Goal: Task Accomplishment & Management: Complete application form

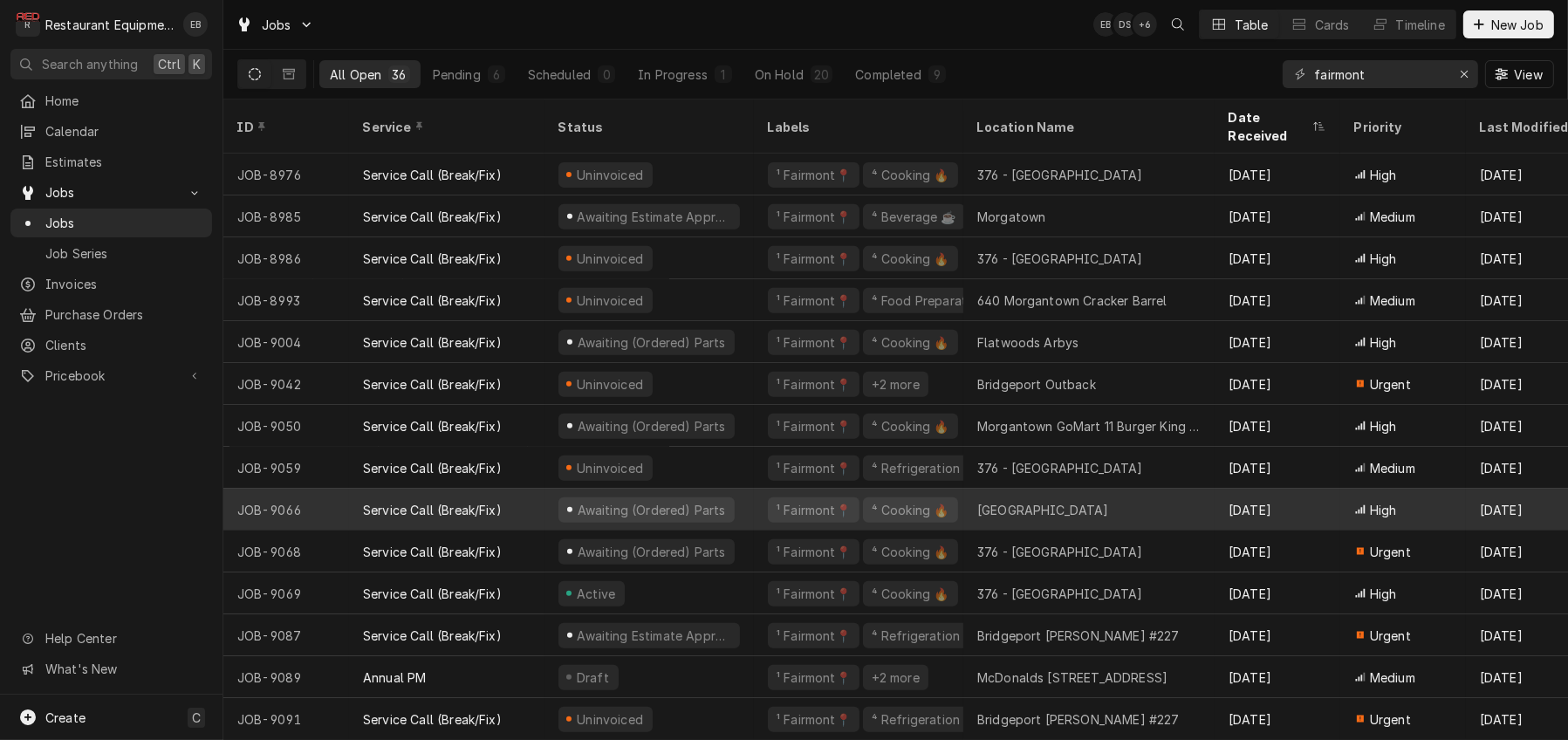
scroll to position [934, 0]
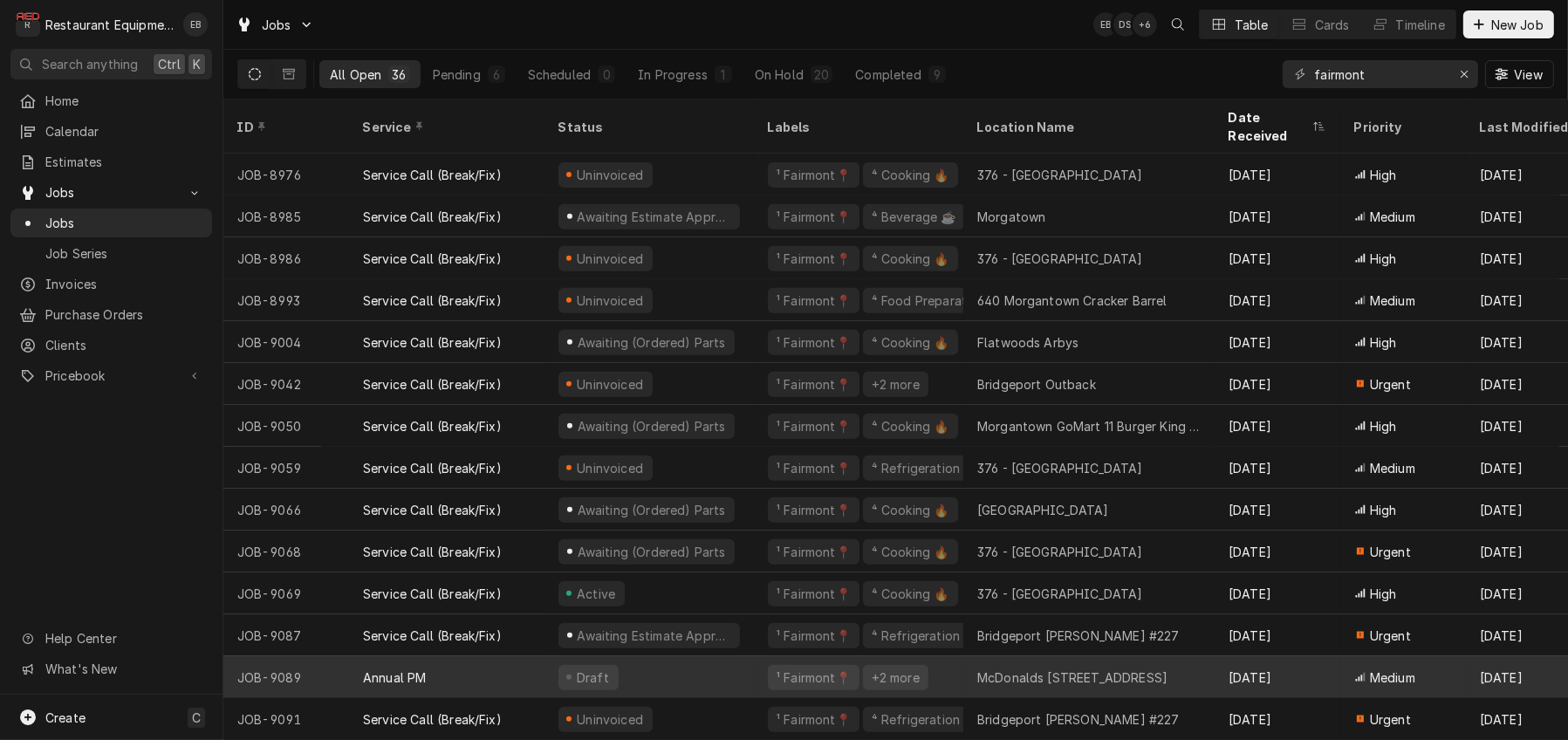
click at [733, 656] on div "Draft" at bounding box center [649, 676] width 209 height 42
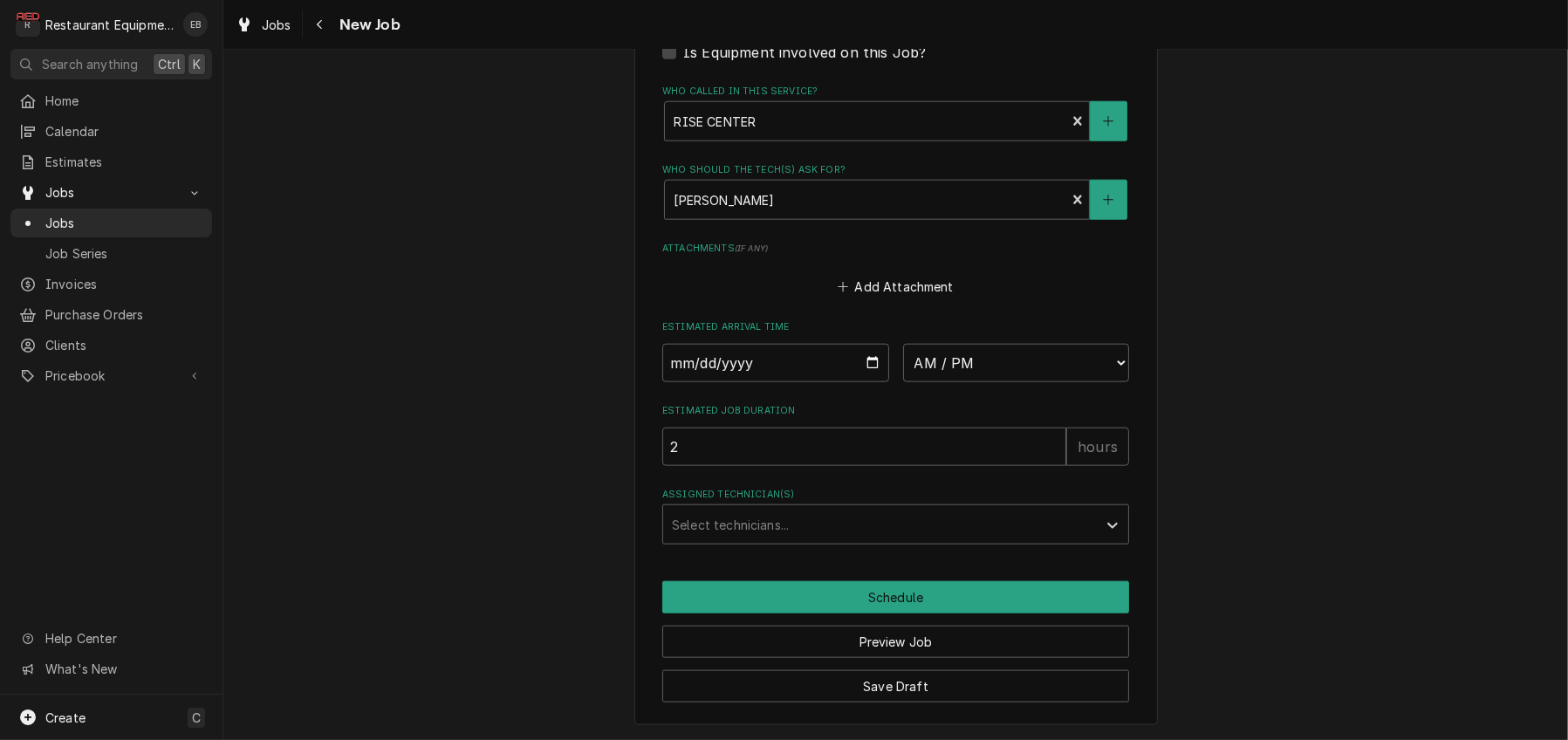
scroll to position [2442, 0]
click at [862, 299] on button "Add Attachment" at bounding box center [896, 285] width 122 height 24
type textarea "x"
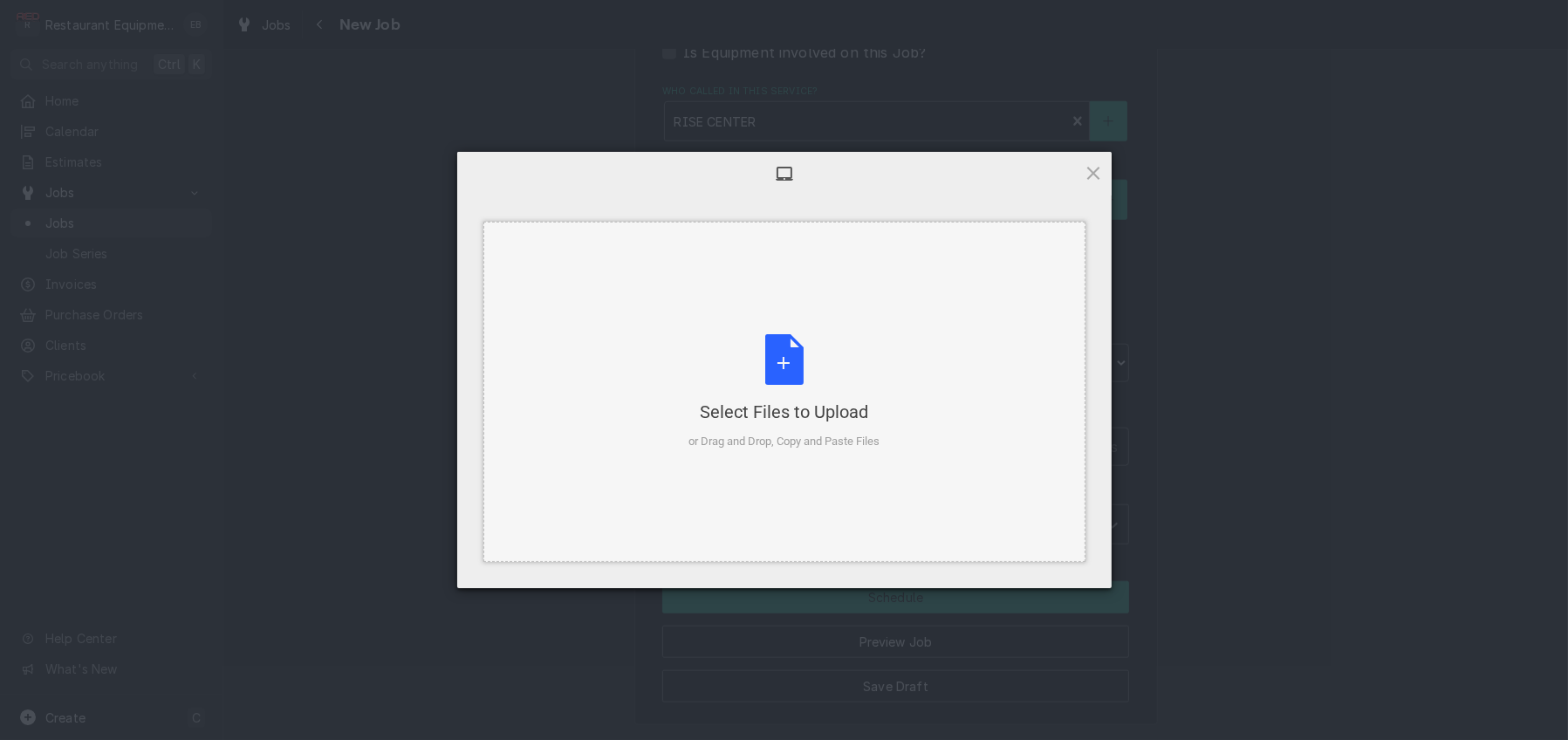
click at [794, 361] on div "Select Files to Upload or Drag and Drop, Copy and Paste Files" at bounding box center [783, 391] width 191 height 116
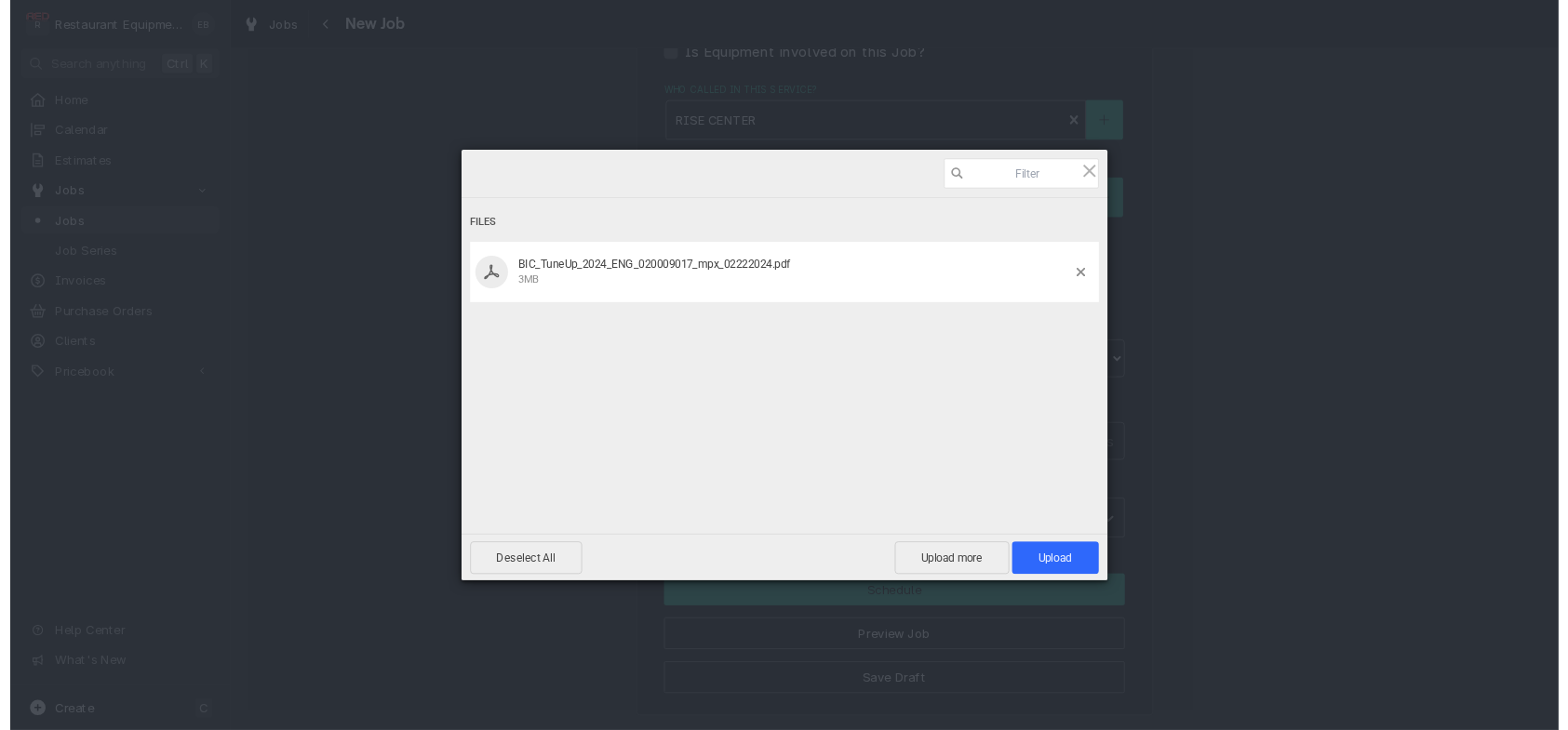
scroll to position [2599, 0]
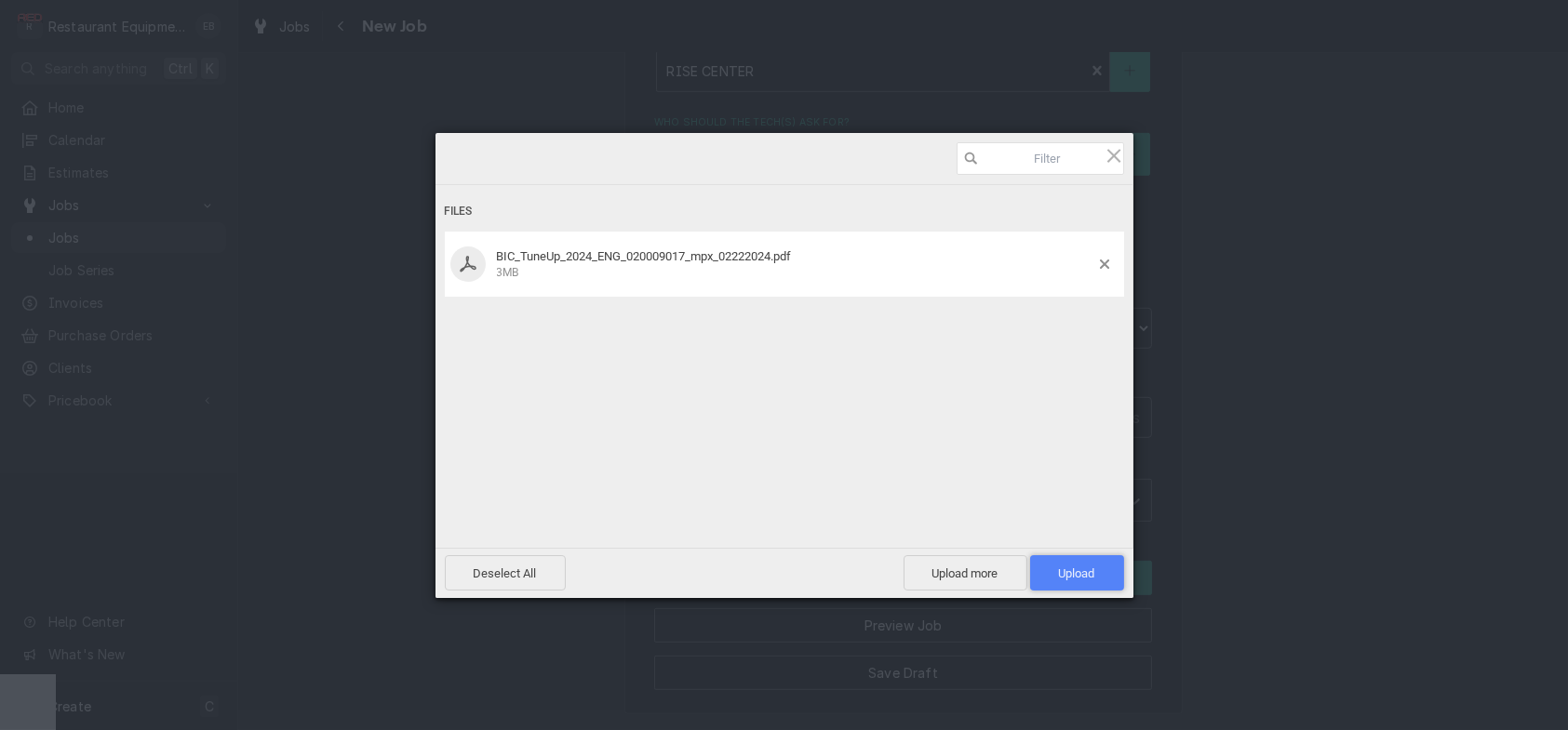
click at [1064, 573] on span "Upload 1" at bounding box center [1077, 573] width 36 height 14
type textarea "x"
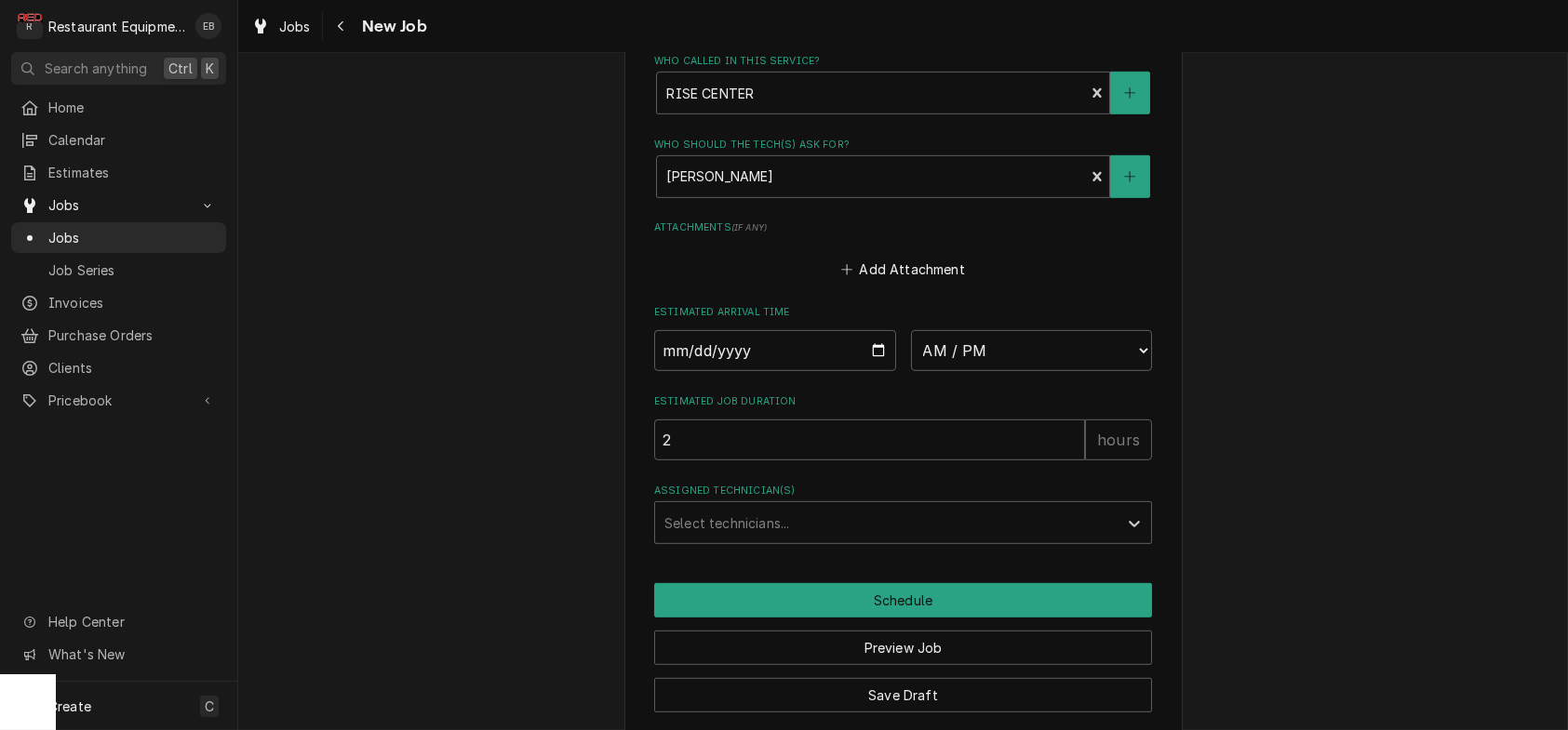
scroll to position [2518, 0]
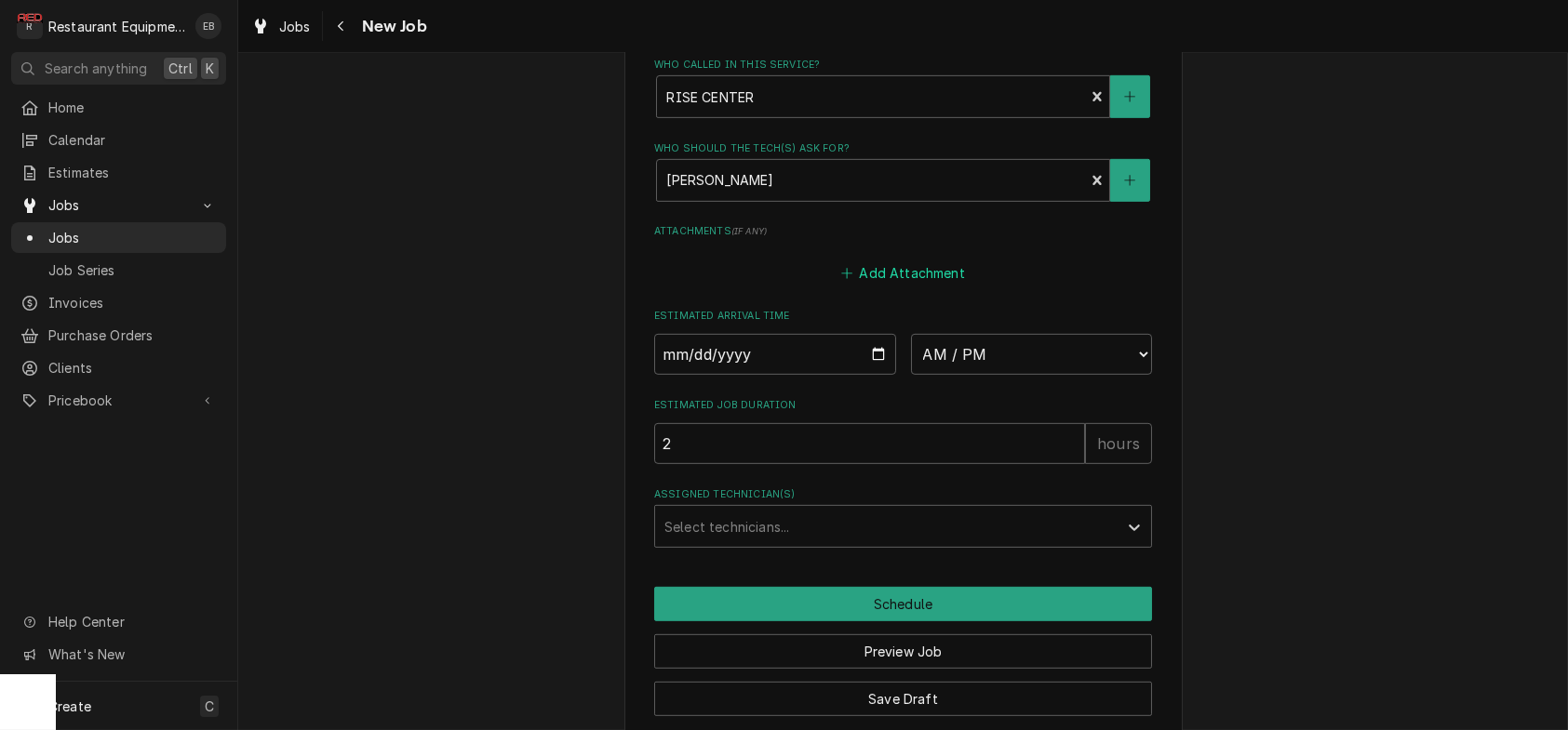
click at [892, 286] on button "Add Attachment" at bounding box center [903, 272] width 130 height 26
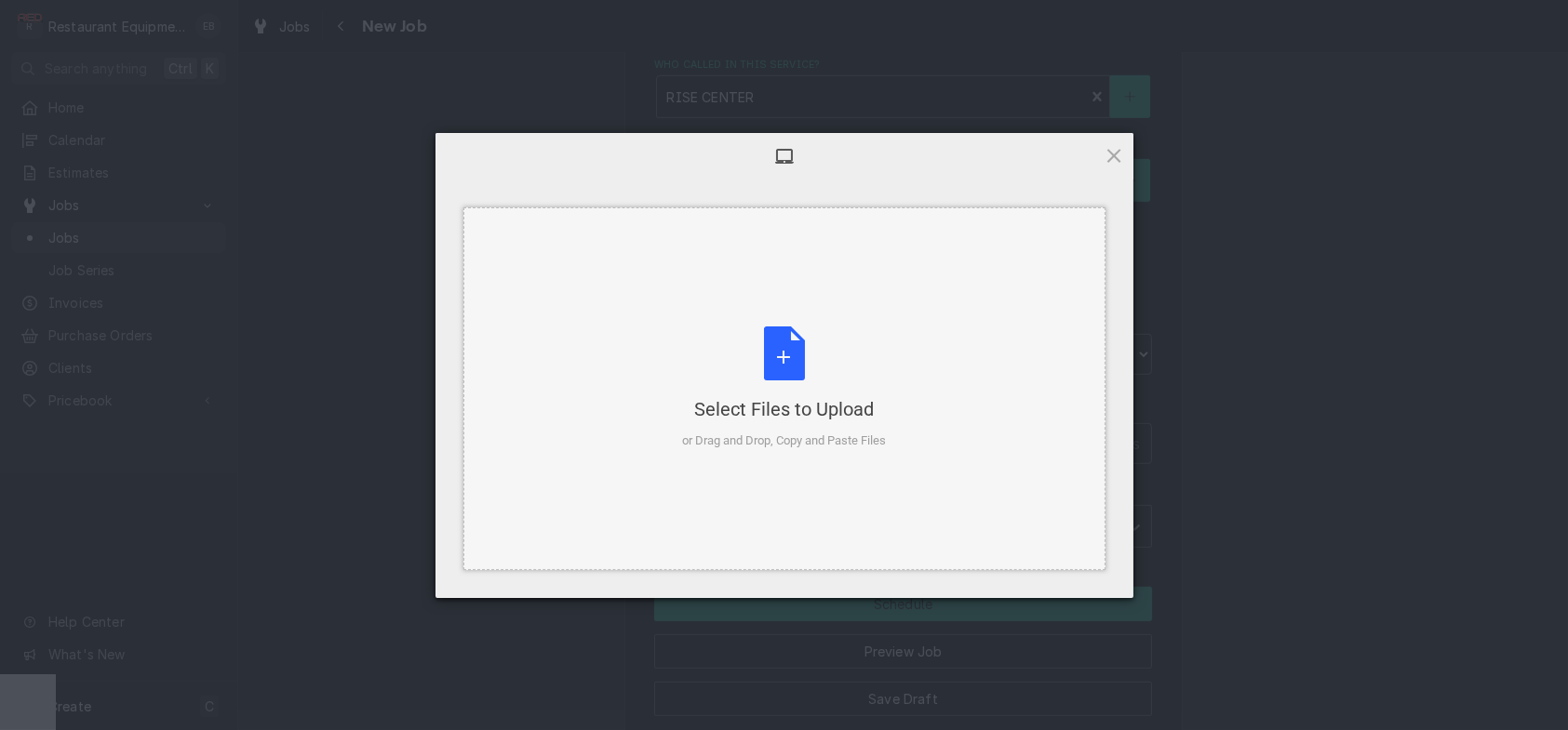
click at [773, 376] on div "Select Files to Upload or Drag and Drop, Copy and Paste Files" at bounding box center [784, 387] width 204 height 123
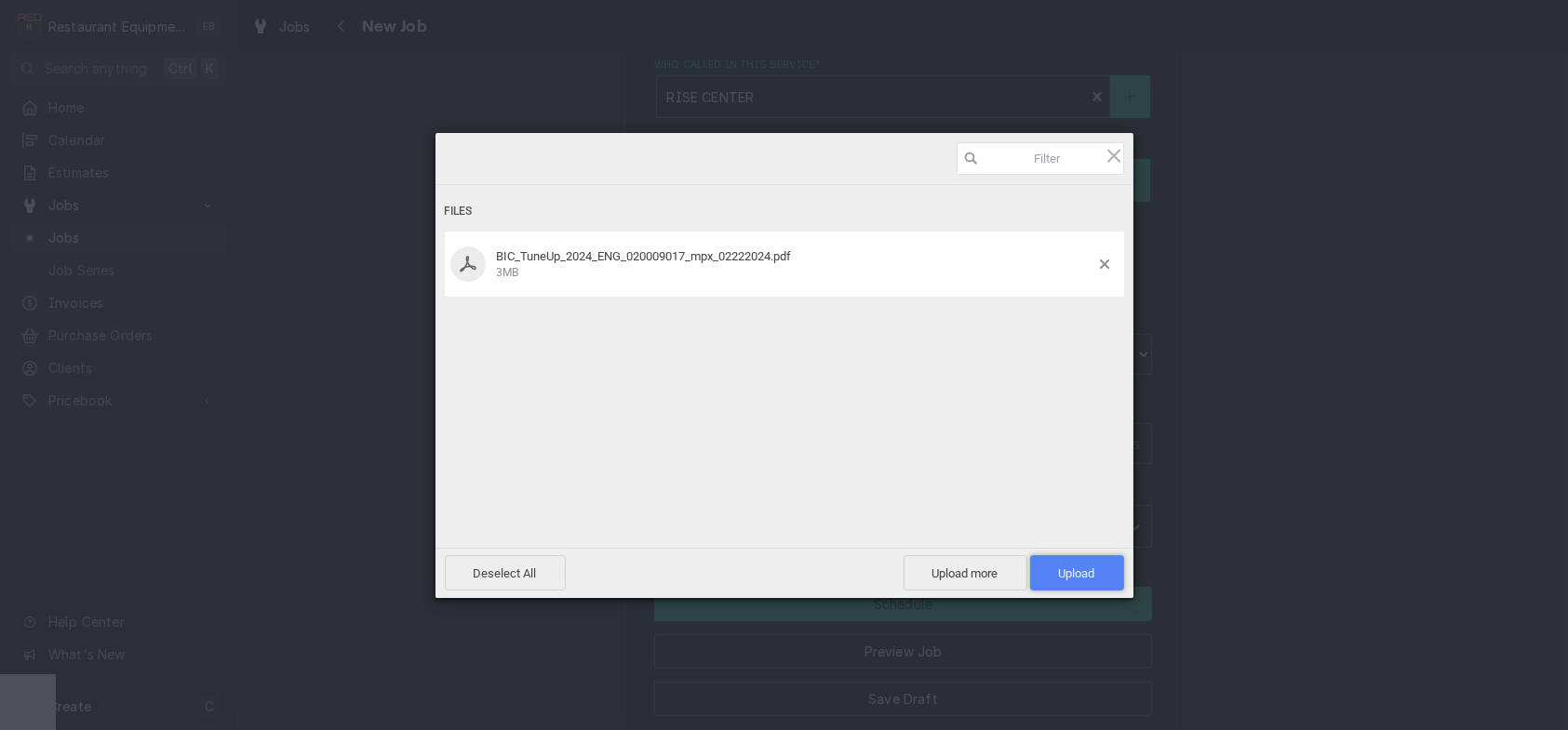
click at [1059, 573] on span "Upload 1" at bounding box center [1077, 573] width 36 height 14
type textarea "x"
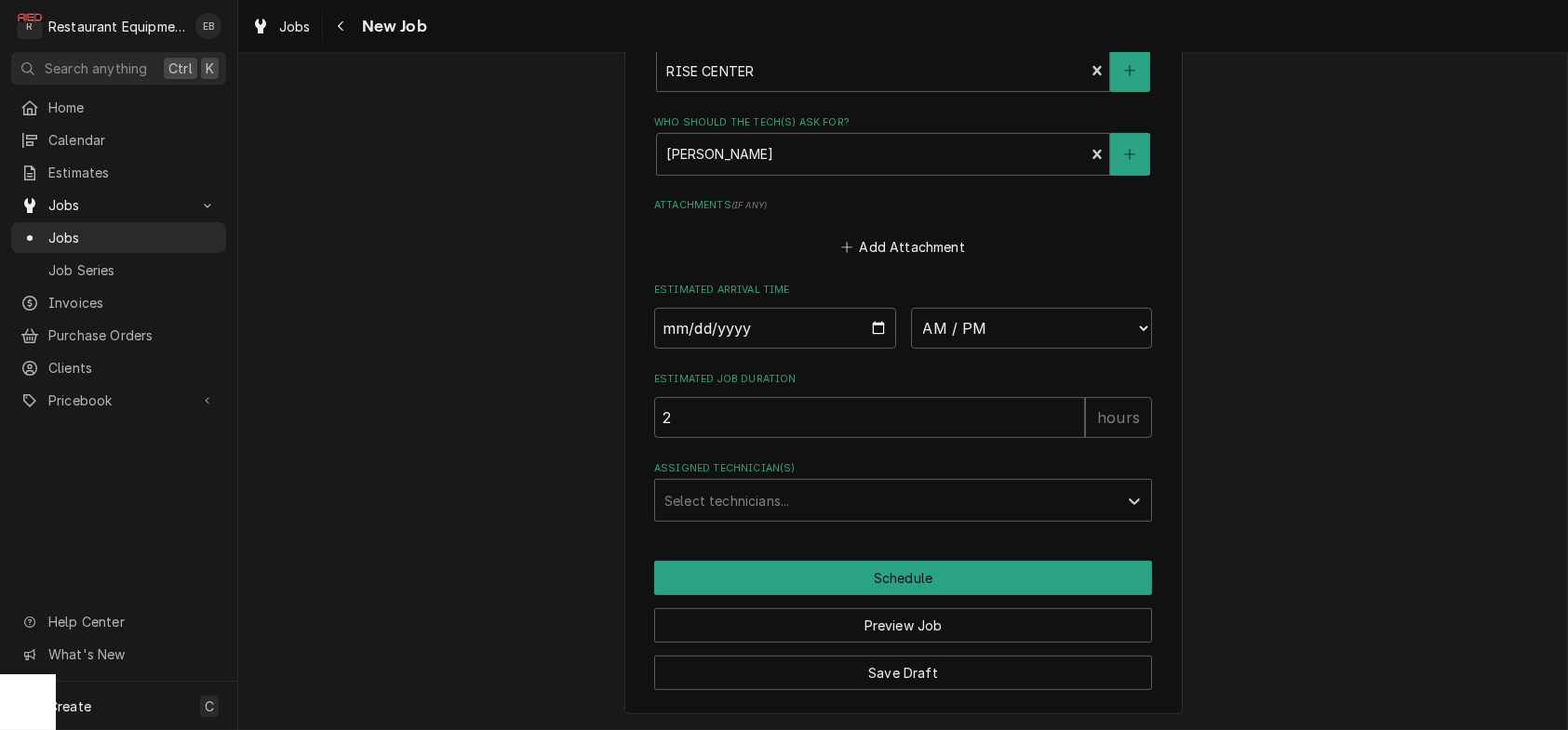
scroll to position [2643, 0]
click at [893, 259] on button "Add Attachment" at bounding box center [903, 246] width 130 height 26
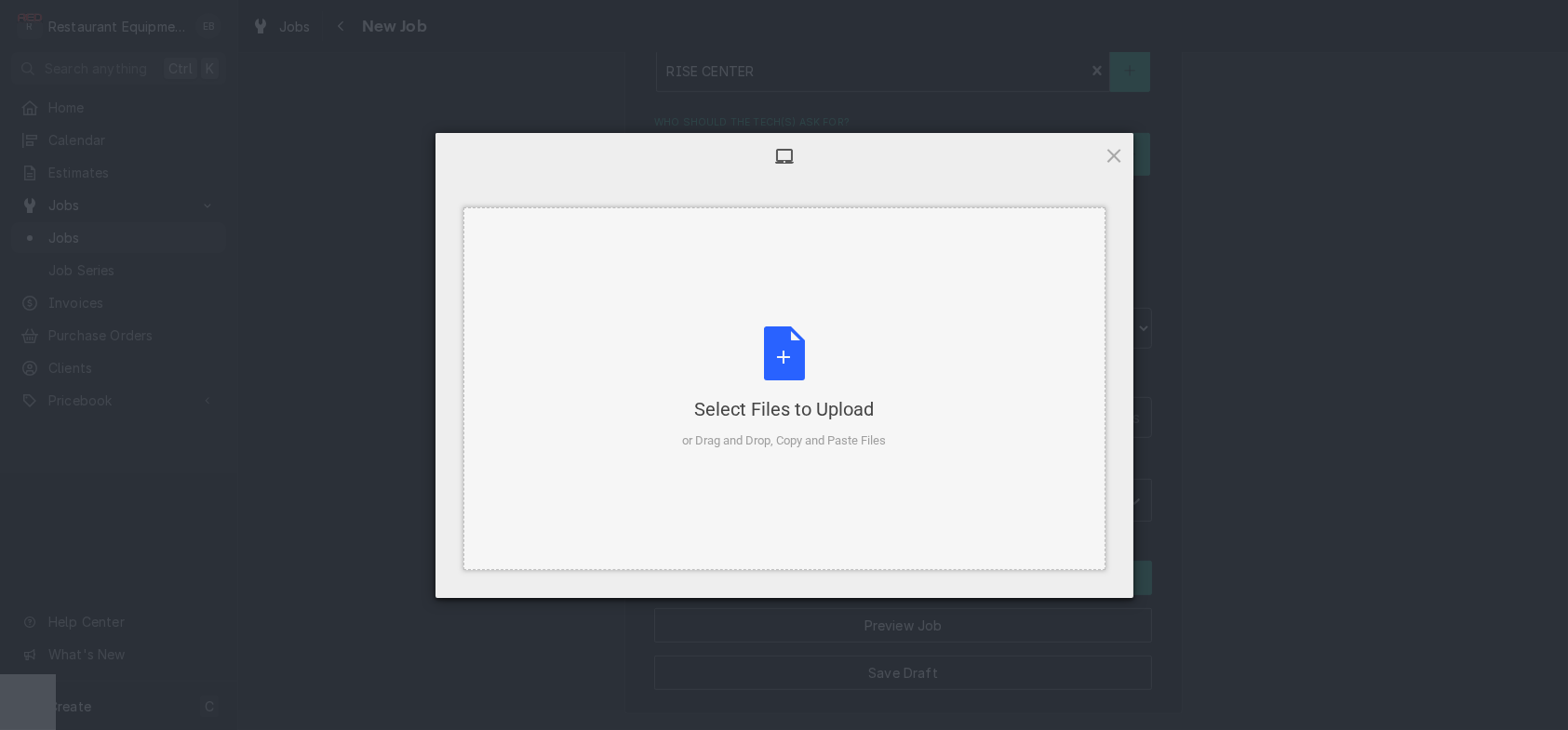
click at [762, 350] on div "Select Files to Upload or Drag and Drop, Copy and Paste Files" at bounding box center [784, 387] width 204 height 123
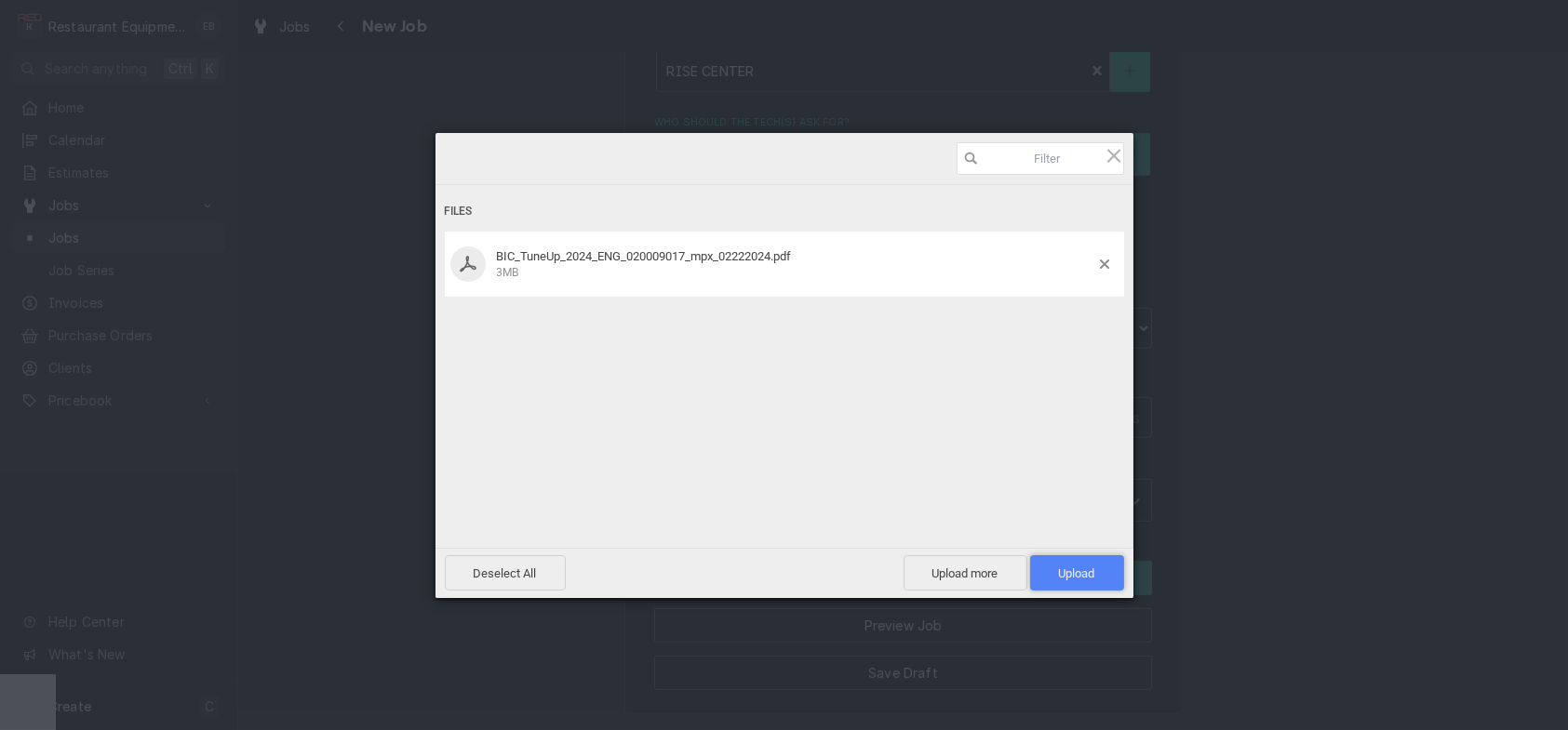
click at [1059, 566] on span "Upload 1" at bounding box center [1077, 573] width 36 height 14
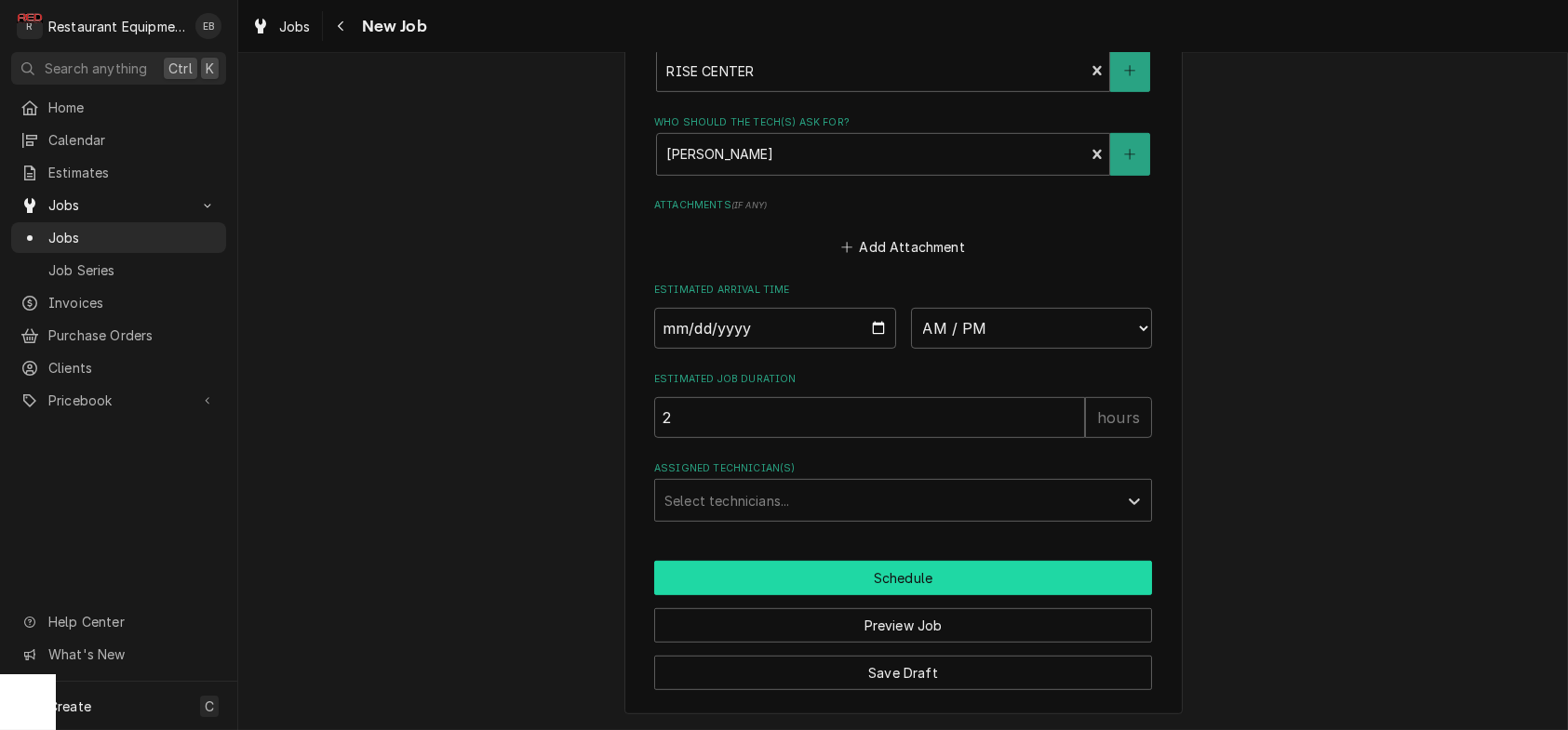
scroll to position [2766, 0]
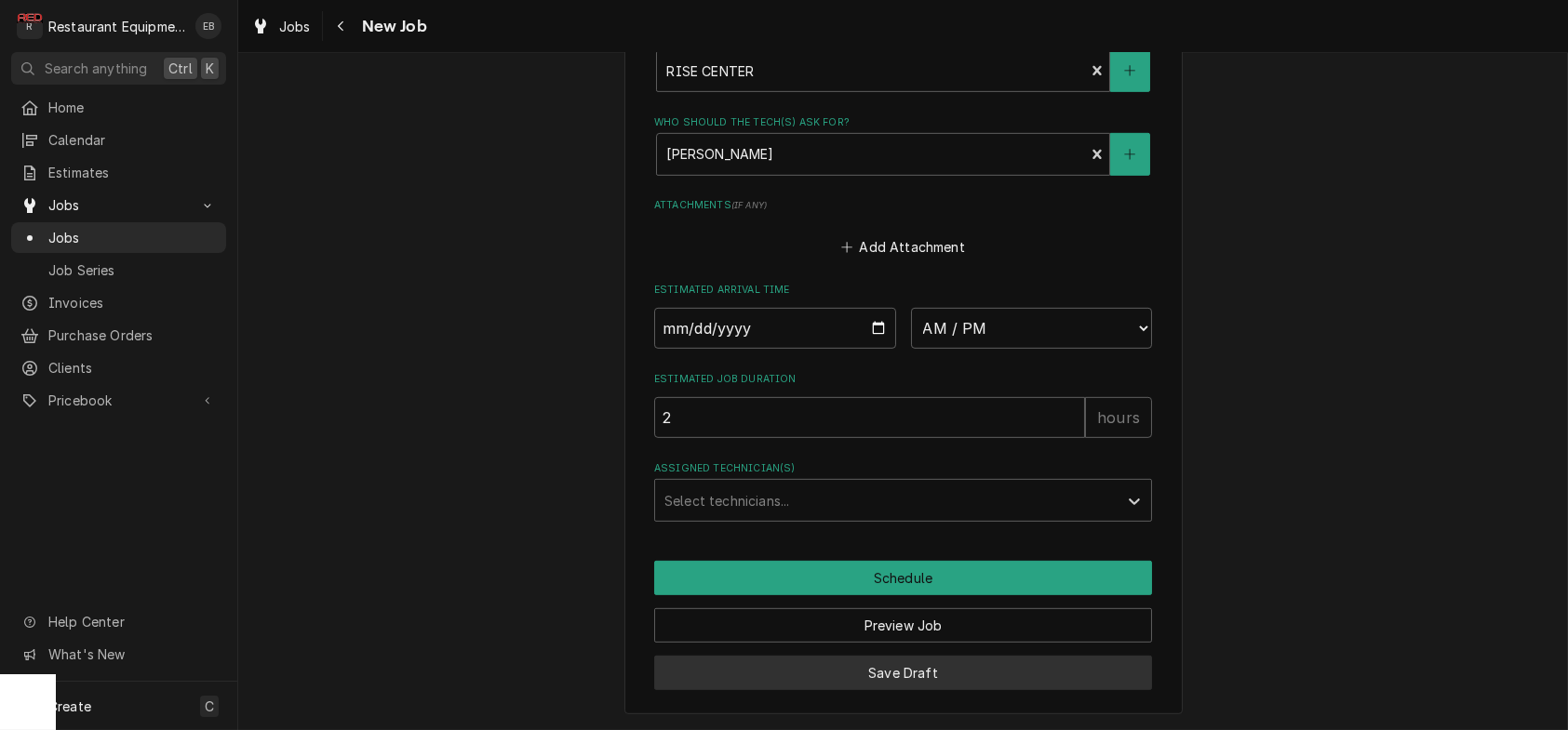
click at [937, 664] on button "Save Draft" at bounding box center [903, 674] width 497 height 34
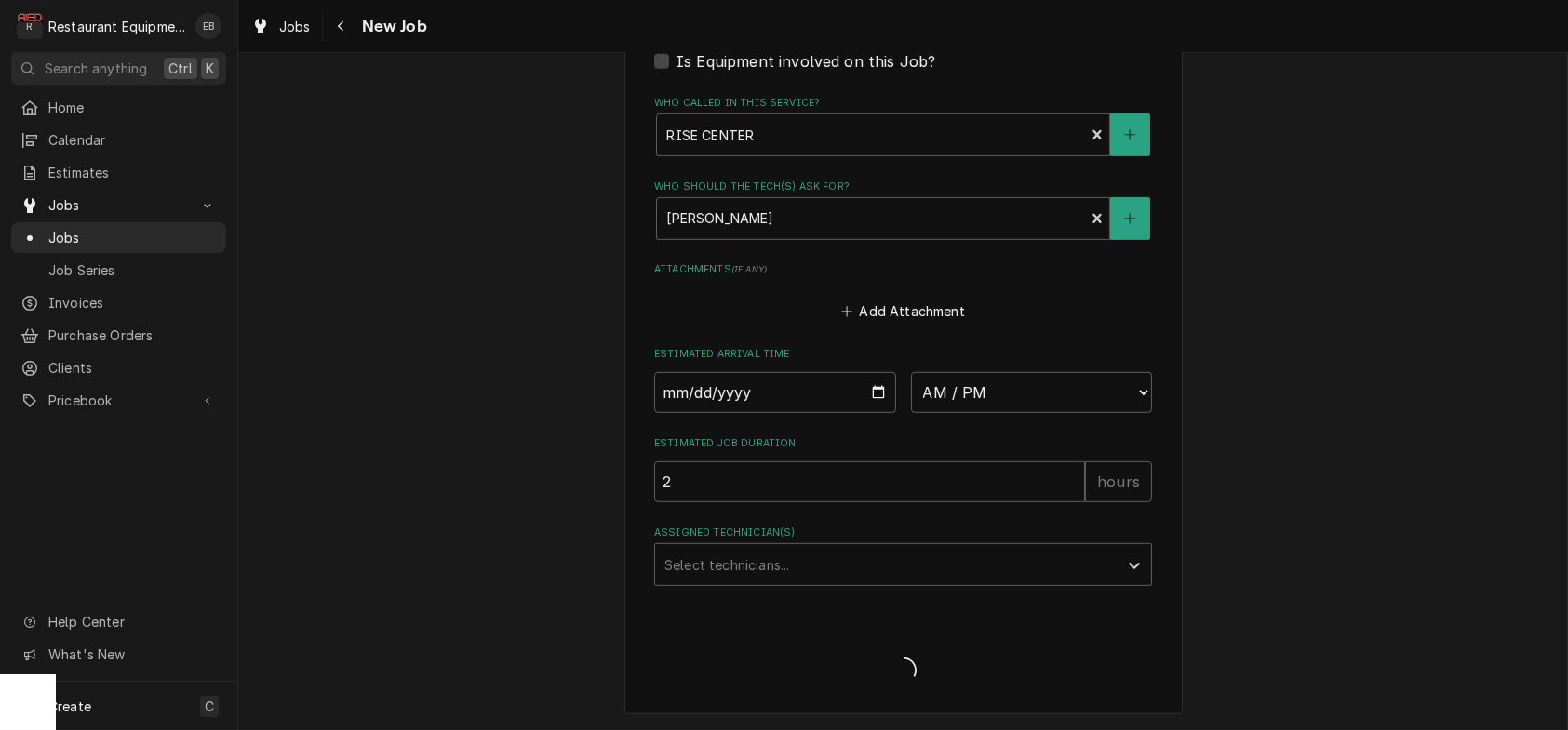
scroll to position [2698, 0]
type textarea "x"
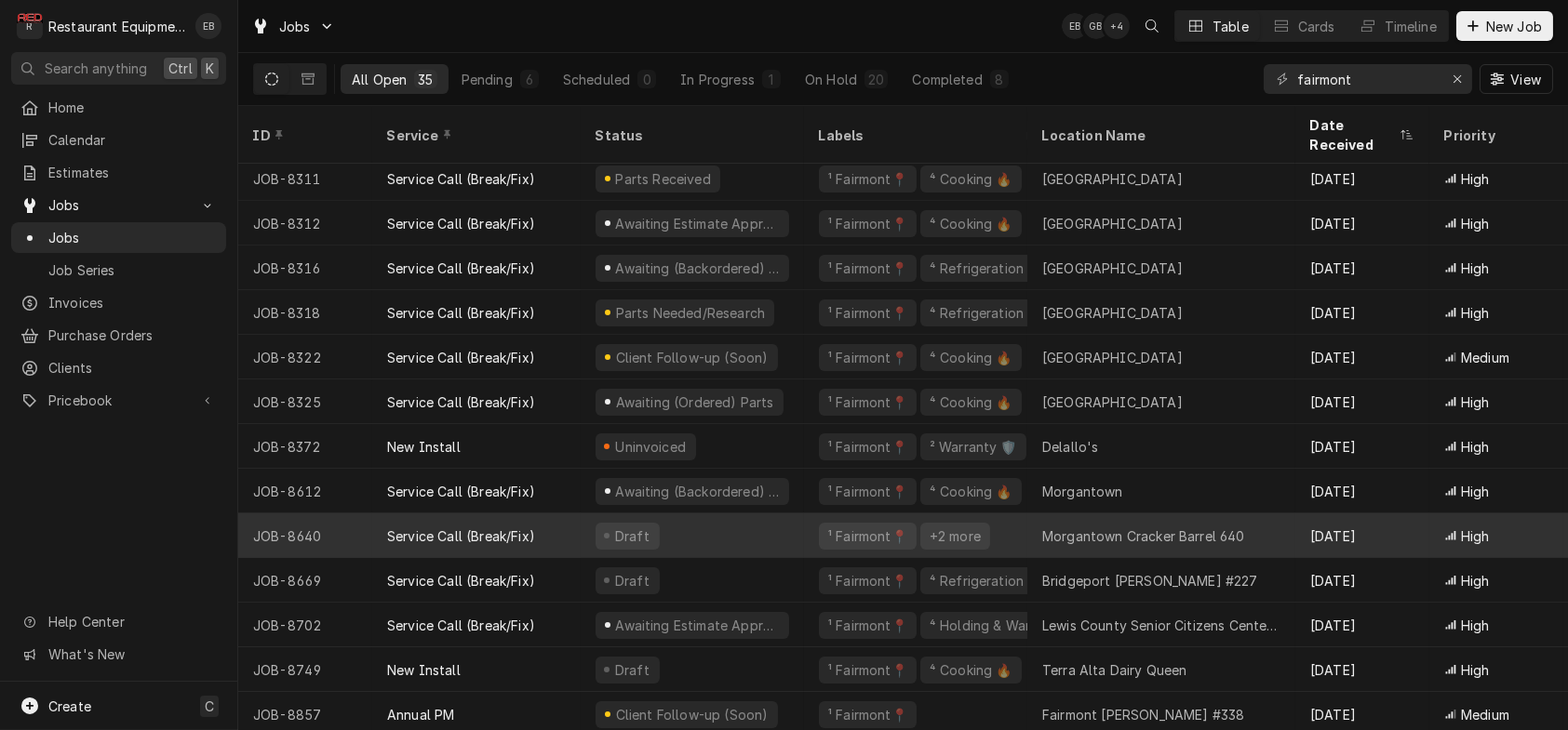
scroll to position [79, 0]
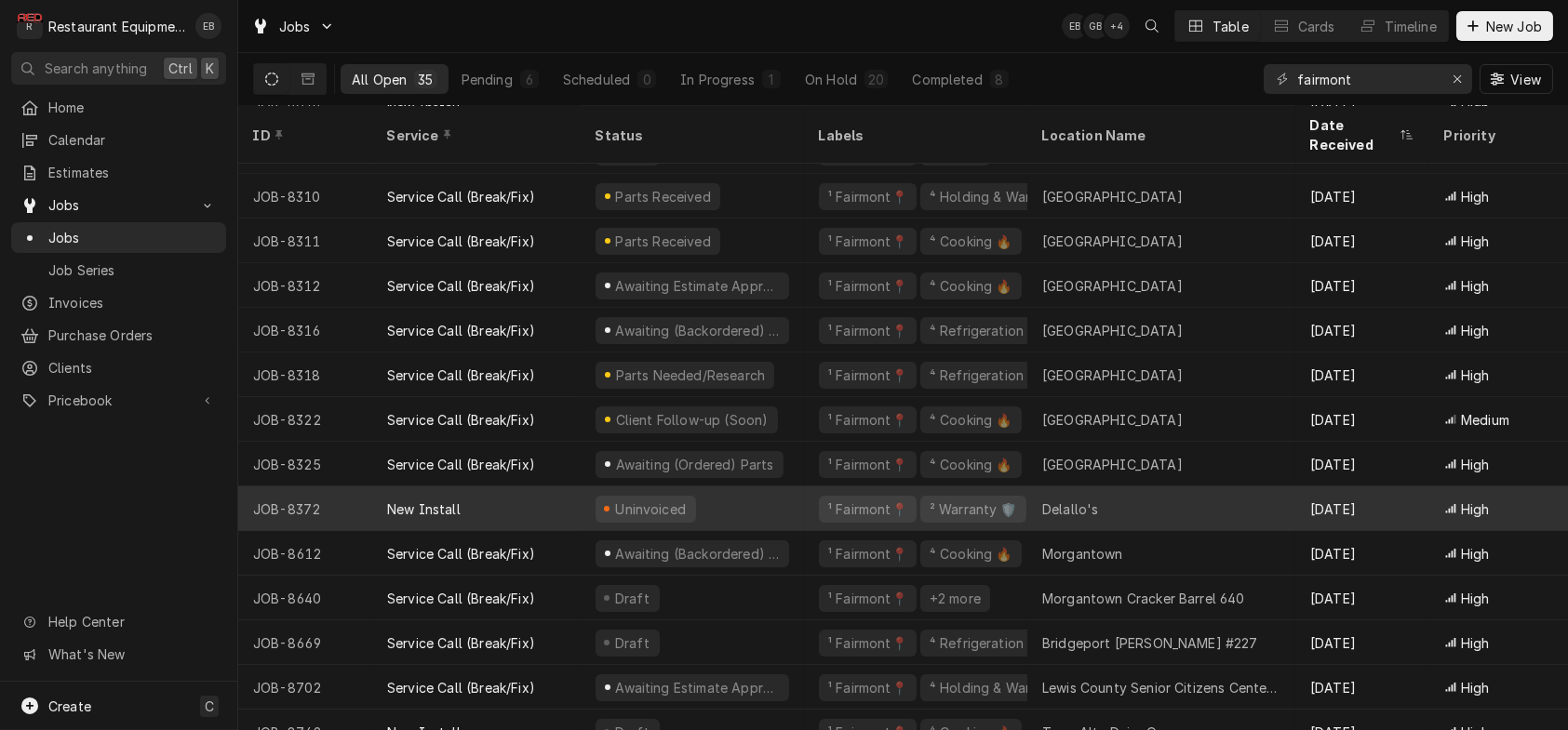
click at [804, 507] on div "Uninvoiced" at bounding box center [692, 509] width 223 height 45
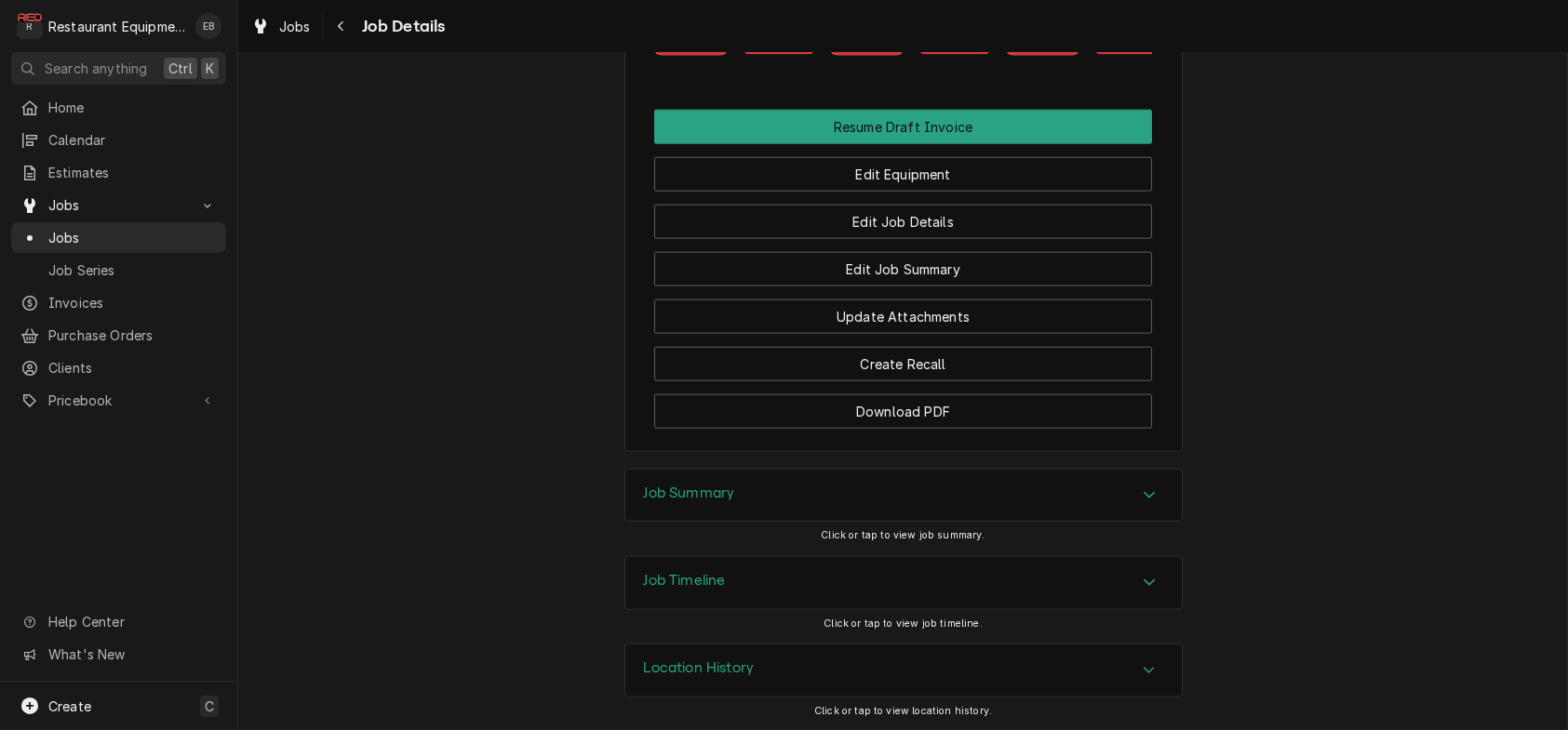
scroll to position [5591, 0]
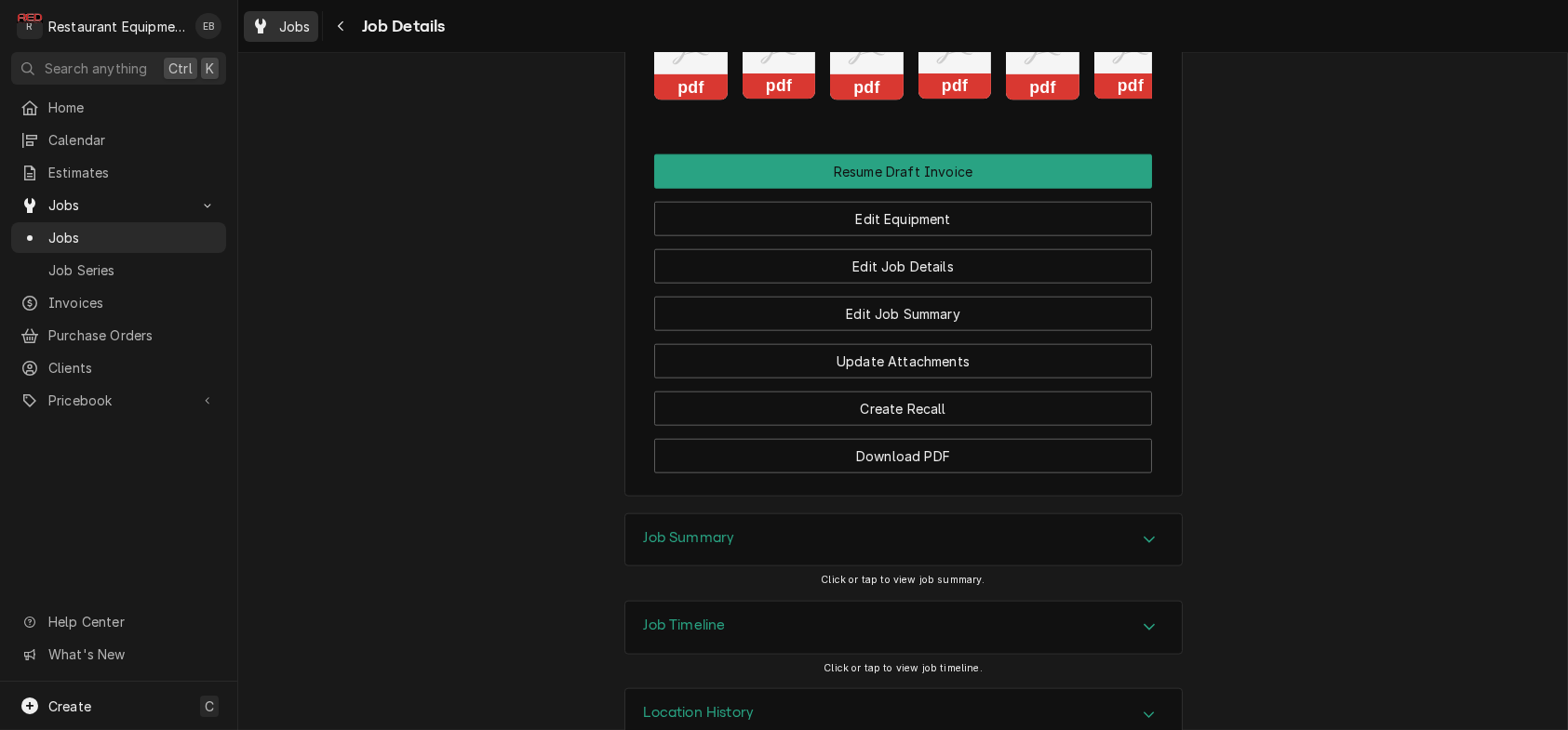
click at [305, 19] on span "Jobs" at bounding box center [295, 27] width 32 height 19
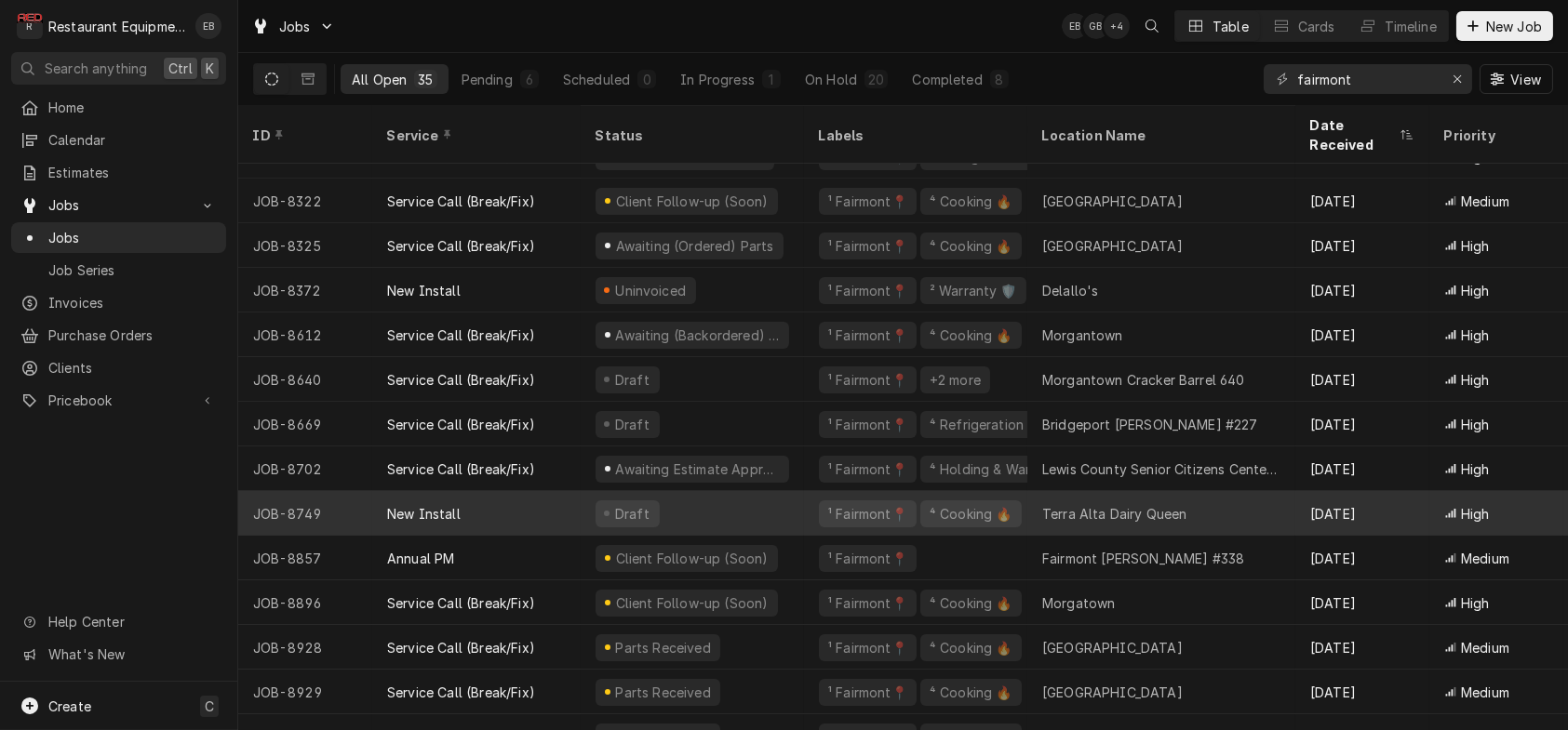
scroll to position [278, 0]
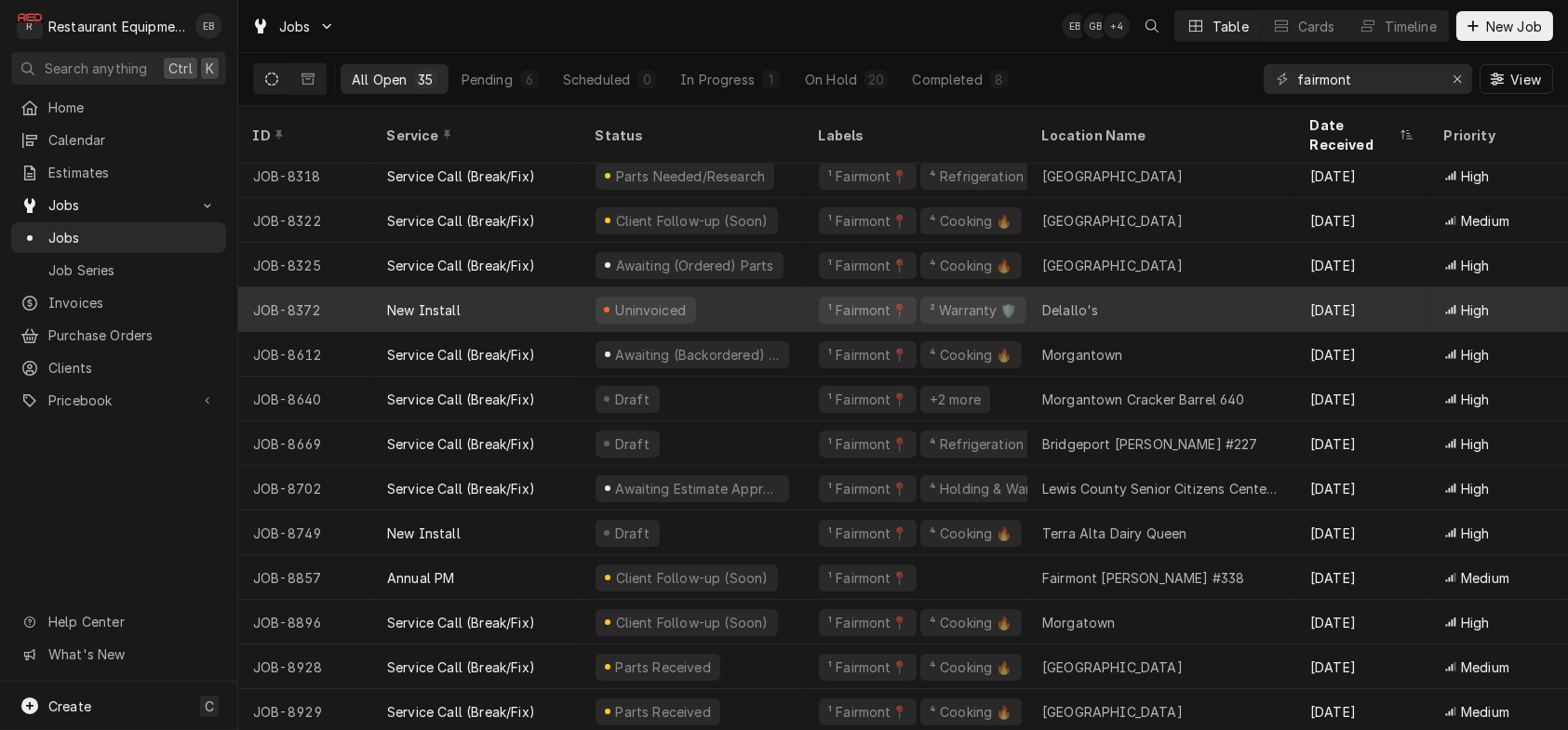
click at [796, 299] on div "Uninvoiced" at bounding box center [692, 309] width 223 height 45
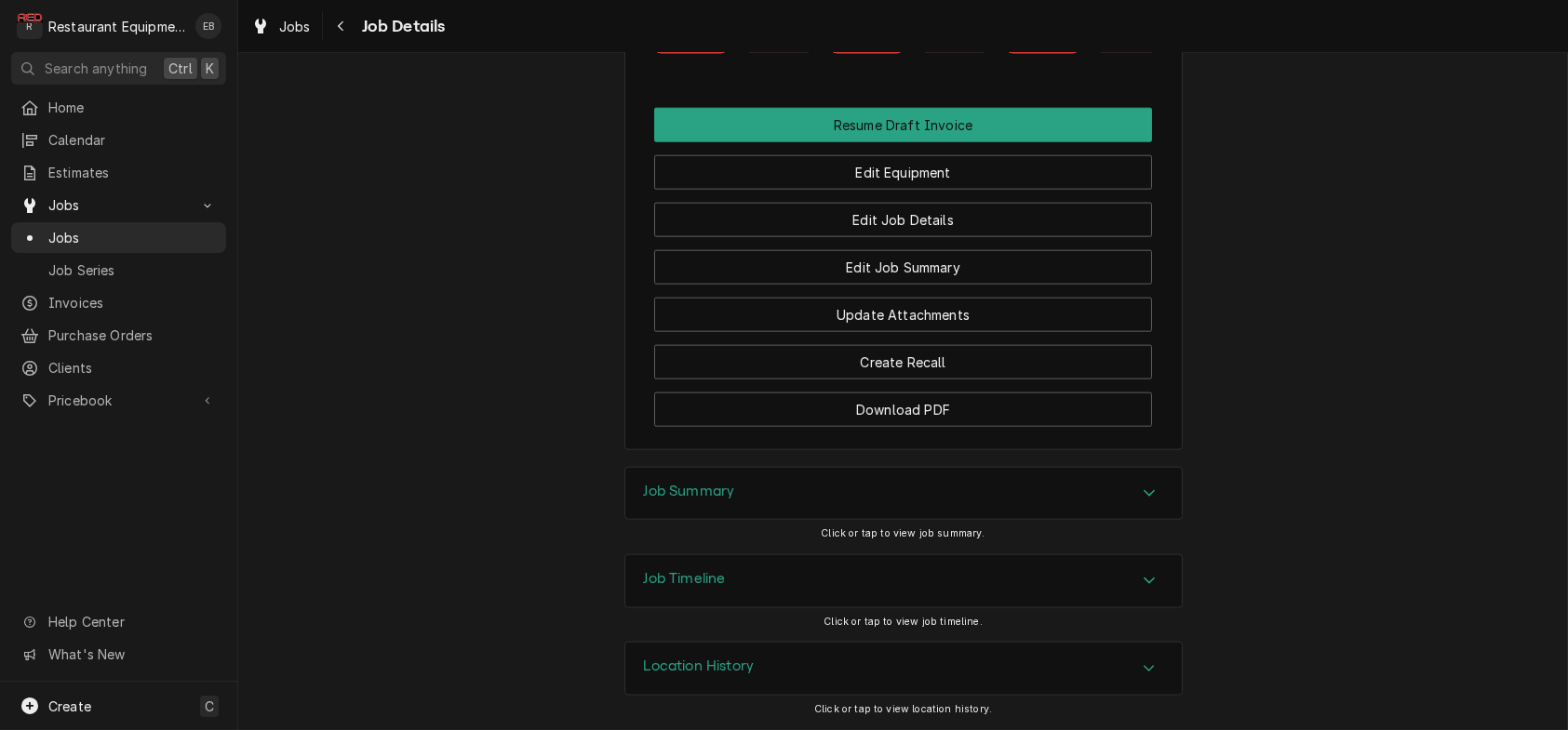
scroll to position [6016, 0]
click at [304, 28] on span "Jobs" at bounding box center [295, 27] width 32 height 19
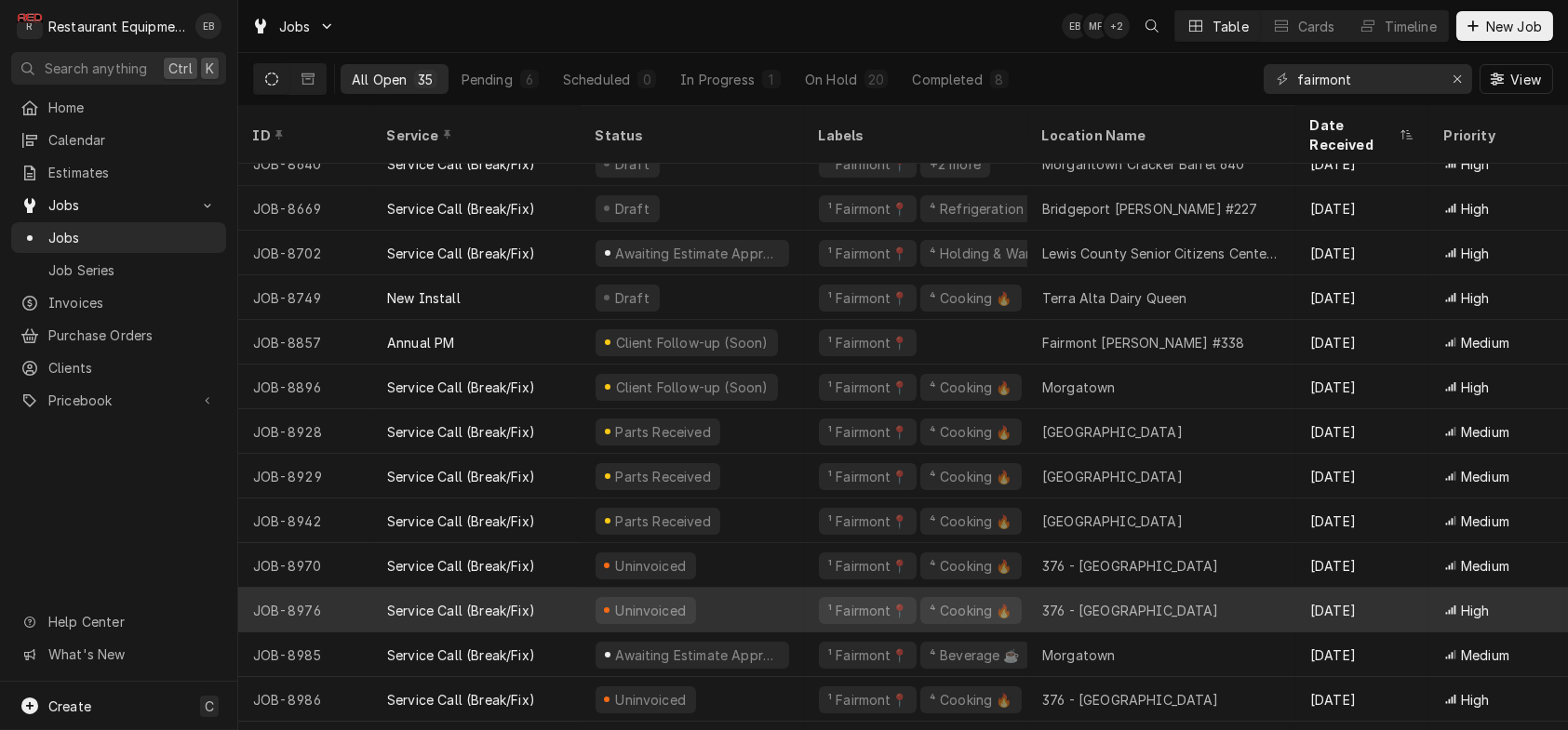
scroll to position [452, 0]
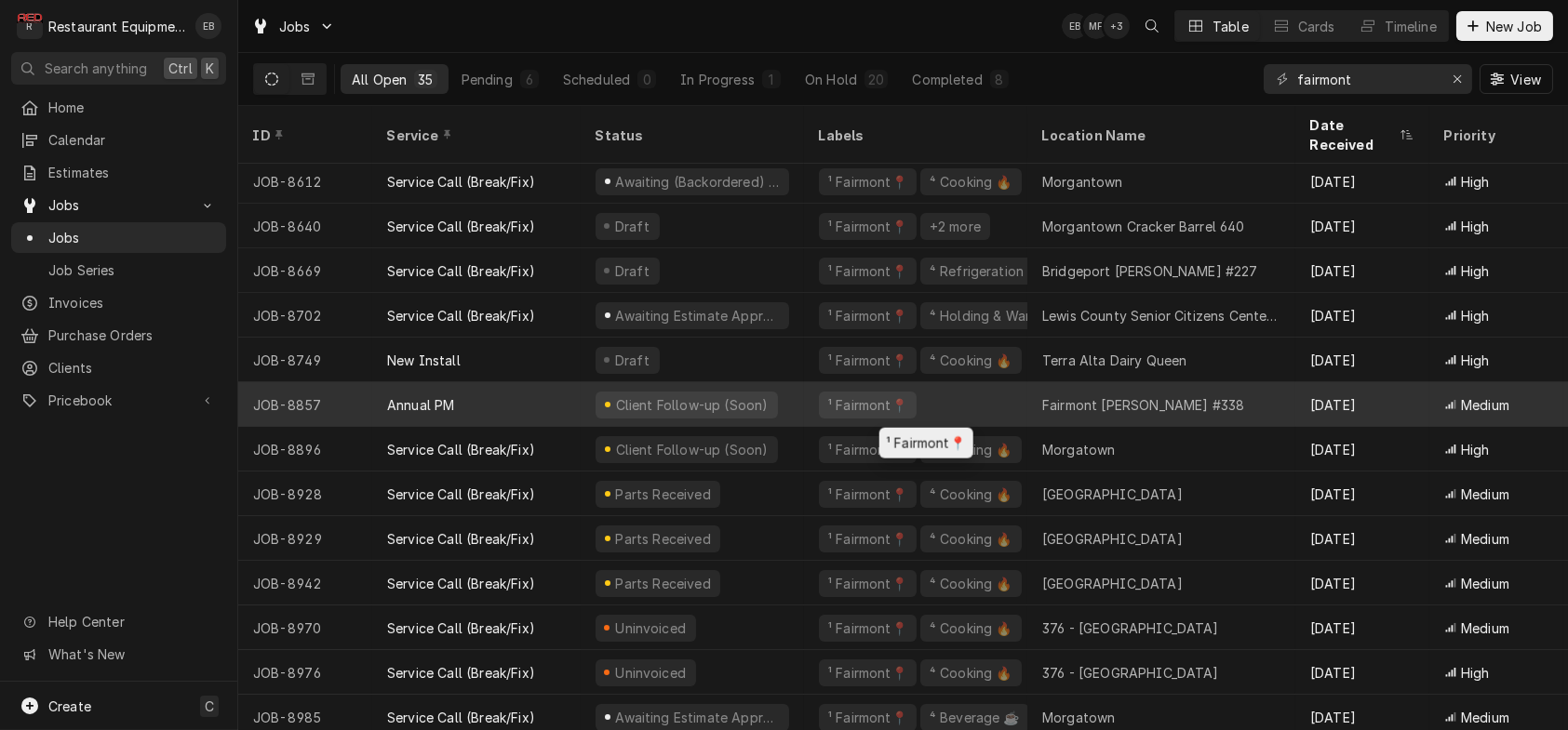
click at [984, 399] on div "¹ Fairmont📍" at bounding box center [915, 405] width 223 height 45
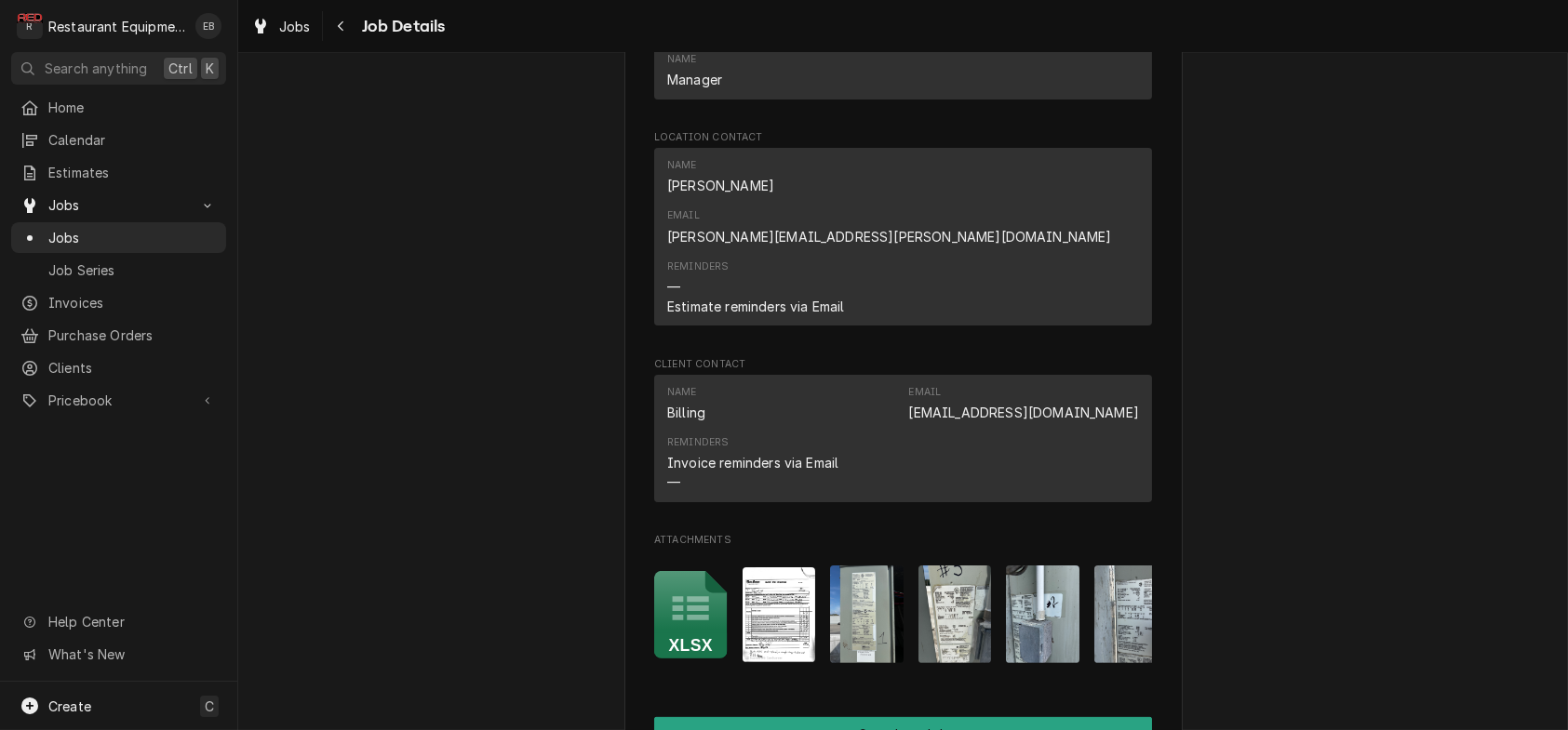
scroll to position [1799, 0]
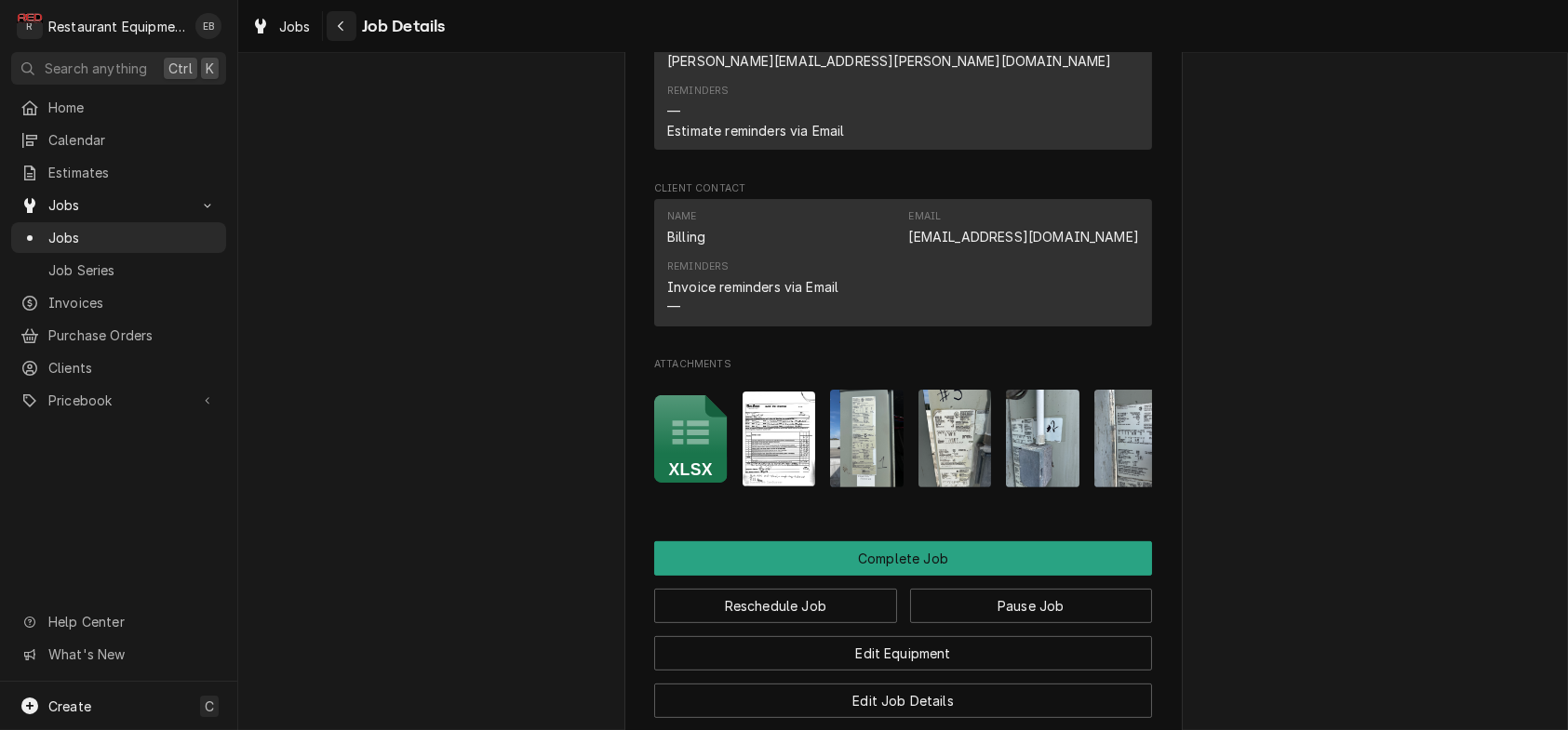
click at [345, 25] on icon "Navigate back" at bounding box center [341, 26] width 9 height 13
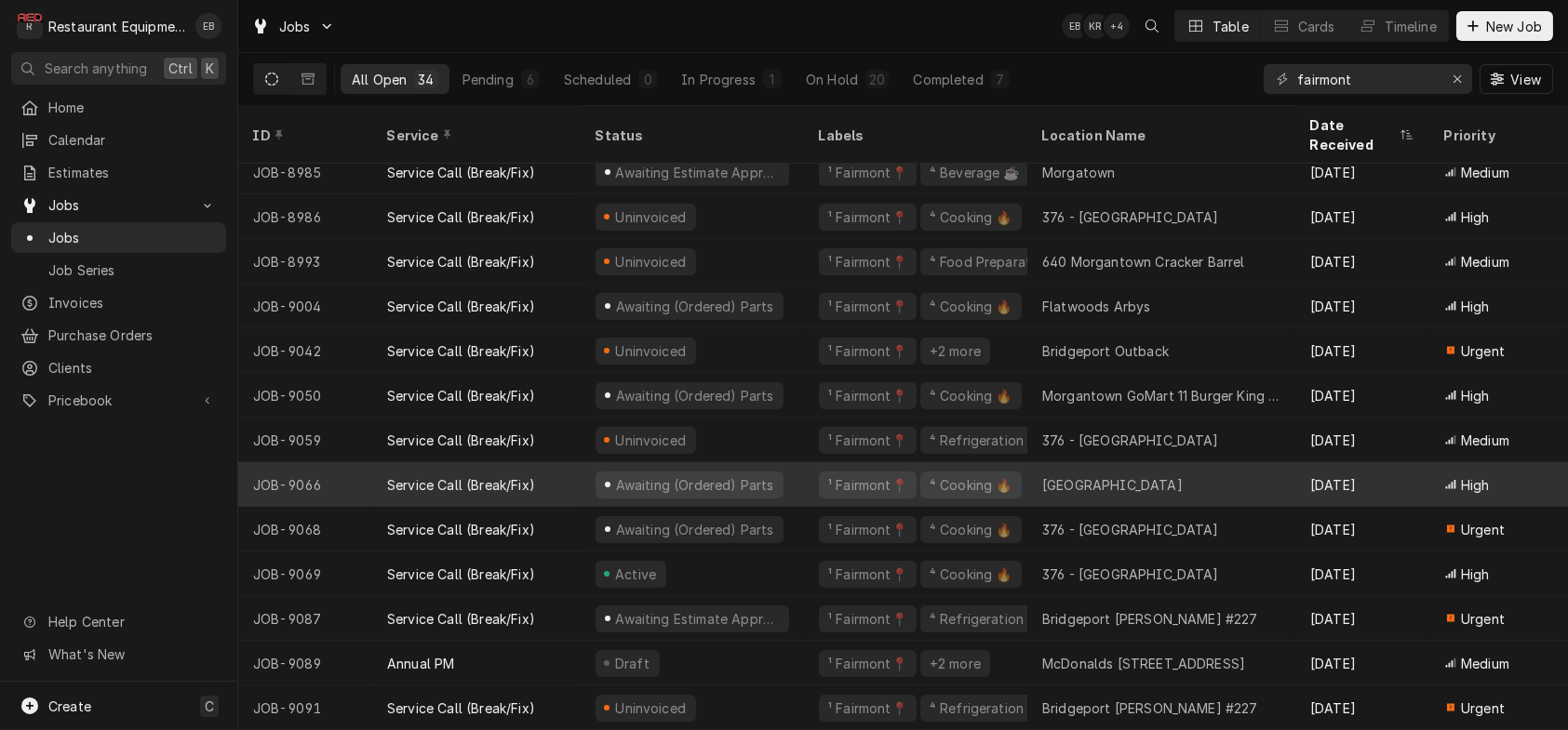
scroll to position [964, 0]
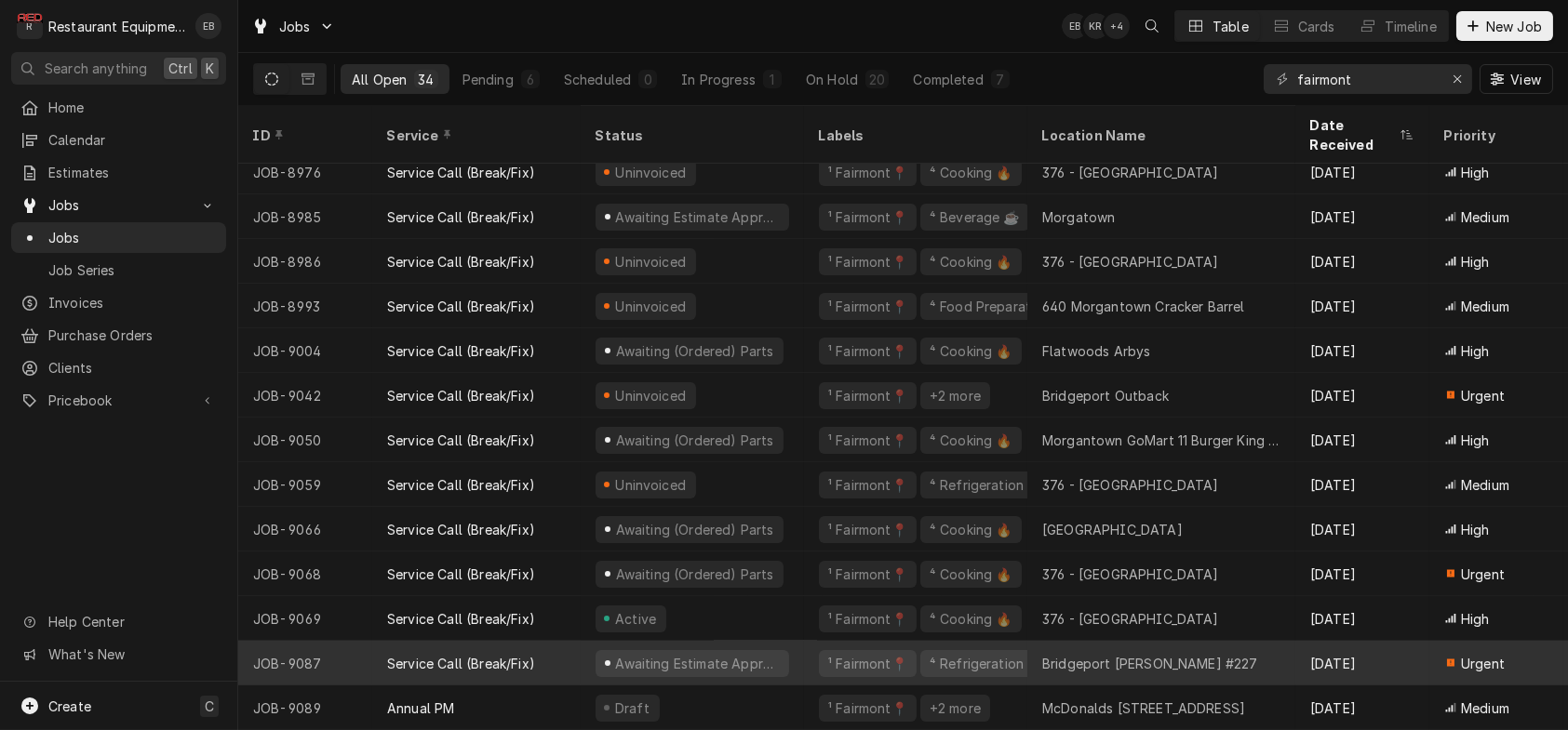
click at [581, 647] on div "Service Call (Break/Fix)" at bounding box center [476, 663] width 209 height 45
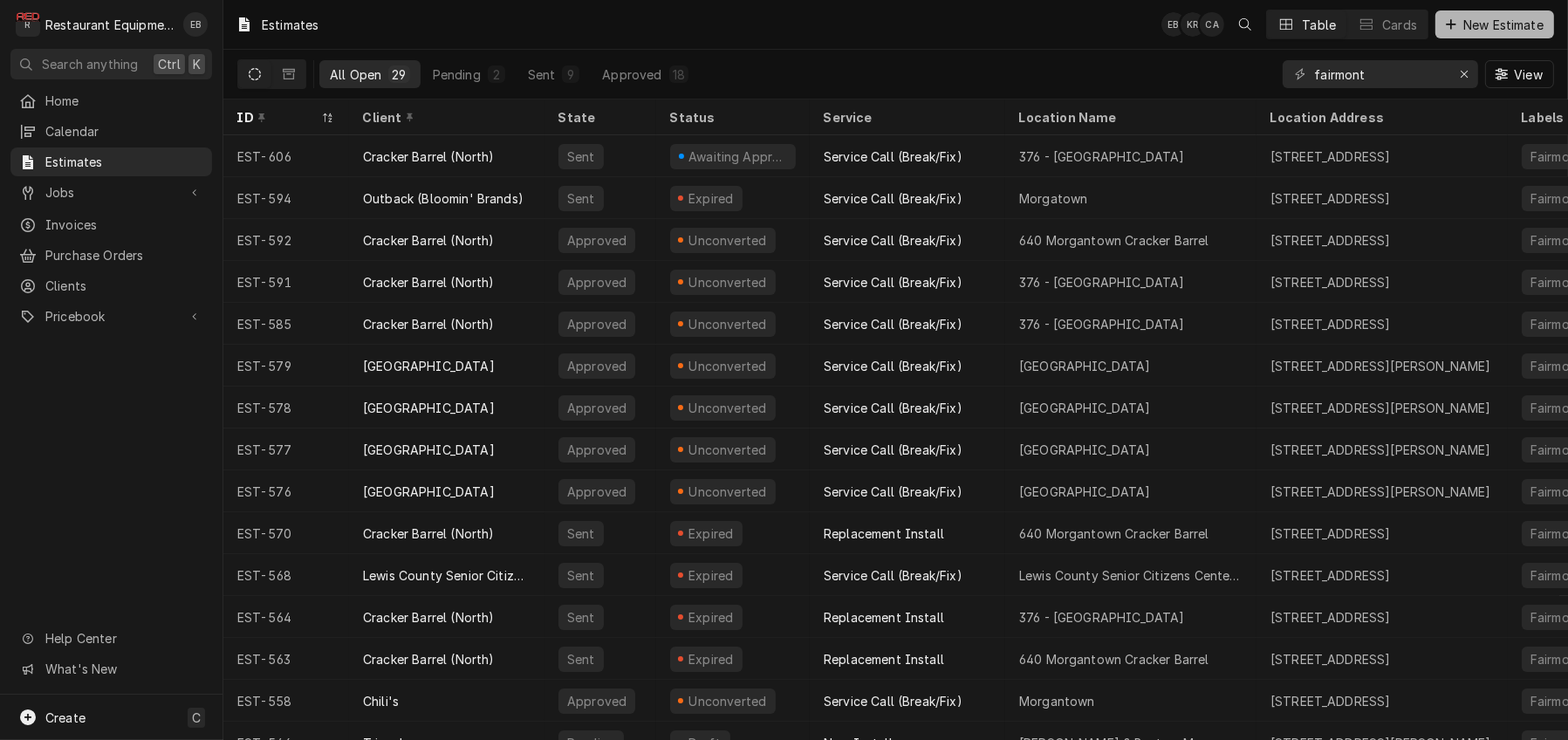
click at [1485, 30] on span "New Estimate" at bounding box center [1503, 25] width 87 height 18
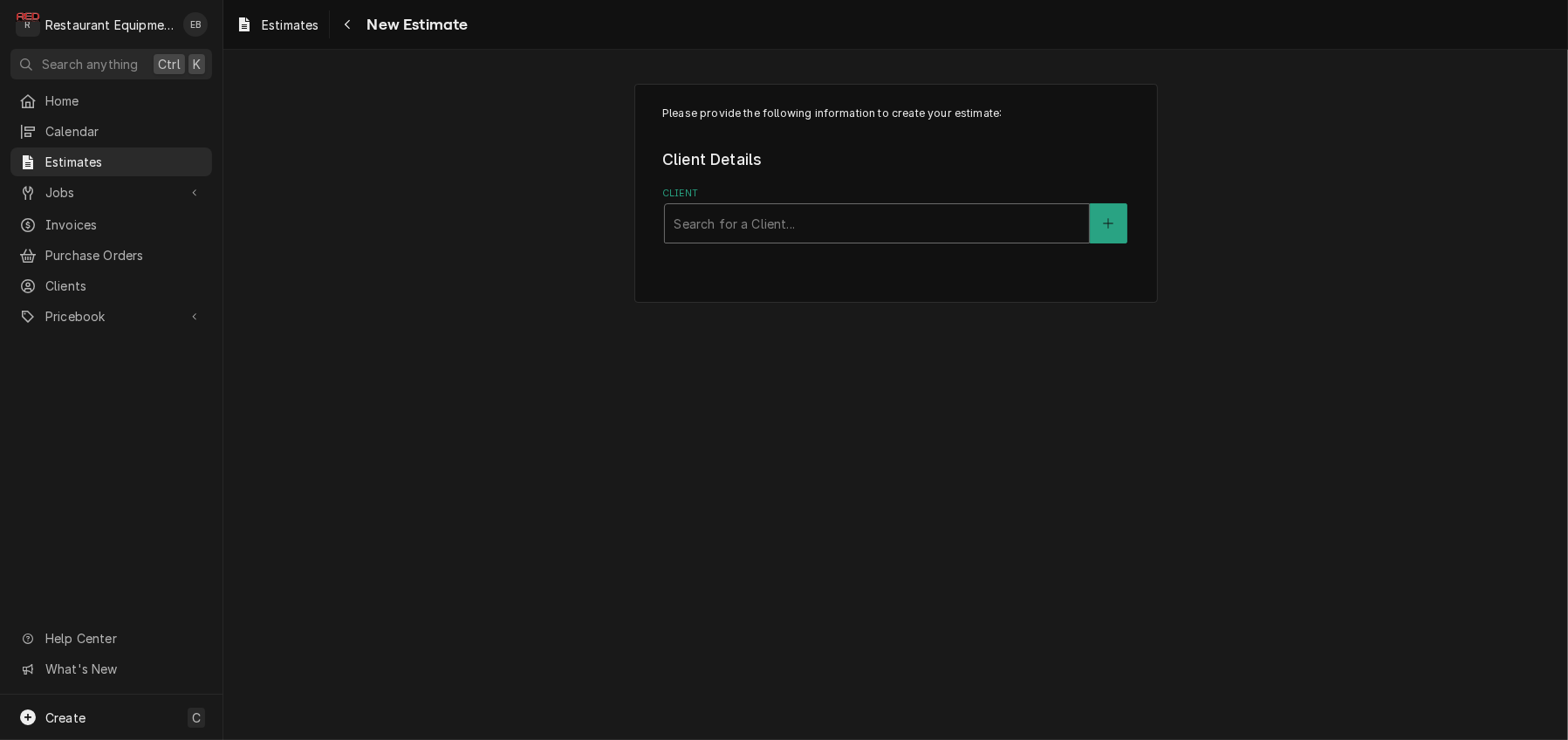
click at [794, 239] on div "Client" at bounding box center [876, 222] width 406 height 31
click at [805, 239] on div "Client" at bounding box center [876, 222] width 406 height 31
type input "bridgeport"
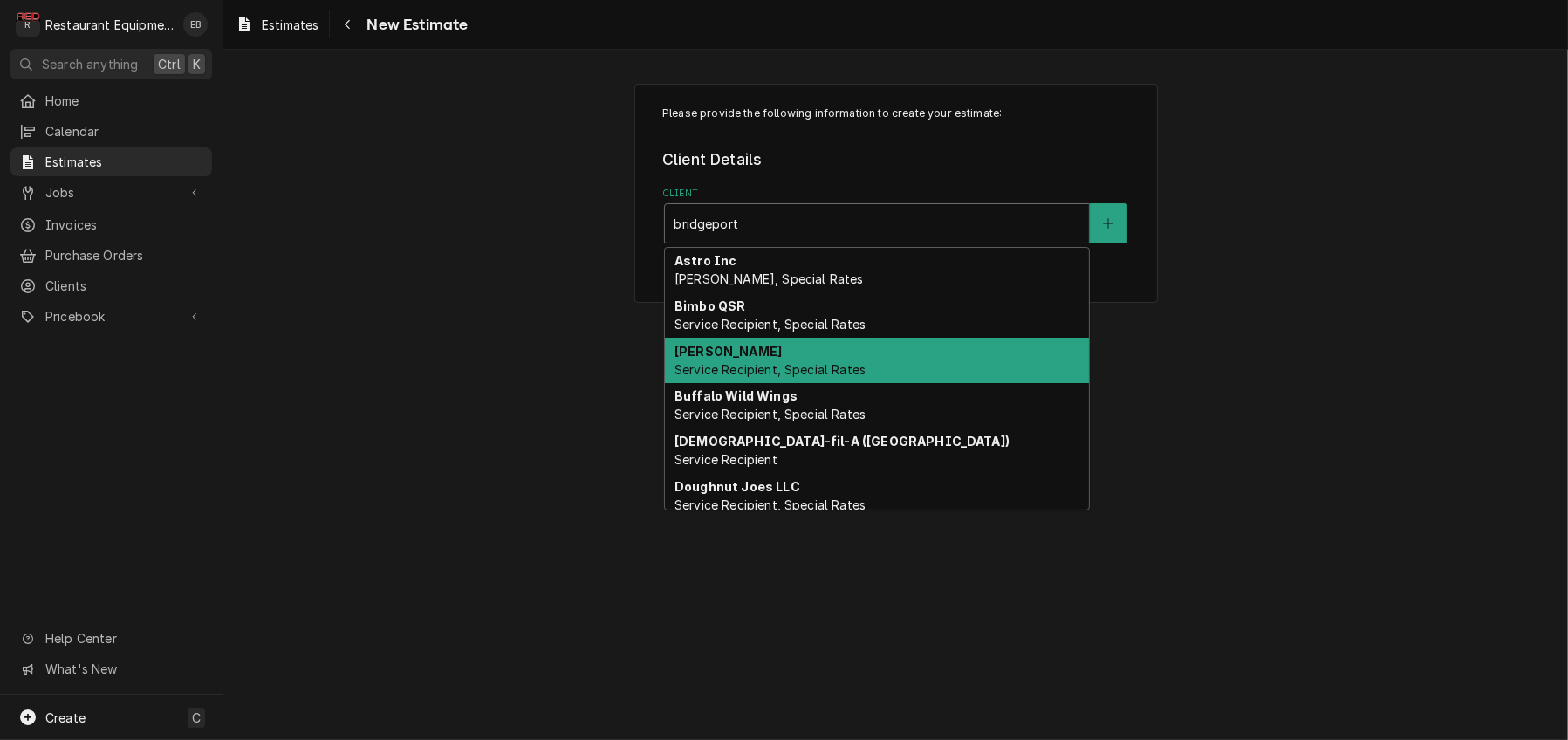
click at [817, 377] on span "Service Recipient, Special Rates" at bounding box center [770, 370] width 191 height 15
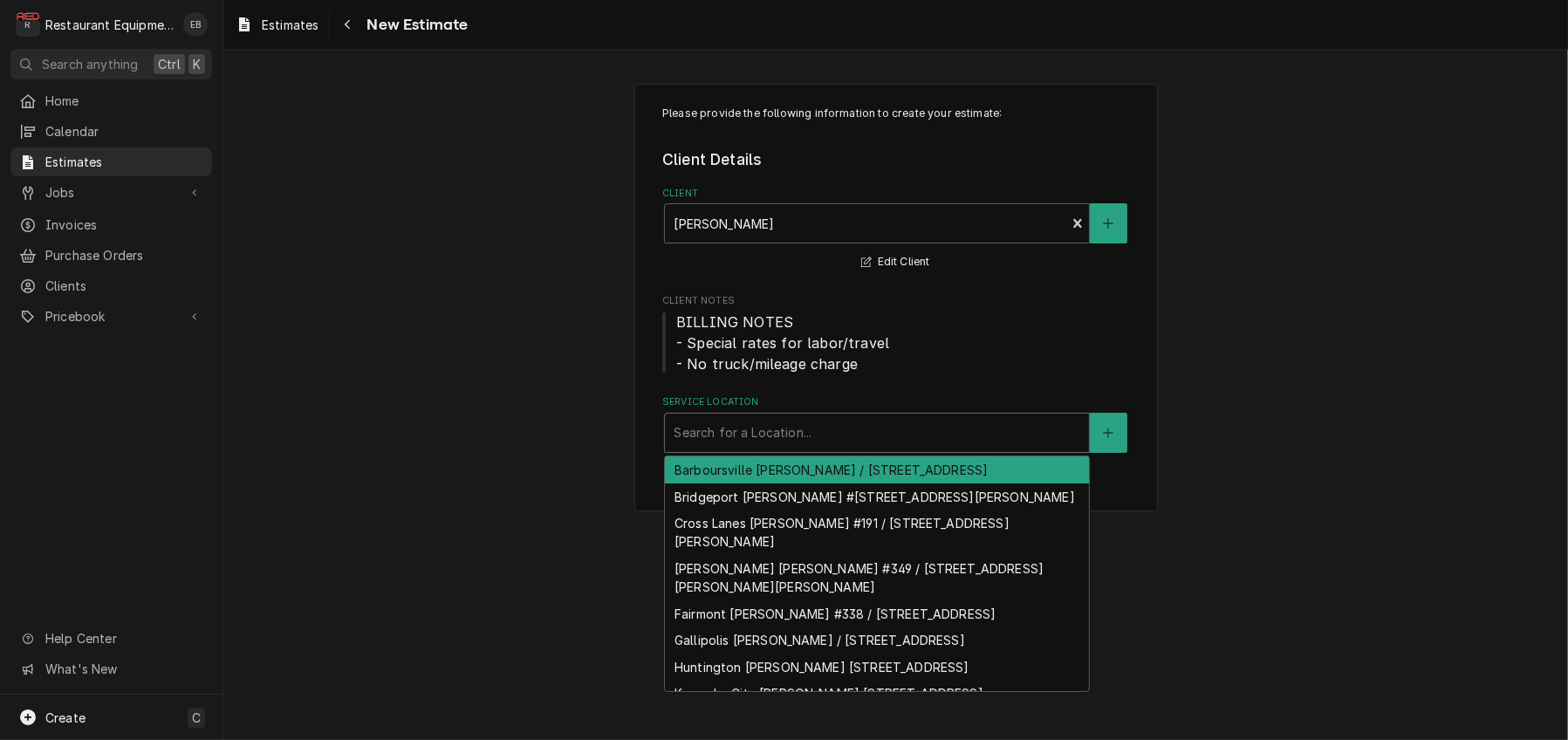
click at [751, 448] on div "Service Location" at bounding box center [876, 432] width 406 height 31
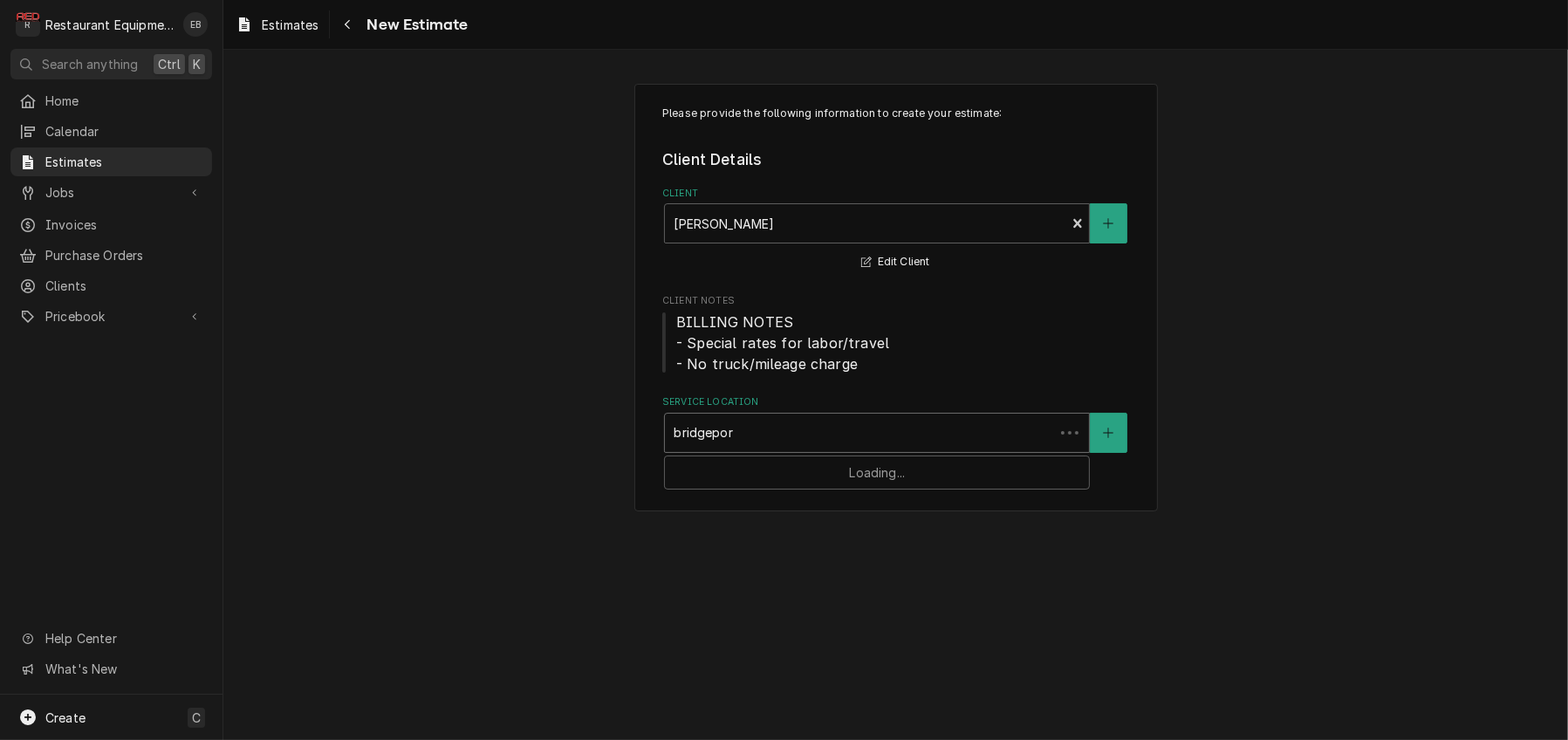
type input "bridgeport"
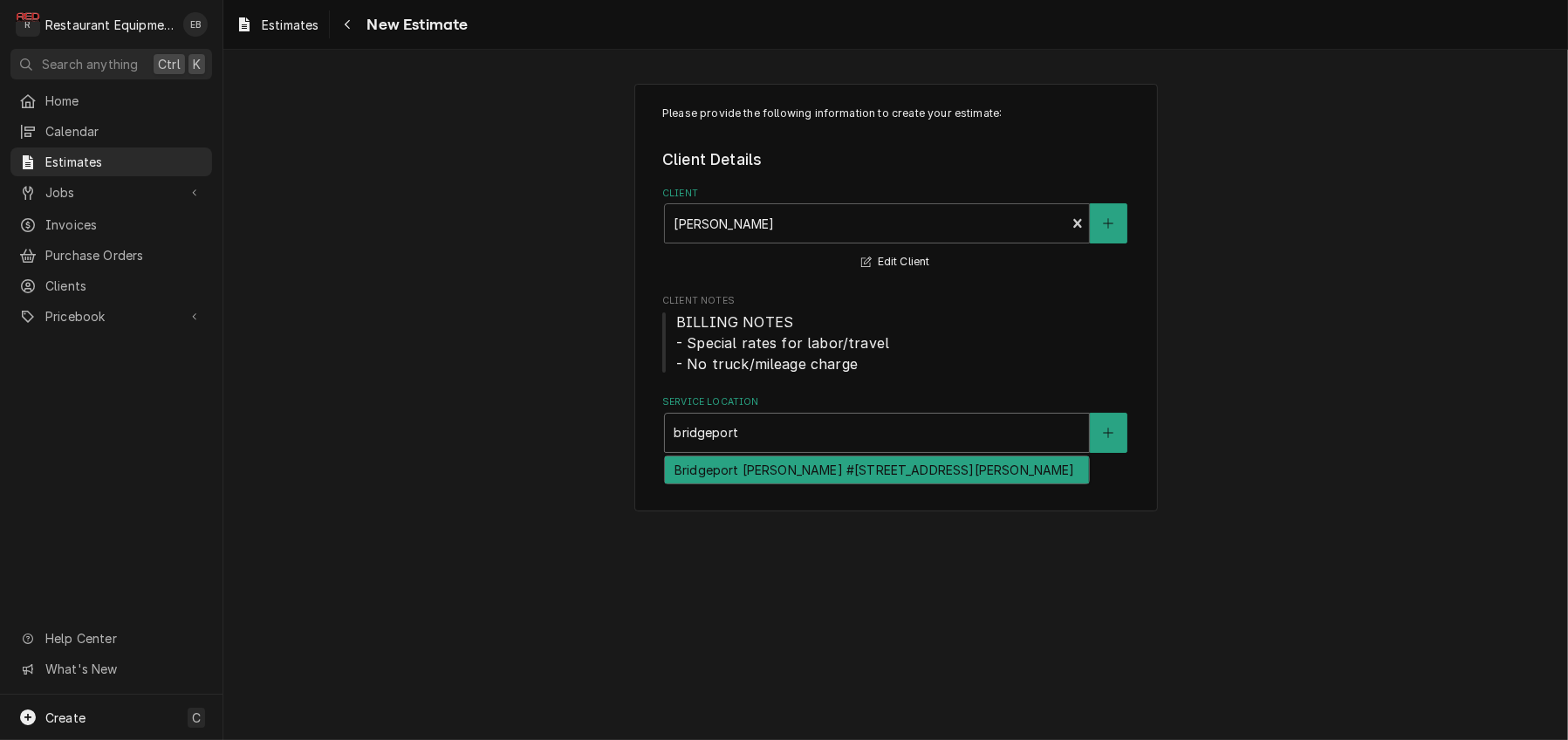
click at [782, 483] on div "Bridgeport [PERSON_NAME] #[STREET_ADDRESS][PERSON_NAME]" at bounding box center [876, 470] width 424 height 27
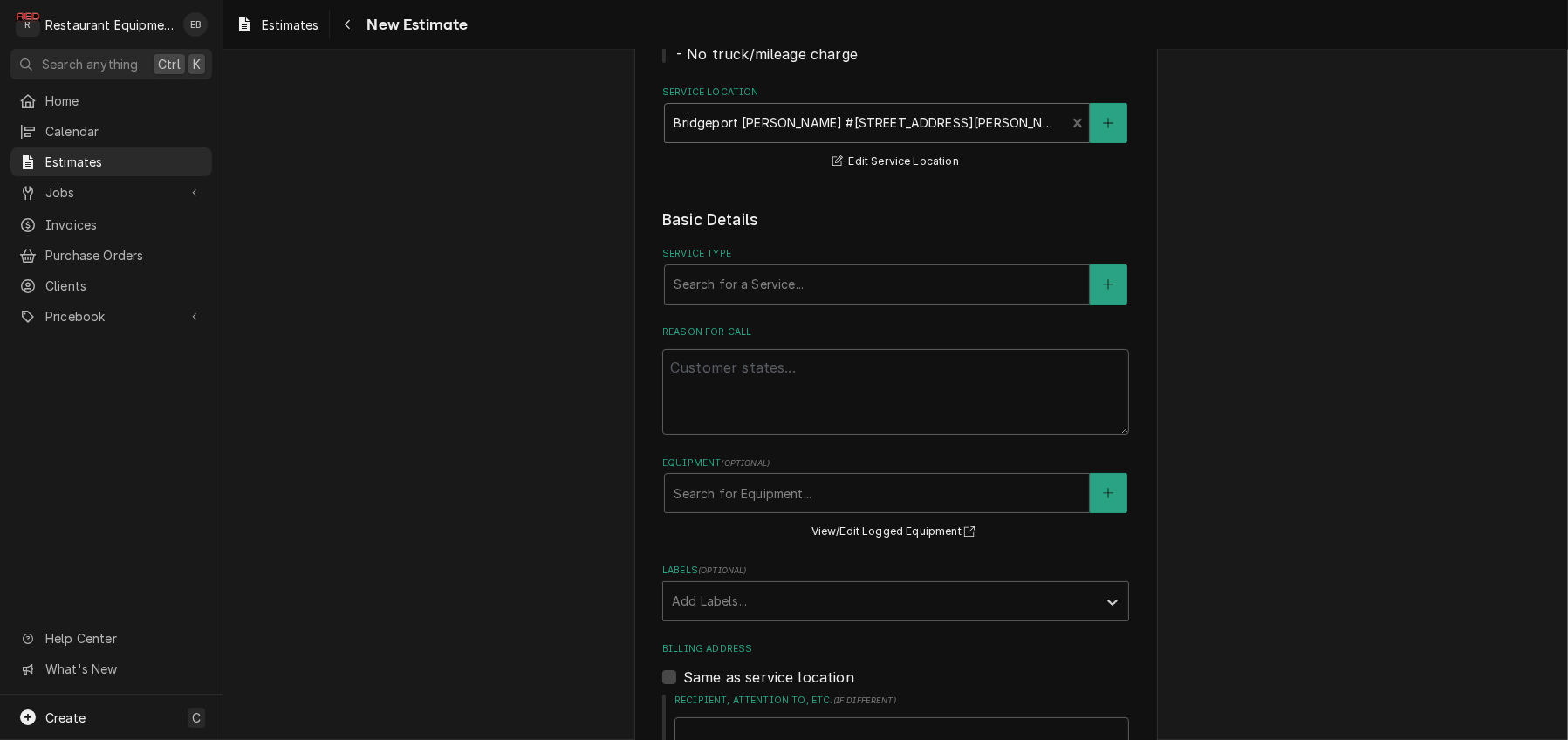
scroll to position [349, 0]
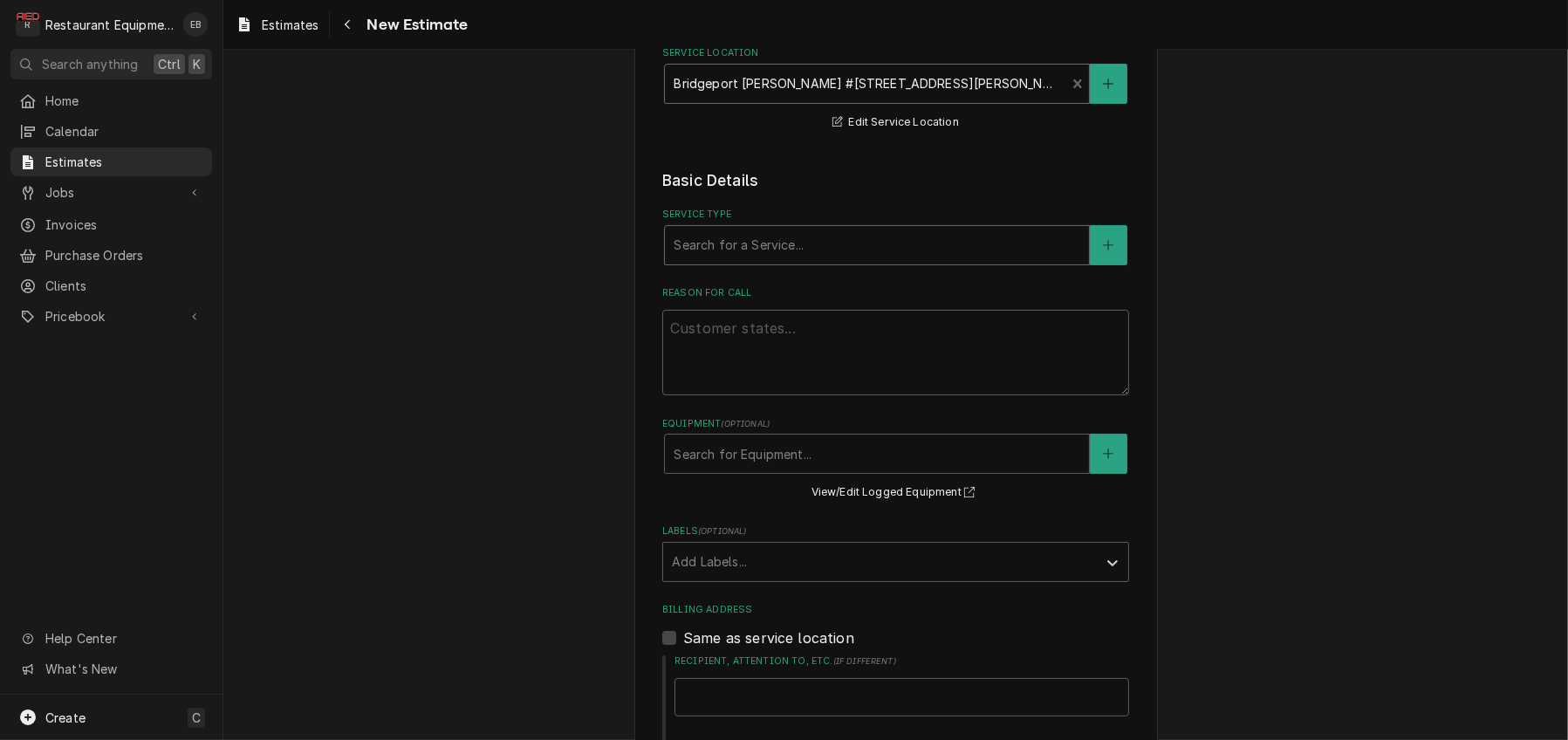
click at [798, 261] on div "Service Type" at bounding box center [876, 245] width 406 height 31
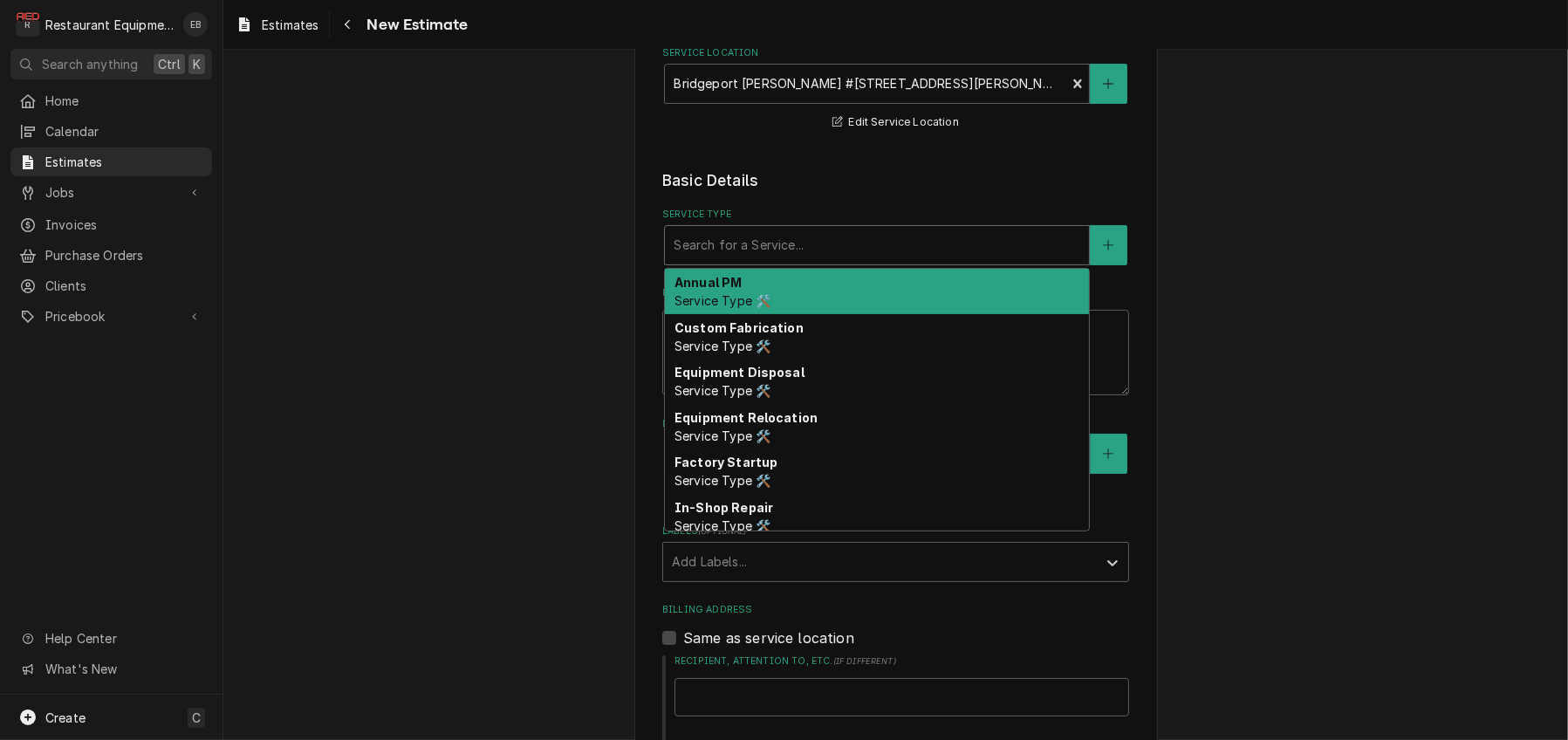
type textarea "x"
type input "b"
type textarea "x"
type input "br"
type textarea "x"
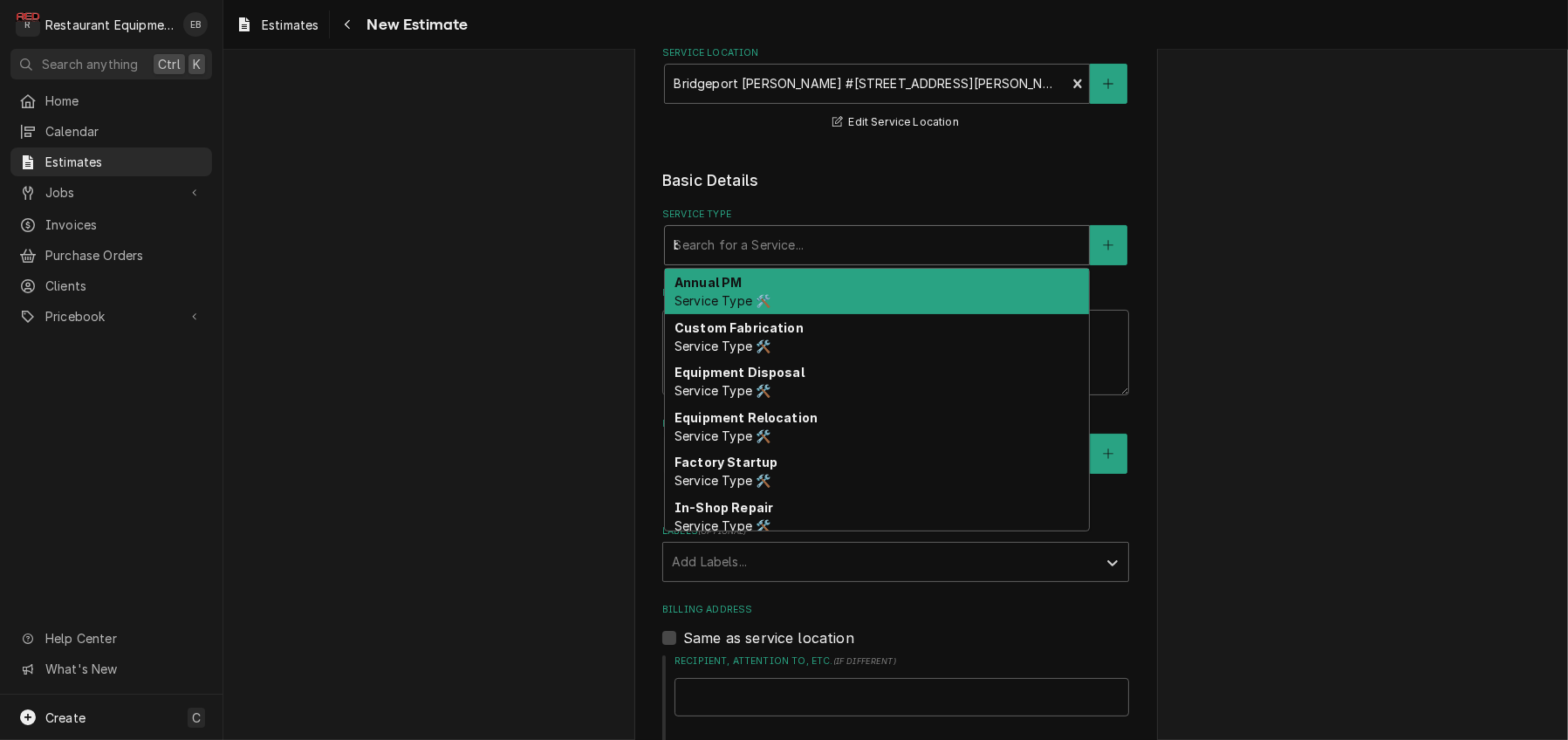
type input "bre"
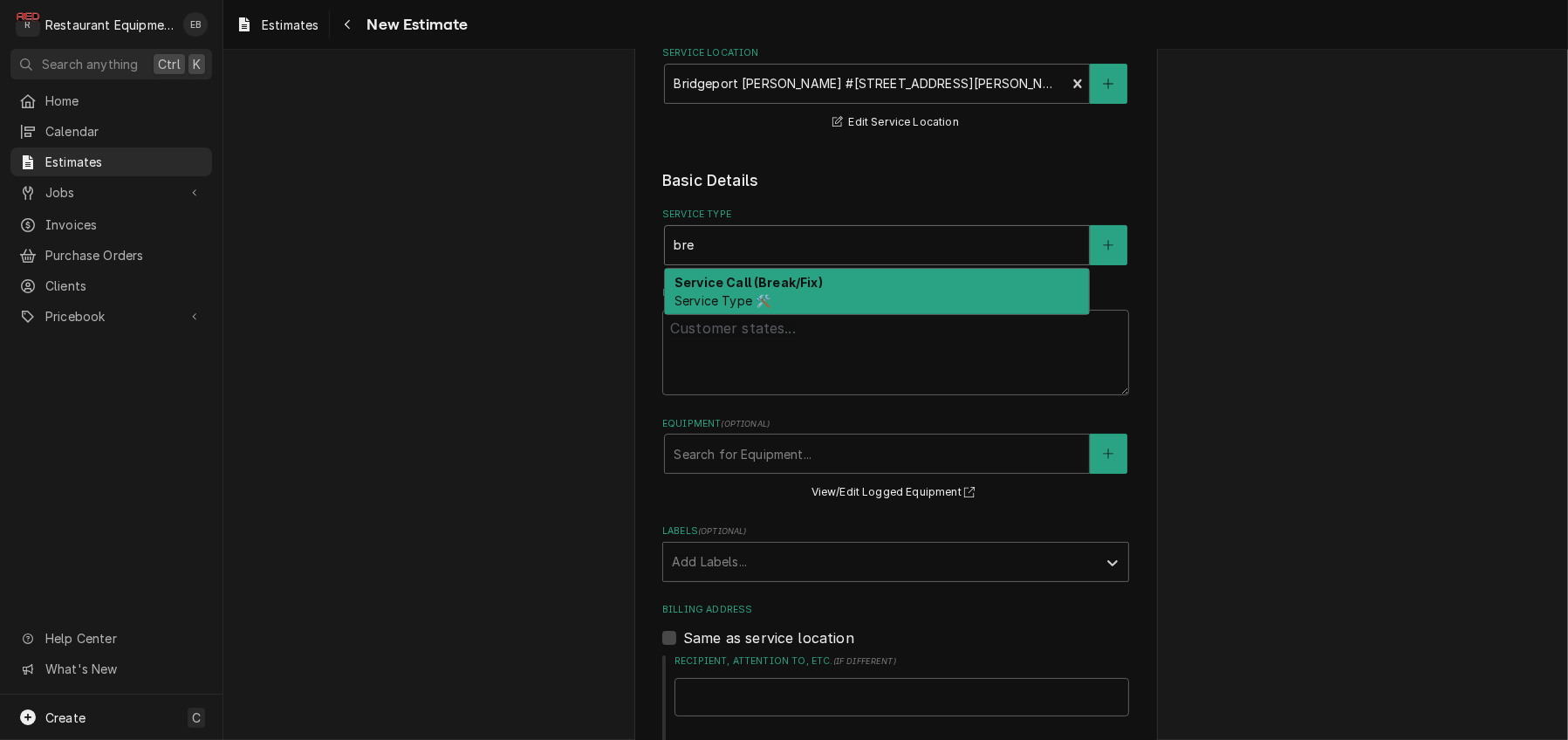
click at [791, 290] on strong "Service Call (Break/Fix)" at bounding box center [748, 282] width 148 height 15
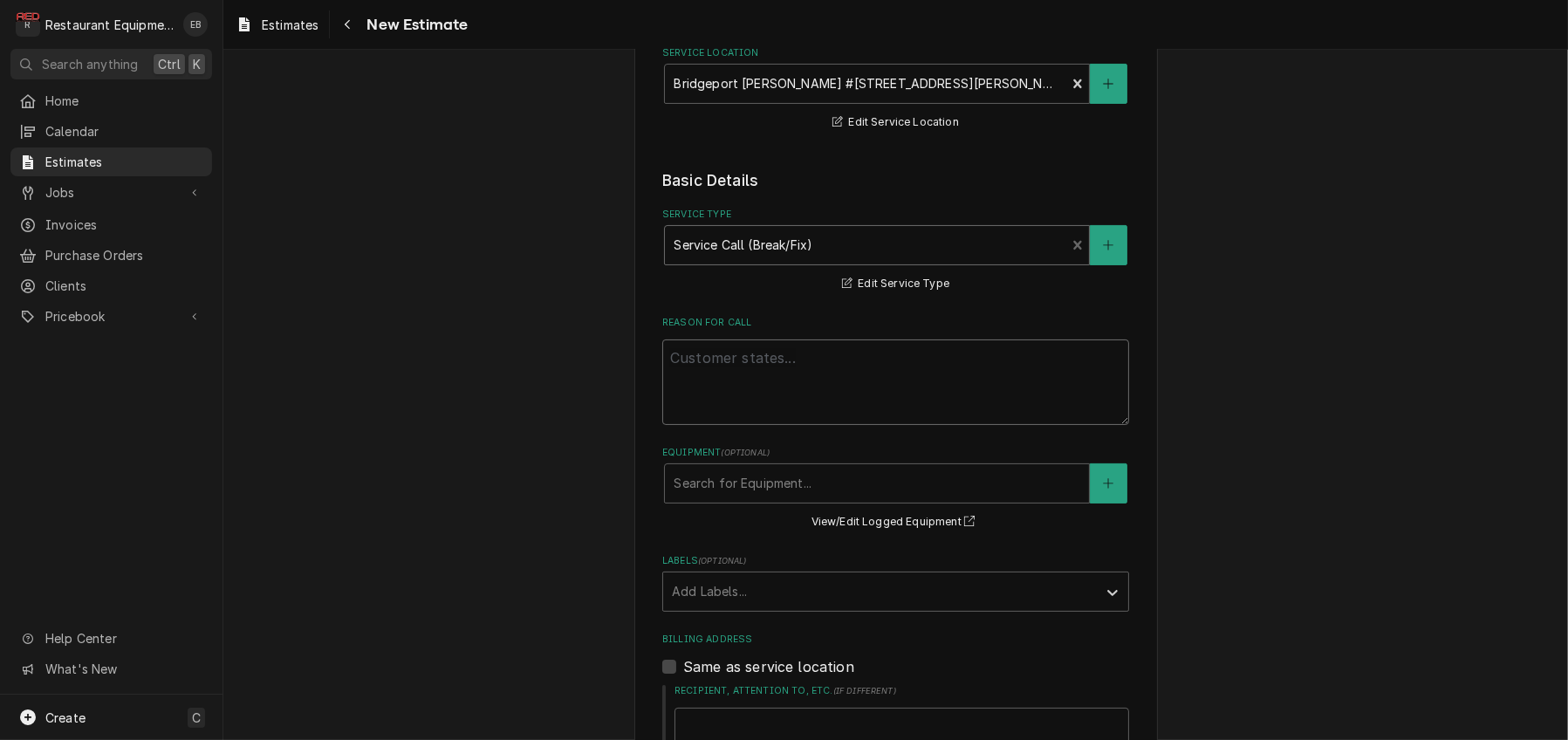
click at [747, 425] on textarea "Reason For Call" at bounding box center [895, 381] width 466 height 85
click at [756, 425] on textarea "Reason For Call" at bounding box center [895, 381] width 466 height 85
paste textarea "WIF is temping in at 32 degrees."
type textarea "x"
type textarea "WIF is temping in at 32 degrees."
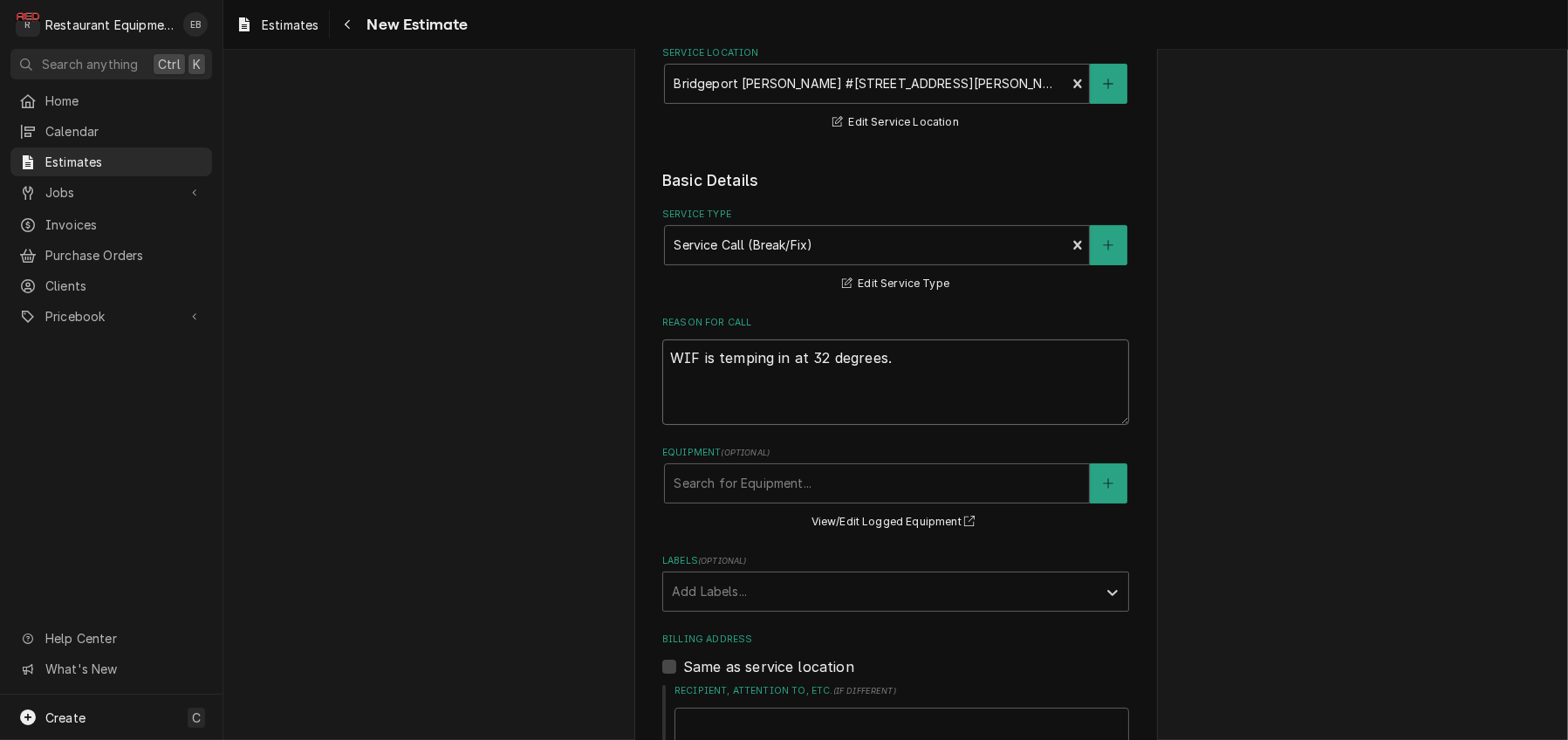
type textarea "x"
type textarea "WIF is temping in at 32 degrees."
type textarea "x"
type textarea "WIF is temping in at 32 degrees."
type textarea "x"
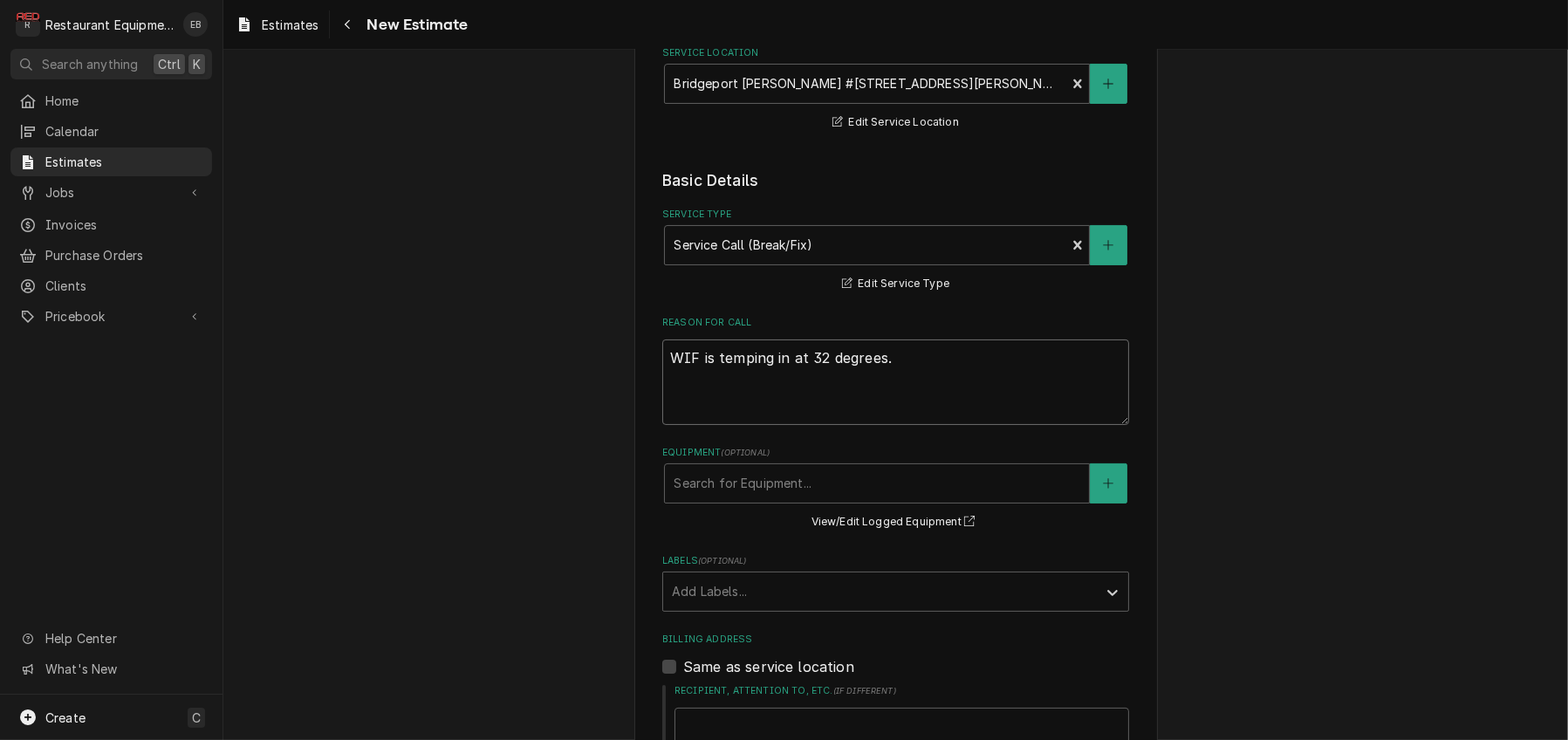
type textarea "WIF is temping in at 32 degrees."
click at [670, 425] on textarea "WIF is temping in at 32 degrees." at bounding box center [895, 381] width 466 height 85
paste textarea "10/1/25 Time in 1200 Time out 1345 Truck 302 WIF (Inside) M-? S-? Arrived on si…"
type textarea "x"
type textarea "WIF is temping in at 32 degrees. 10/1/25 Time in 1200 Time out 1345 Truck 302 W…"
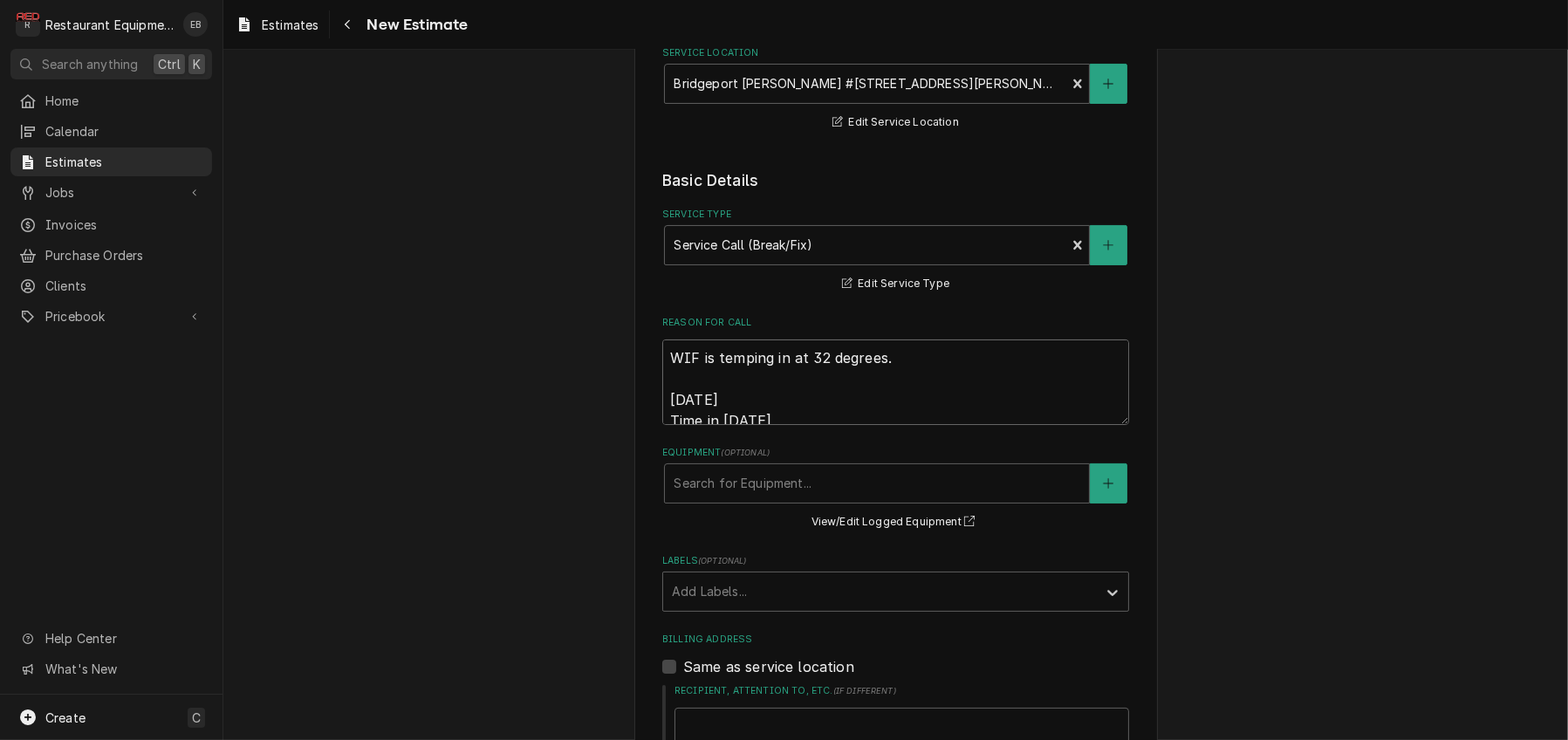
scroll to position [631, 0]
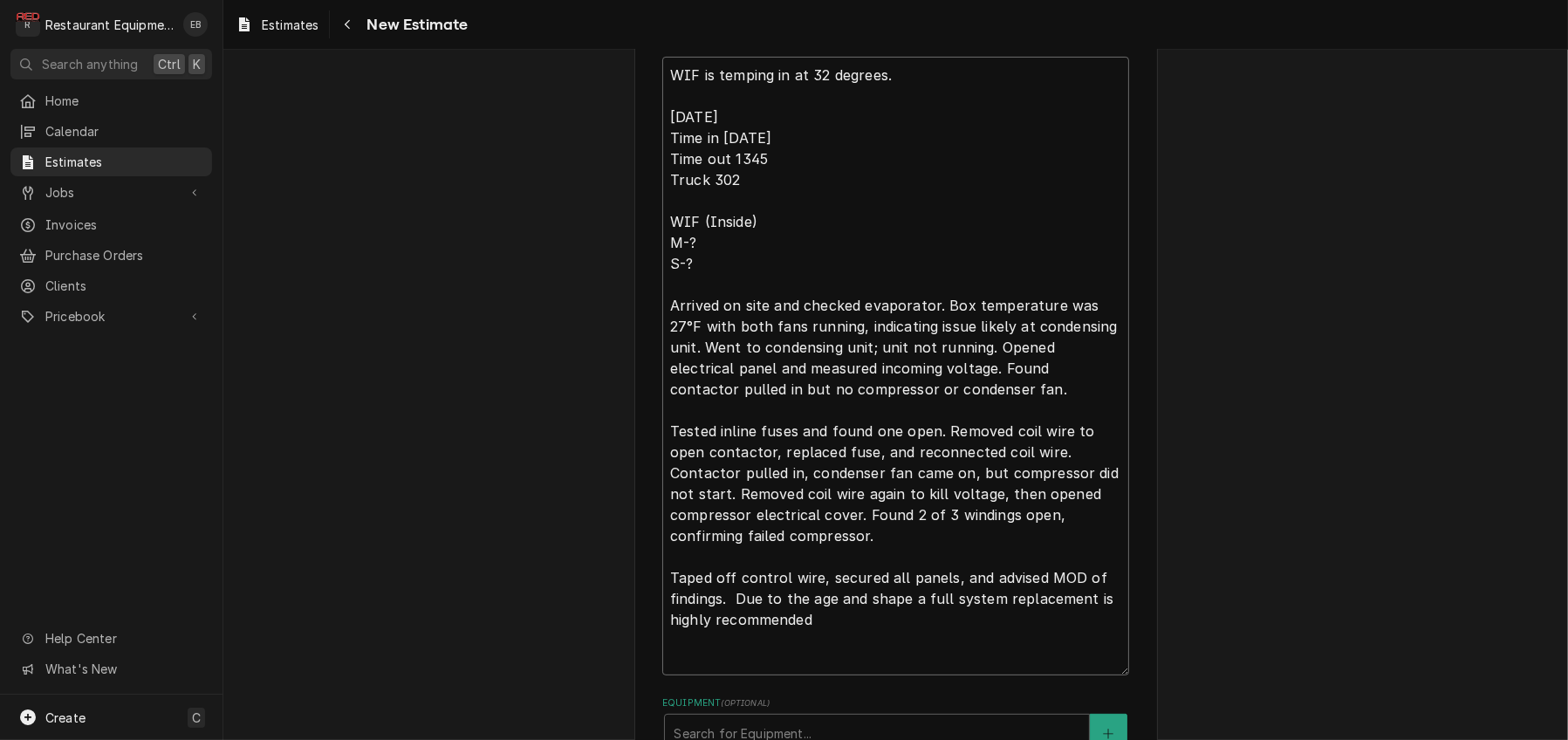
type textarea "x"
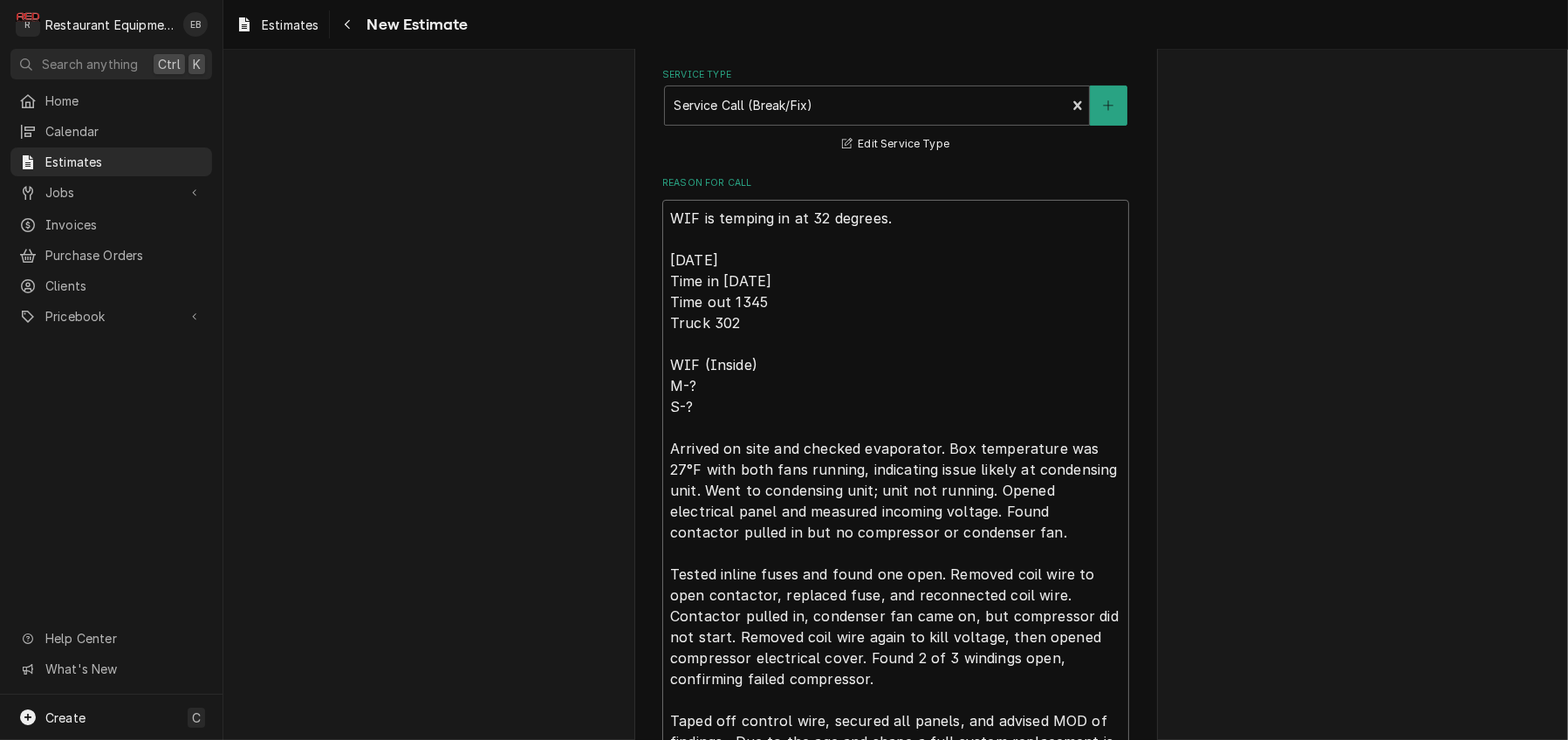
scroll to position [457, 0]
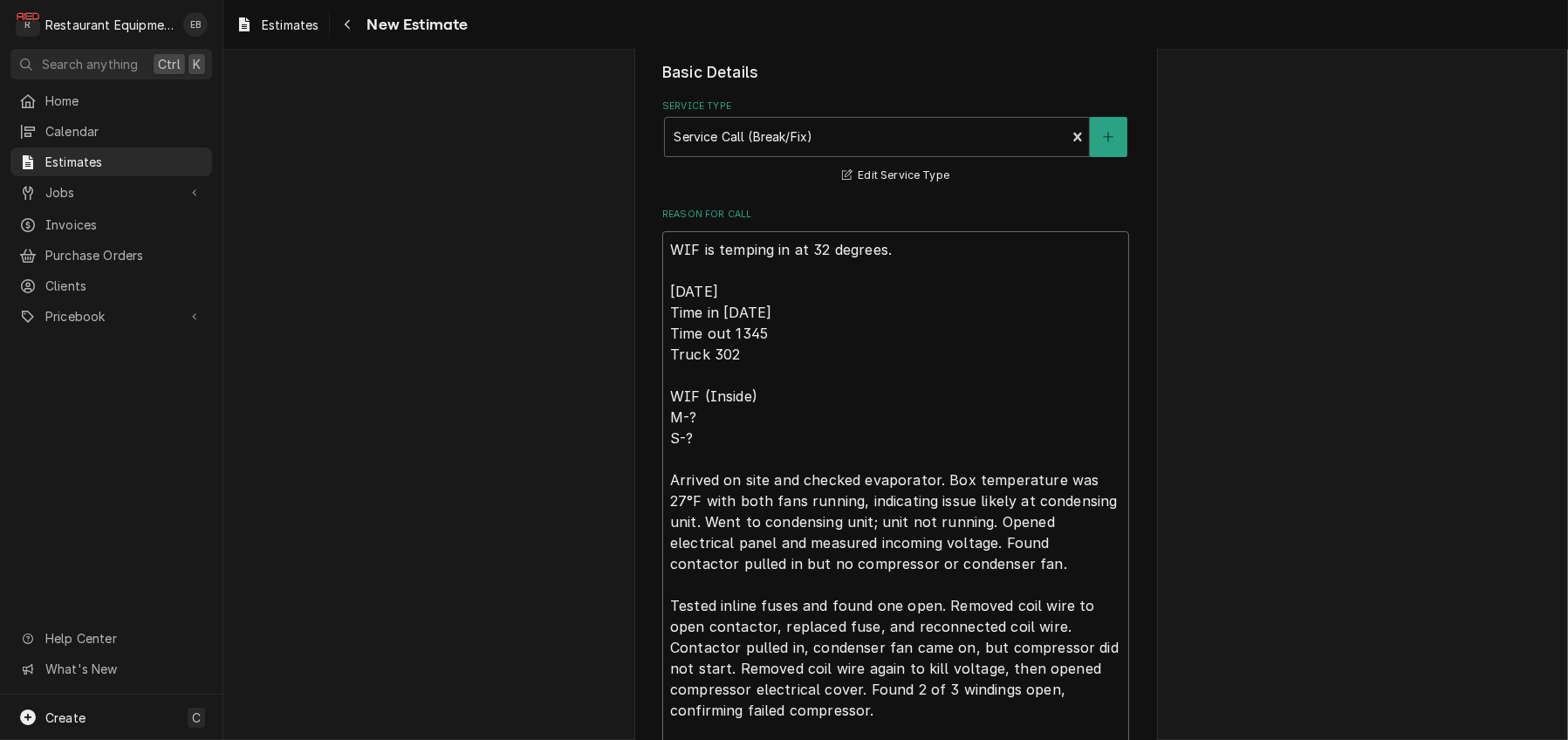
click at [662, 364] on textarea "WIF is temping in at 32 degrees. 10/1/25 Time in 1200 Time out 1345 Truck 302 W…" at bounding box center [895, 540] width 466 height 618
type textarea "WIF is temping in at 32 degrees. 10/1/25 Time in 1200 Time out 1345 Truck 302 W…"
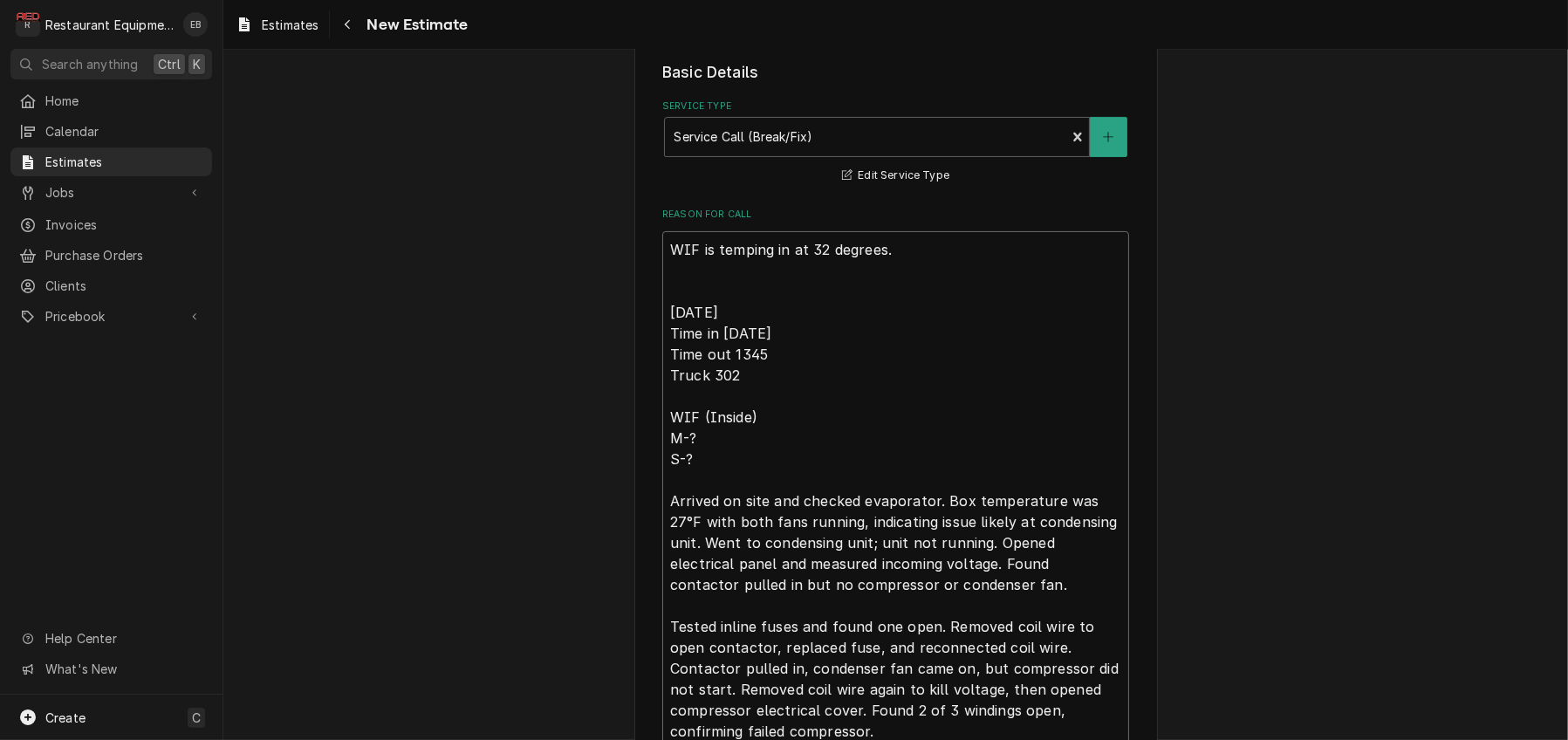
type textarea "x"
type textarea "WIF is temping in at 32 degrees. T 10/1/25 Time in 1200 Time out 1345 Truck 302…"
type textarea "x"
type textarea "WIF is temping in at 32 degrees. Te 10/1/25 Time in 1200 Time out 1345 Truck 30…"
type textarea "x"
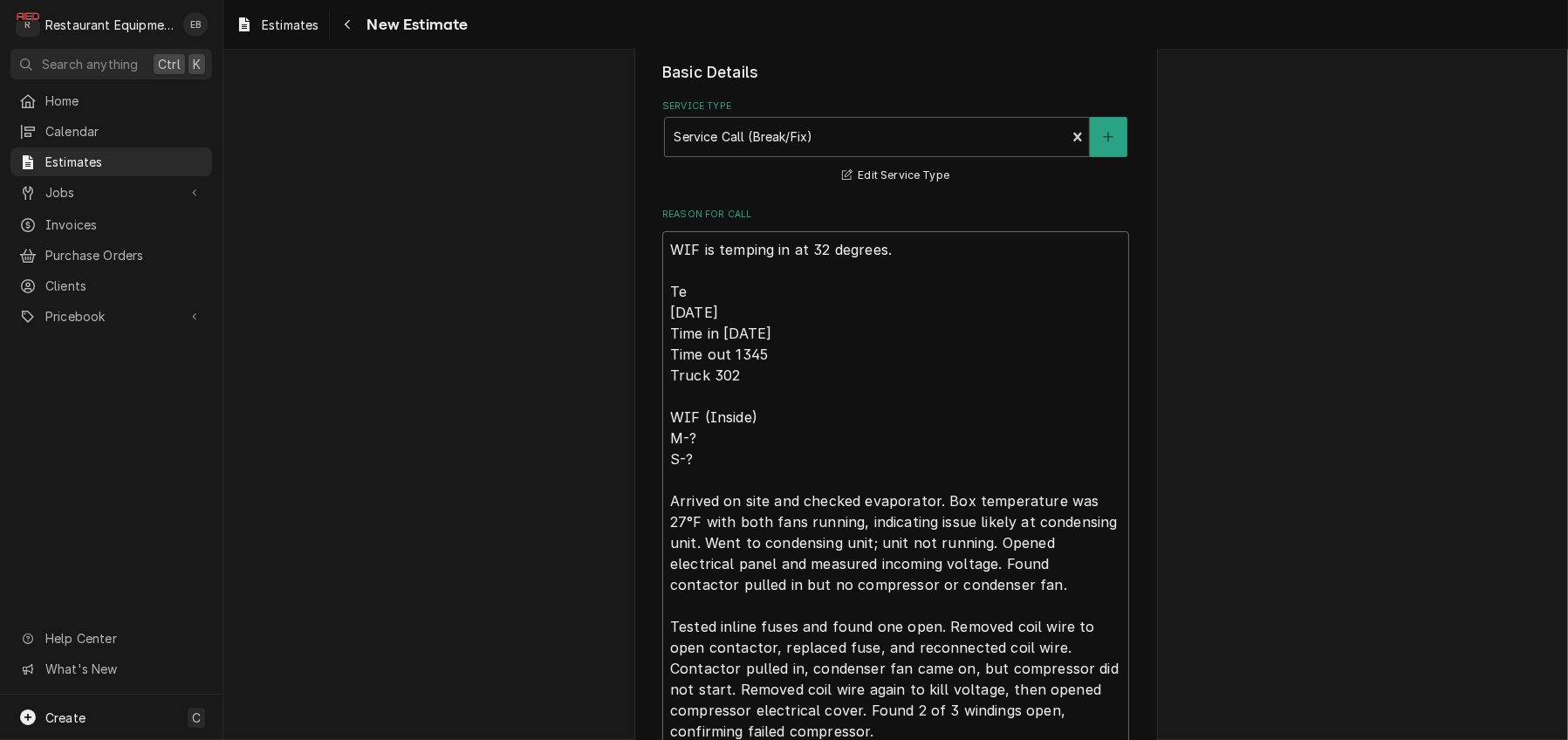
type textarea "WIF is temping in at 32 degrees. Tec 10/1/25 Time in 1200 Time out 1345 Truck 3…"
type textarea "x"
type textarea "WIF is temping in at 32 degrees. Tech 10/1/25 Time in 1200 Time out 1345 Truck …"
type textarea "x"
type textarea "WIF is temping in at 32 degrees. Tech 10/1/25 Time in 1200 Time out 1345 Truck …"
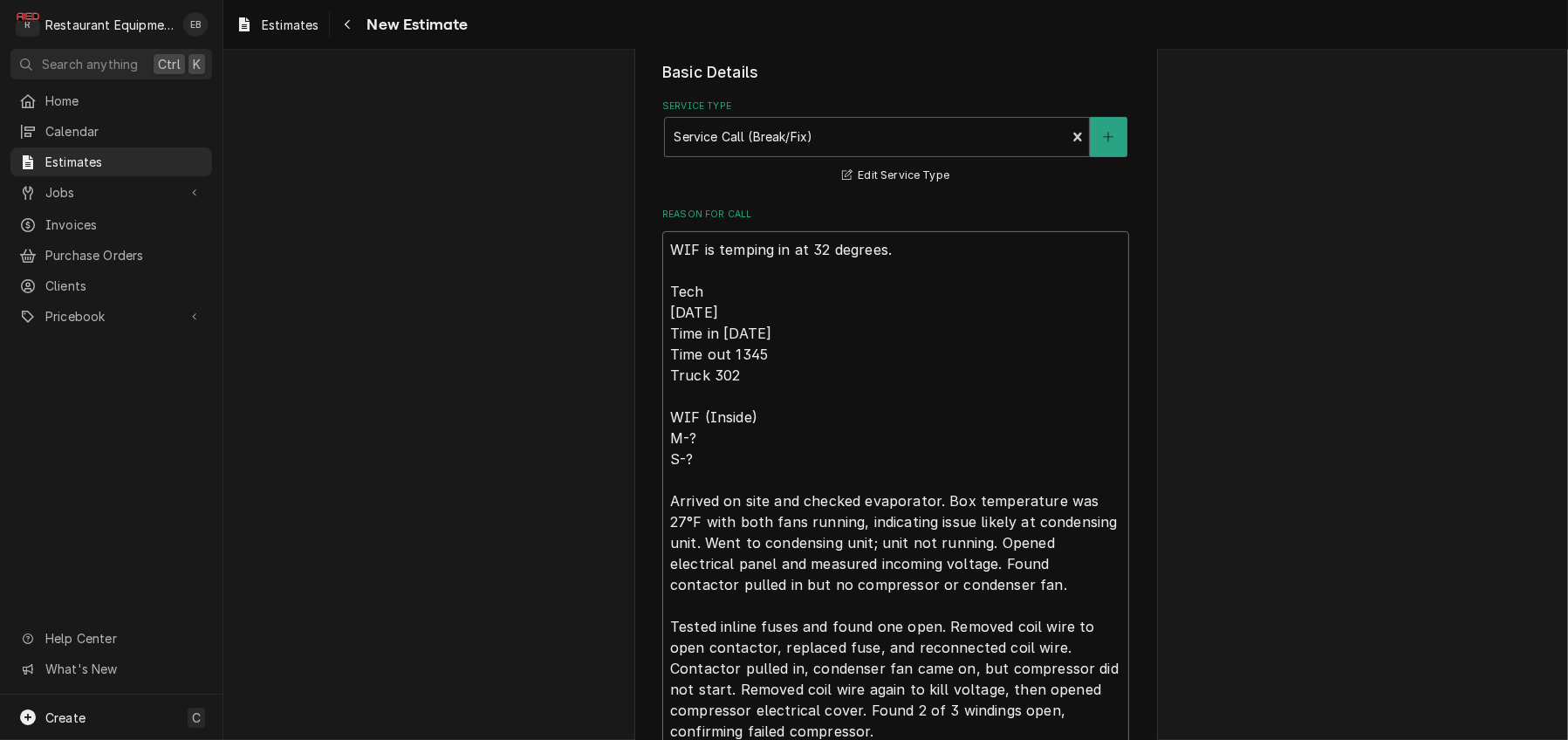
type textarea "x"
type textarea "WIF is temping in at 32 degrees. Tech N 10/1/25 Time in 1200 Time out 1345 Truc…"
type textarea "x"
type textarea "WIF is temping in at 32 degrees. Tech No 10/1/25 Time in 1200 Time out 1345 Tru…"
type textarea "x"
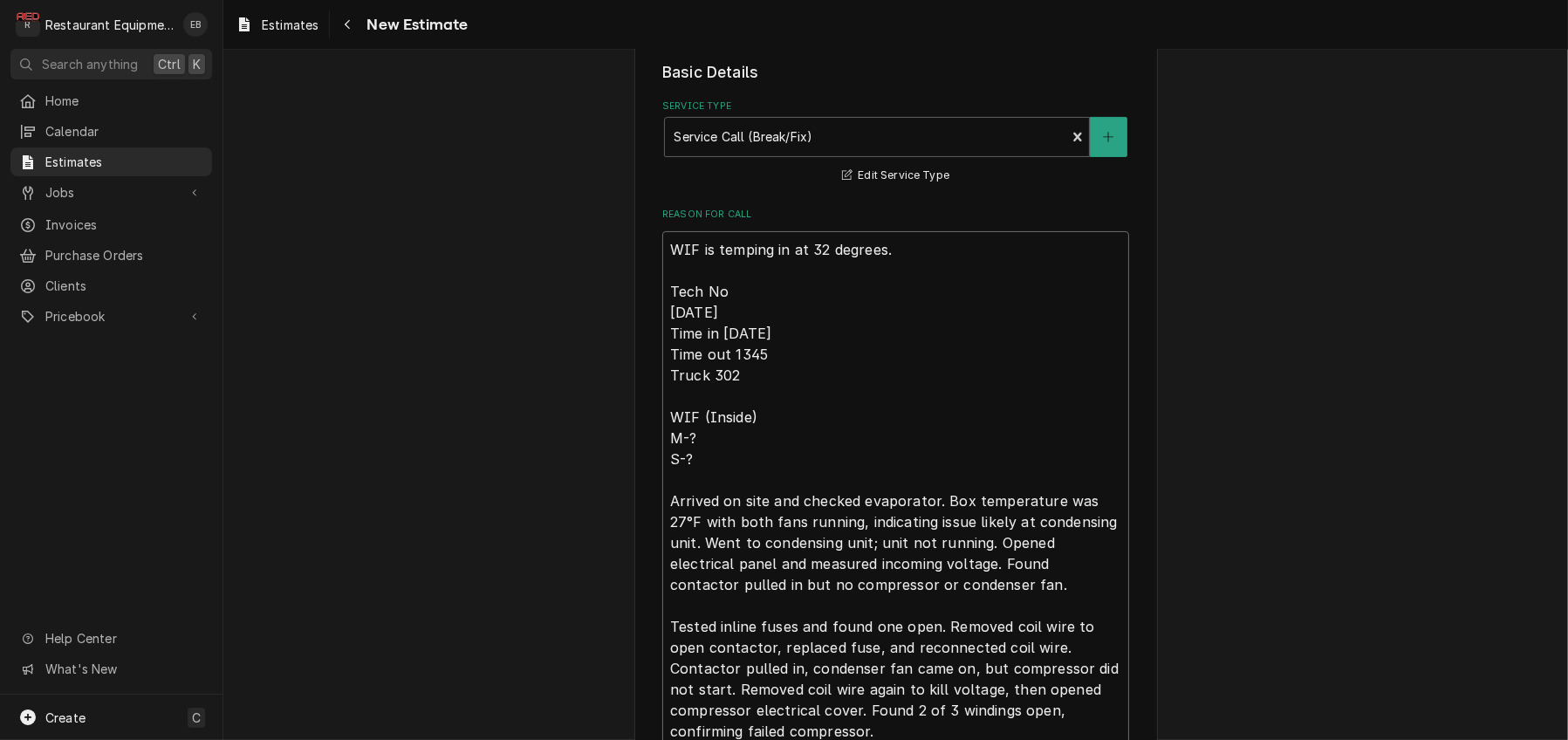
type textarea "WIF is temping in at 32 degrees. Tech Noo 10/1/25 Time in 1200 Time out 1345 Tr…"
type textarea "x"
type textarea "WIF is temping in at 32 degrees. Tech Noot 10/1/25 Time in 1200 Time out 1345 T…"
type textarea "x"
type textarea "WIF is temping in at 32 degrees. Tech Noote 10/1/25 Time in 1200 Time out 1345 …"
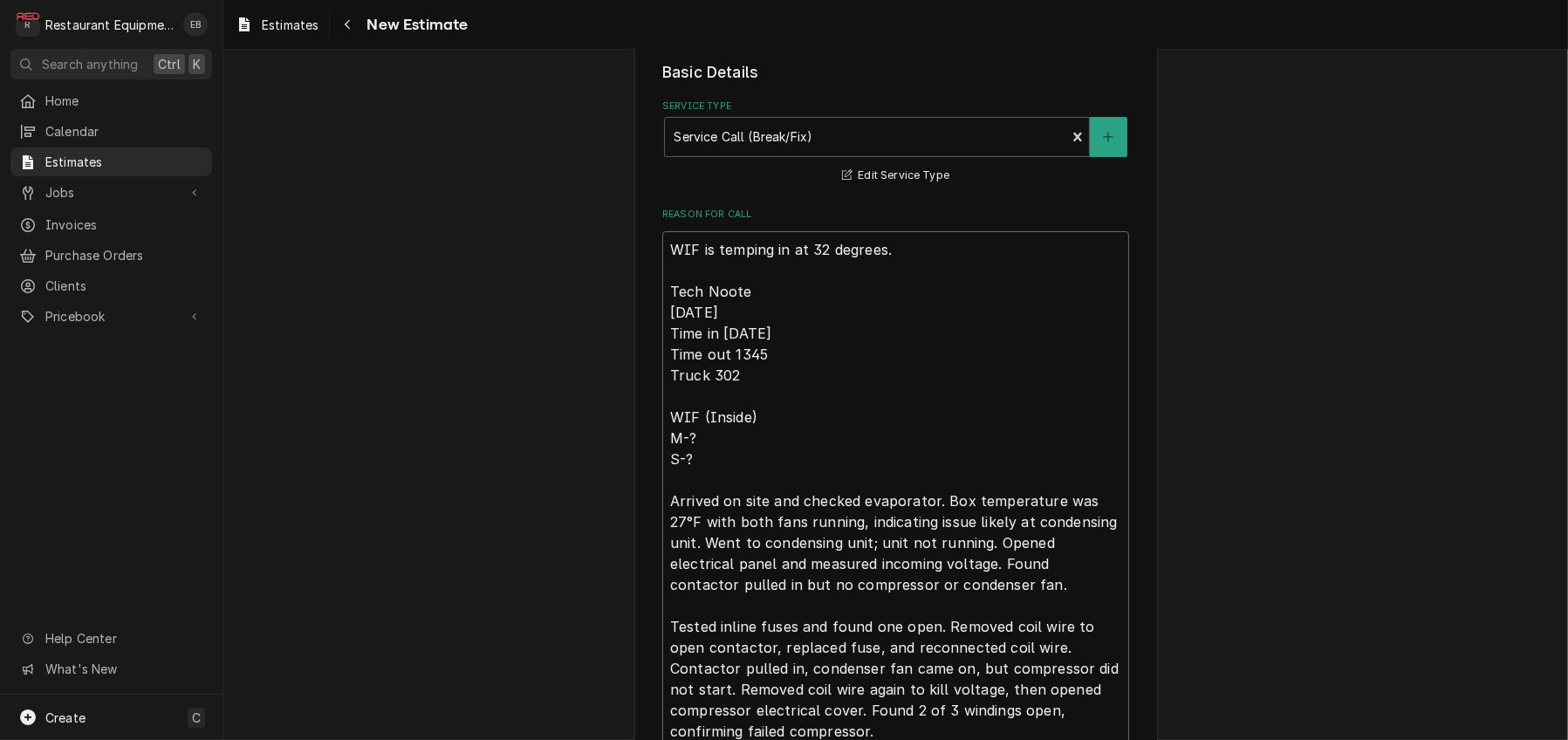
type textarea "x"
type textarea "WIF is temping in at 32 degrees. Tech Nootes 10/1/25 Time in 1200 Time out 1345…"
type textarea "x"
type textarea "WIF is temping in at 32 degrees. Tech Noote 10/1/25 Time in 1200 Time out 1345 …"
type textarea "x"
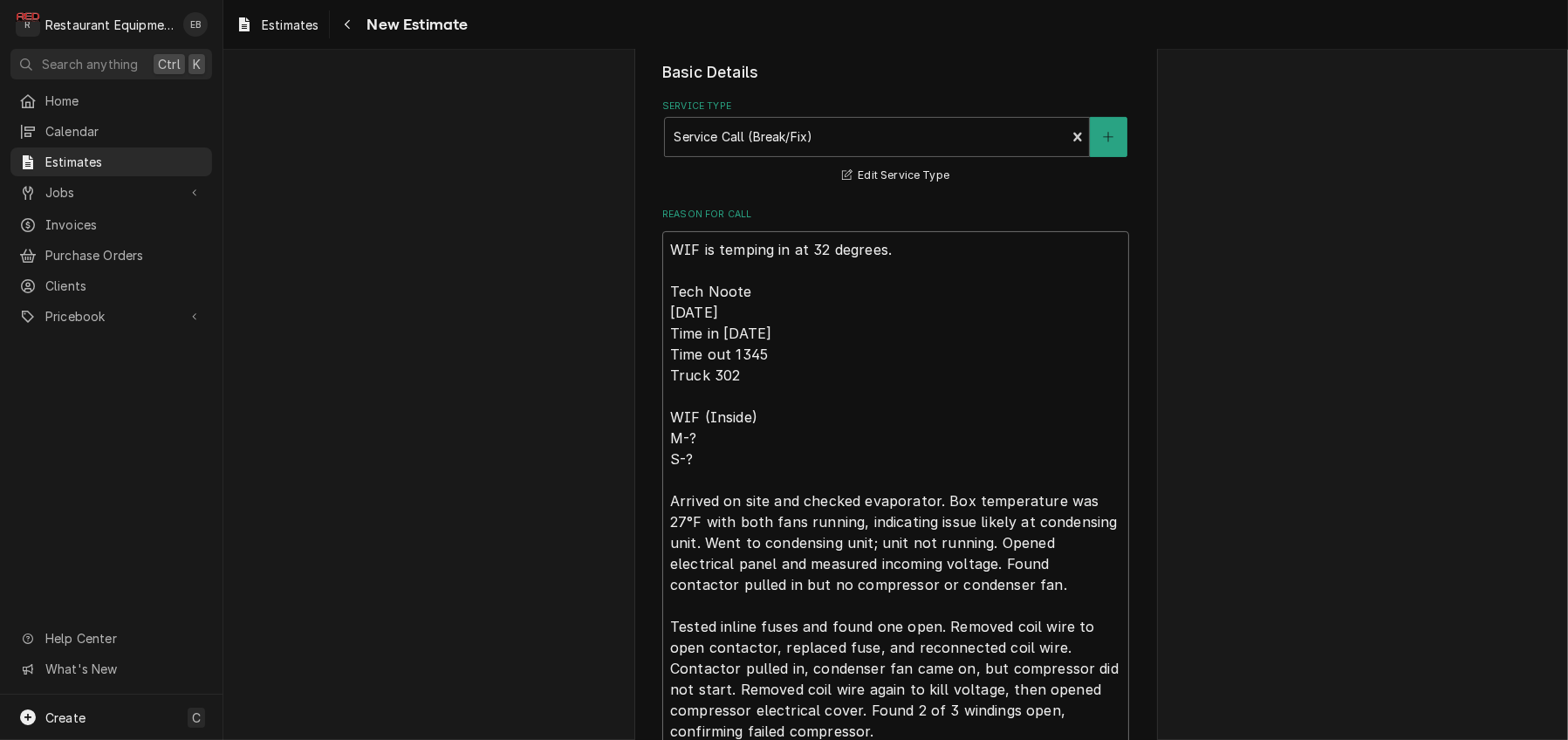
type textarea "WIF is temping in at 32 degrees. Tech Noot 10/1/25 Time in 1200 Time out 1345 T…"
type textarea "x"
type textarea "WIF is temping in at 32 degrees. Tech Noo 10/1/25 Time in 1200 Time out 1345 Tr…"
type textarea "x"
type textarea "WIF is temping in at 32 degrees. Tech No 10/1/25 Time in 1200 Time out 1345 Tru…"
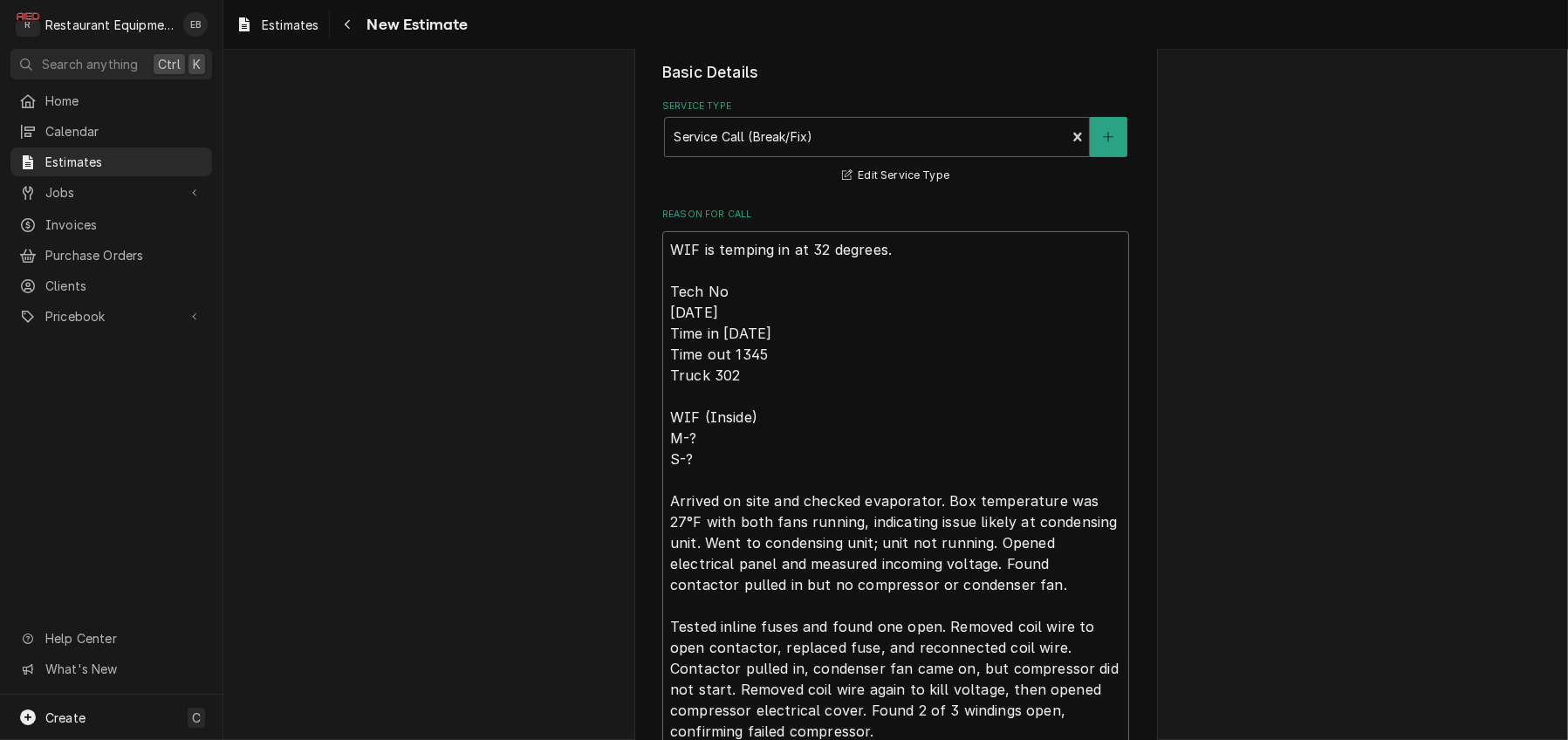
type textarea "x"
type textarea "WIF is temping in at 32 degrees. Tech Not 10/1/25 Time in 1200 Time out 1345 Tr…"
type textarea "x"
type textarea "WIF is temping in at 32 degrees. Tech Note 10/1/25 Time in 1200 Time out 1345 T…"
type textarea "x"
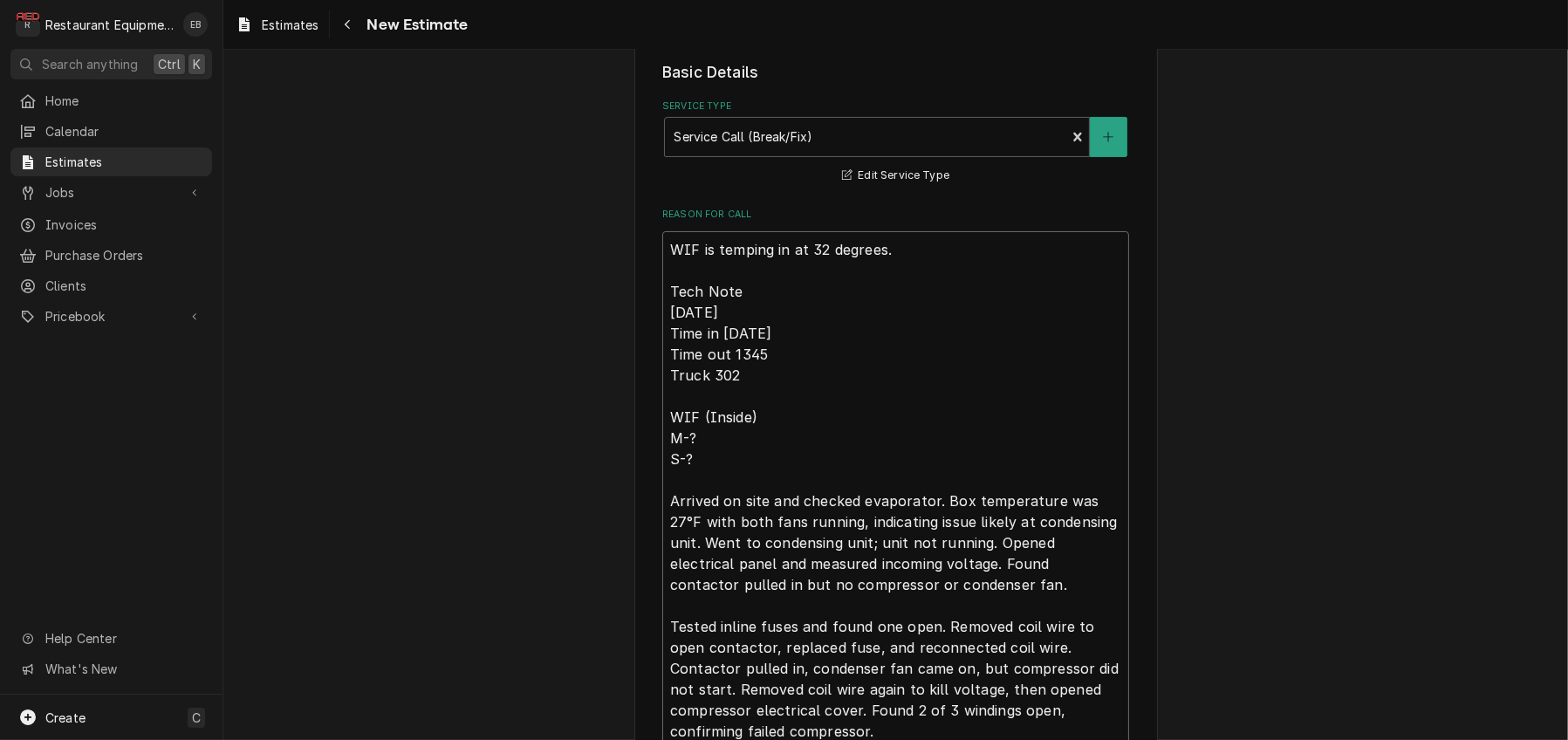
type textarea "WIF is temping in at 32 degrees. Tech Notes 10/1/25 Time in 1200 Time out 1345 …"
type textarea "x"
type textarea "WIF is temping in at 32 degrees. Tech Notes: 10/1/25 Time in 1200 Time out 1345…"
type textarea "x"
click at [662, 330] on textarea "WIF is temping in at 32 degrees. Tech Notes: 10/1/25 Time in 1200 Time out 1345…" at bounding box center [895, 552] width 466 height 640
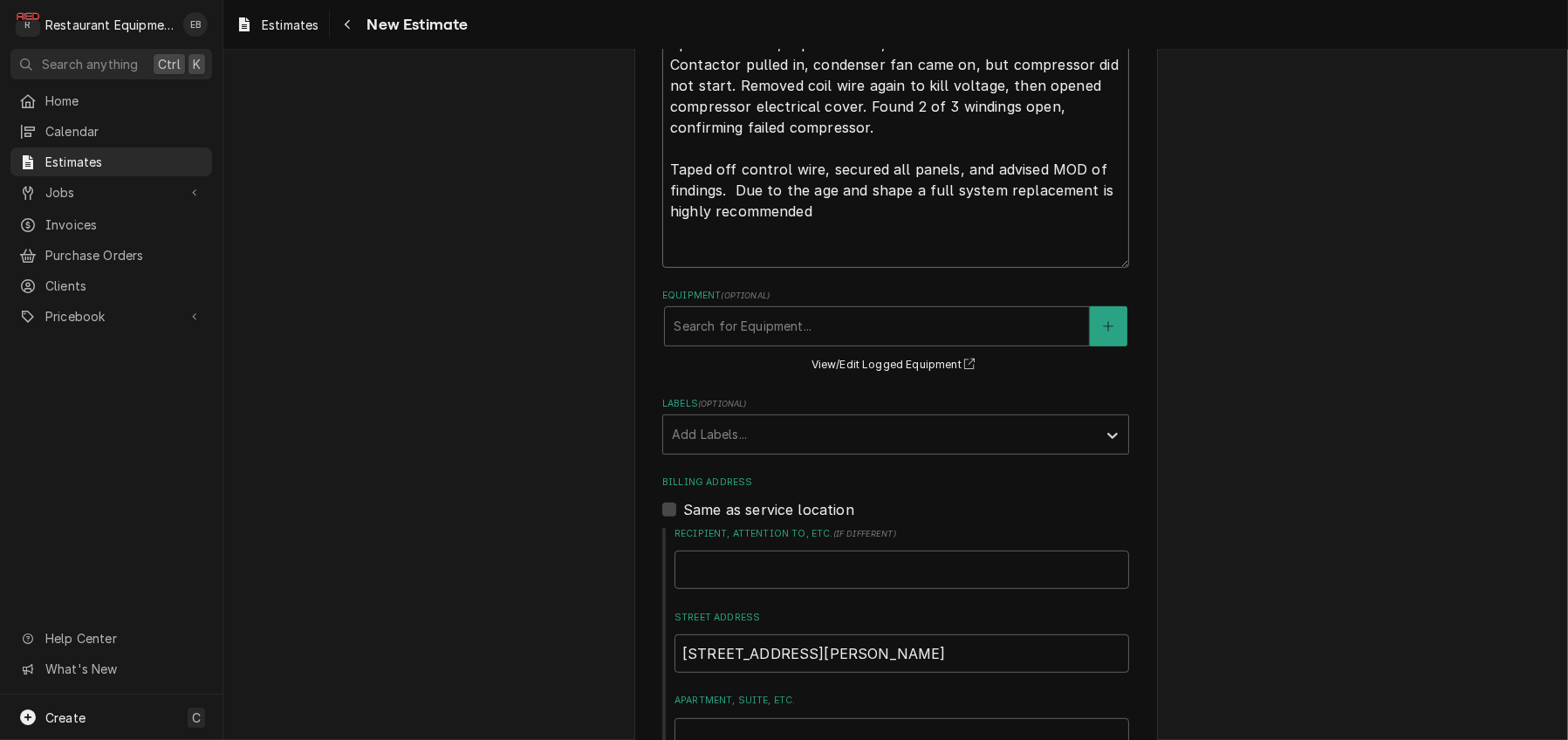
scroll to position [1062, 0]
drag, startPoint x: 656, startPoint y: 209, endPoint x: 815, endPoint y: 323, distance: 195.6
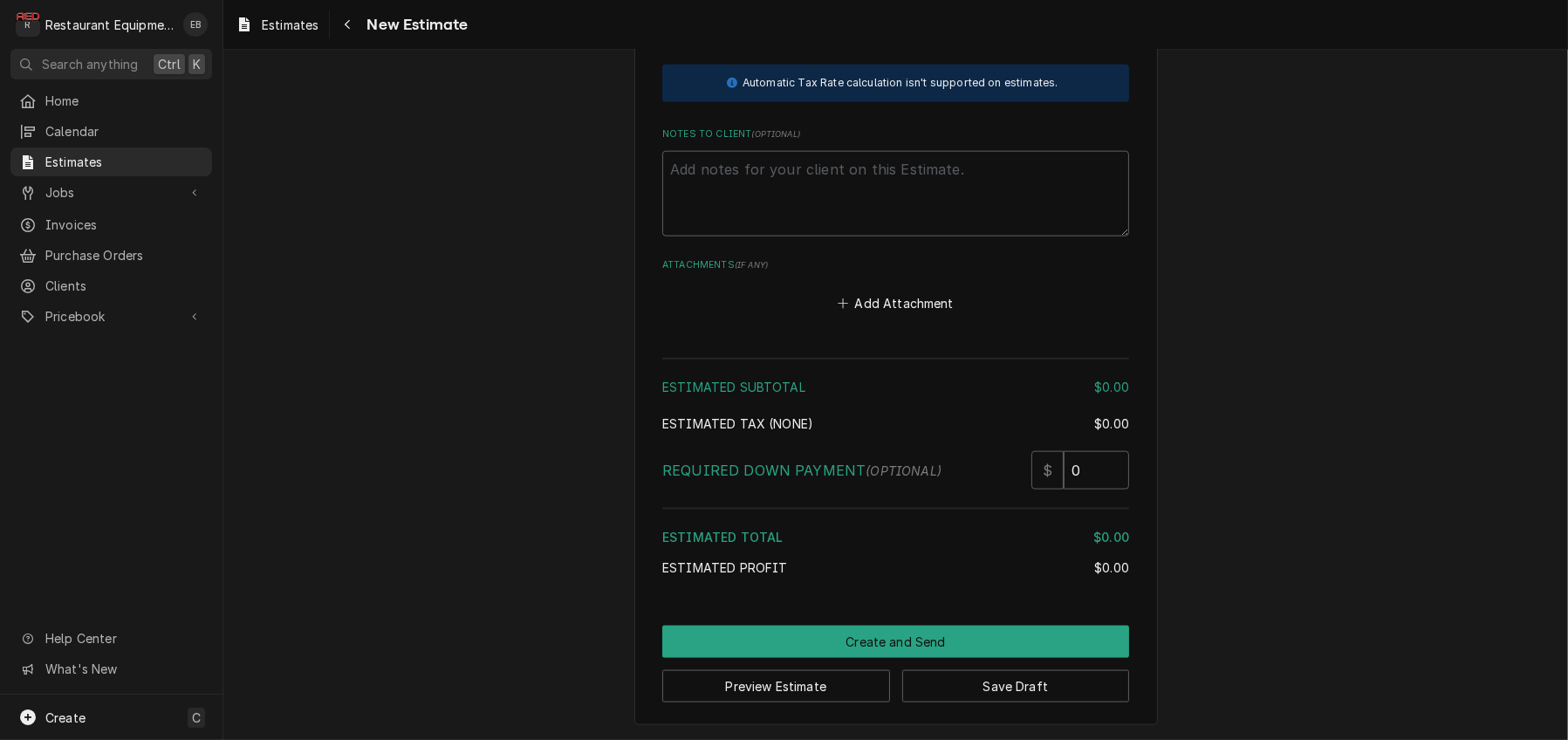
scroll to position [2866, 0]
type textarea "WIF is temping in at 32 degrees. Tech Notes: 10/1/25 Time in 1200 Time out 1345…"
click at [745, 237] on textarea "Notes to Client ( optional )" at bounding box center [895, 193] width 466 height 85
paste textarea "WIF is temping in at 32 degrees. Tech Notes: 10/1/25 Time in 1200 Time out 1345…"
type textarea "x"
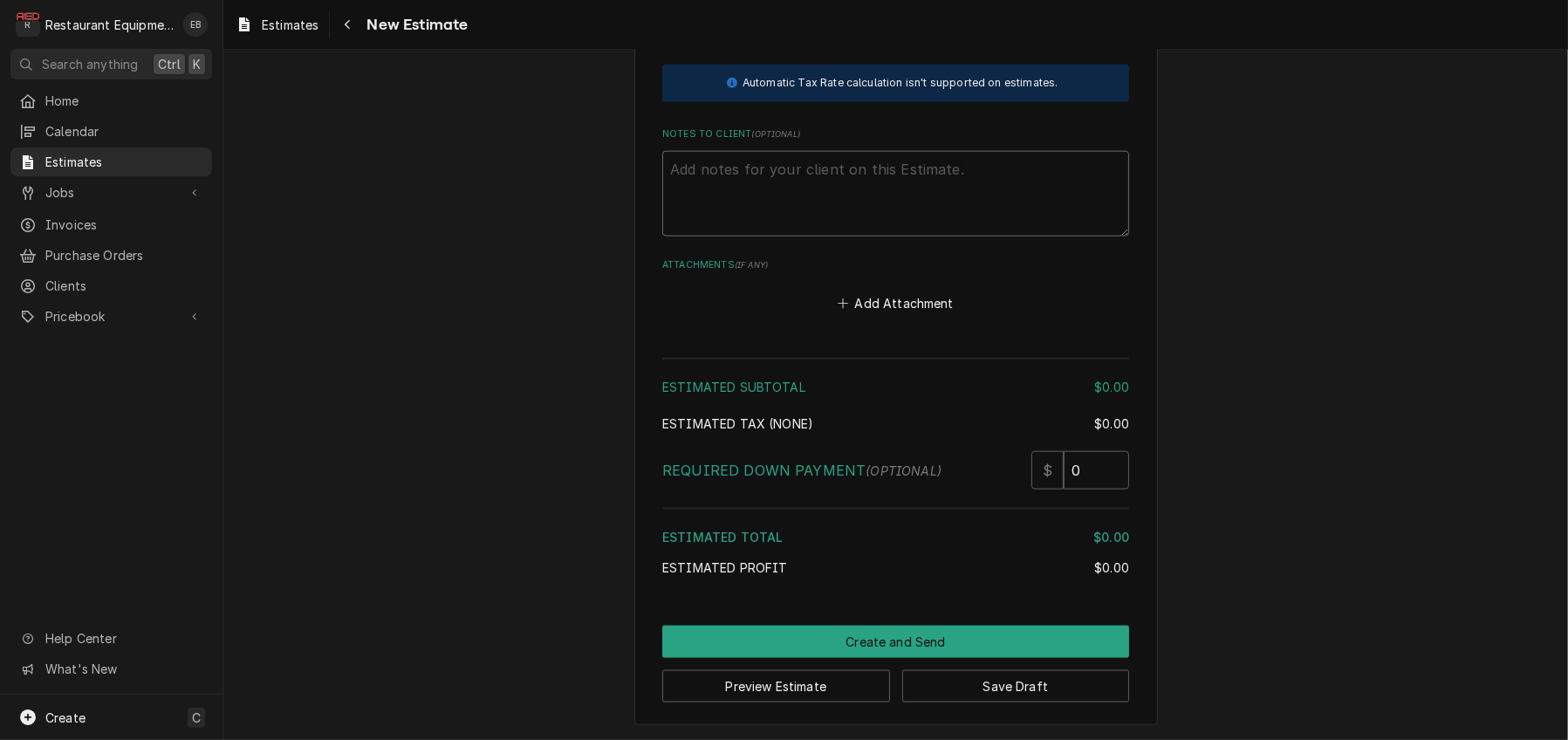
type textarea "WIF is temping in at 32 degrees. Tech Notes: 10/1/25 Time in 1200 Time out 1345…"
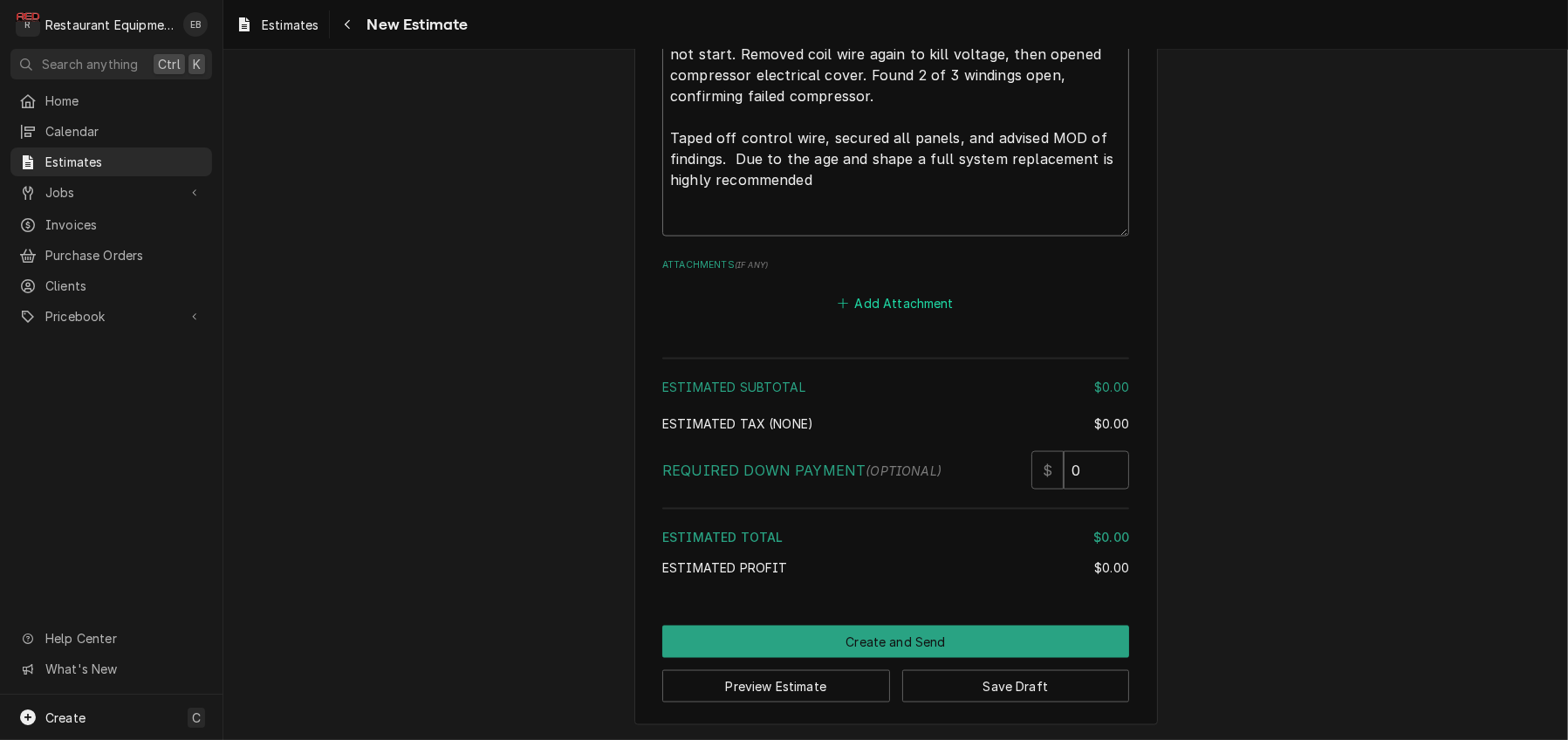
scroll to position [3221, 0]
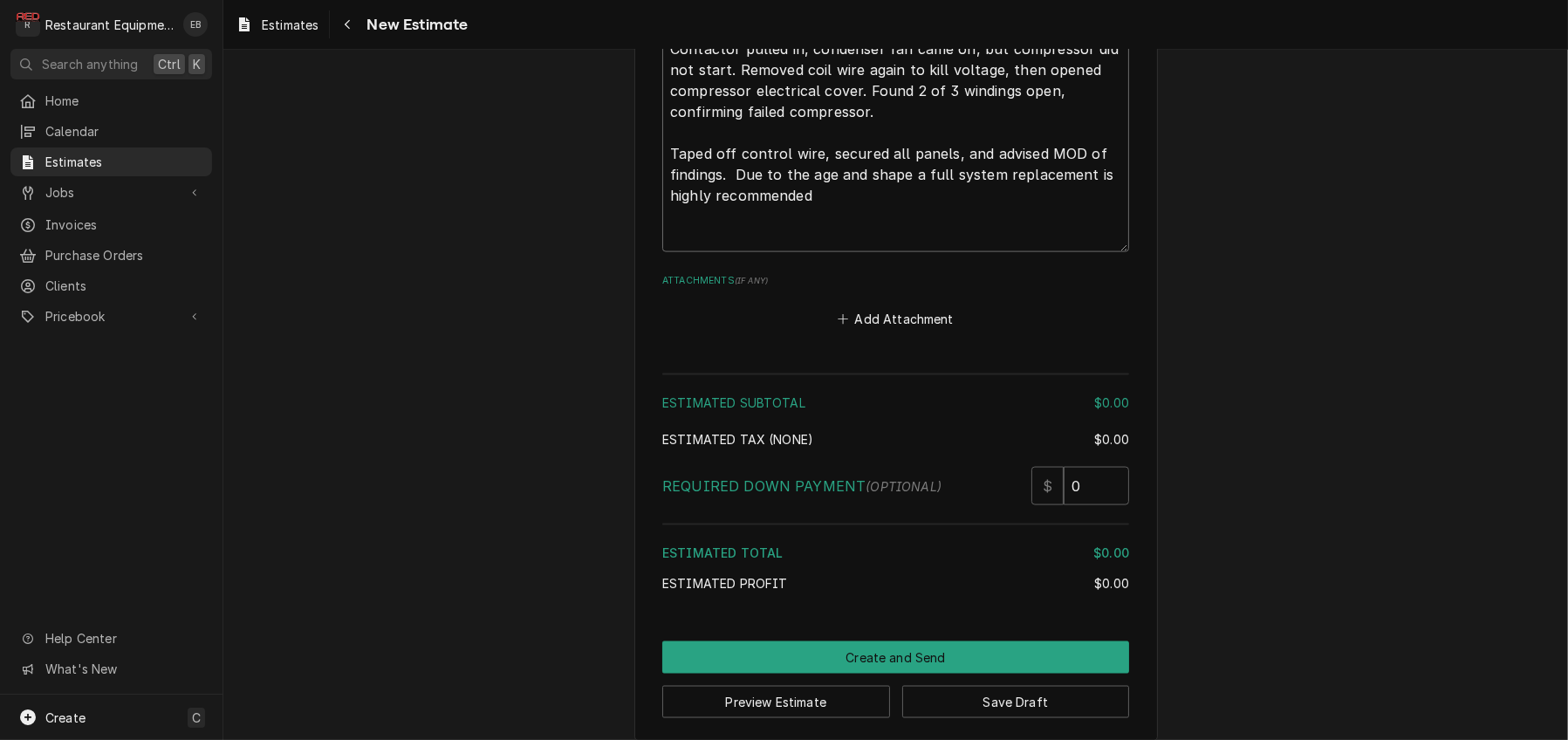
type textarea "x"
type textarea "WIF is temping in at 32 degrees. Tech Notes: 10/1/25 Time in 1200 Time out 1345…"
type textarea "x"
type textarea "WIF is temping in at 32 degrees. Tech Notes: 10/1/25 Time in 1200 Time out 1345…"
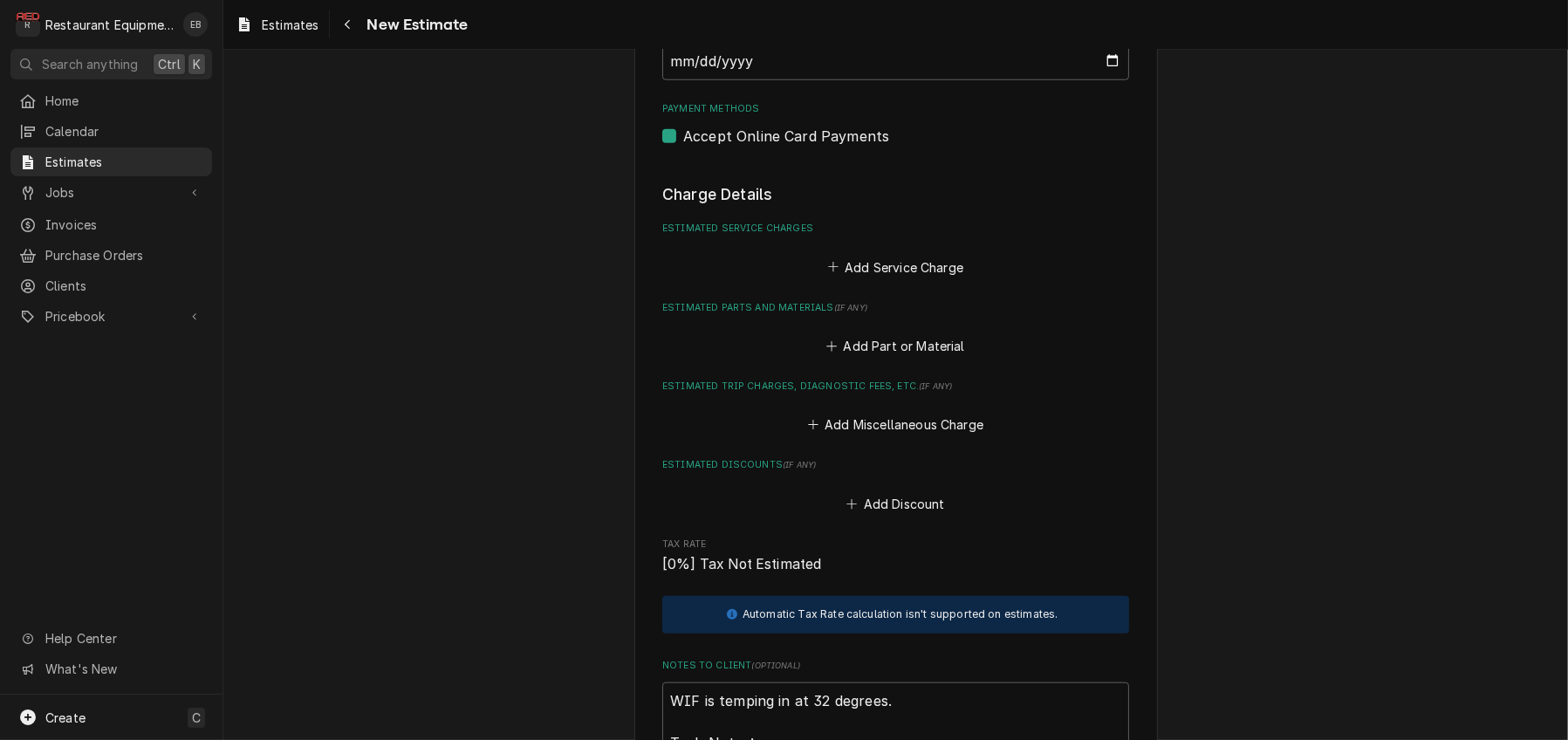
scroll to position [2291, 0]
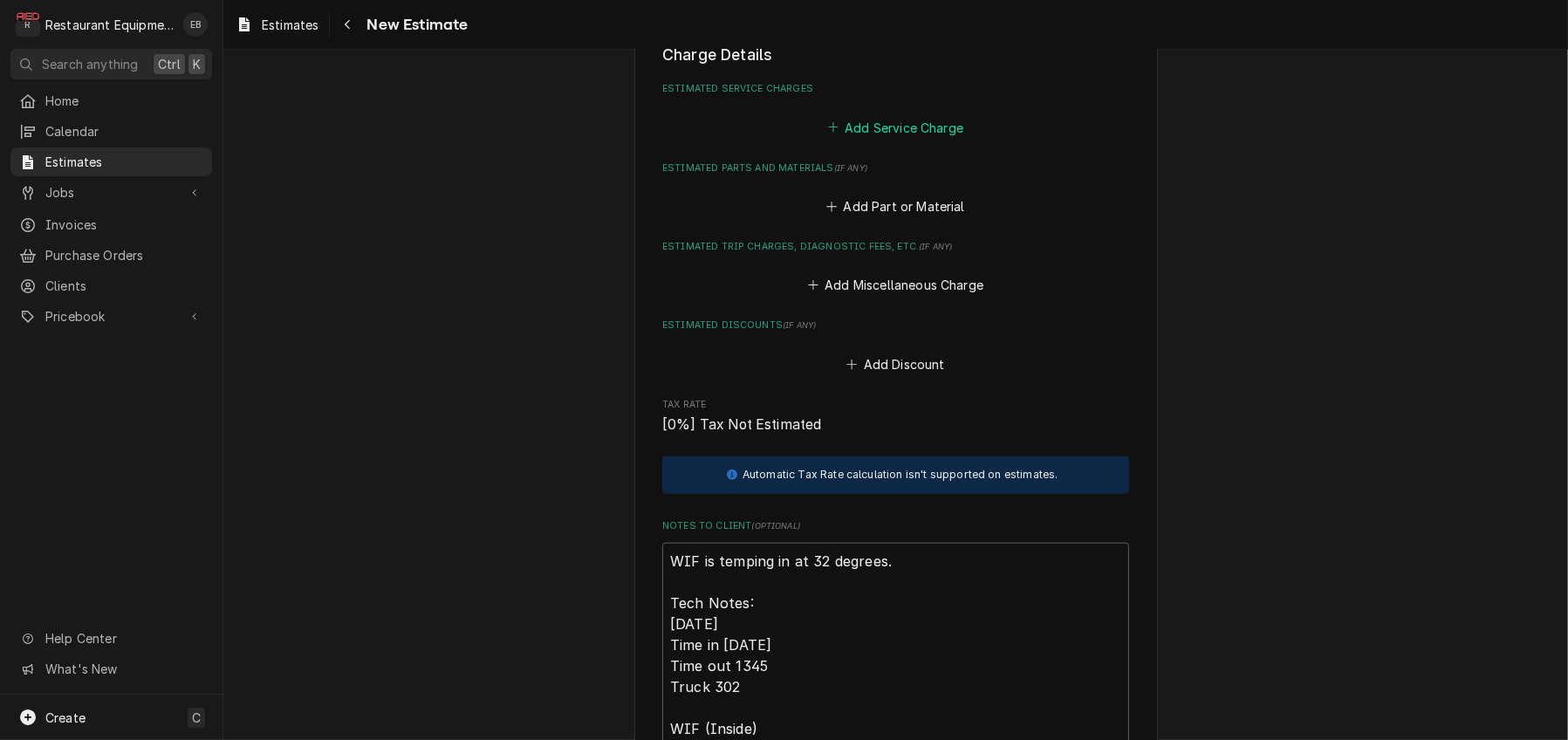
click at [936, 140] on button "Add Service Charge" at bounding box center [895, 126] width 142 height 24
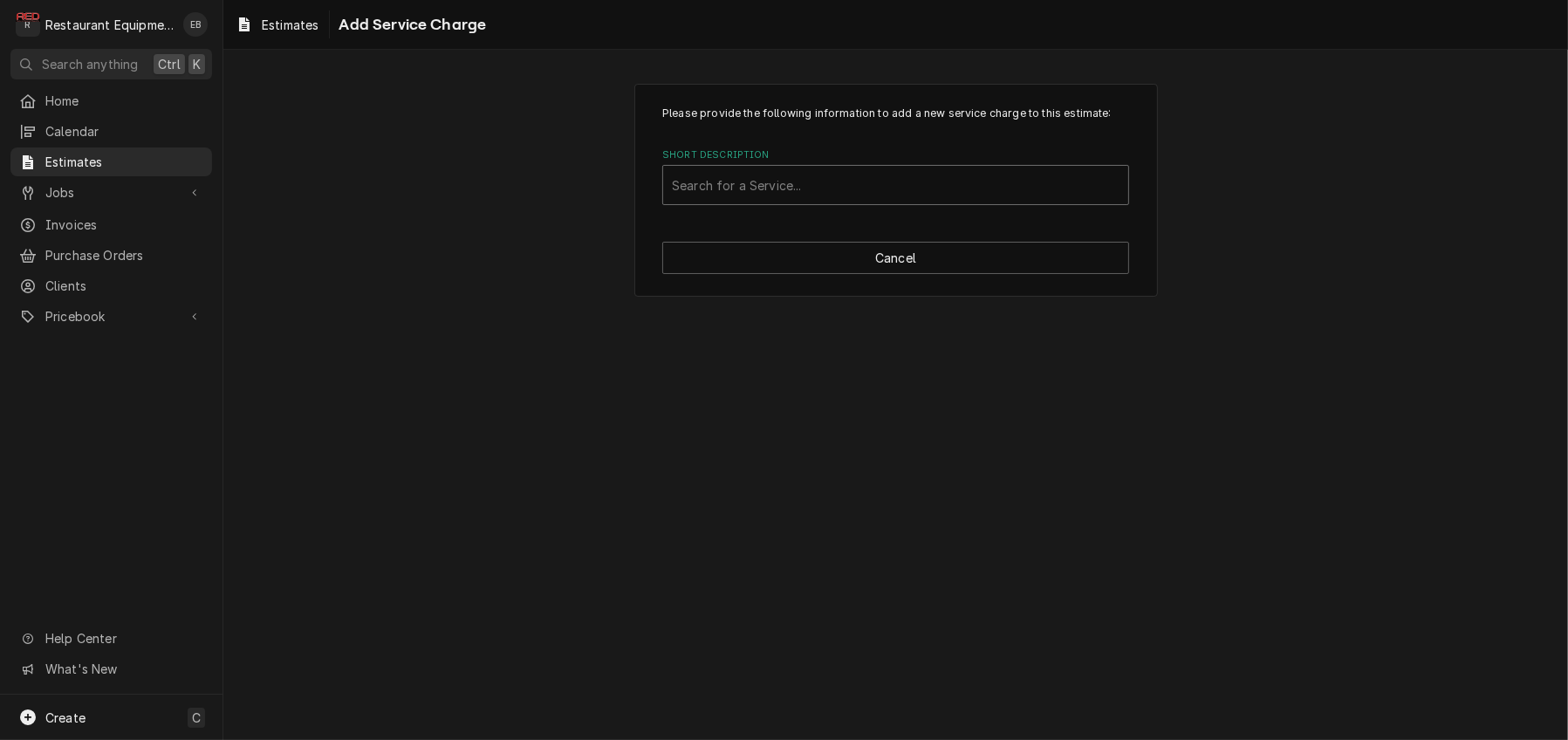
click at [882, 201] on div "Short Description" at bounding box center [895, 185] width 448 height 31
type input "labor"
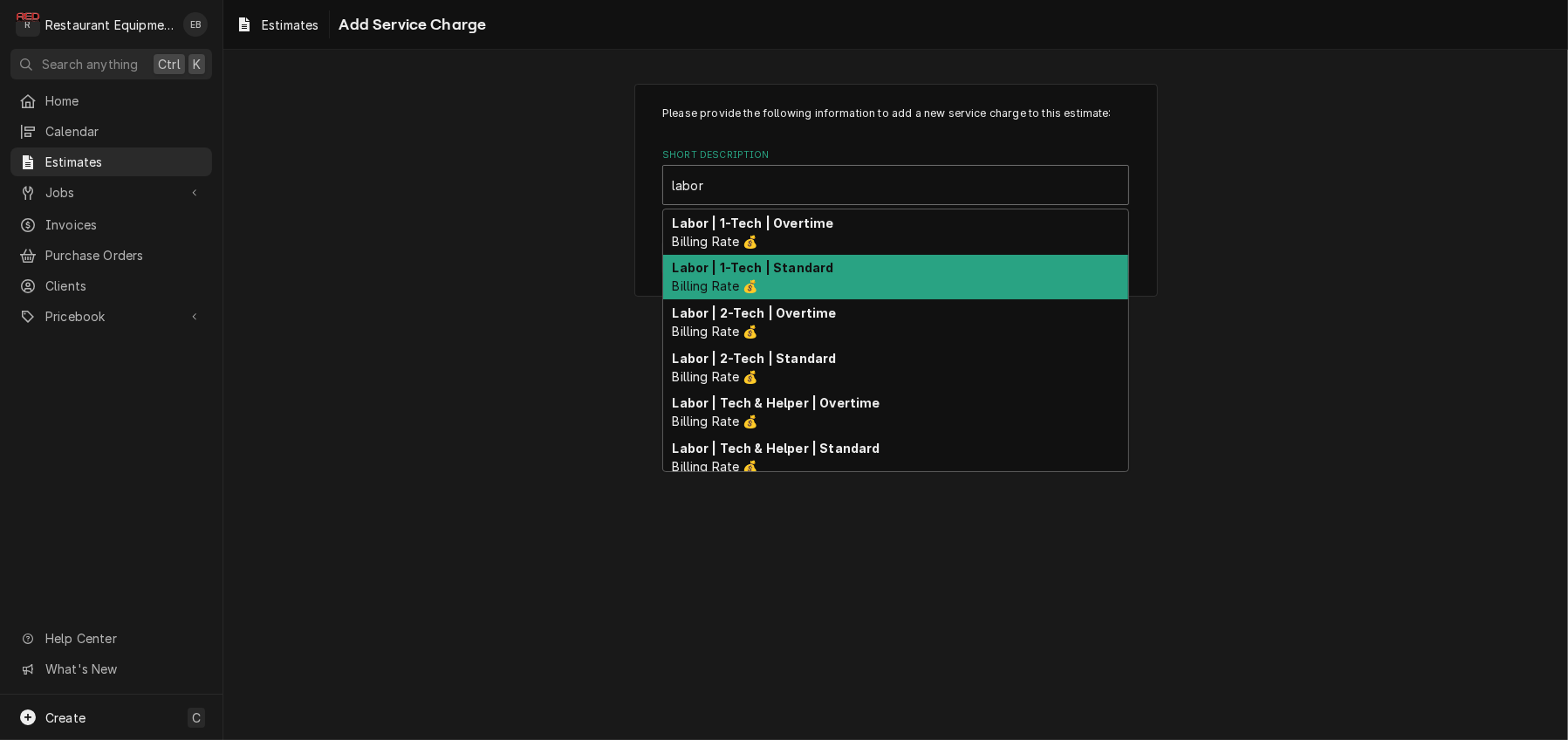
click at [867, 300] on div "Labor | 1-Tech | Standard Billing Rate 💰" at bounding box center [895, 277] width 465 height 46
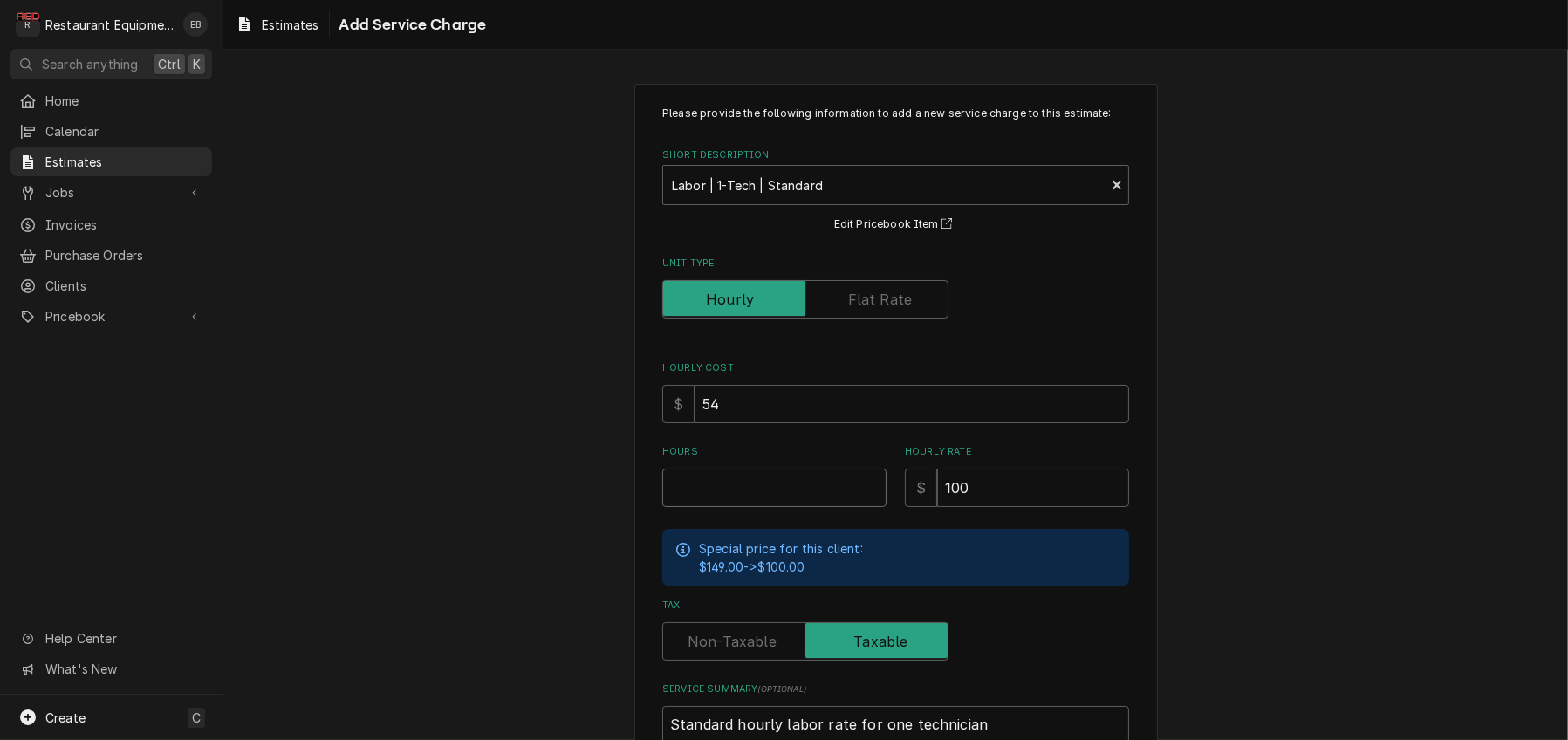
click at [759, 507] on input "Hours" at bounding box center [774, 487] width 224 height 39
click at [812, 507] on input "Hours" at bounding box center [774, 487] width 224 height 39
type textarea "x"
type input "9"
type textarea "x"
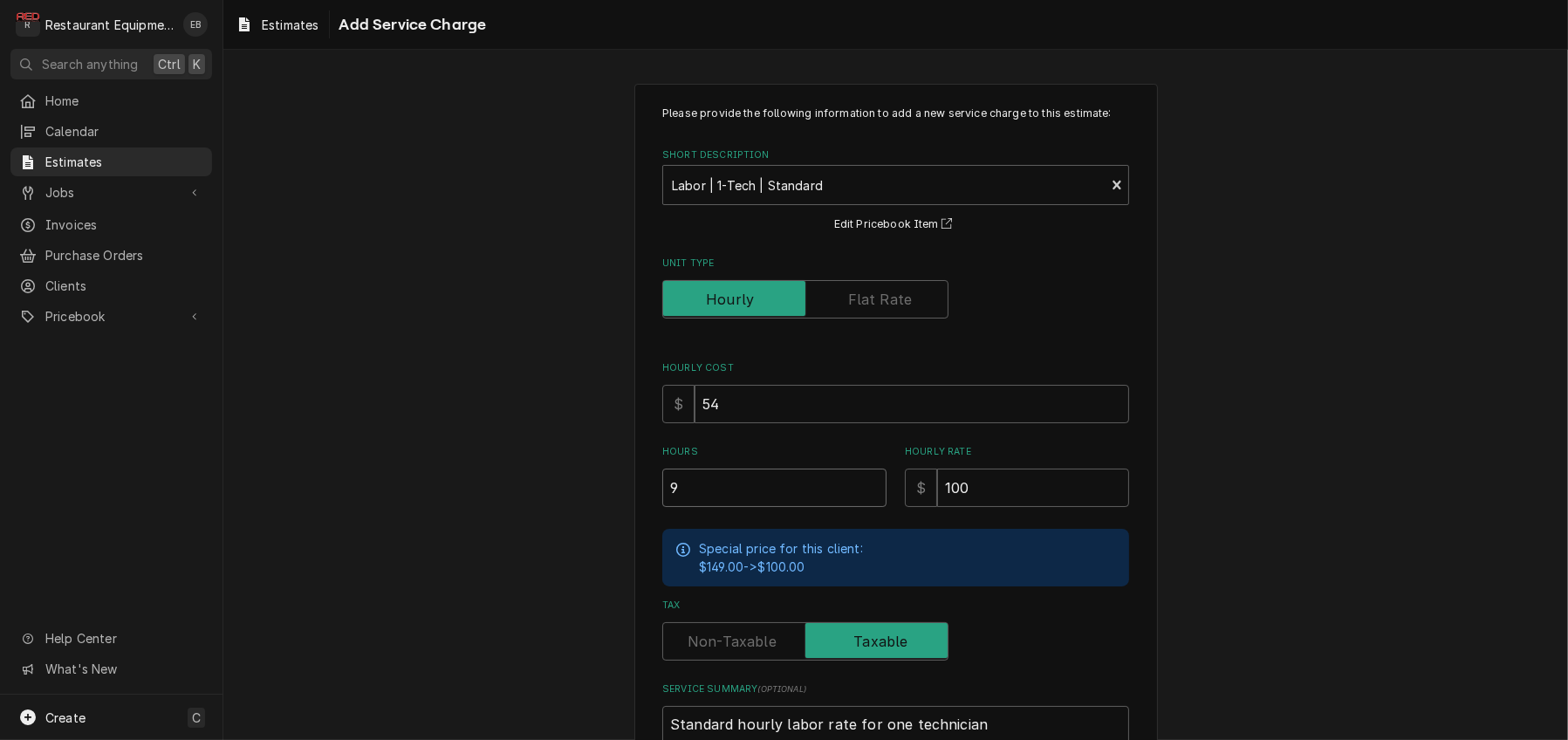
type input "9.7"
type textarea "x"
type input "9.75"
type textarea "x"
type input "9.75"
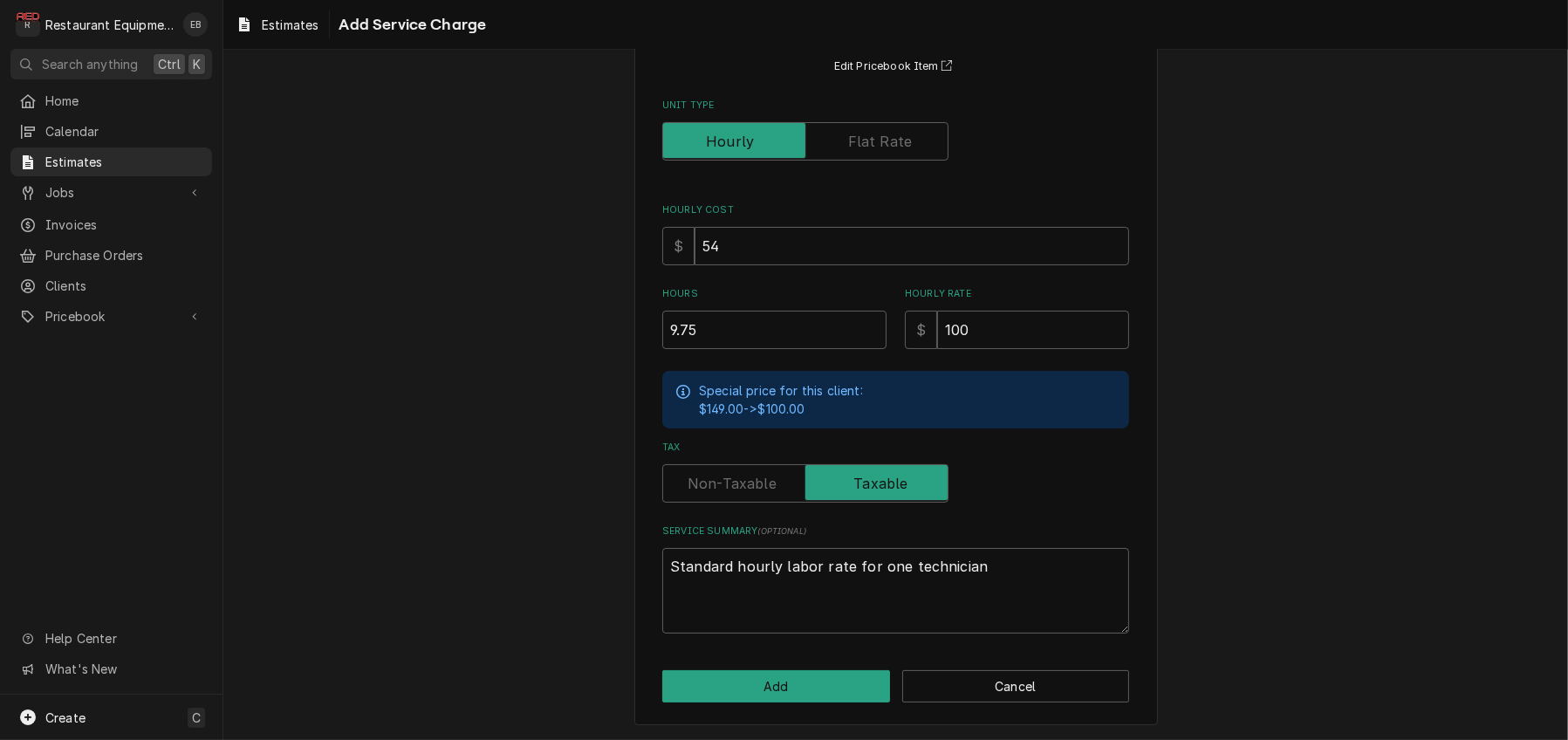
scroll to position [260, 0]
click at [780, 683] on button "Add" at bounding box center [776, 686] width 228 height 32
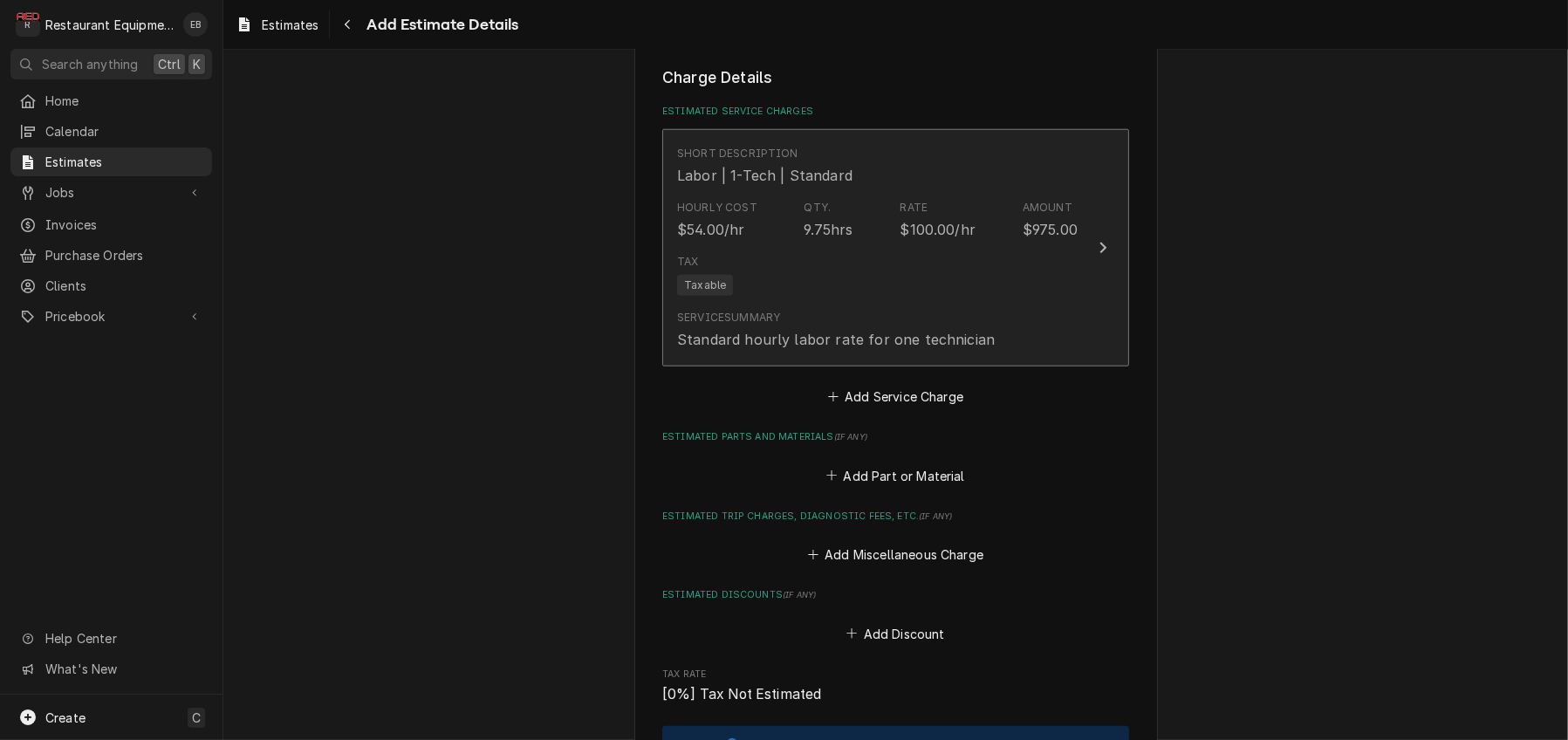
type textarea "x"
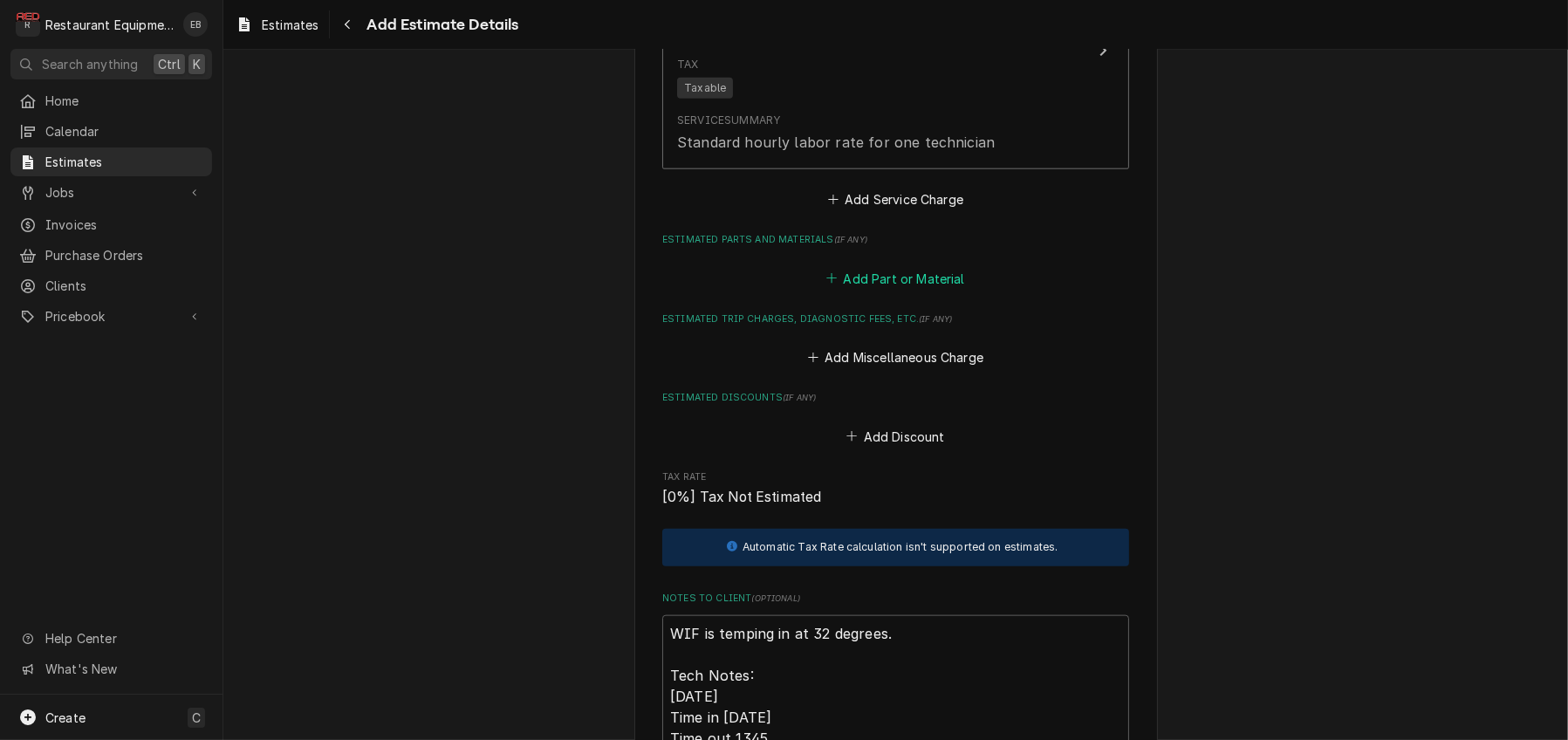
scroll to position [2501, 0]
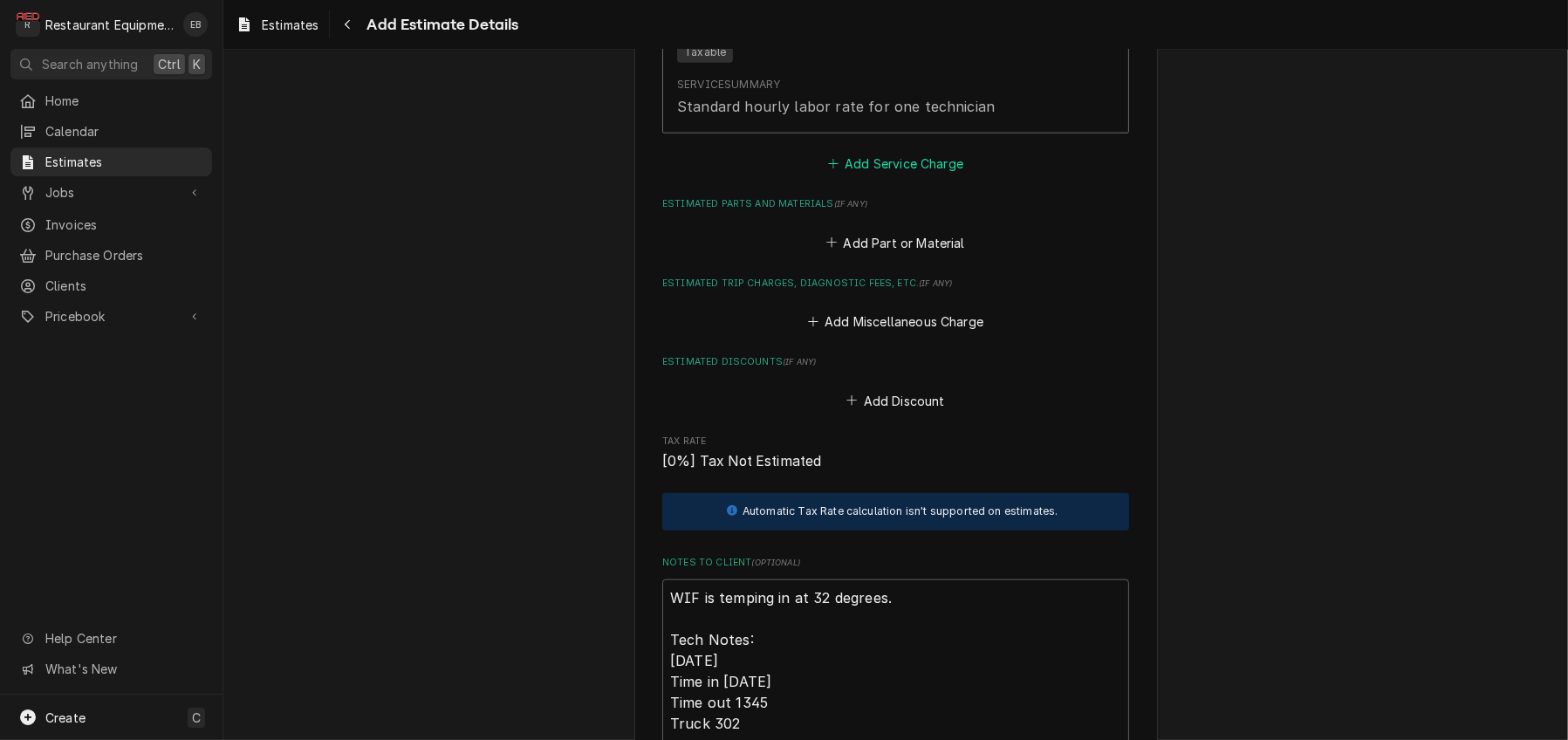
click at [877, 176] on button "Add Service Charge" at bounding box center [895, 163] width 142 height 24
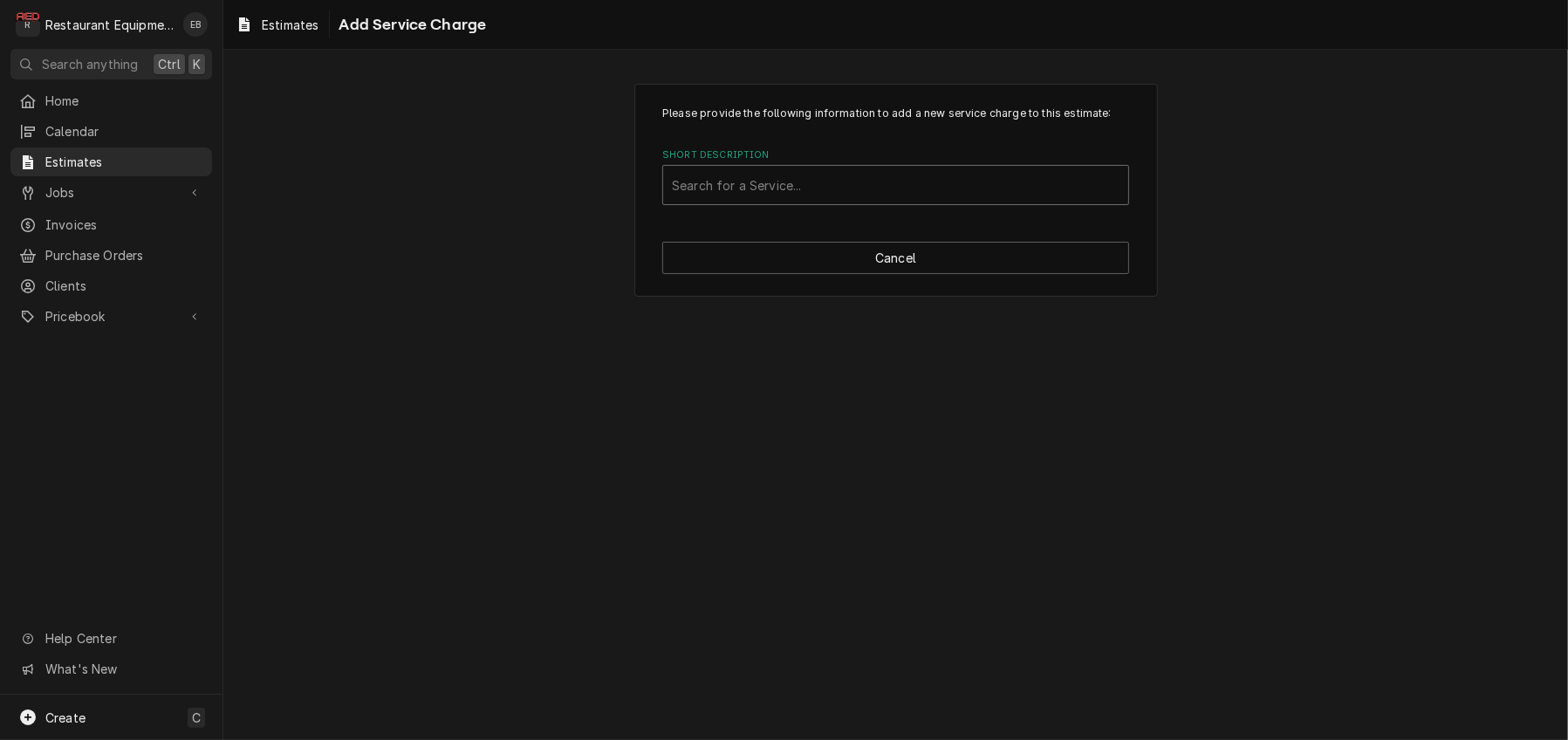
click at [792, 201] on div "Short Description" at bounding box center [895, 185] width 448 height 31
type input "trav"
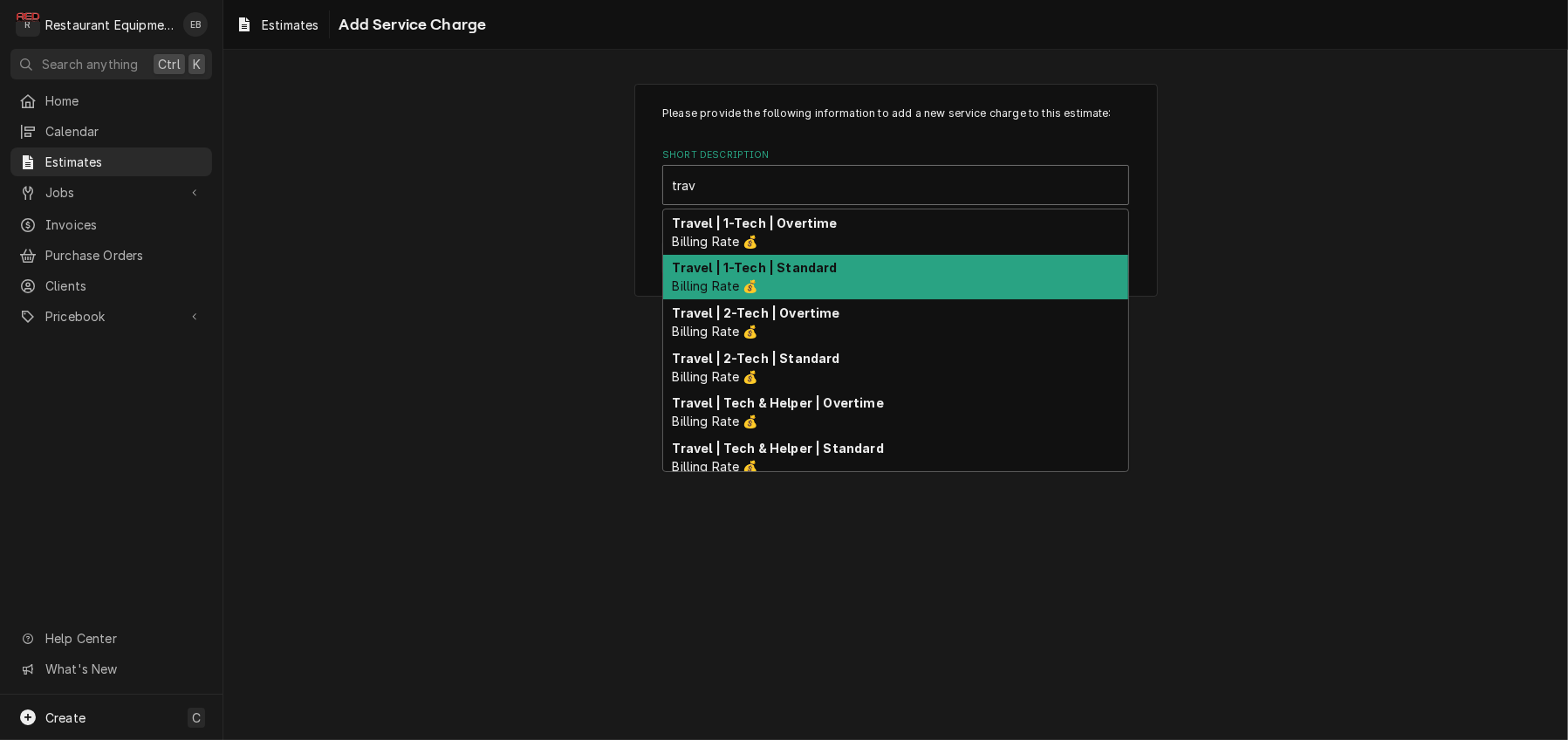
click at [805, 274] on strong "Travel | 1-Tech | Standard" at bounding box center [755, 267] width 165 height 15
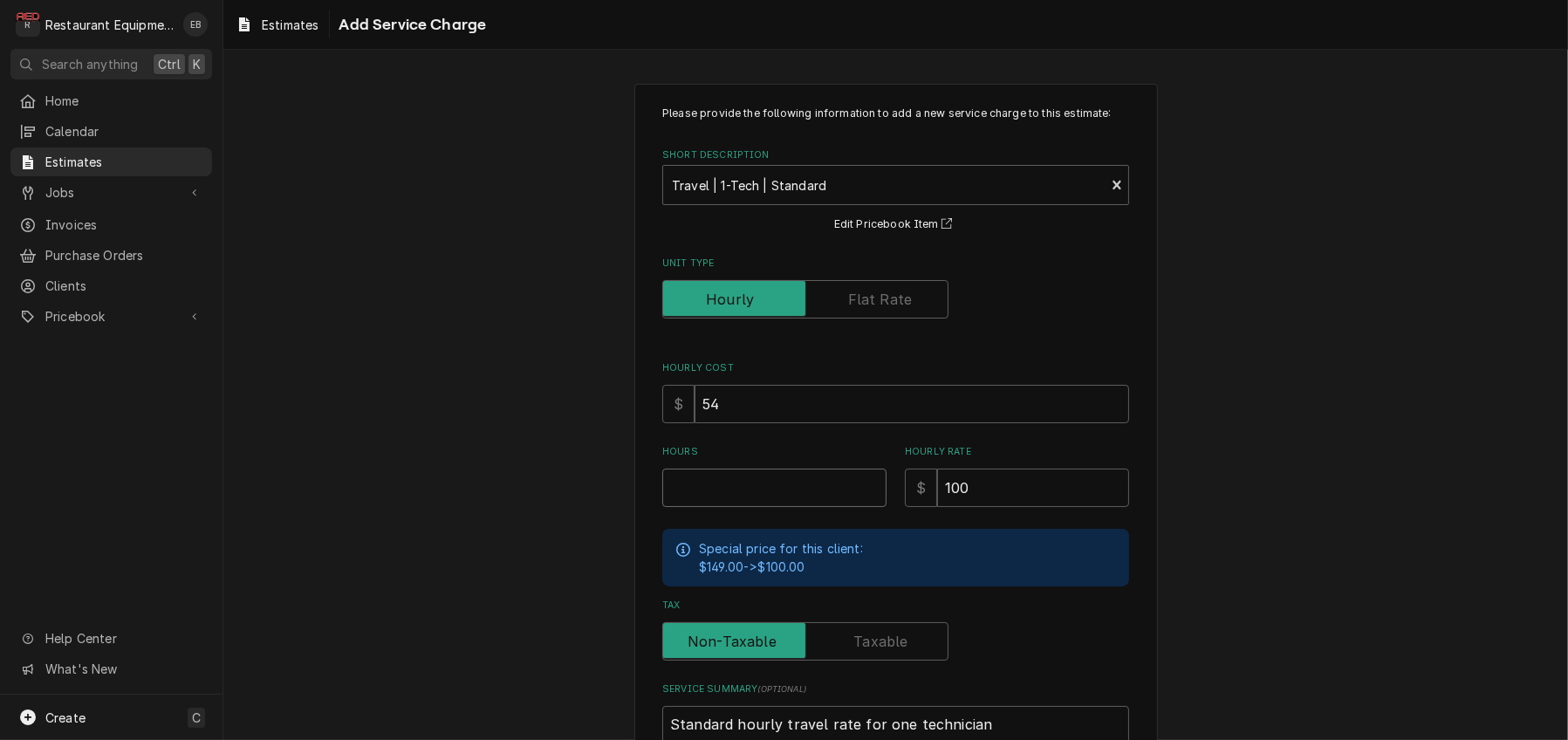
click at [746, 507] on input "Hours" at bounding box center [774, 487] width 224 height 39
type textarea "x"
type input "2"
type textarea "x"
type input "2"
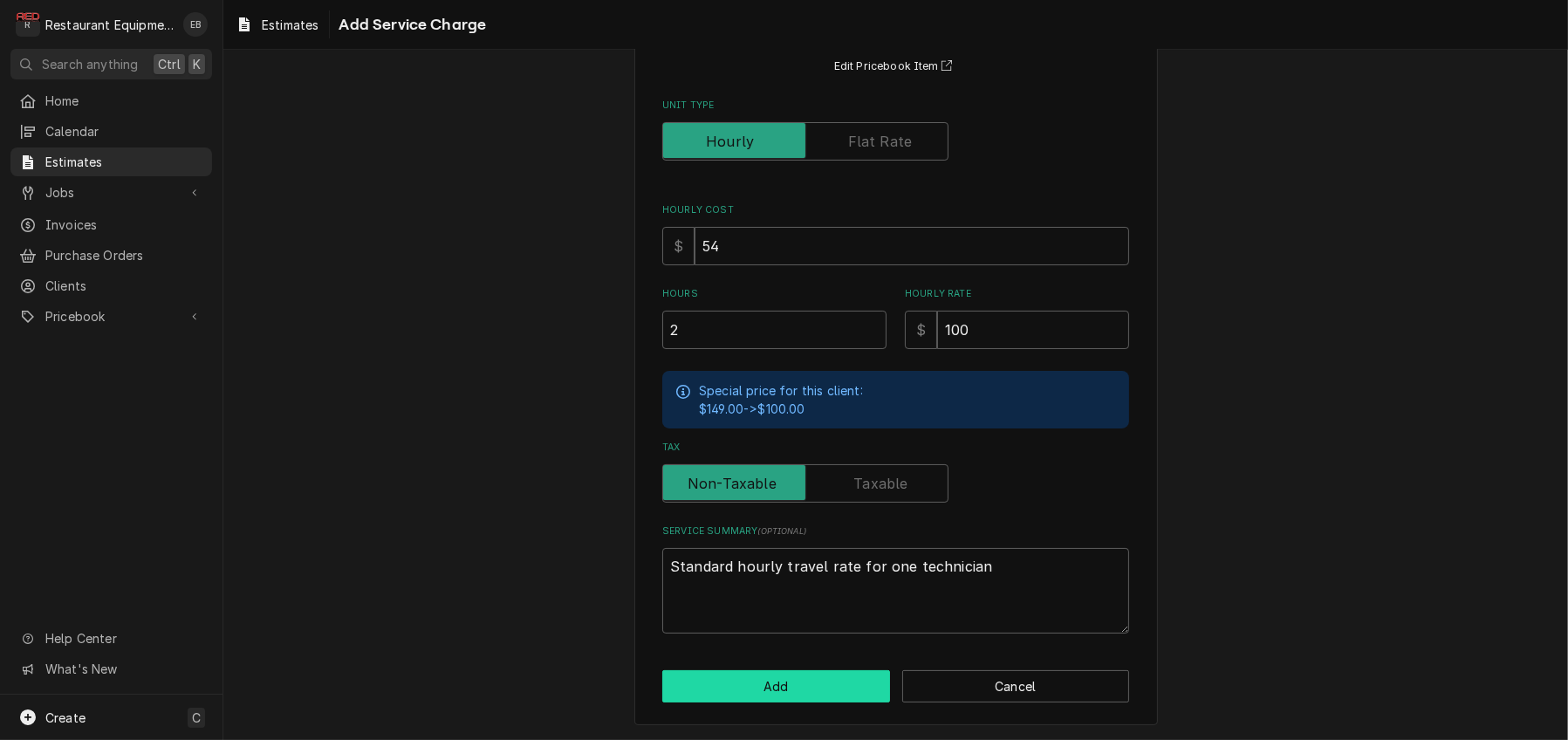
click at [772, 672] on button "Add" at bounding box center [776, 686] width 228 height 32
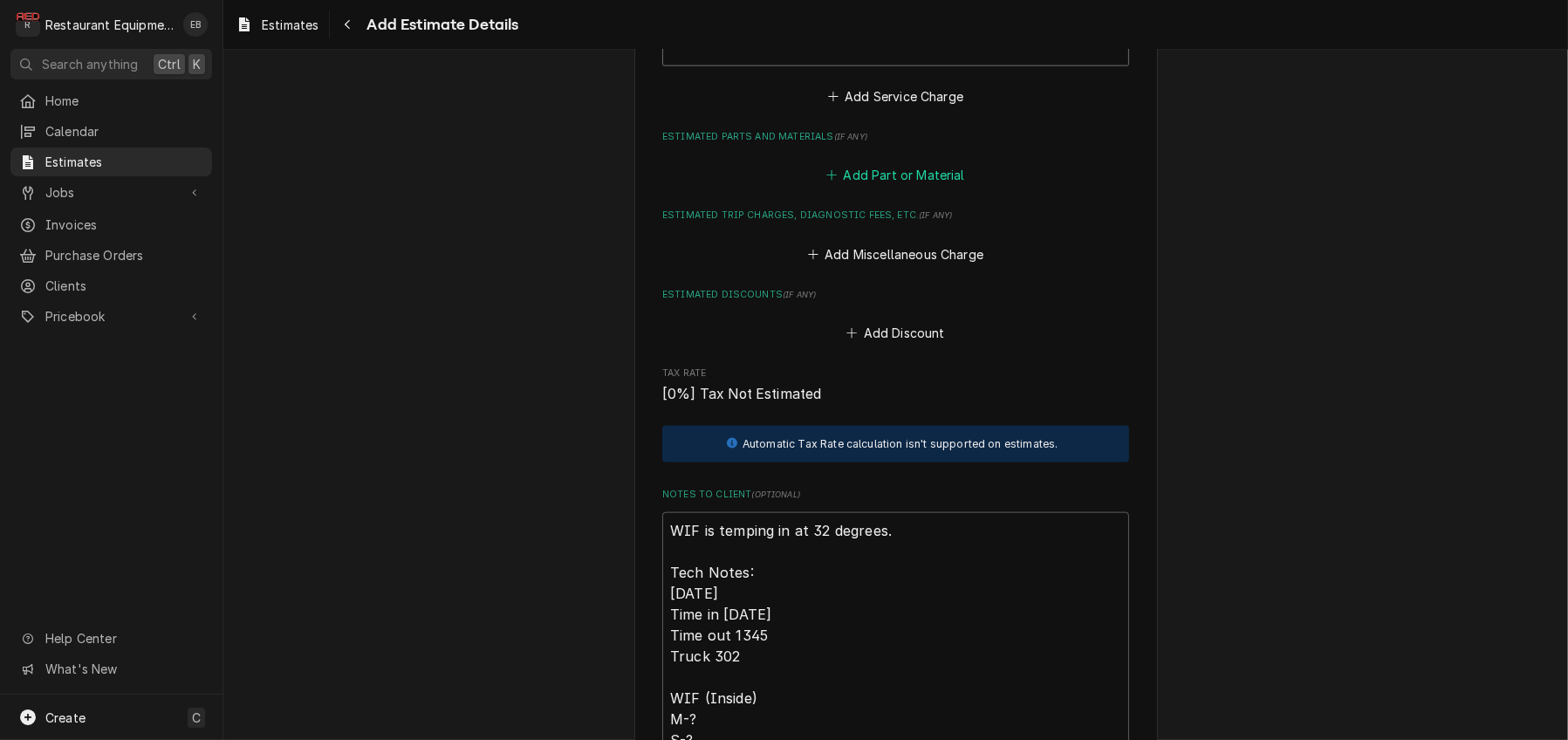
scroll to position [2828, 0]
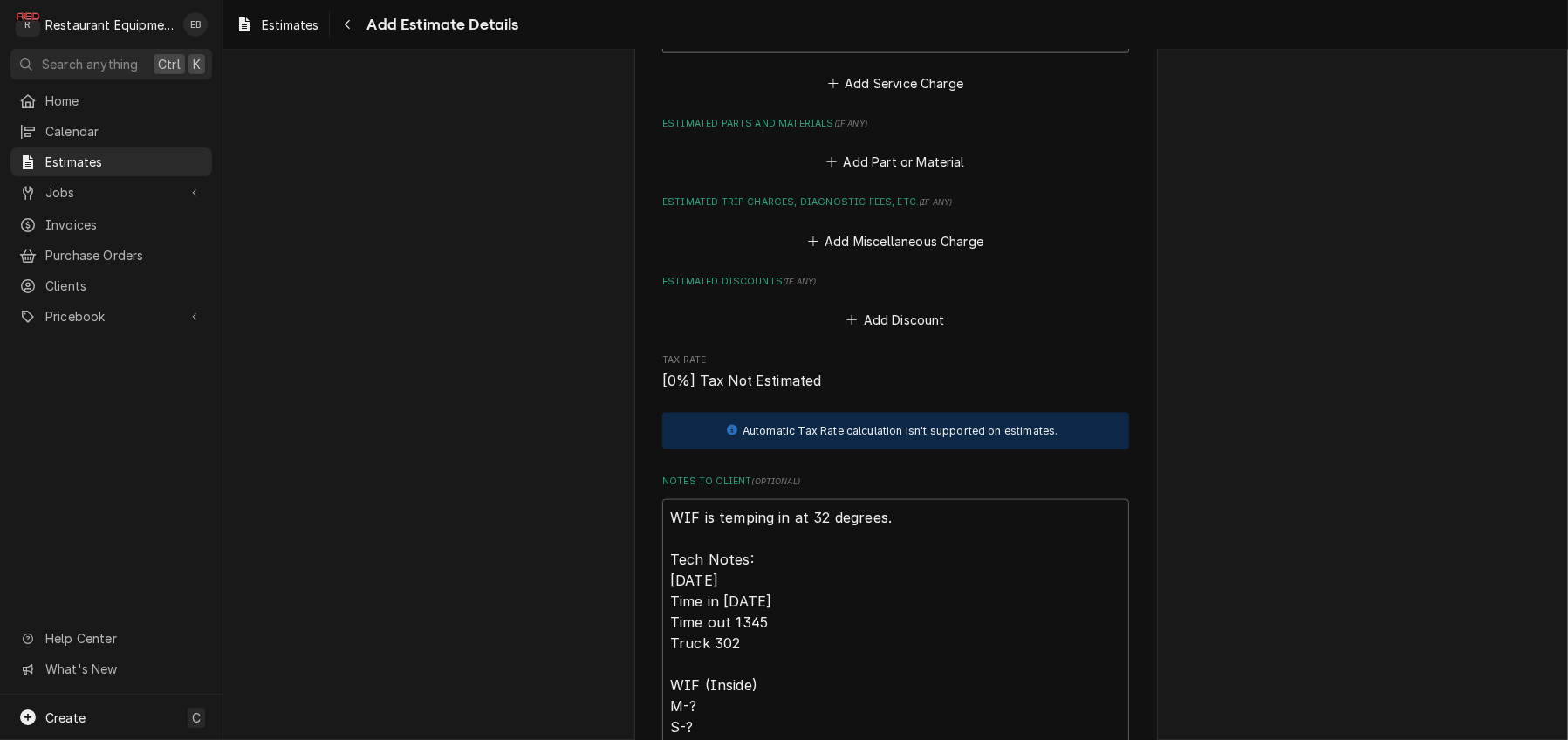
type textarea "x"
click at [924, 174] on button "Add Part or Material" at bounding box center [895, 161] width 144 height 24
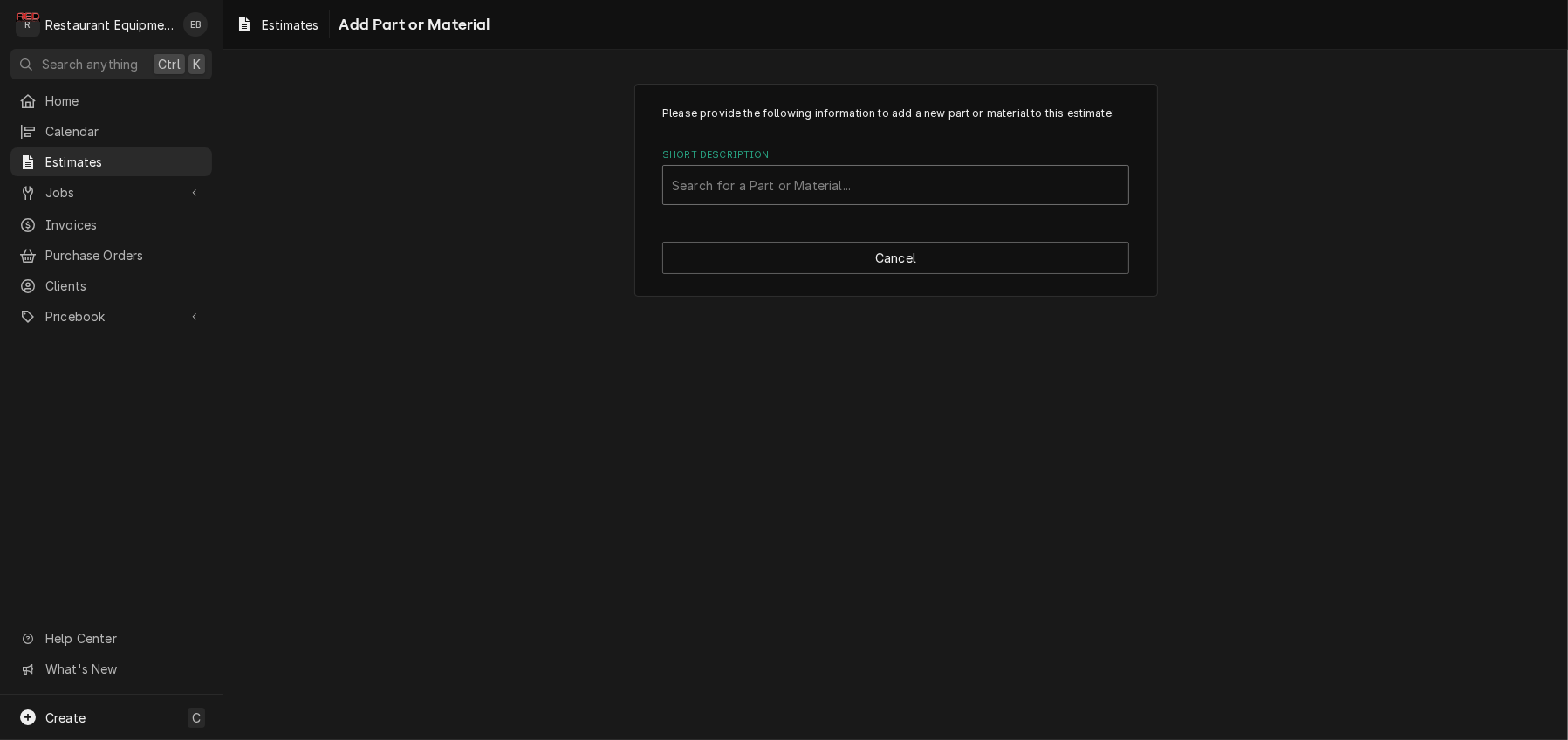
click at [840, 201] on div "Short Description" at bounding box center [895, 185] width 448 height 31
type input "EAVA021"
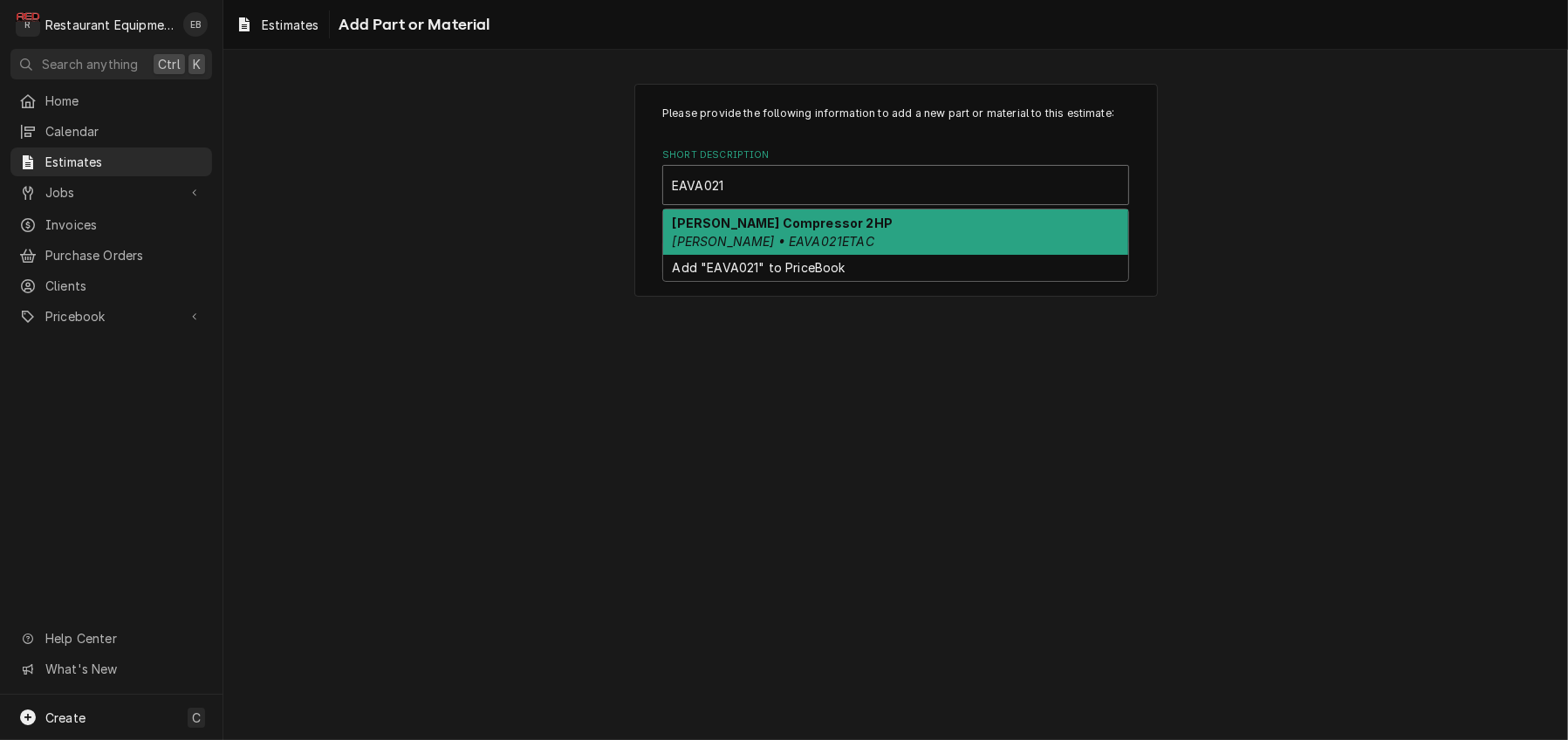
click at [806, 255] on div "Copeland Compressor 2HP Copeland • EAVA021ETAC" at bounding box center [895, 231] width 465 height 46
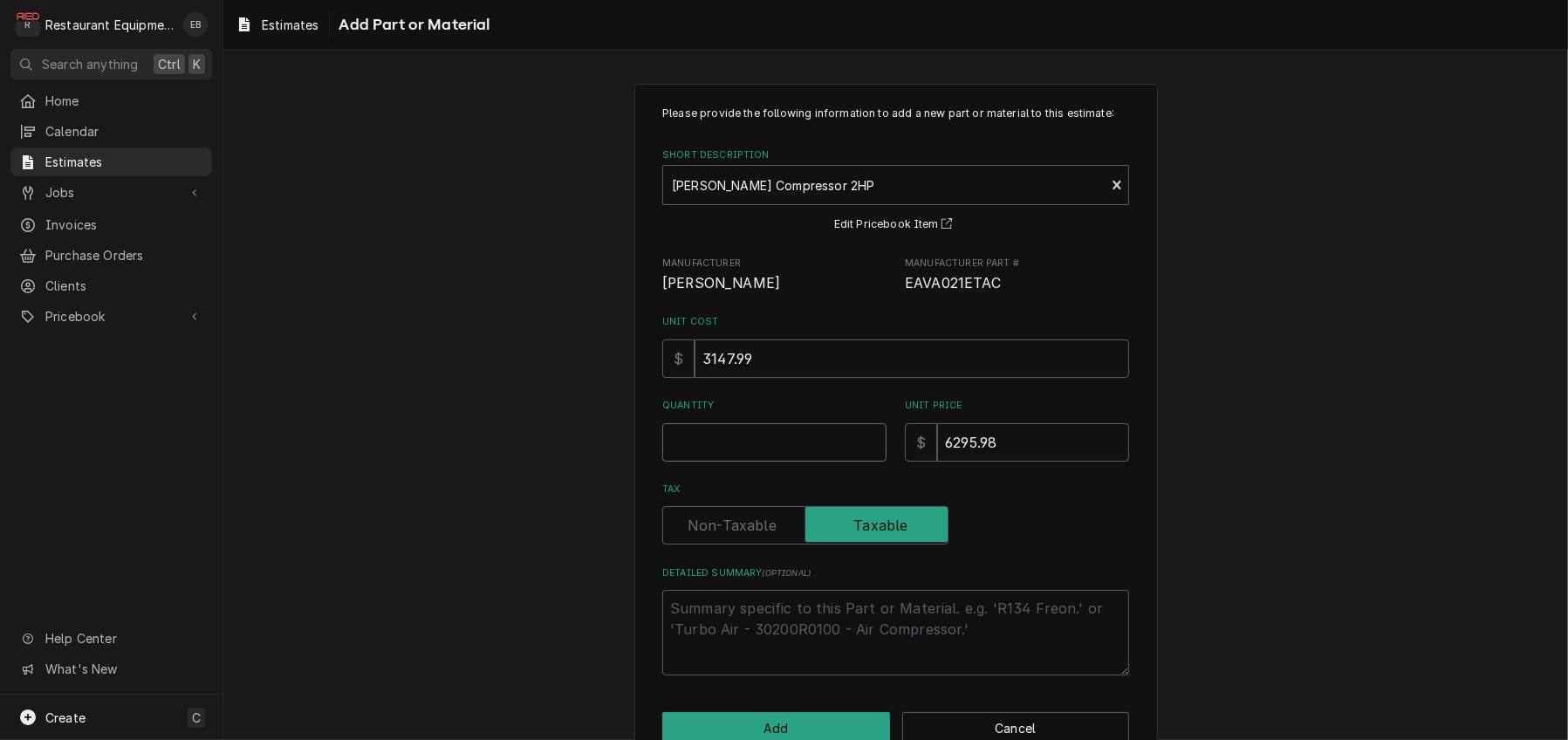
click at [814, 461] on input "Quantity" at bounding box center [774, 442] width 224 height 39
type textarea "x"
type input "1"
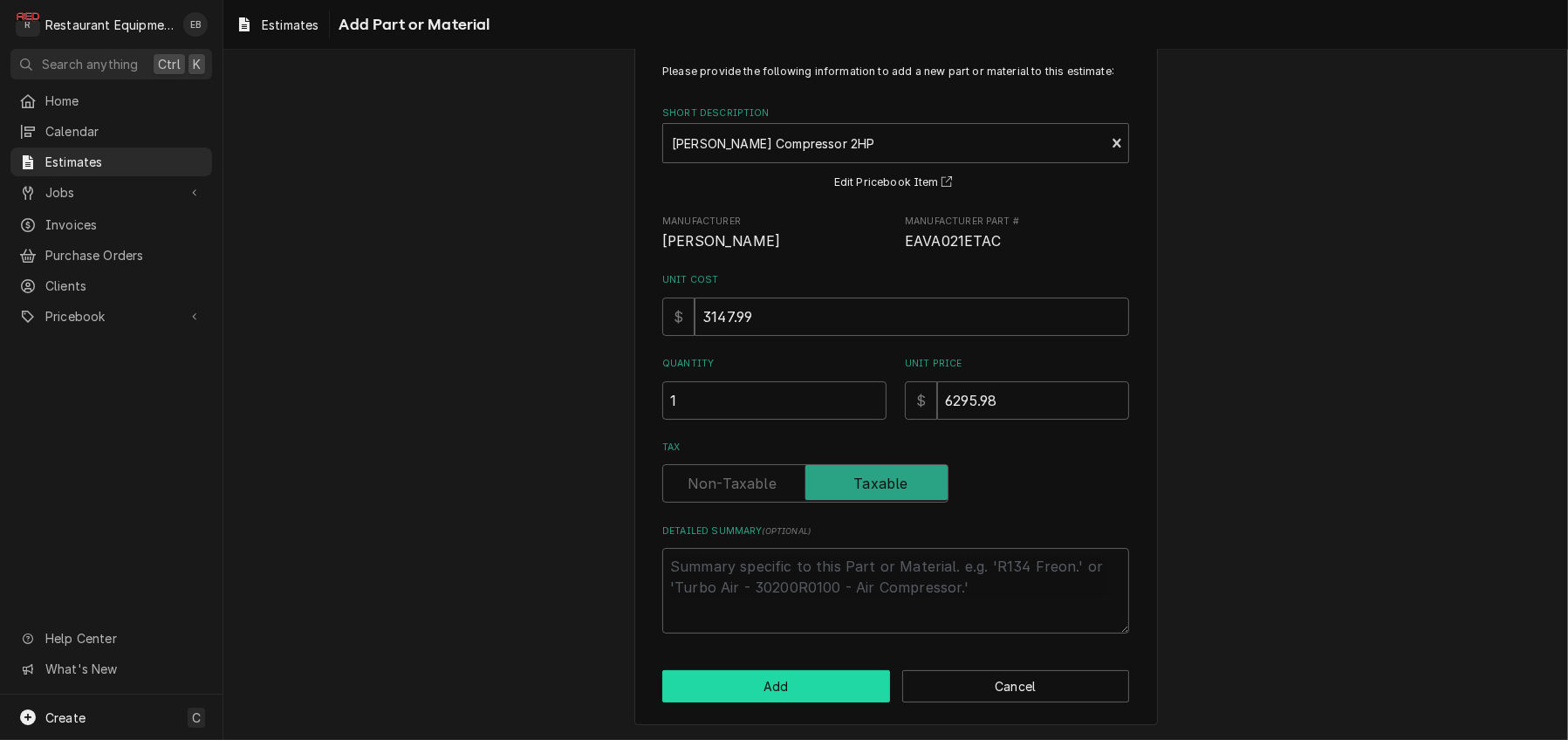
click at [769, 679] on button "Add" at bounding box center [776, 686] width 228 height 32
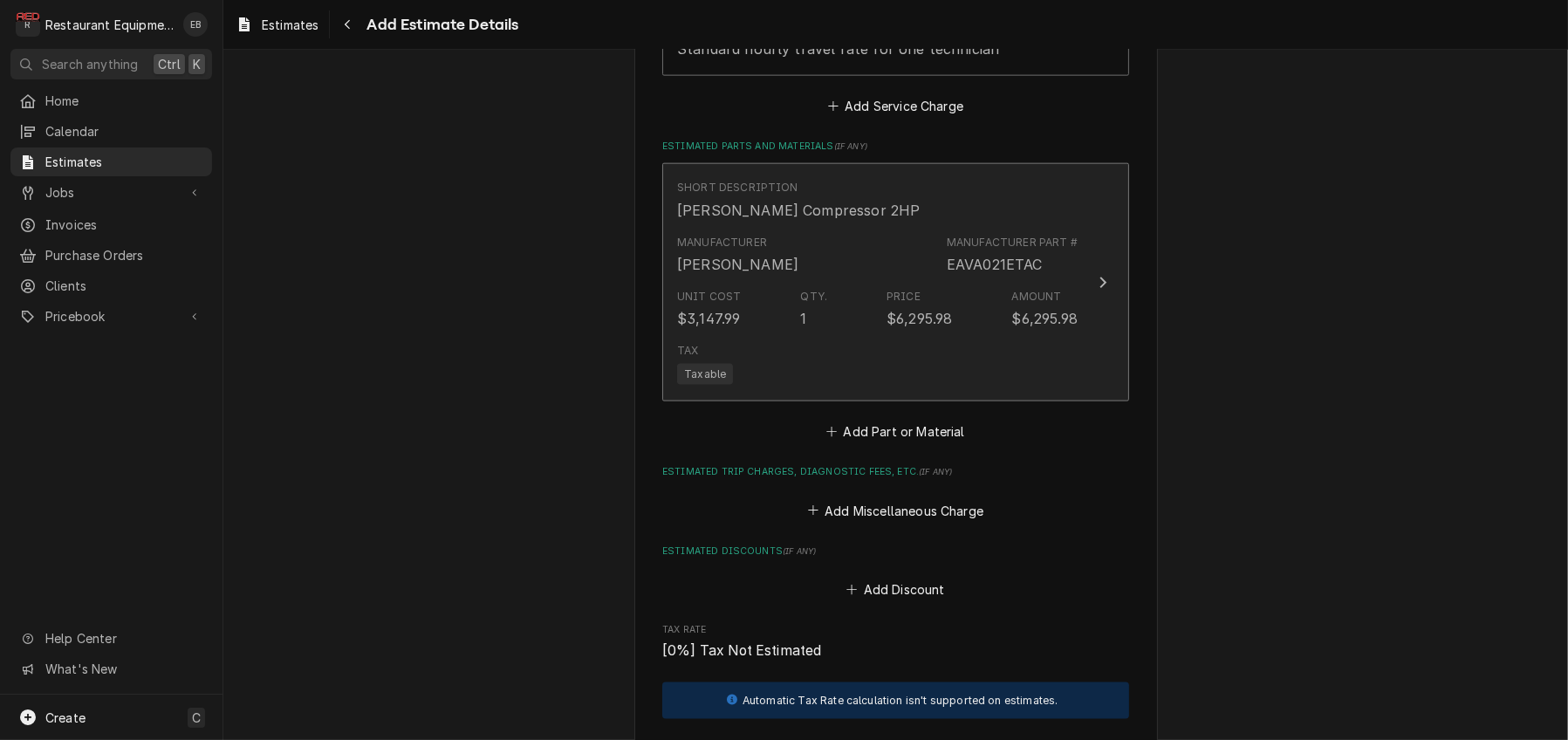
type textarea "x"
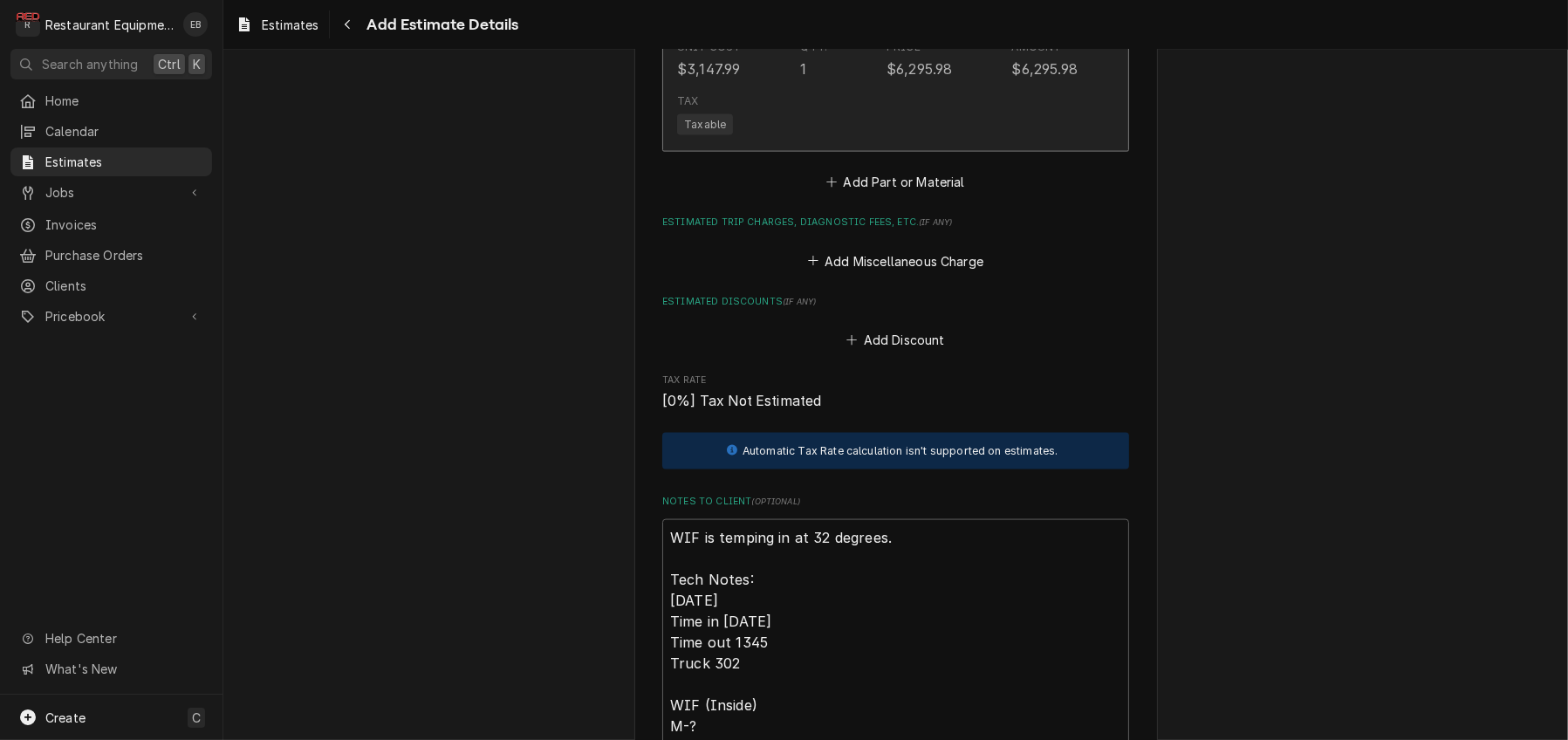
scroll to position [3095, 0]
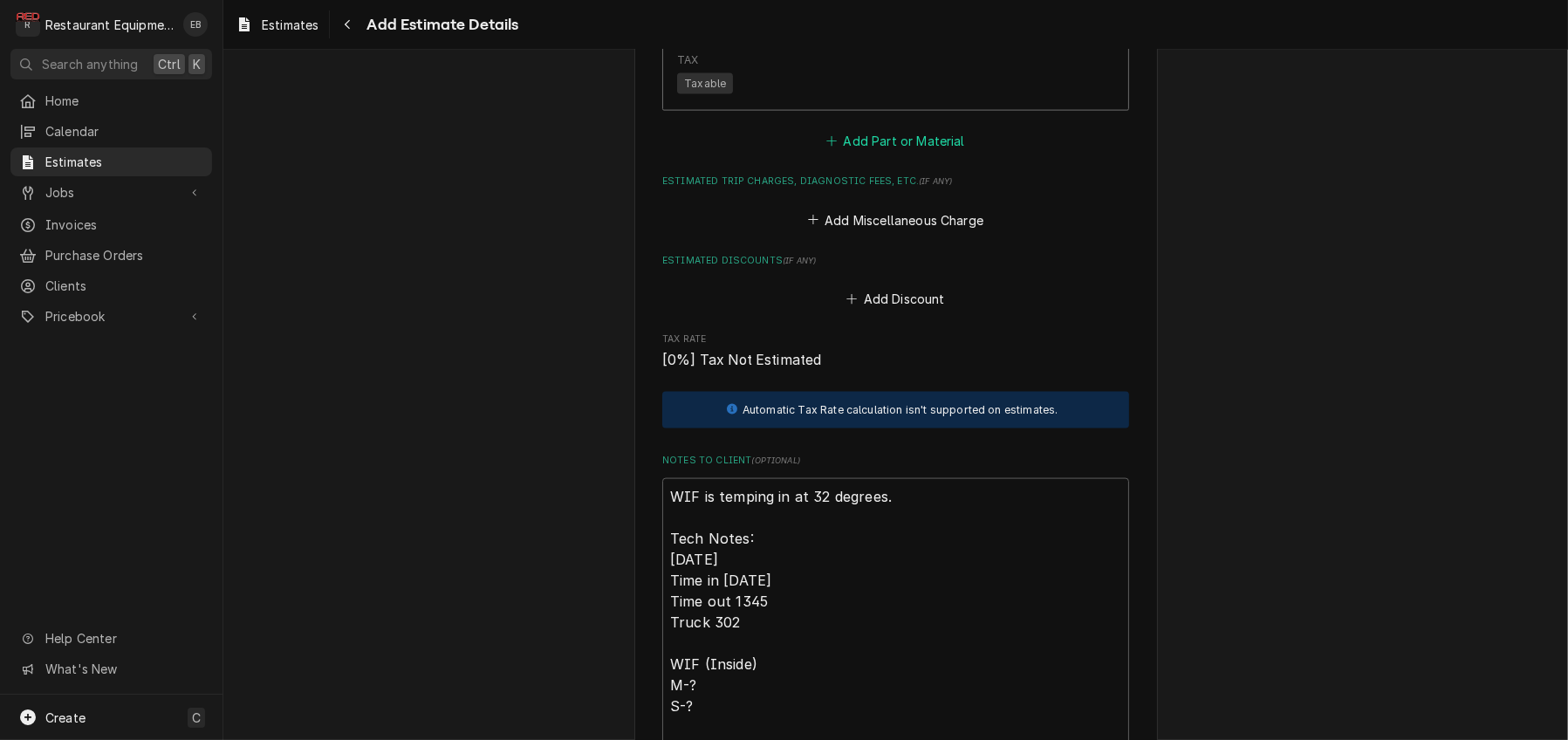
click at [935, 153] on button "Add Part or Material" at bounding box center [895, 141] width 144 height 24
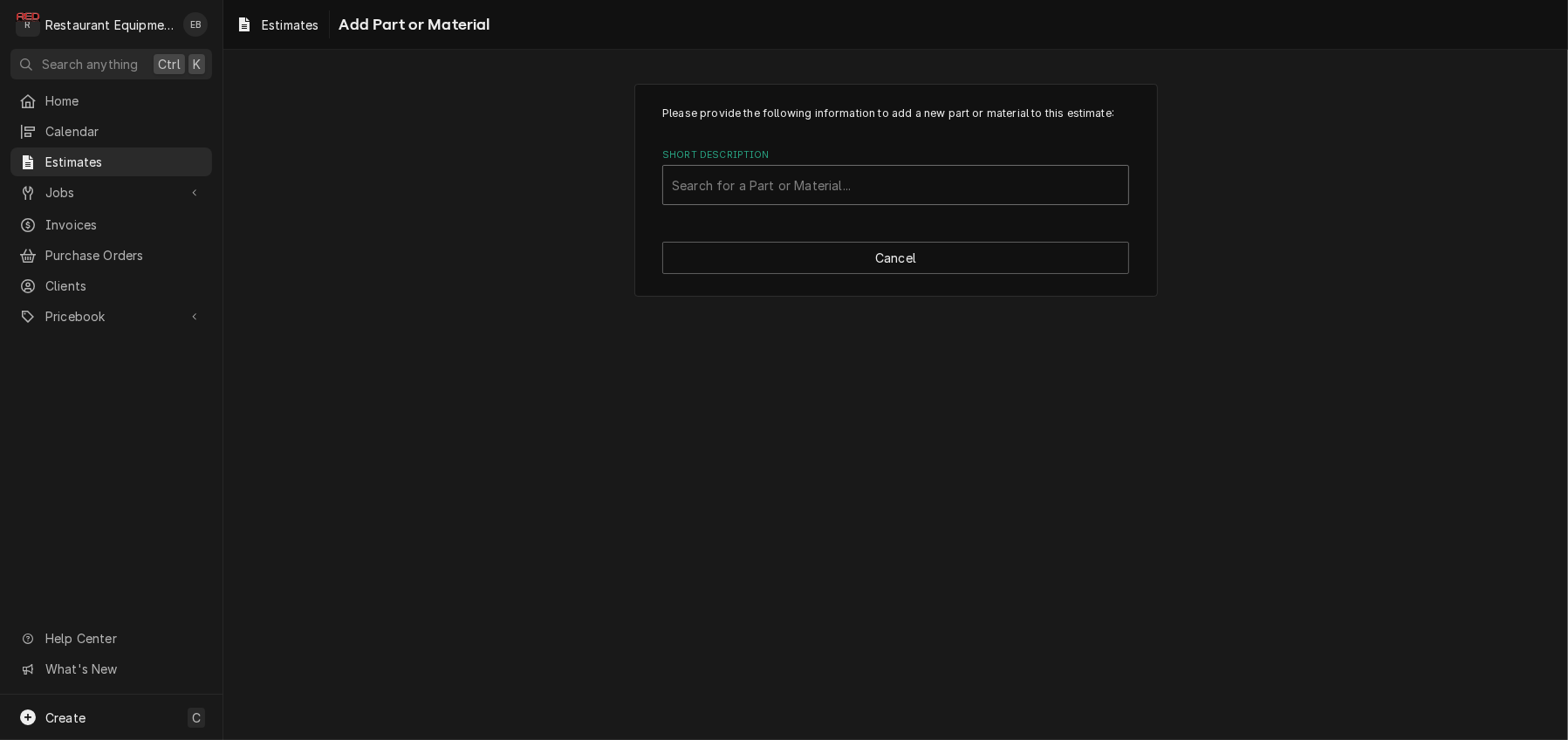
click at [859, 201] on div "Short Description" at bounding box center [895, 185] width 448 height 31
type input "c083"
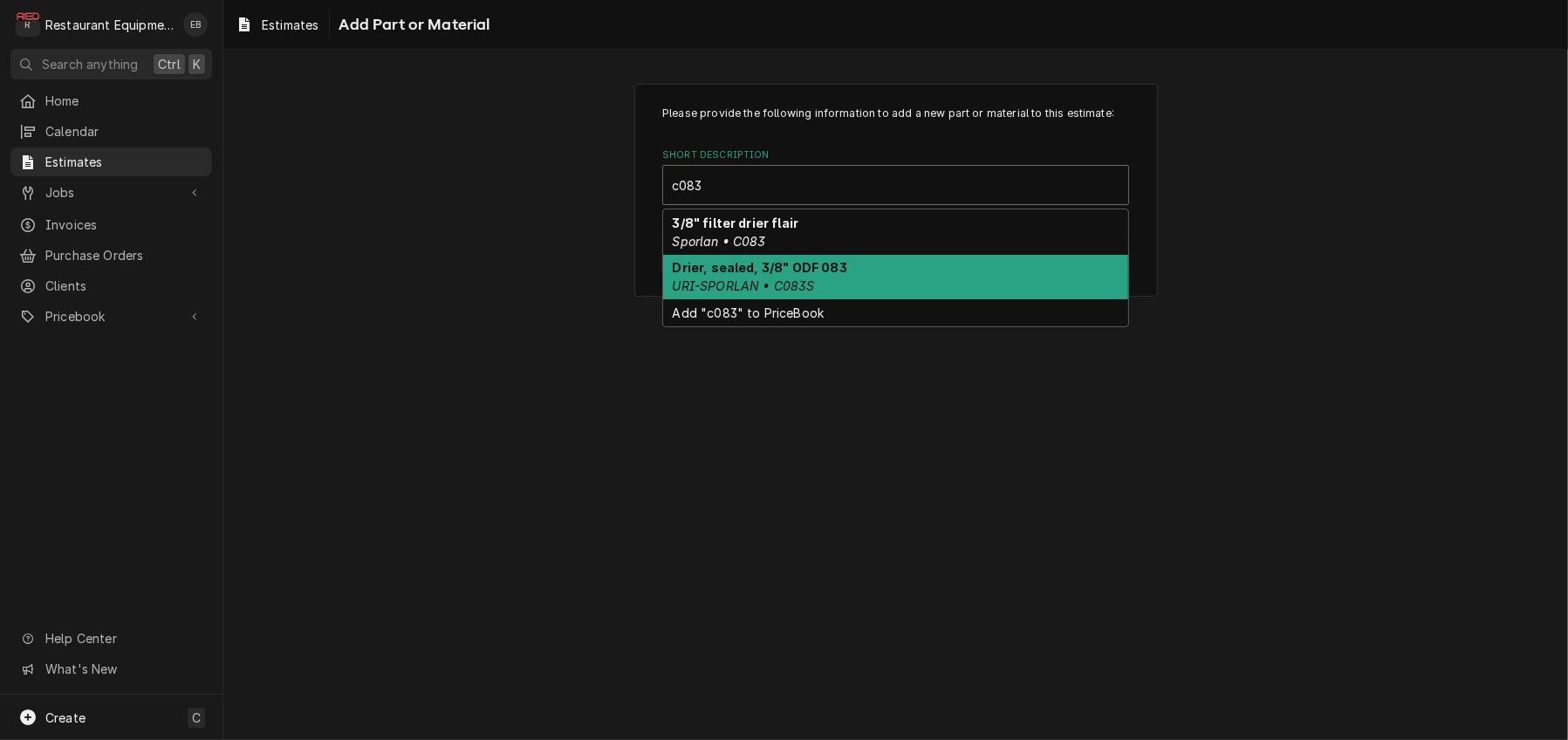
click at [815, 300] on div "Drier, sealed, 3/8" ODF 083 URI-SPORLAN • C083S" at bounding box center [895, 277] width 465 height 46
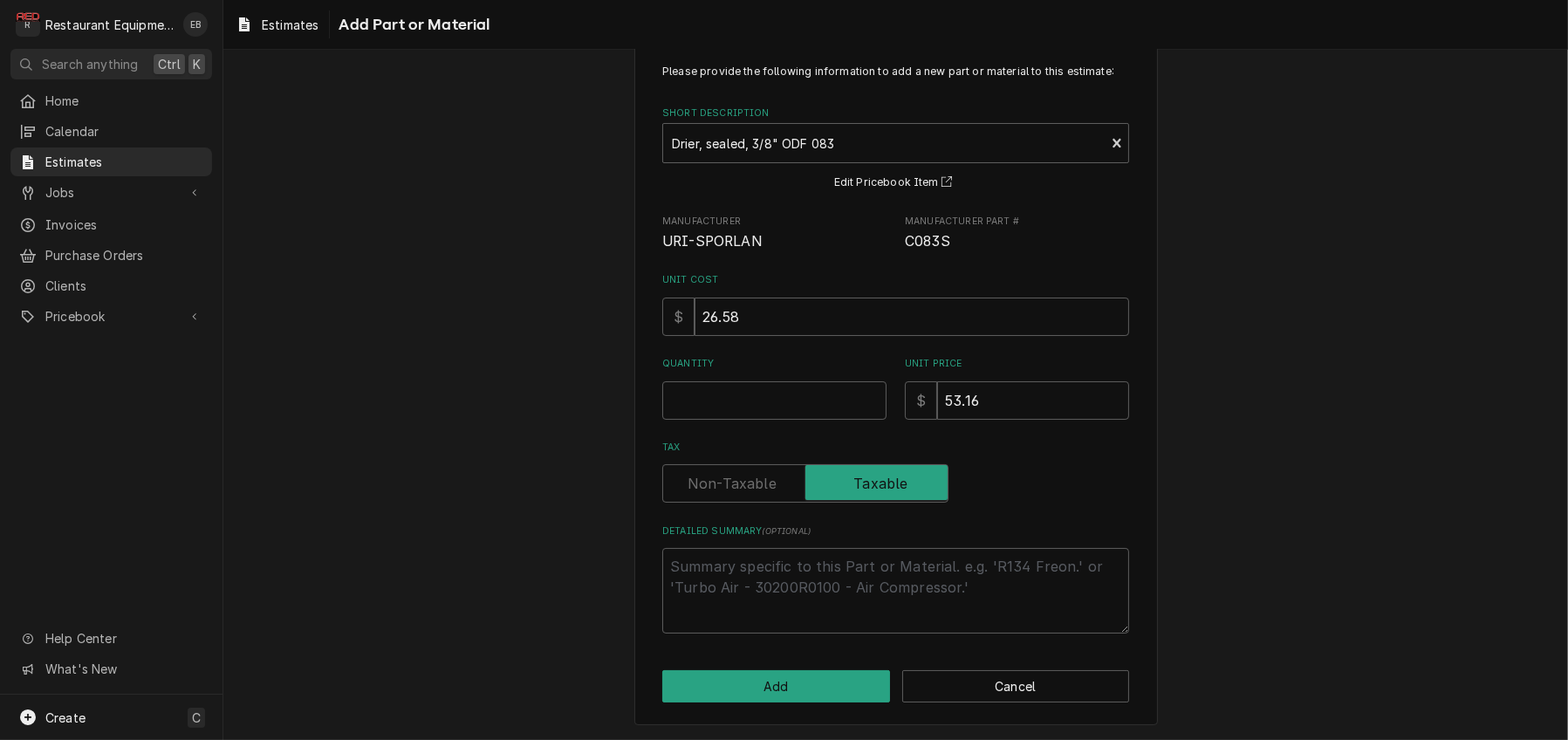
scroll to position [140, 0]
click at [746, 382] on input "Quantity" at bounding box center [774, 400] width 224 height 39
type textarea "x"
type input "1"
click at [791, 688] on button "Add" at bounding box center [776, 686] width 228 height 32
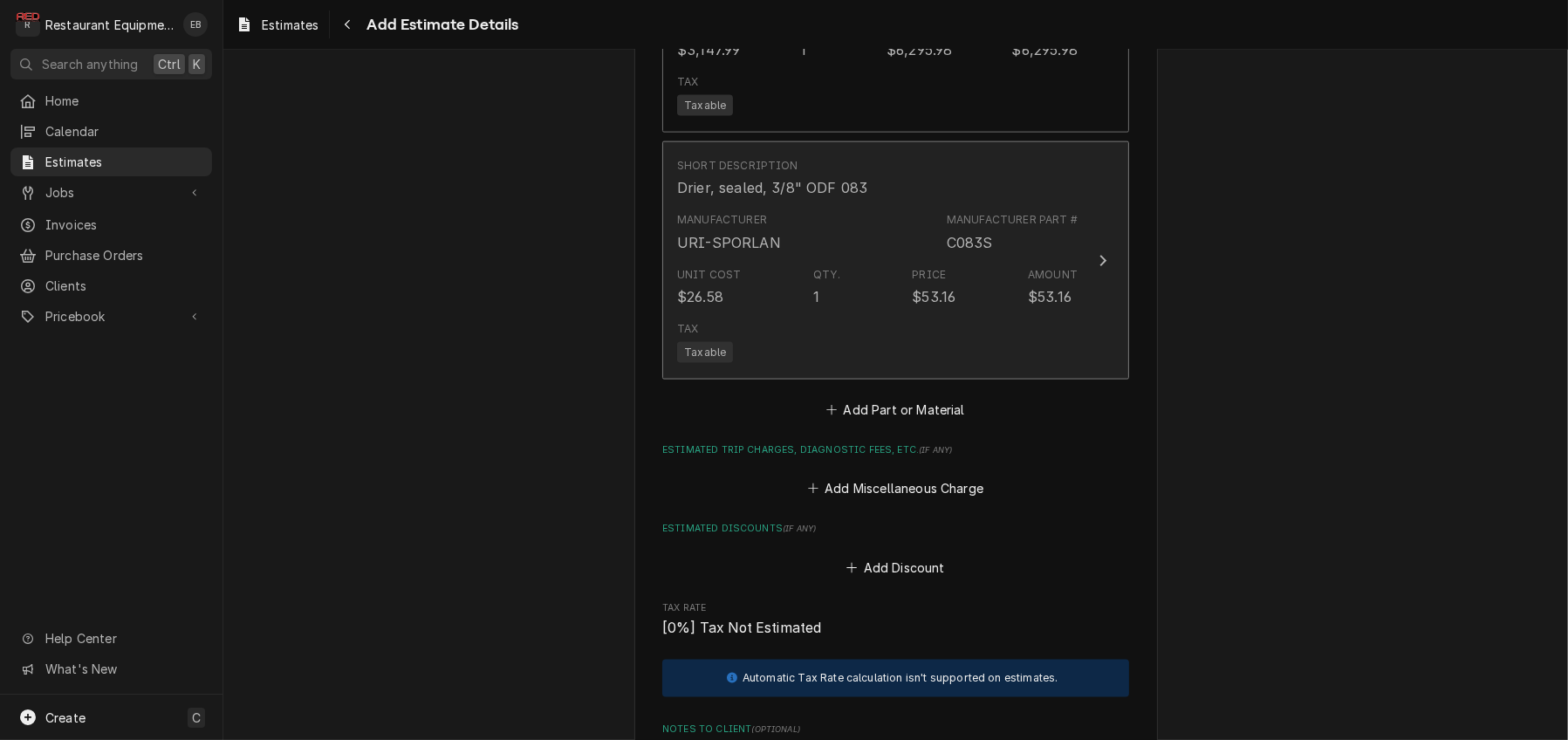
type textarea "x"
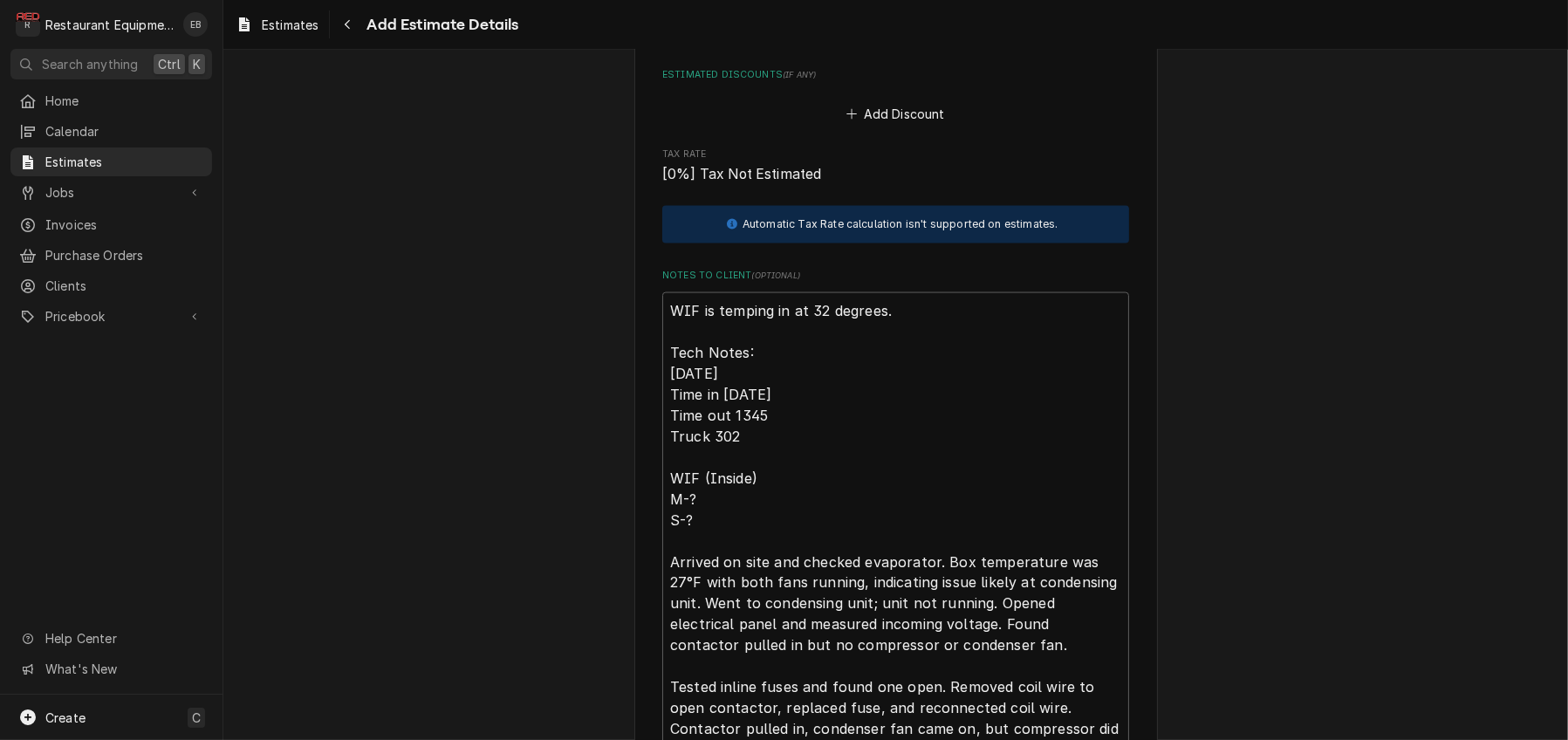
scroll to position [3539, 0]
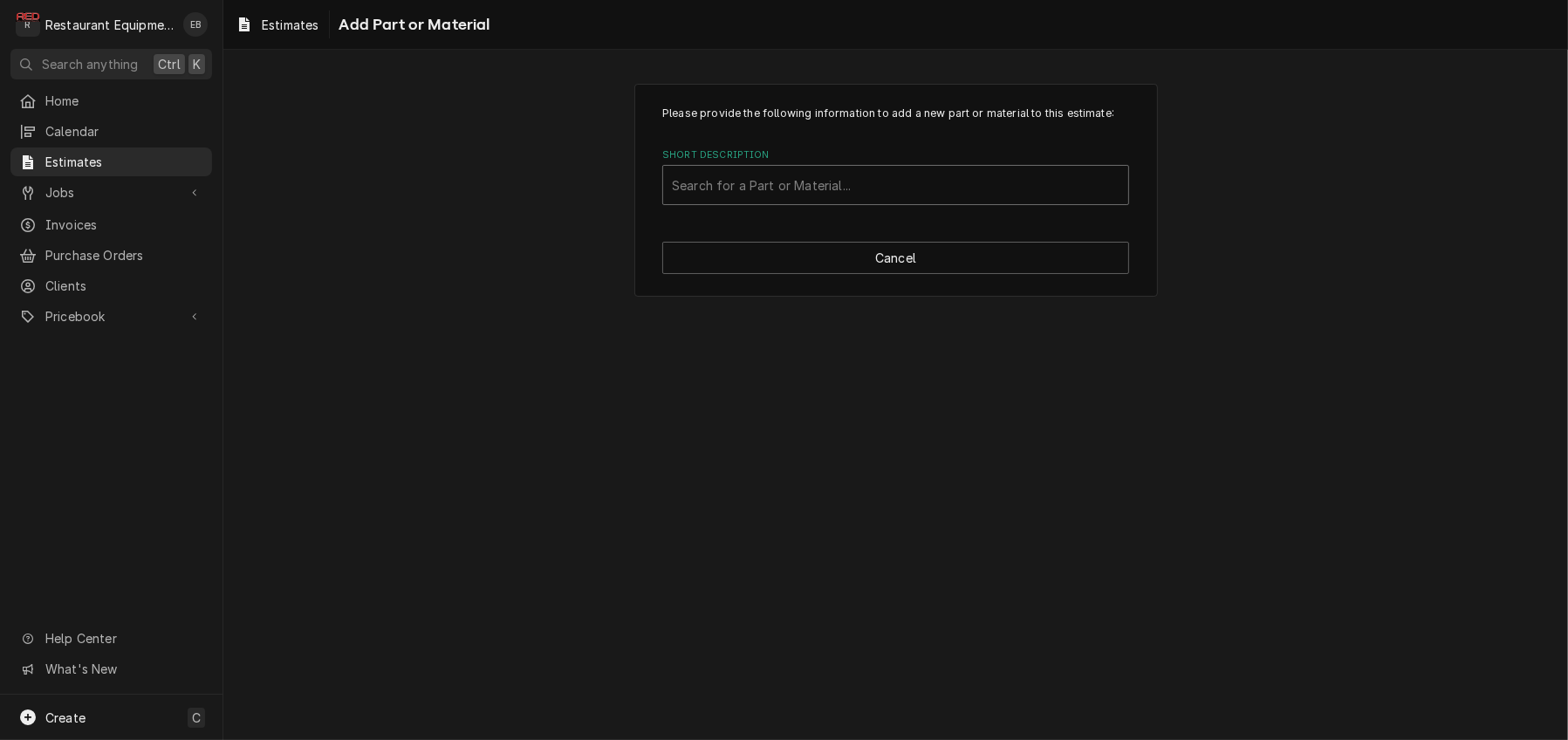
click at [860, 201] on div "Short Description" at bounding box center [895, 185] width 448 height 31
type input "torches"
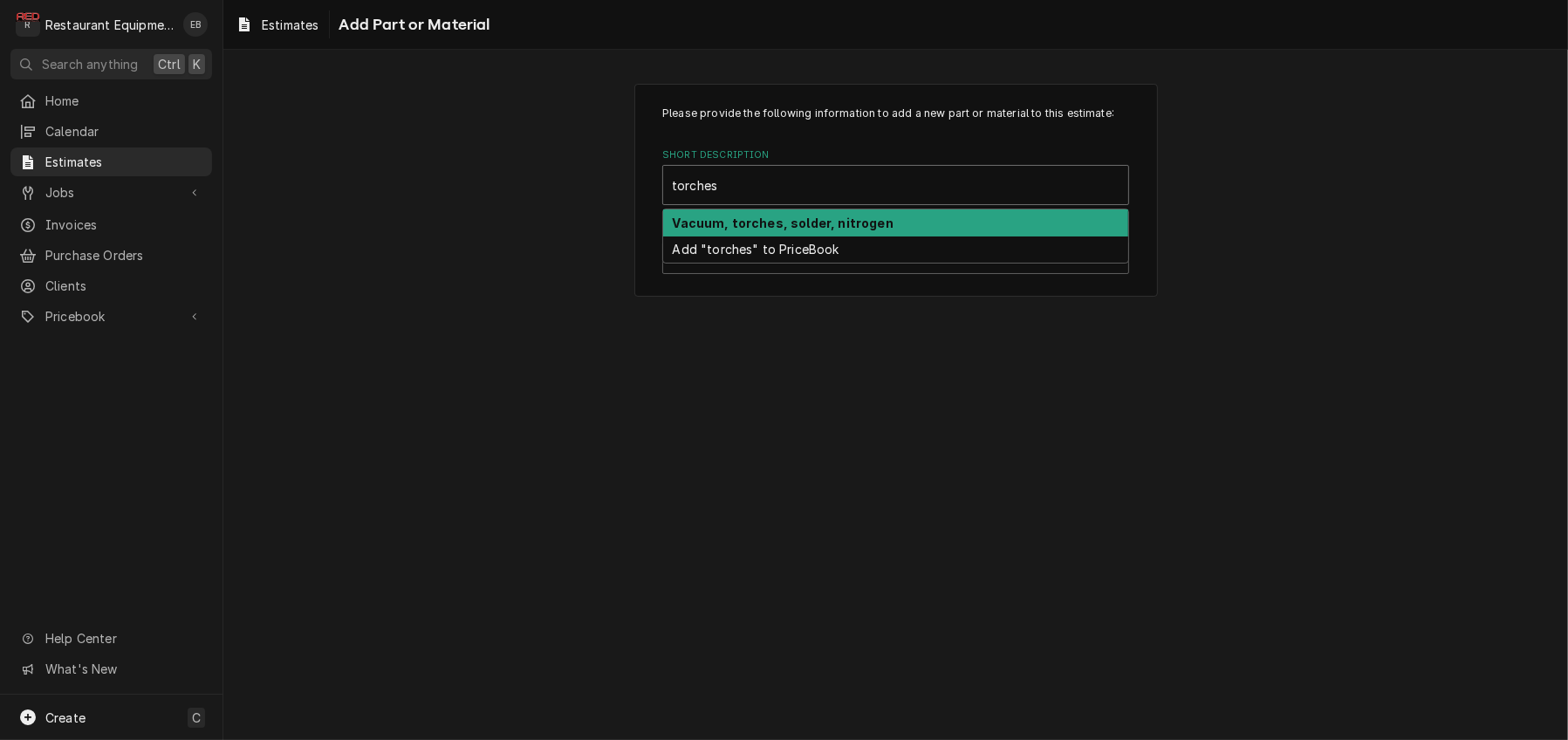
click at [818, 231] on strong "Vacuum, torches, solder, nitrogen" at bounding box center [783, 222] width 221 height 15
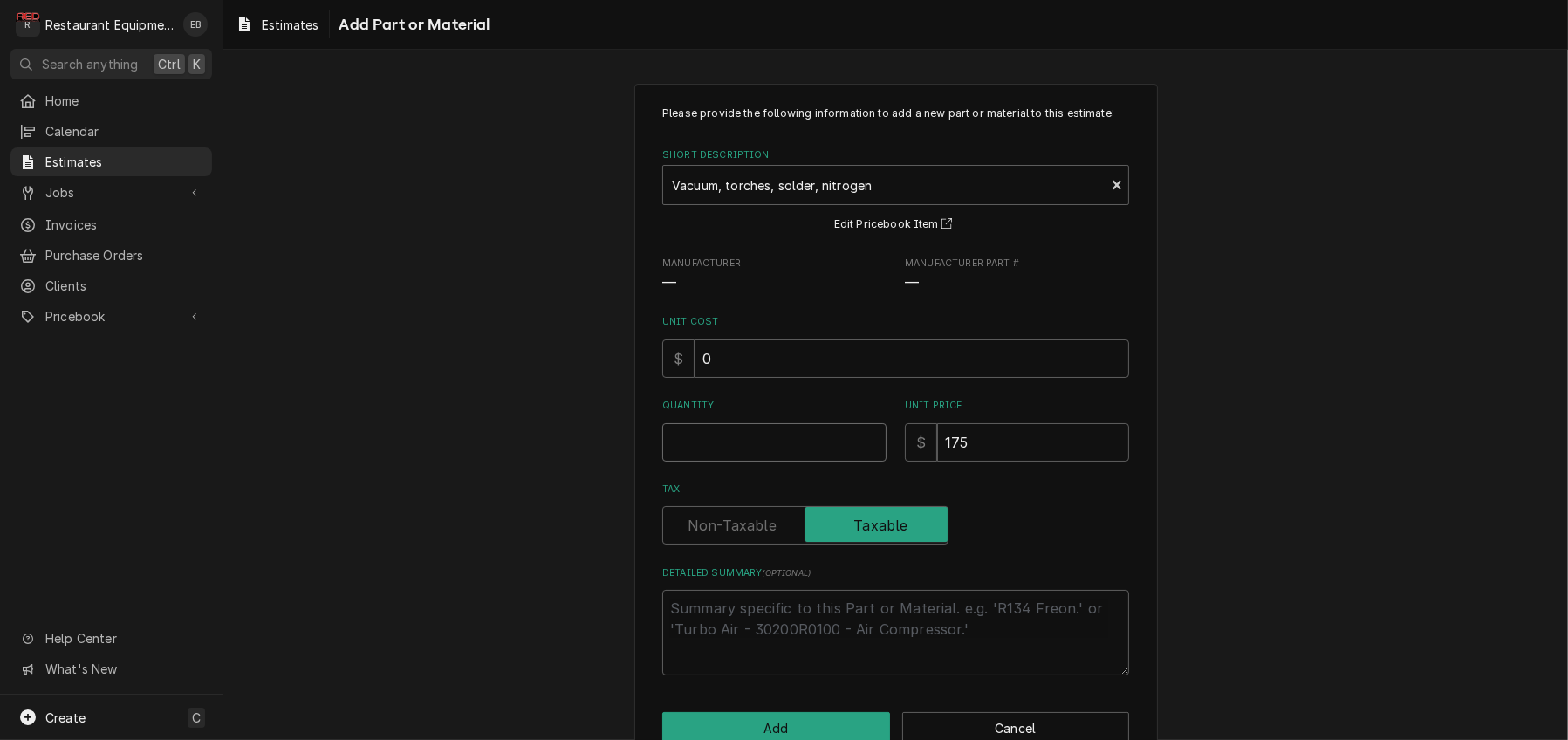
click at [733, 461] on input "Quantity" at bounding box center [774, 442] width 224 height 39
type textarea "x"
type input "1"
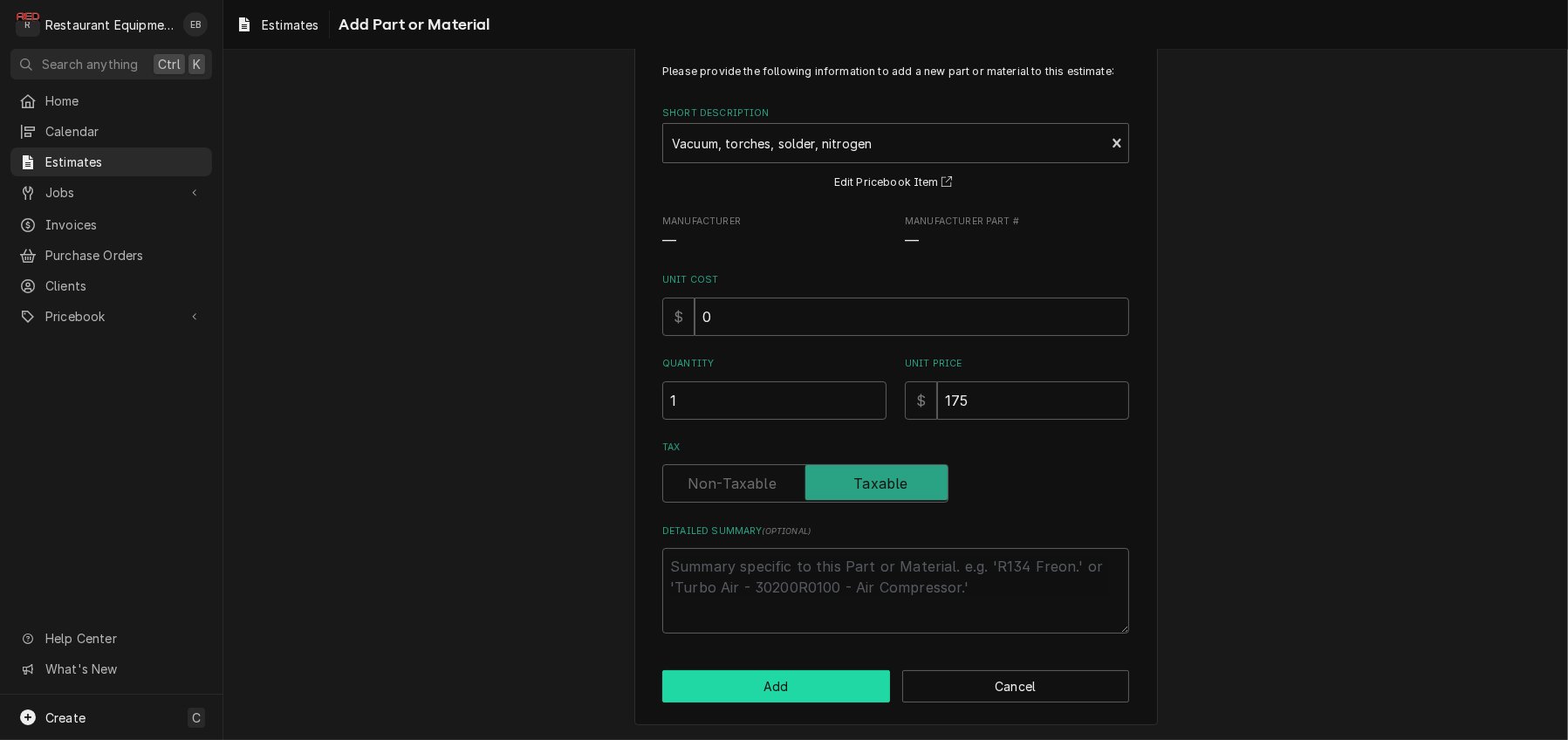
click at [757, 685] on button "Add" at bounding box center [776, 686] width 228 height 32
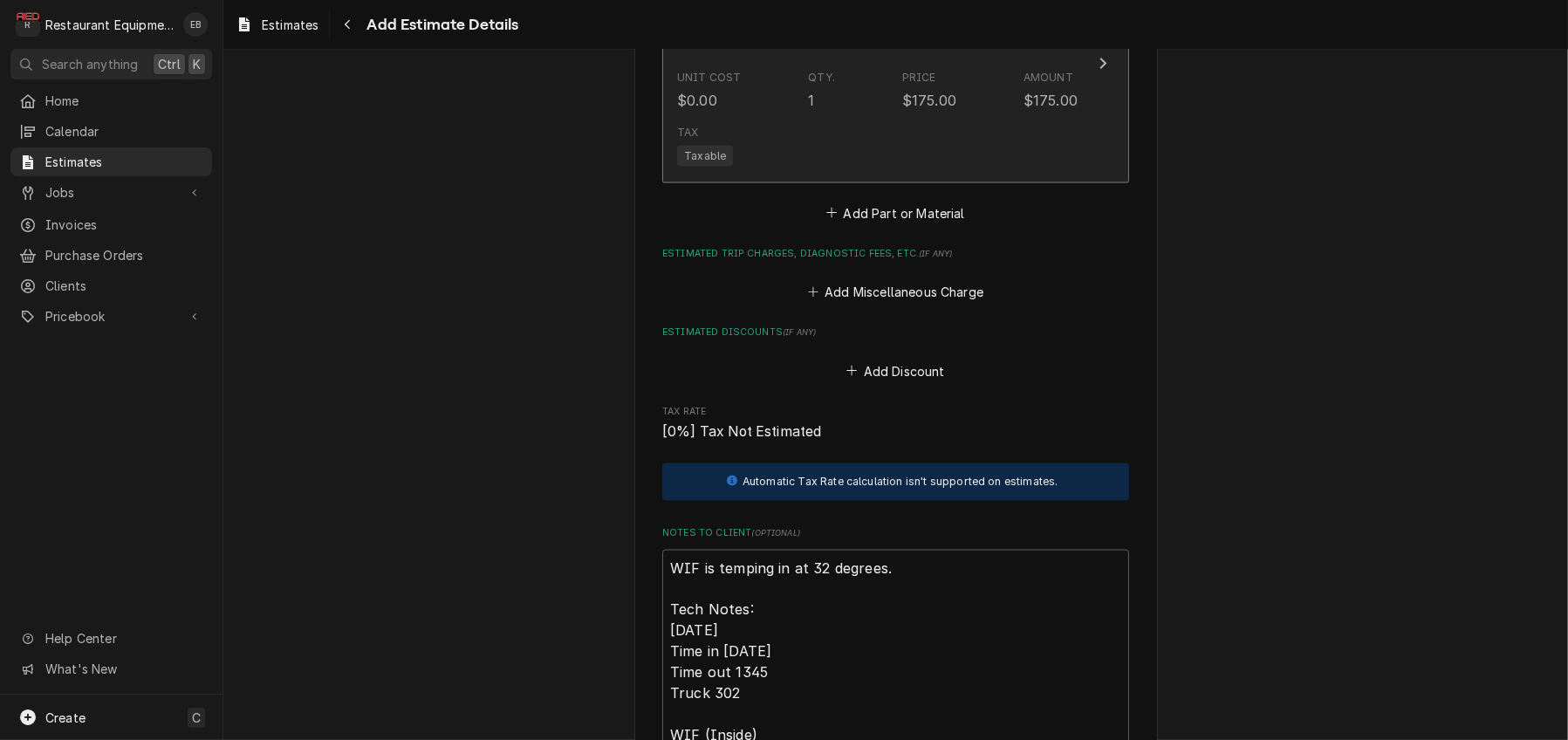
type textarea "x"
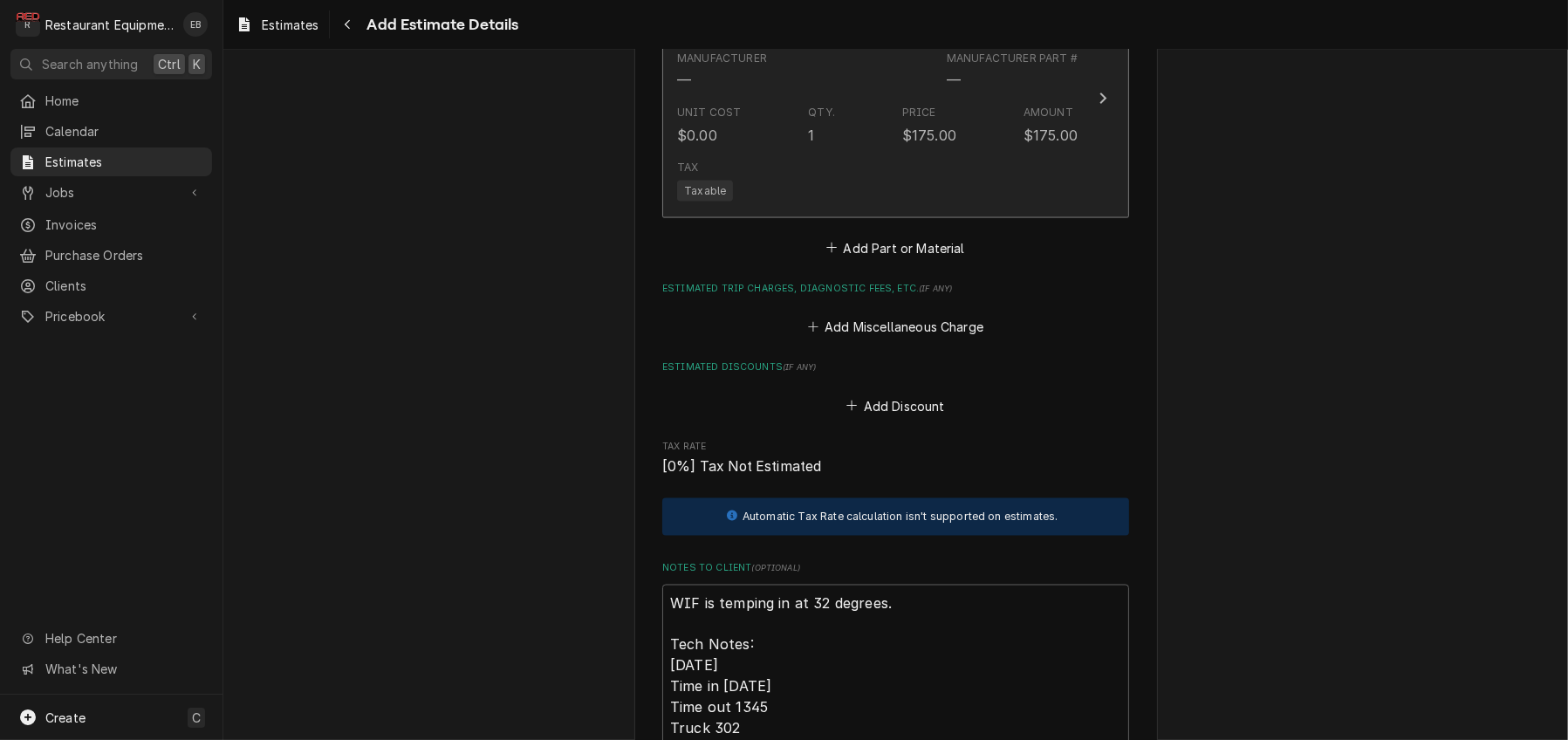
scroll to position [3517, 0]
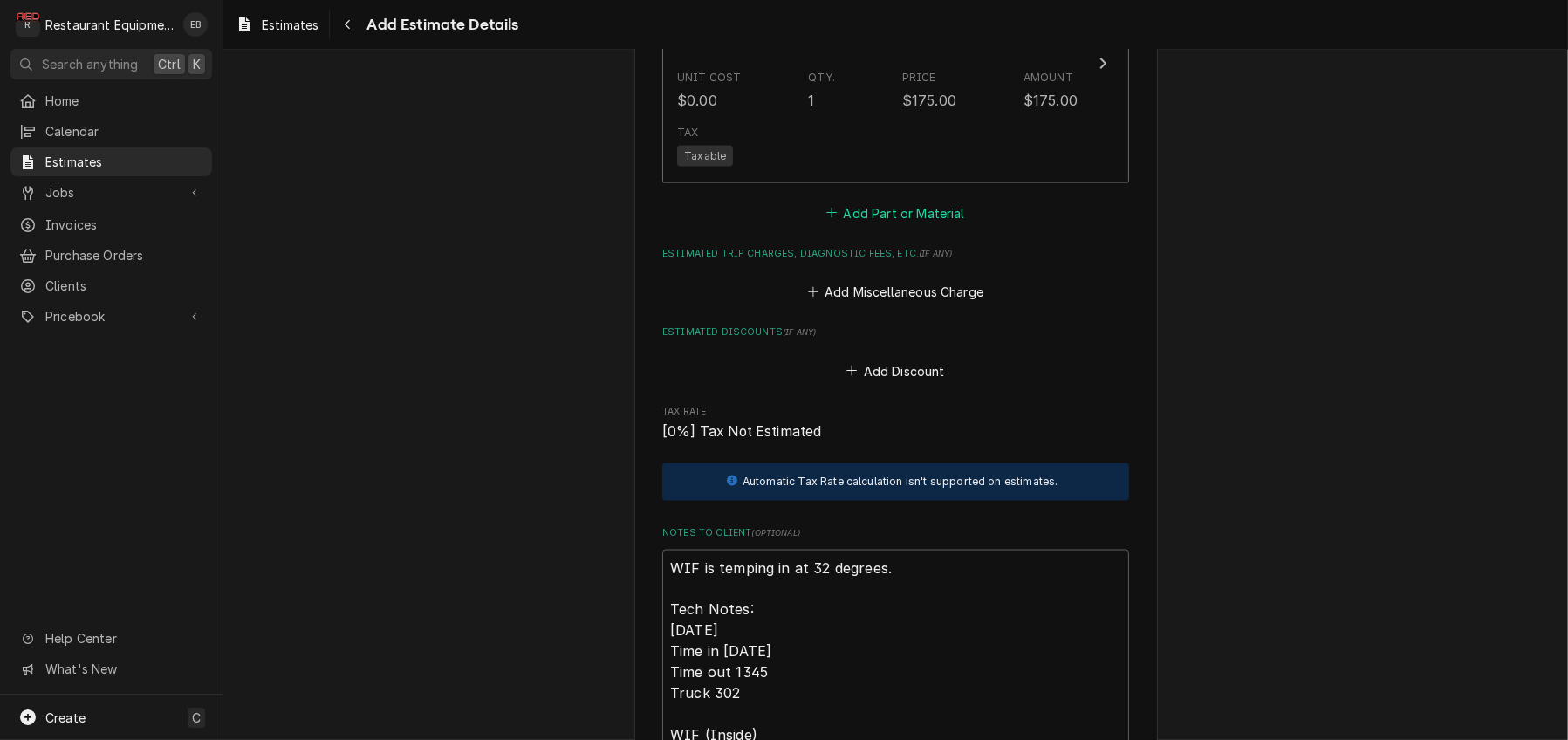
click at [899, 225] on button "Add Part or Material" at bounding box center [895, 213] width 144 height 24
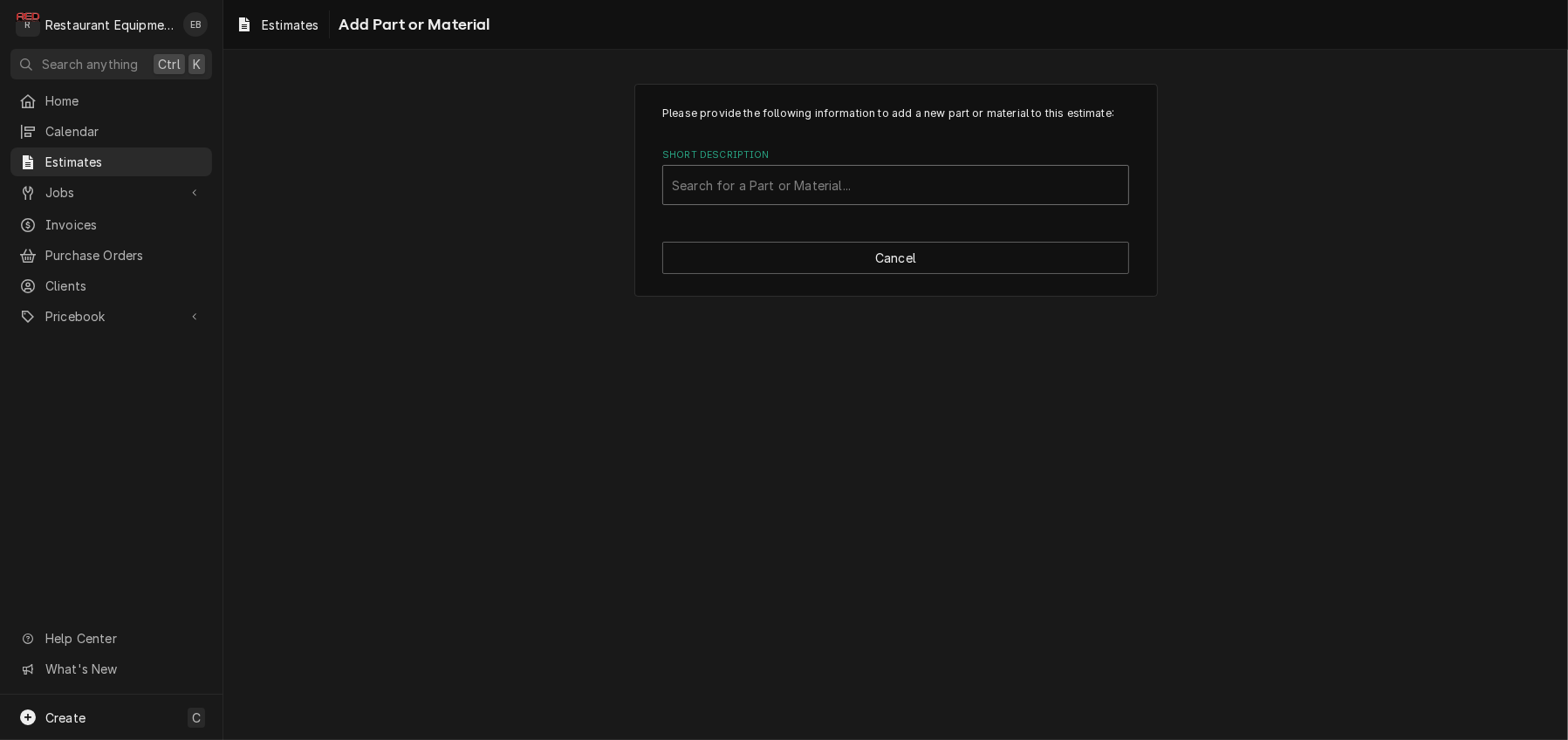
click at [794, 201] on div "Short Description" at bounding box center [895, 185] width 448 height 31
type input "r"
type input "404A ref"
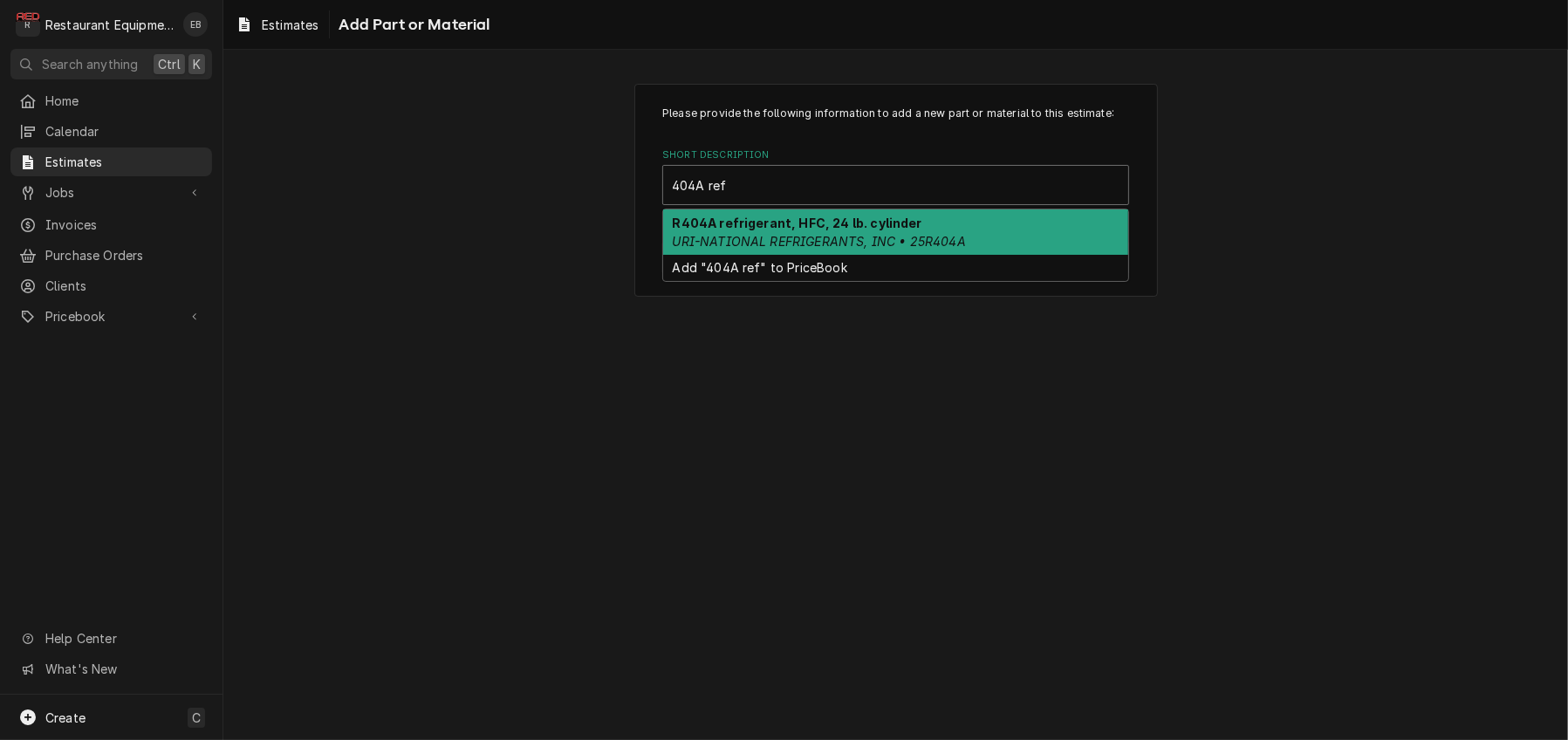
click at [868, 248] on em "URI-NATIONAL REFRIGERANTS, INC • 25R404A" at bounding box center [819, 241] width 293 height 15
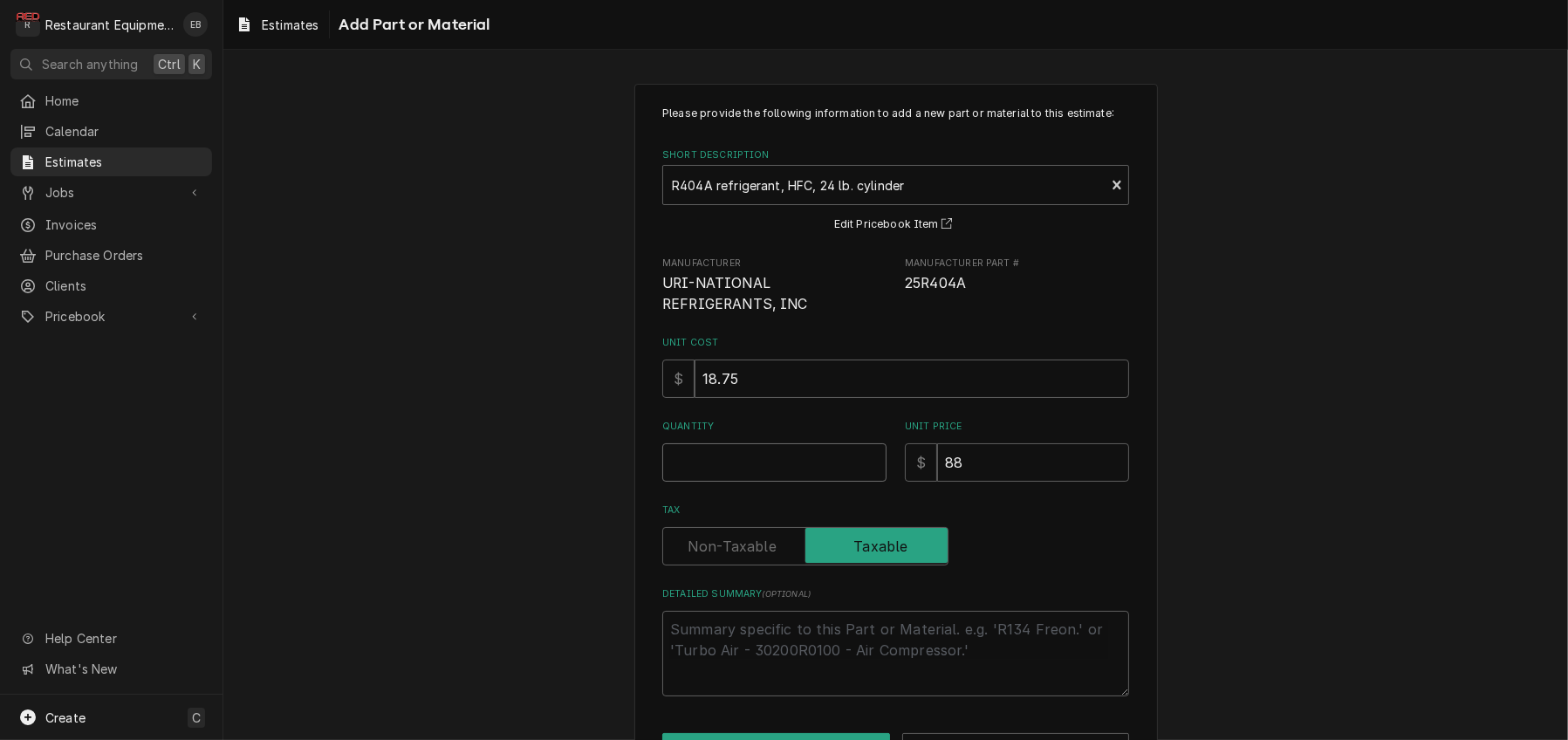
click at [753, 482] on input "Quantity" at bounding box center [774, 462] width 224 height 39
type textarea "x"
type input "1"
type textarea "x"
type input "16"
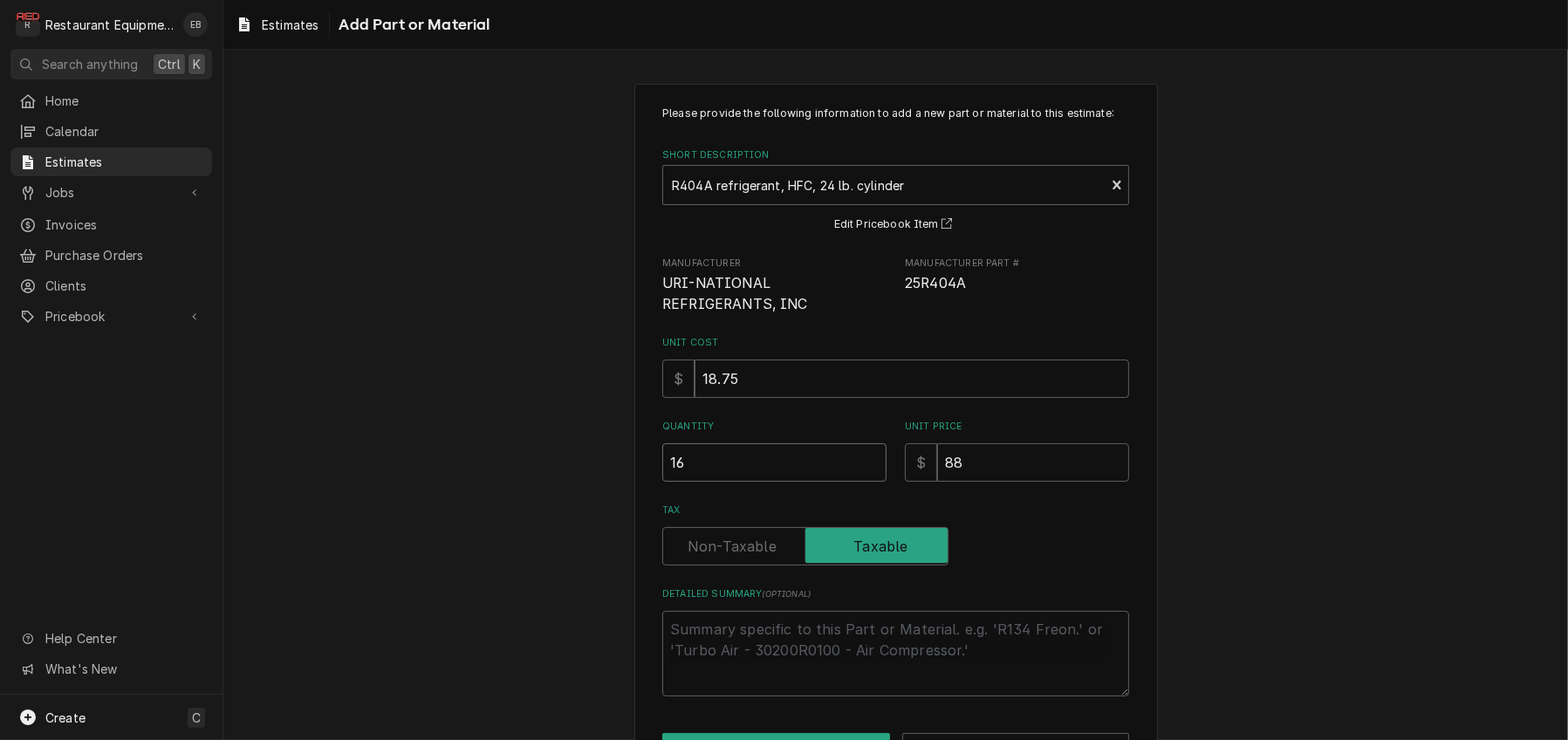
type textarea "x"
type input "16"
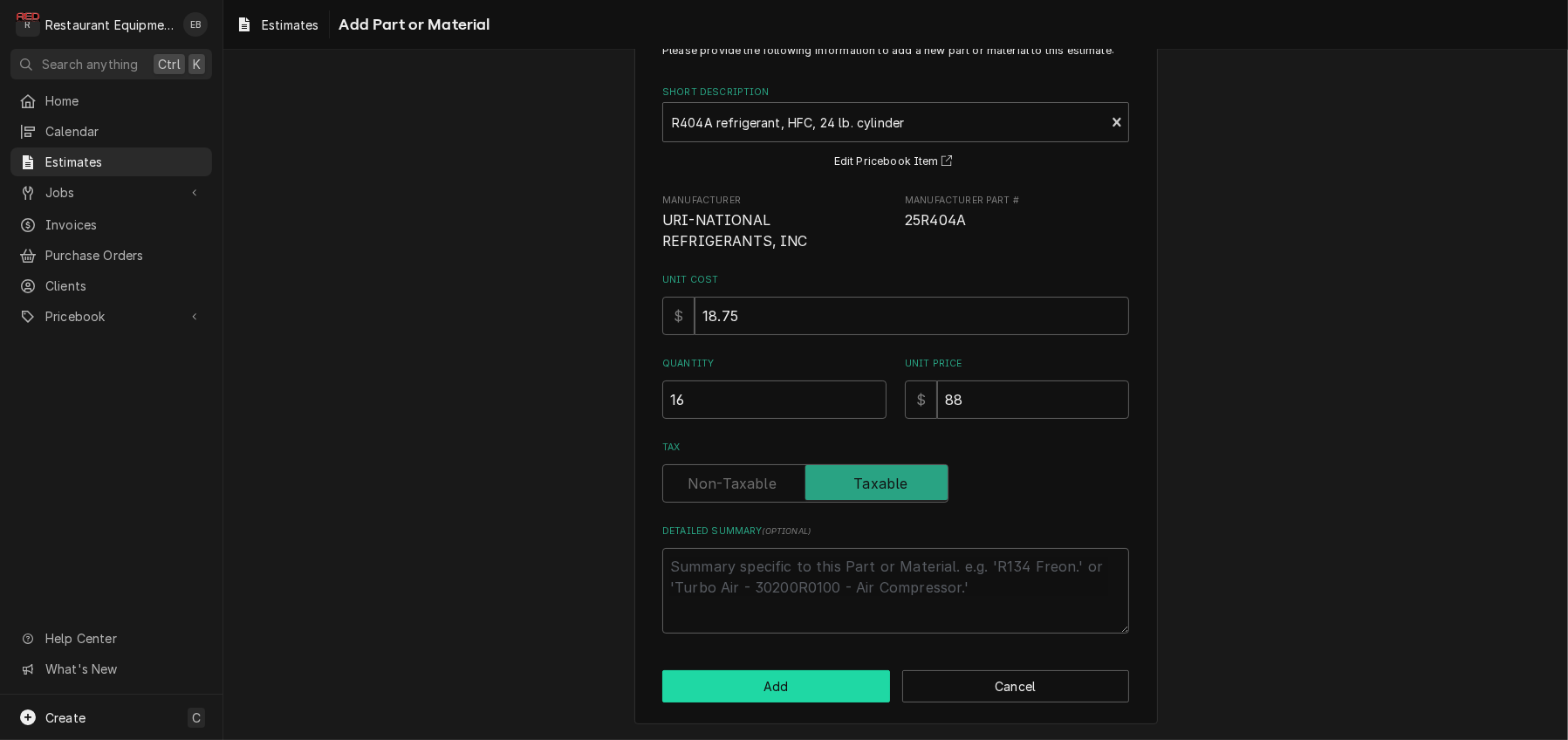
click at [831, 683] on button "Add" at bounding box center [776, 686] width 228 height 32
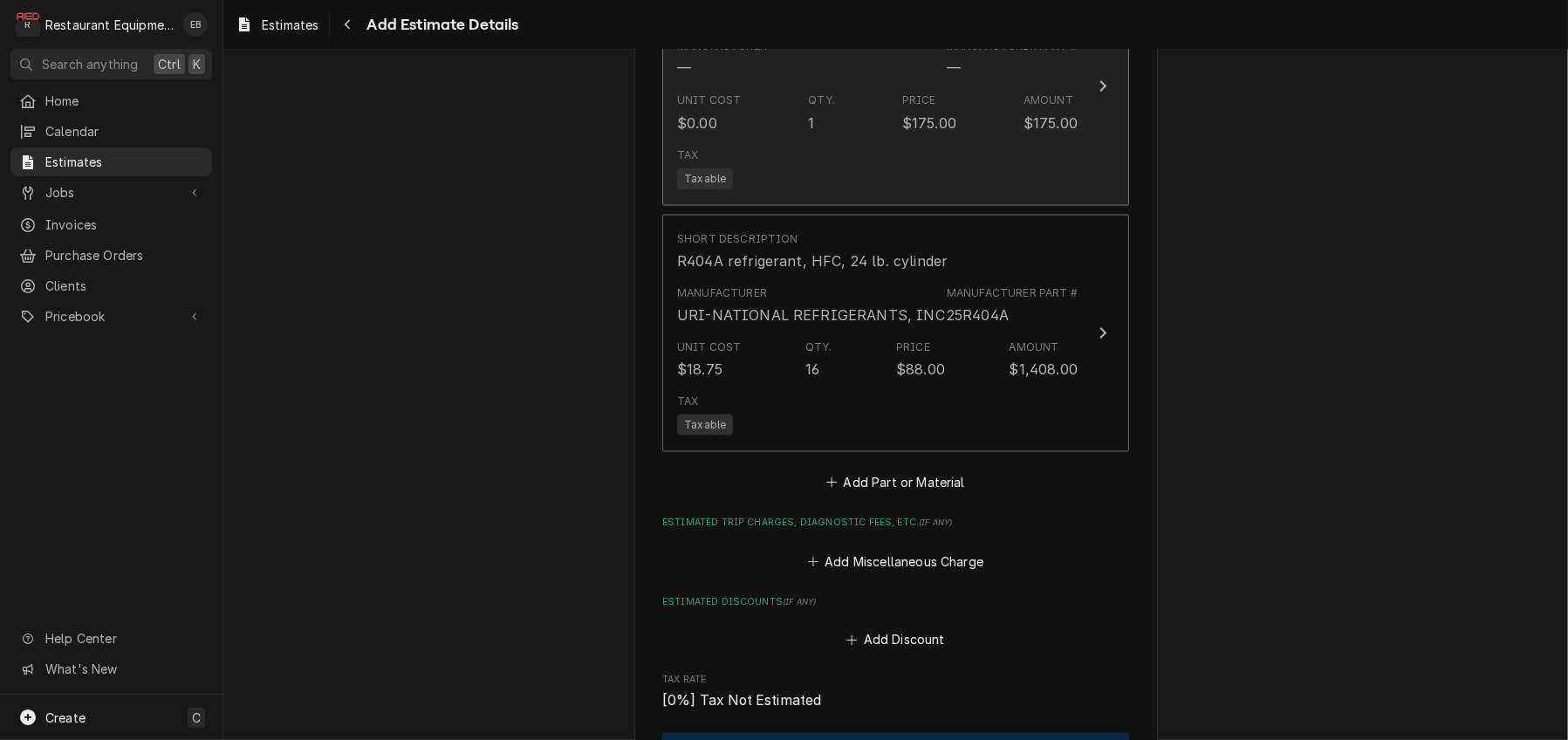
type textarea "x"
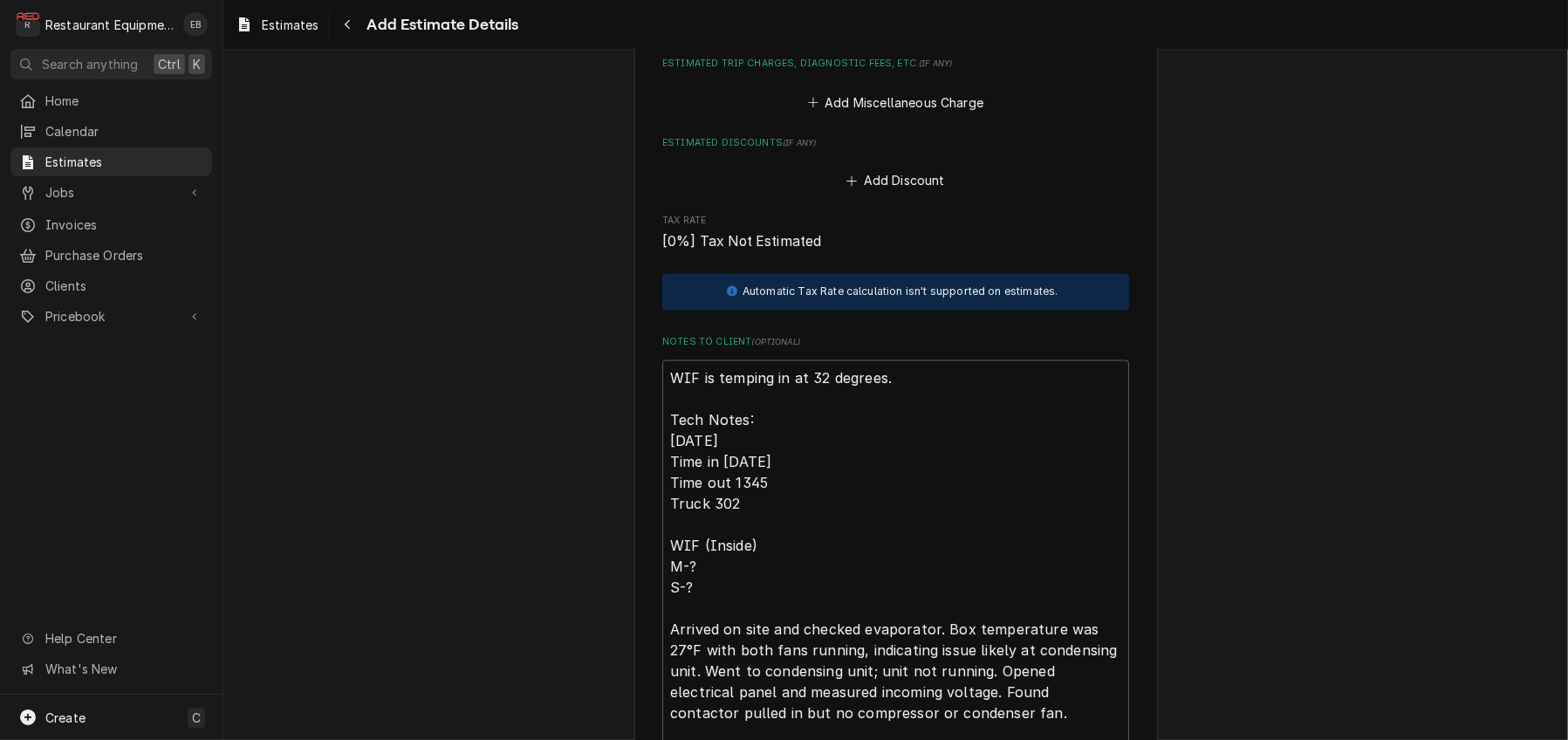
scroll to position [3959, 0]
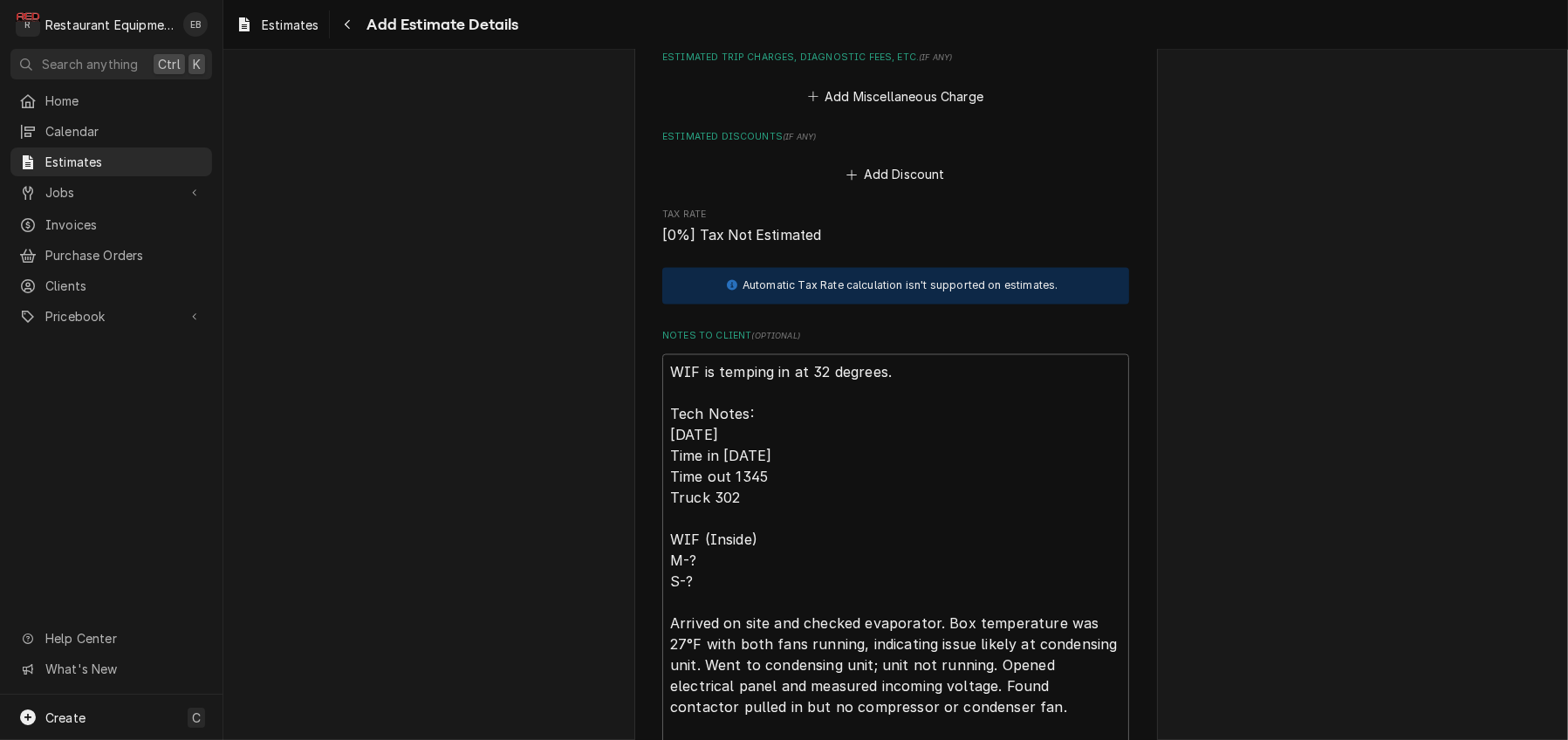
click at [891, 30] on button "Add Part or Material" at bounding box center [895, 17] width 144 height 24
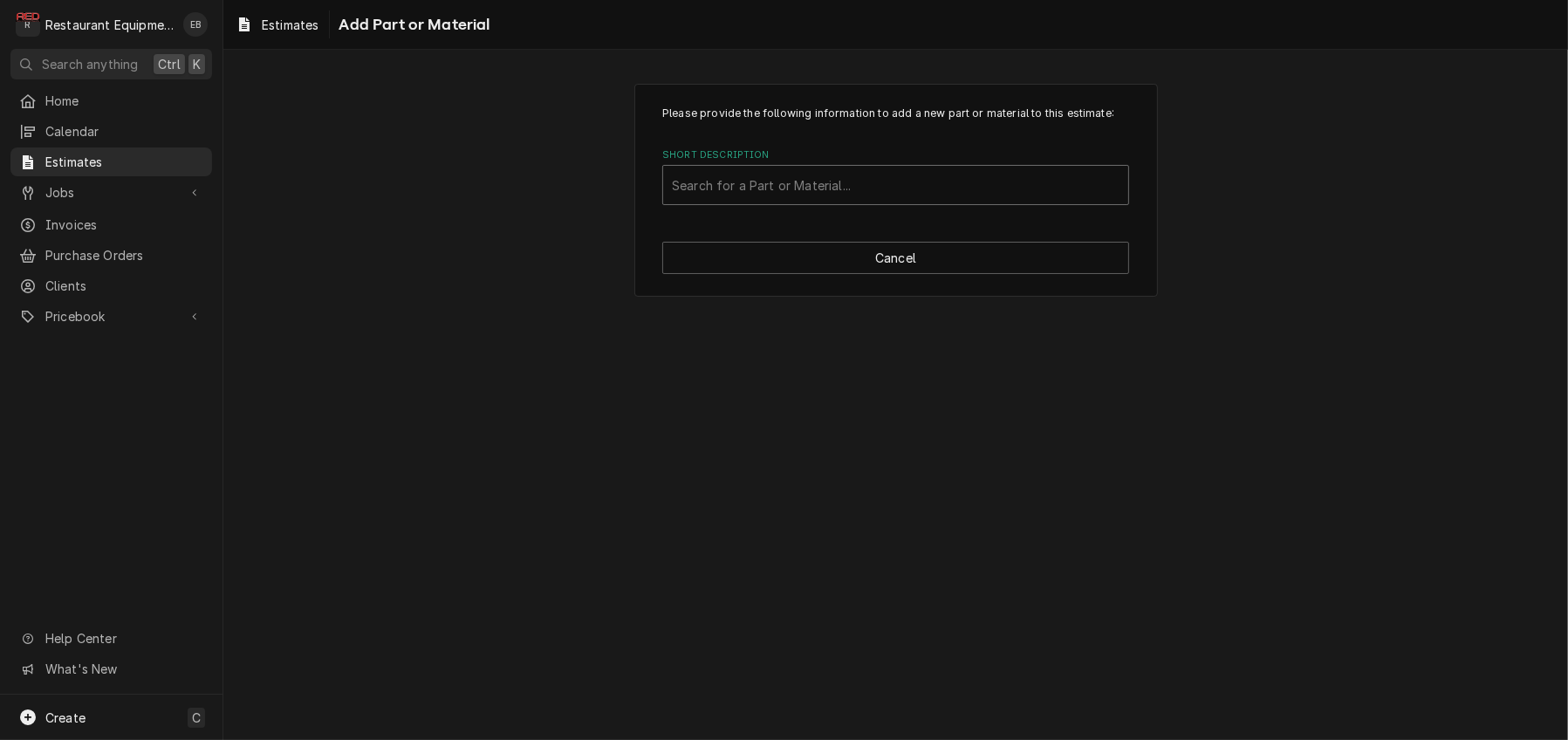
click at [875, 201] on div "Short Description" at bounding box center [895, 185] width 448 height 31
type input "miscellaneous"
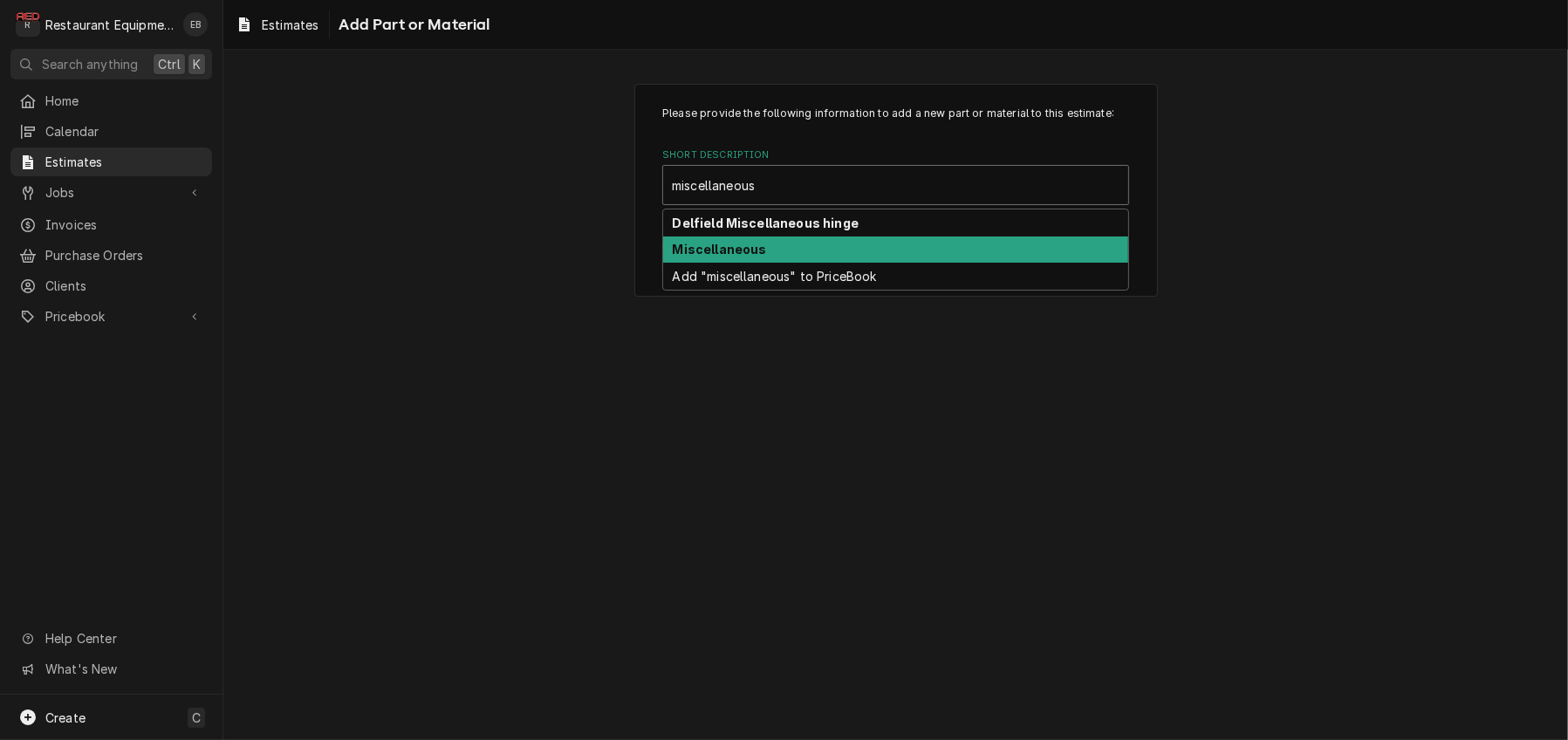
click at [745, 257] on strong "Miscellaneous" at bounding box center [719, 248] width 94 height 15
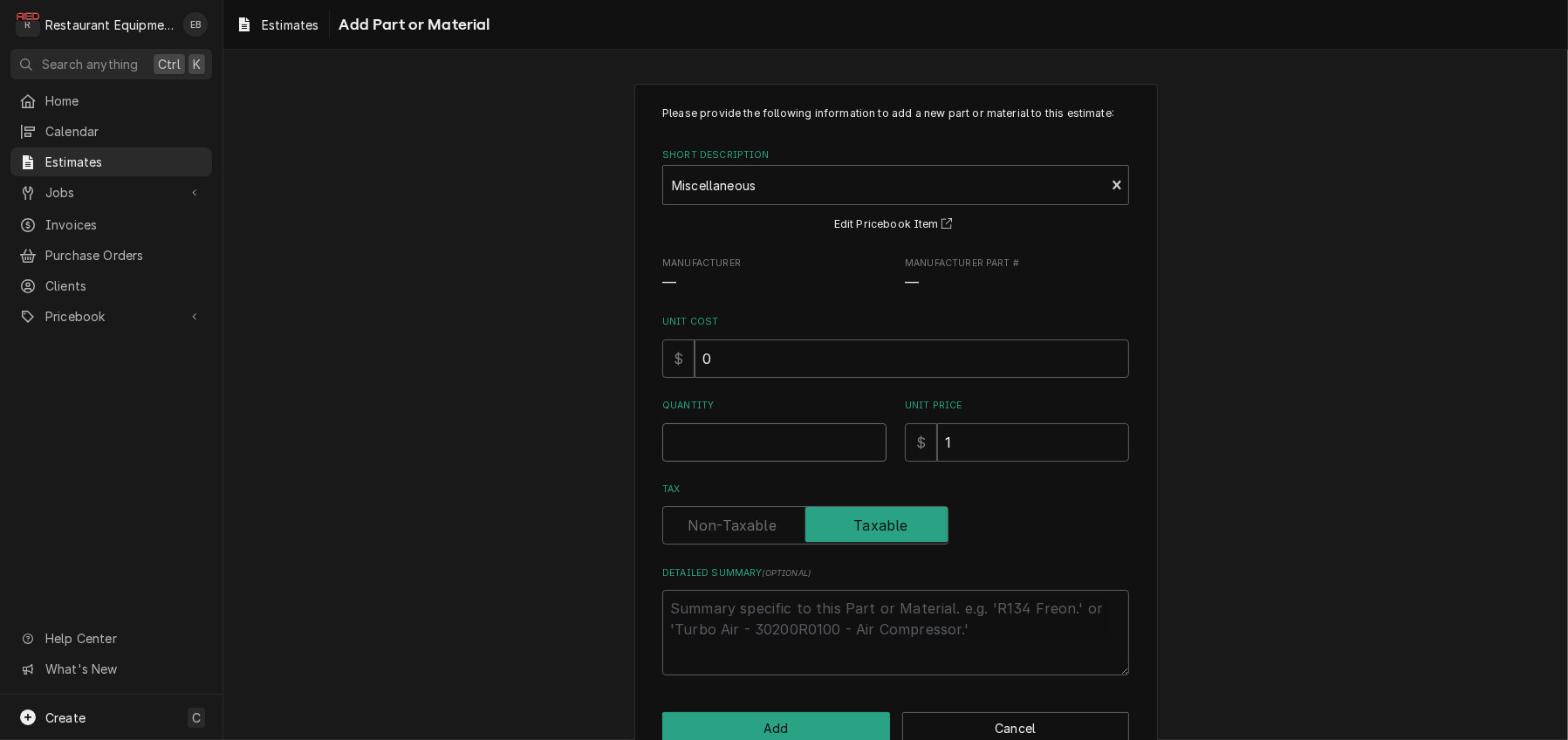
drag, startPoint x: 763, startPoint y: 515, endPoint x: 770, endPoint y: 523, distance: 10.6
click at [763, 461] on input "Quantity" at bounding box center [774, 442] width 224 height 39
click at [781, 378] on input "0" at bounding box center [911, 358] width 434 height 39
type textarea "x"
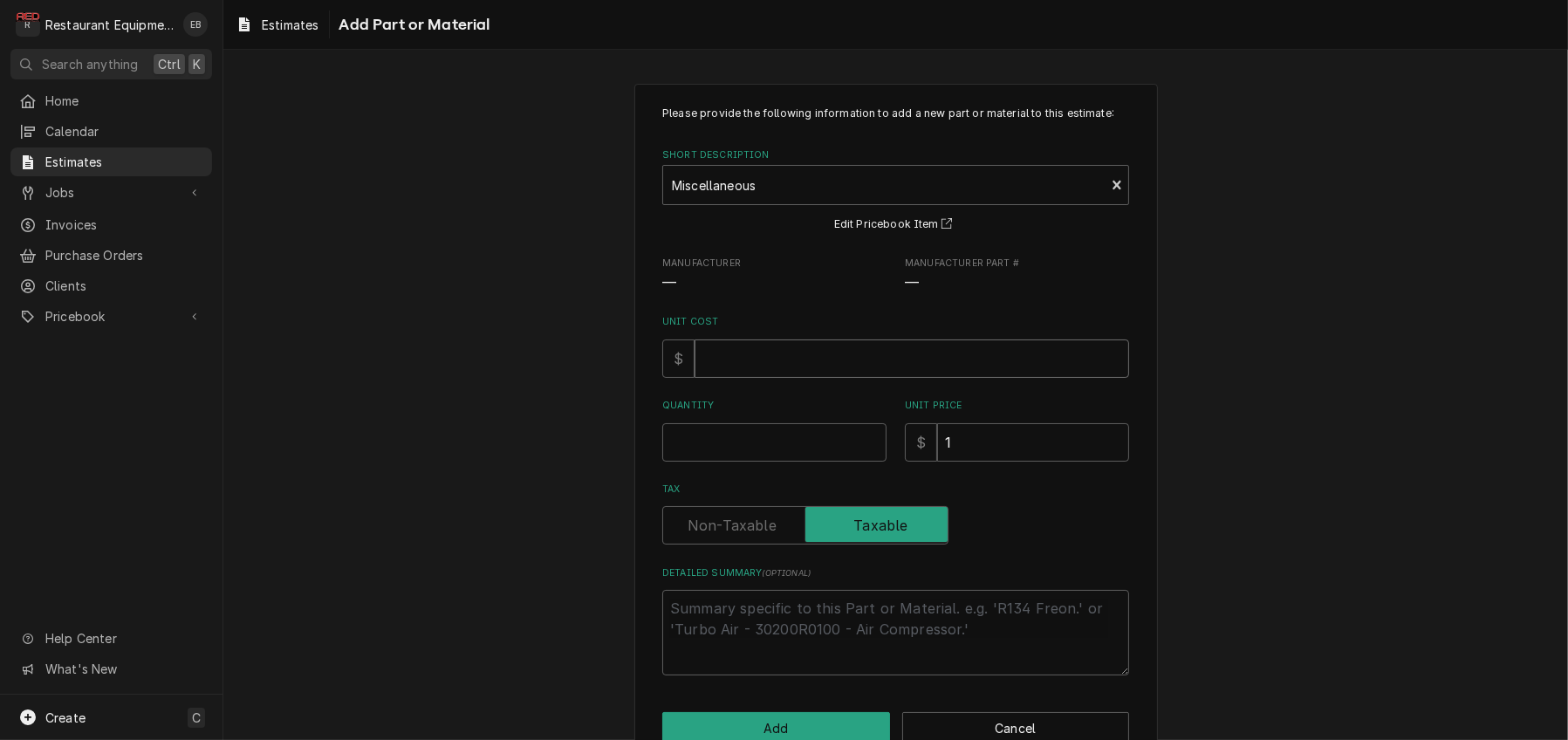
type input "1"
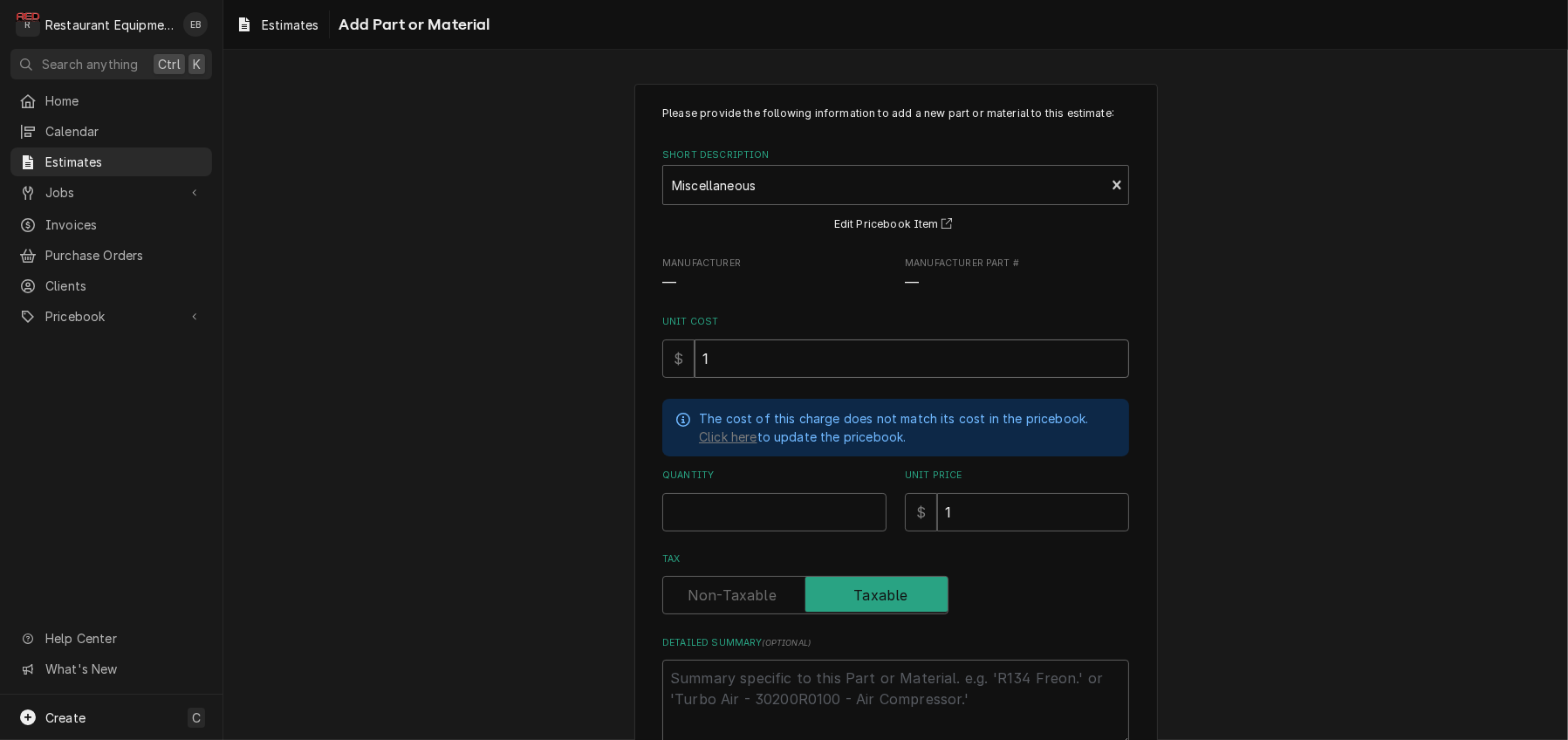
type textarea "x"
type input "11"
type textarea "x"
type input "11.2"
type textarea "x"
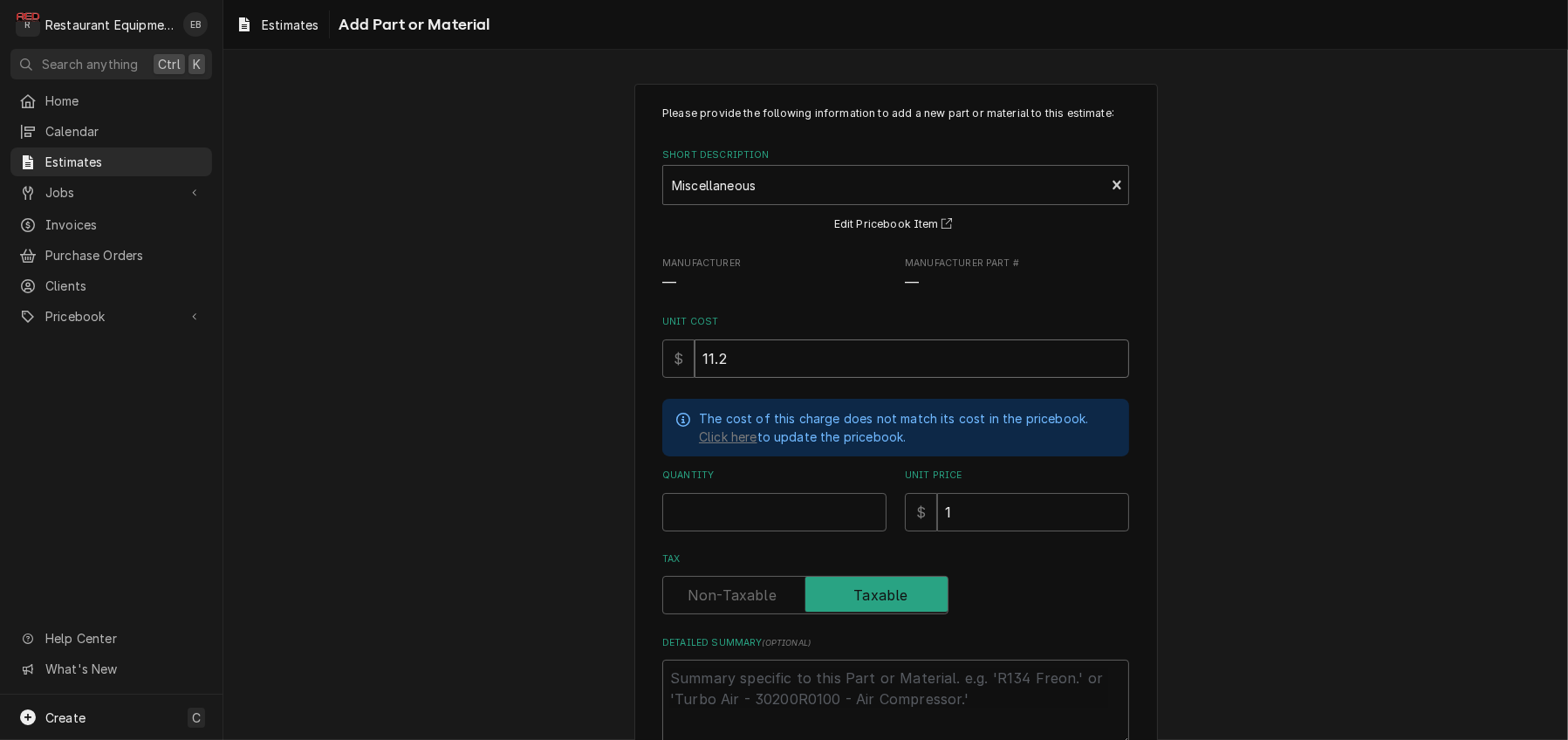
type input "11.28"
type textarea "x"
type input "11.28"
click at [730, 531] on input "Quantity" at bounding box center [774, 511] width 224 height 39
type textarea "x"
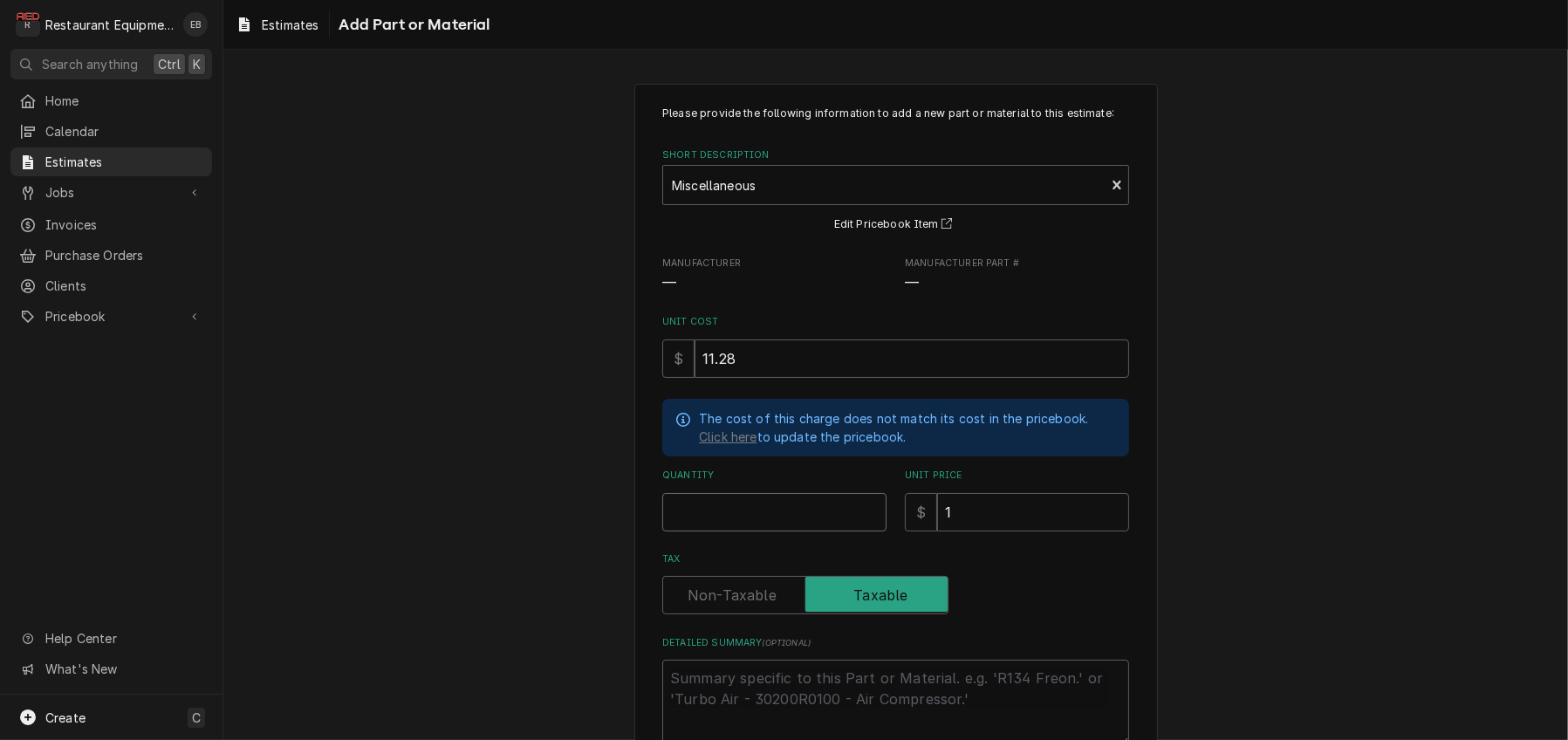
type input "1"
type textarea "x"
type input "1"
click at [1031, 531] on input "1" at bounding box center [1032, 511] width 192 height 39
type textarea "x"
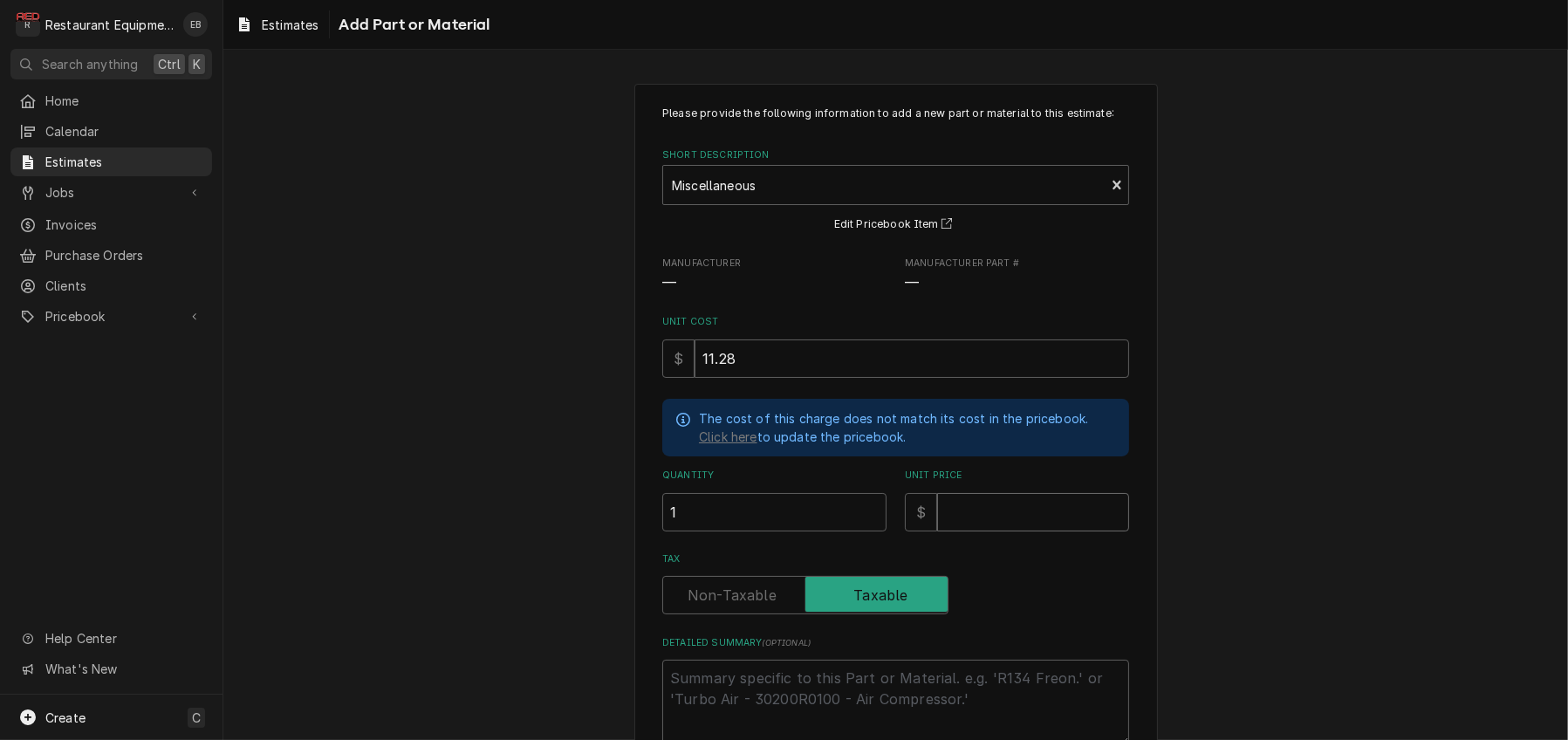
type textarea "x"
type input "1"
type textarea "x"
type input "17"
type textarea "x"
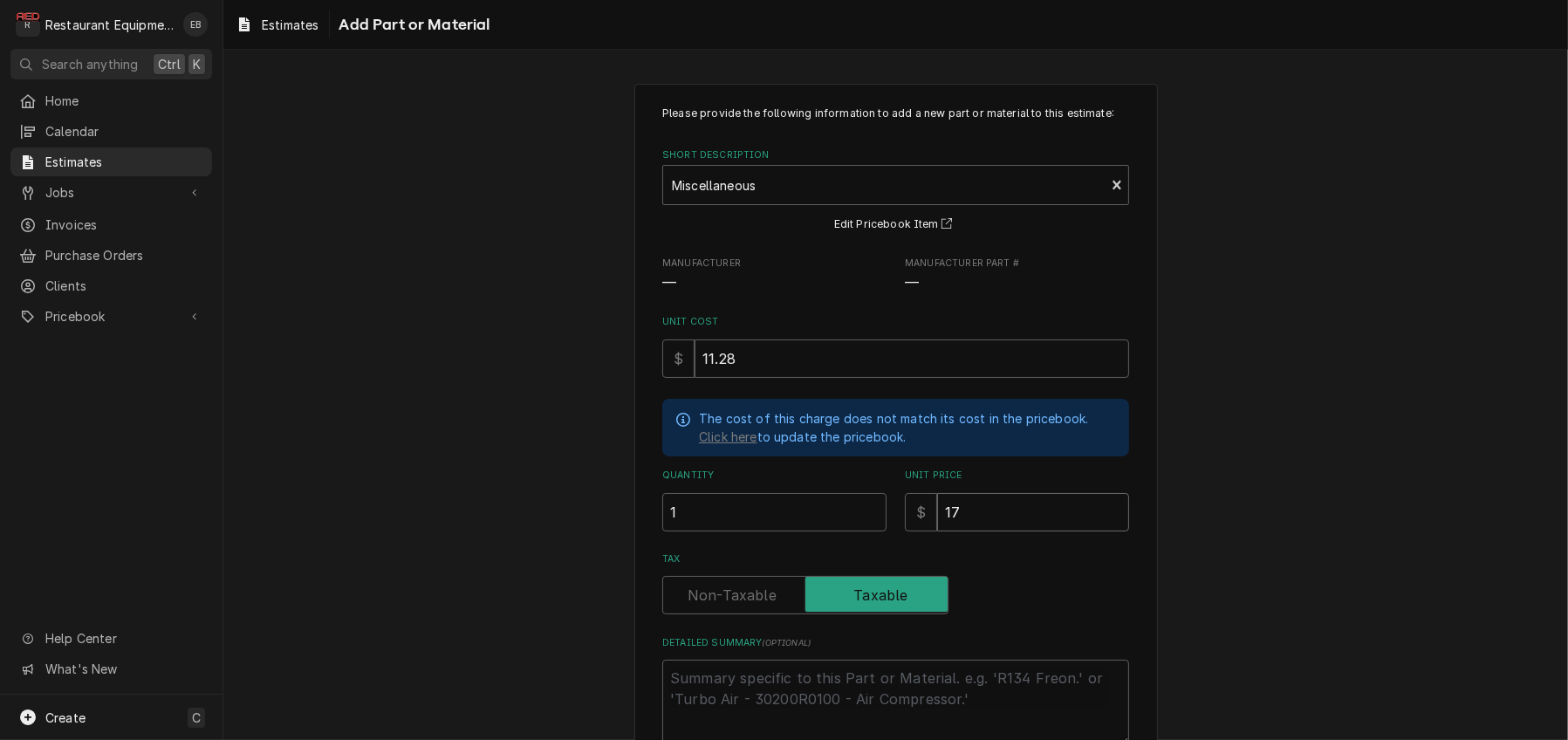
type input "17.2"
type textarea "x"
type input "17.24"
type textarea "x"
type input "17.24"
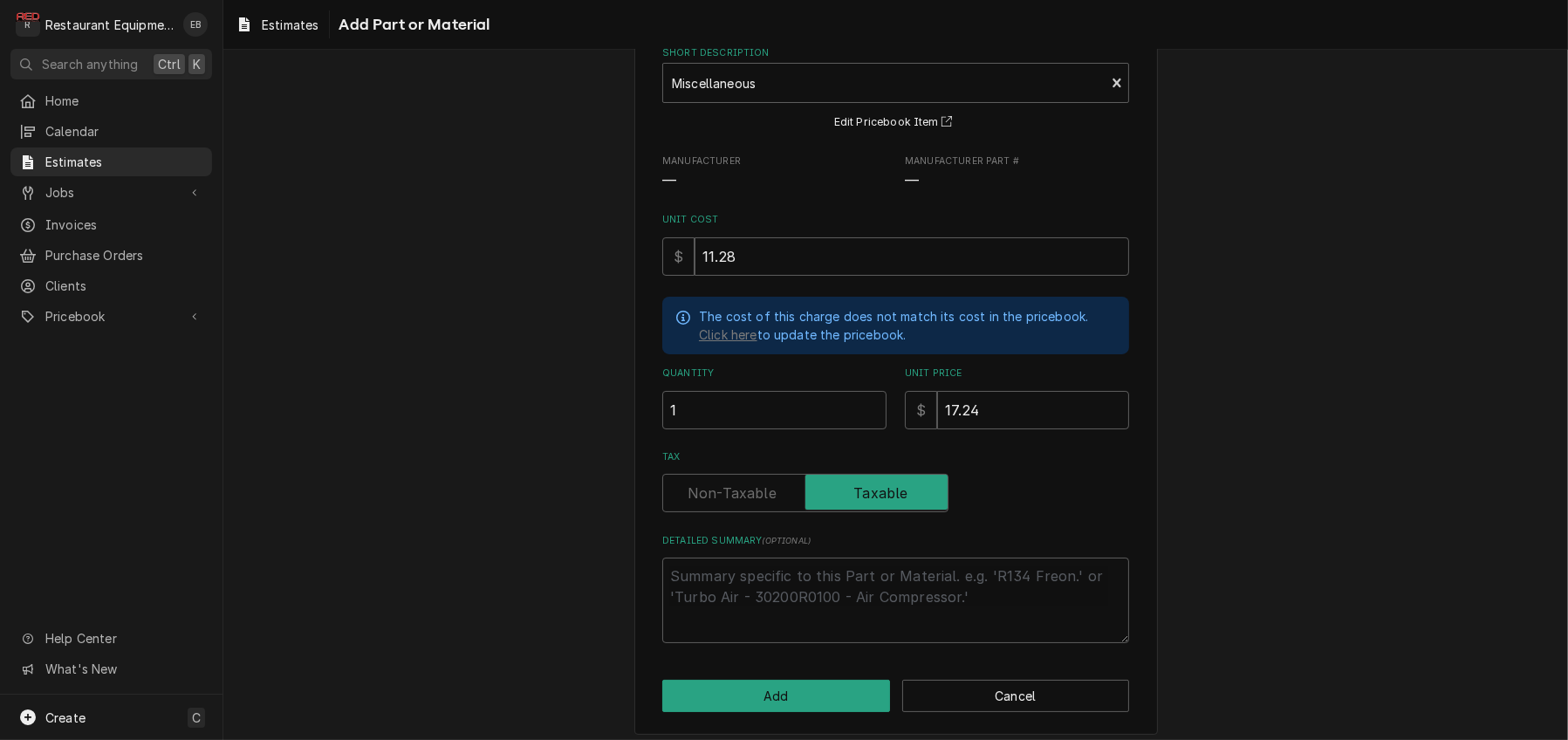
scroll to position [211, 0]
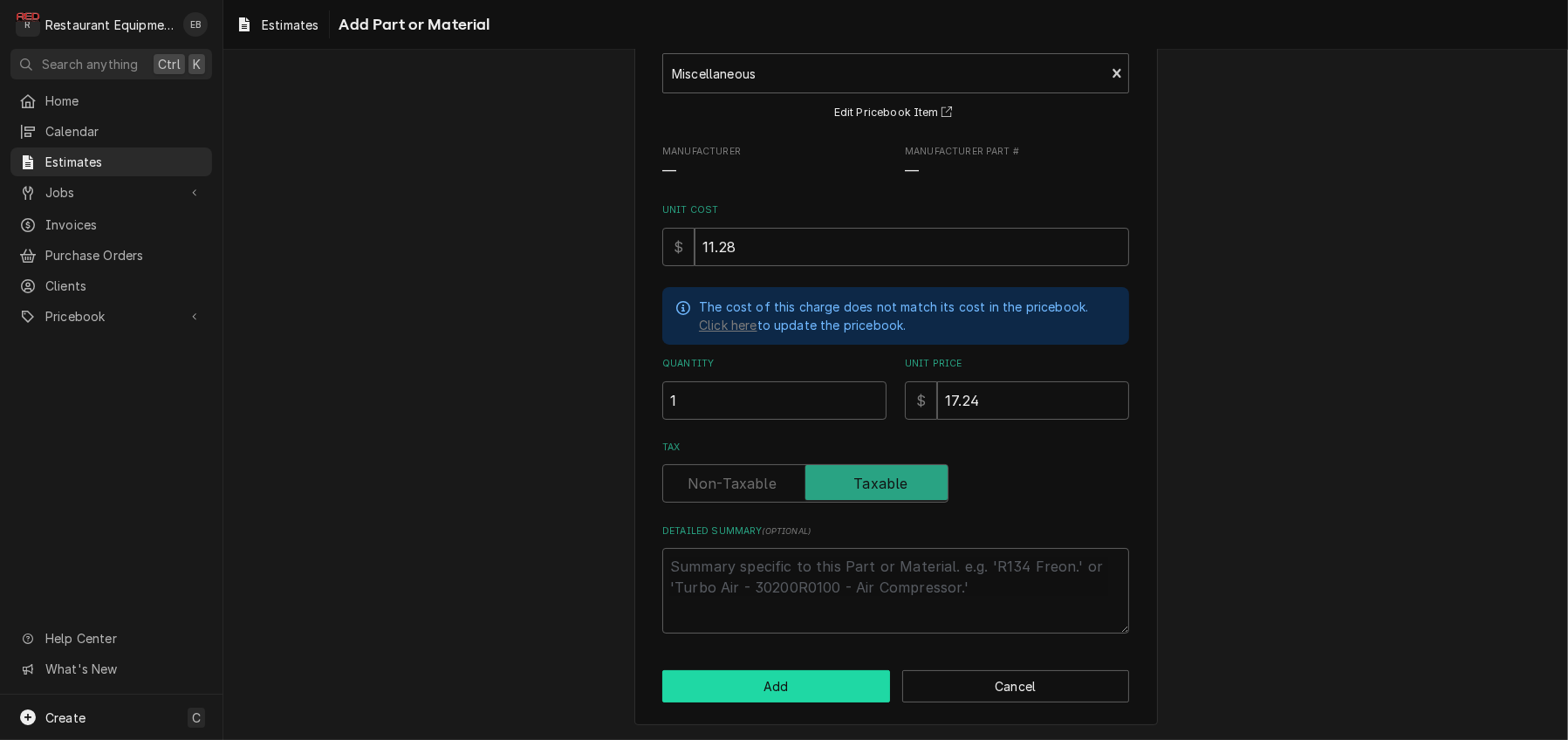
click at [803, 687] on button "Add" at bounding box center [776, 686] width 228 height 32
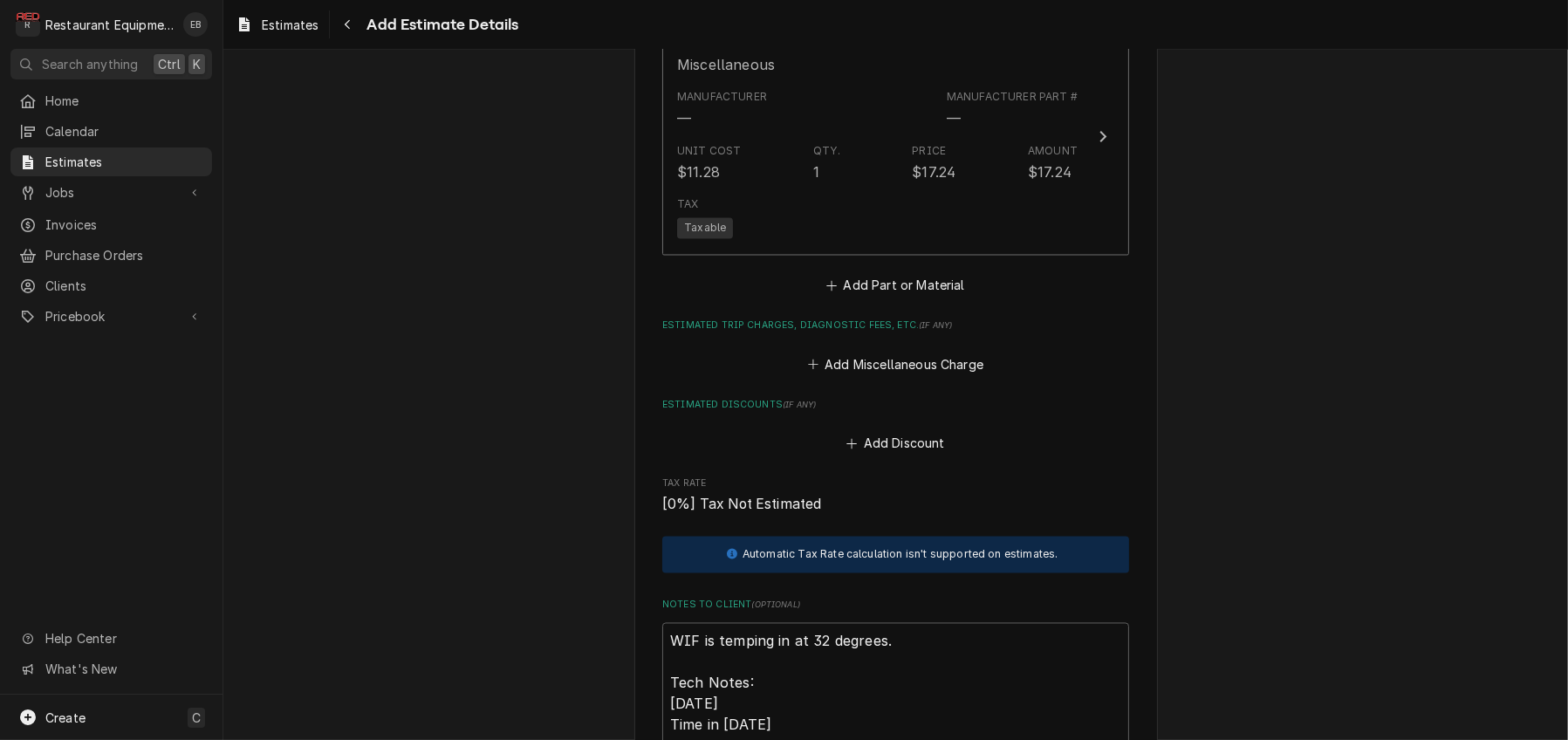
type textarea "x"
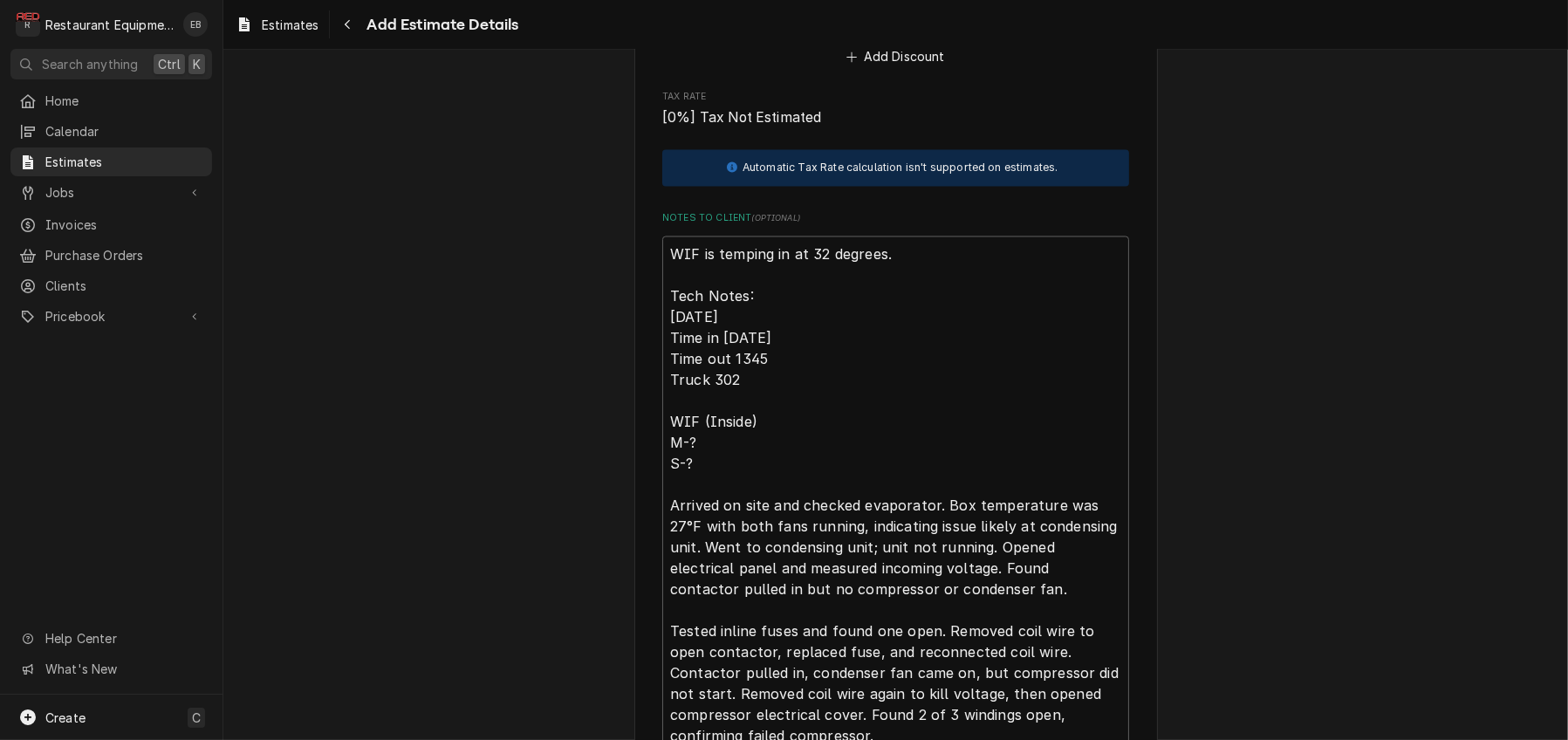
scroll to position [4345, 0]
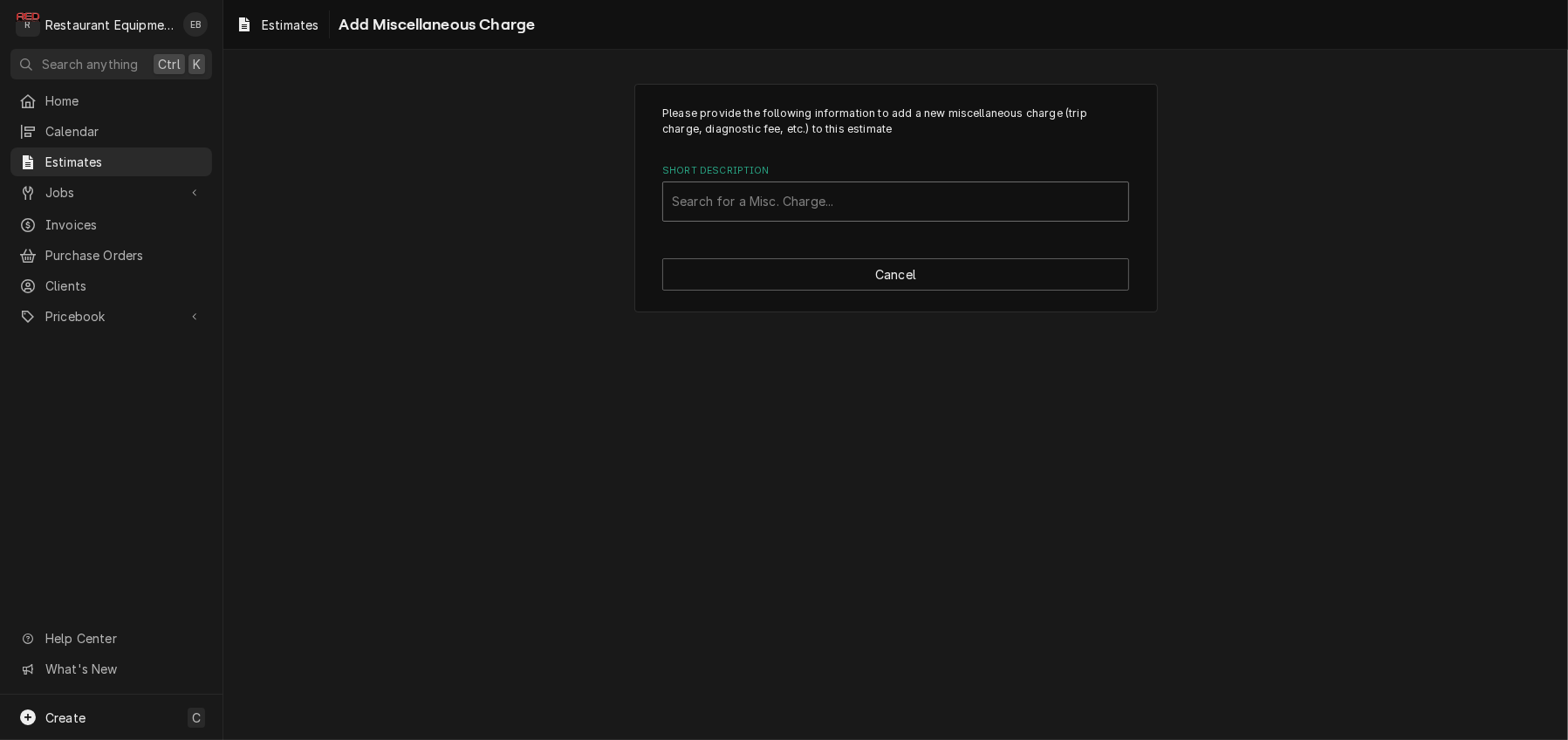
click at [825, 217] on div "Short Description" at bounding box center [895, 201] width 448 height 31
type input "s"
type input "f"
type input "F"
type input "Freight"
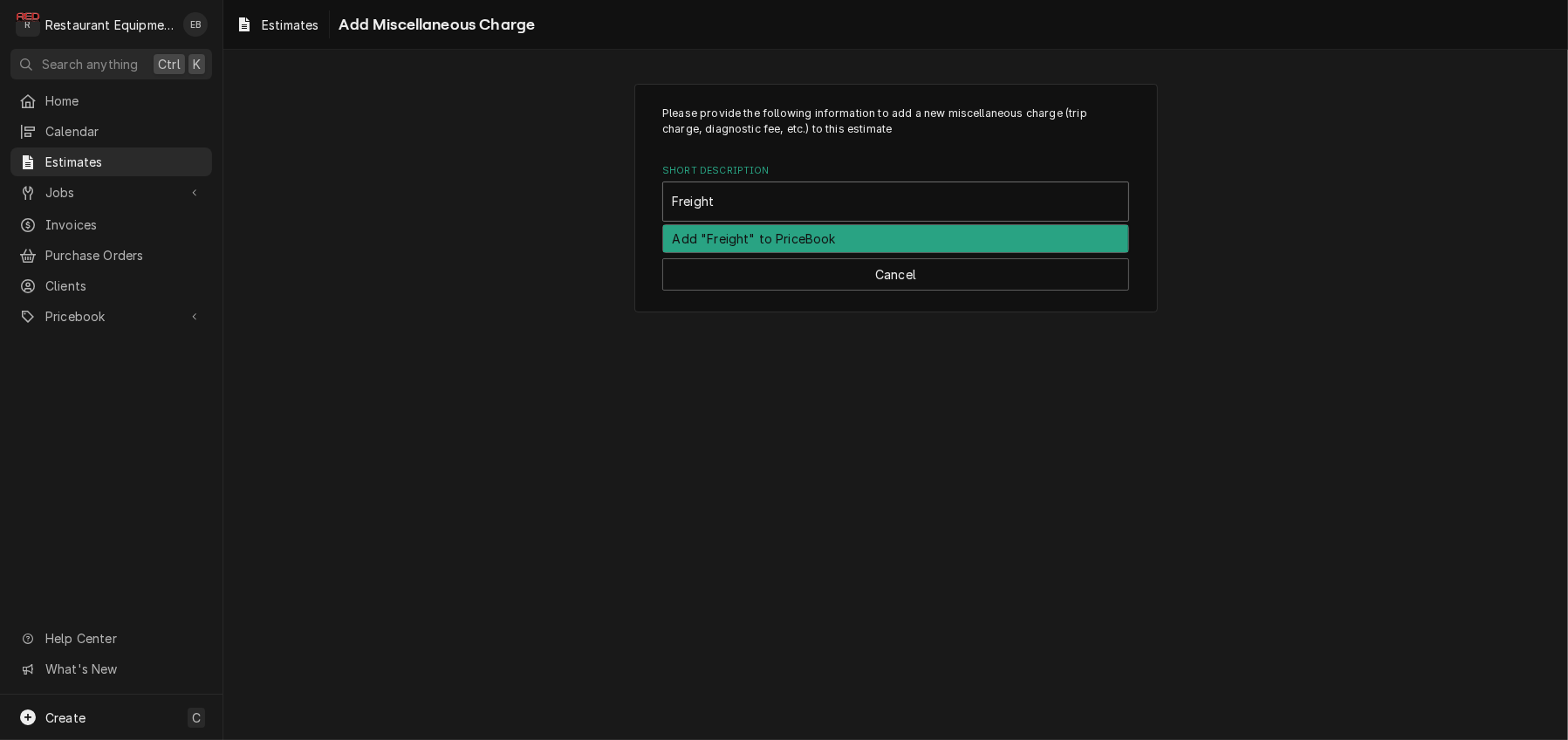
click at [776, 252] on div "Add "Freight" to PriceBook" at bounding box center [895, 239] width 465 height 27
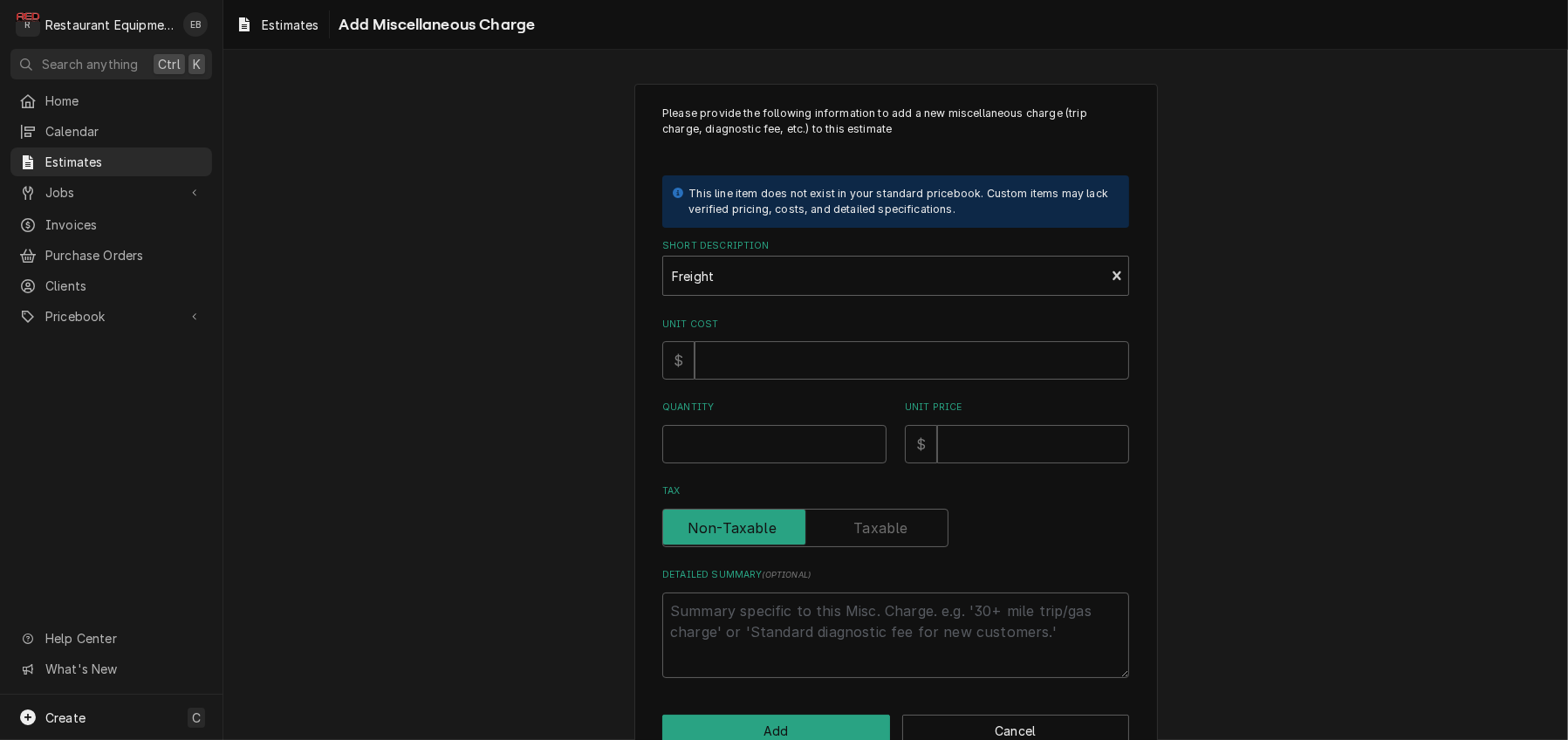
type textarea "x"
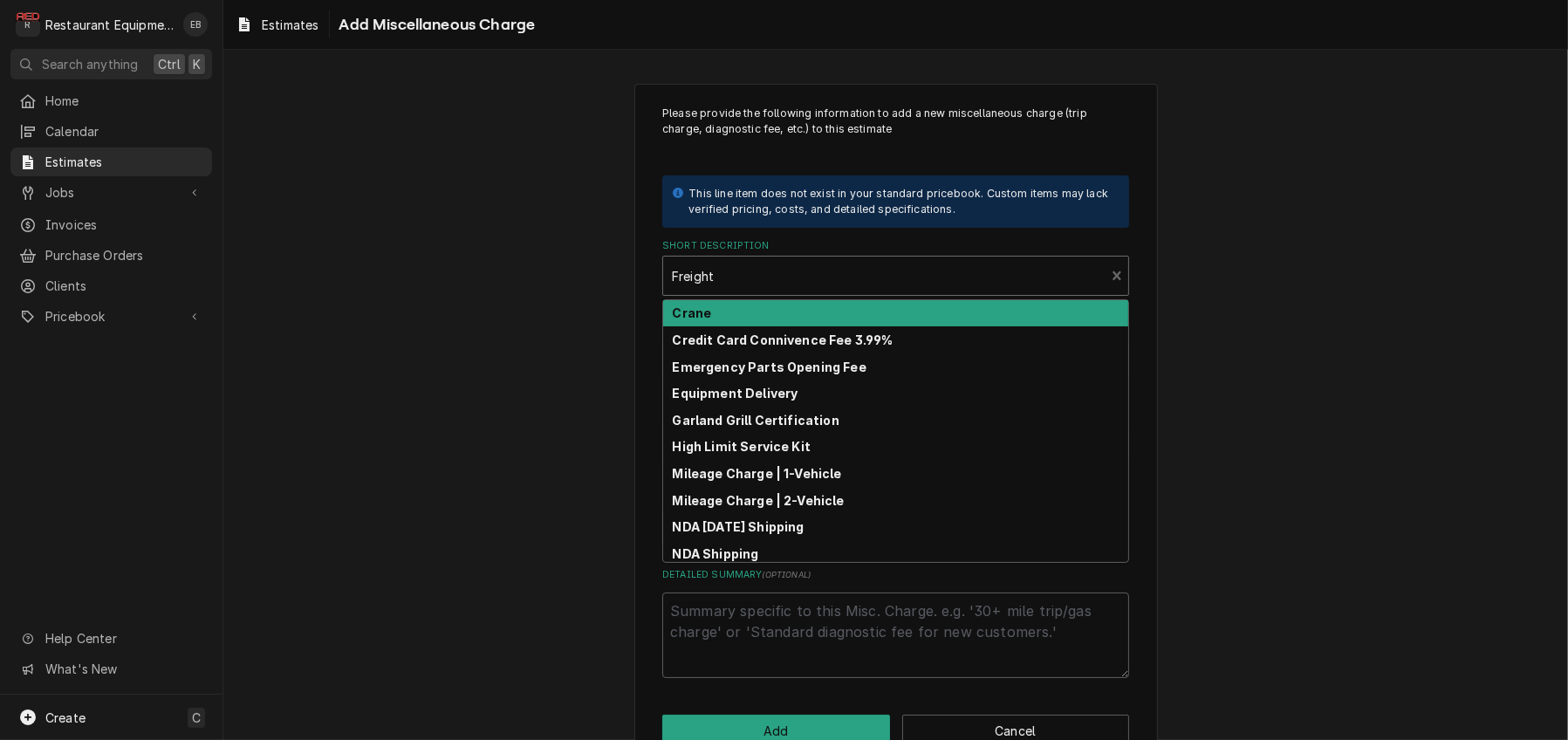
drag, startPoint x: 658, startPoint y: 315, endPoint x: 644, endPoint y: 319, distance: 14.6
click at [643, 319] on div "Please provide the following information to add a new miscellaneous charge (tri…" at bounding box center [895, 426] width 523 height 685
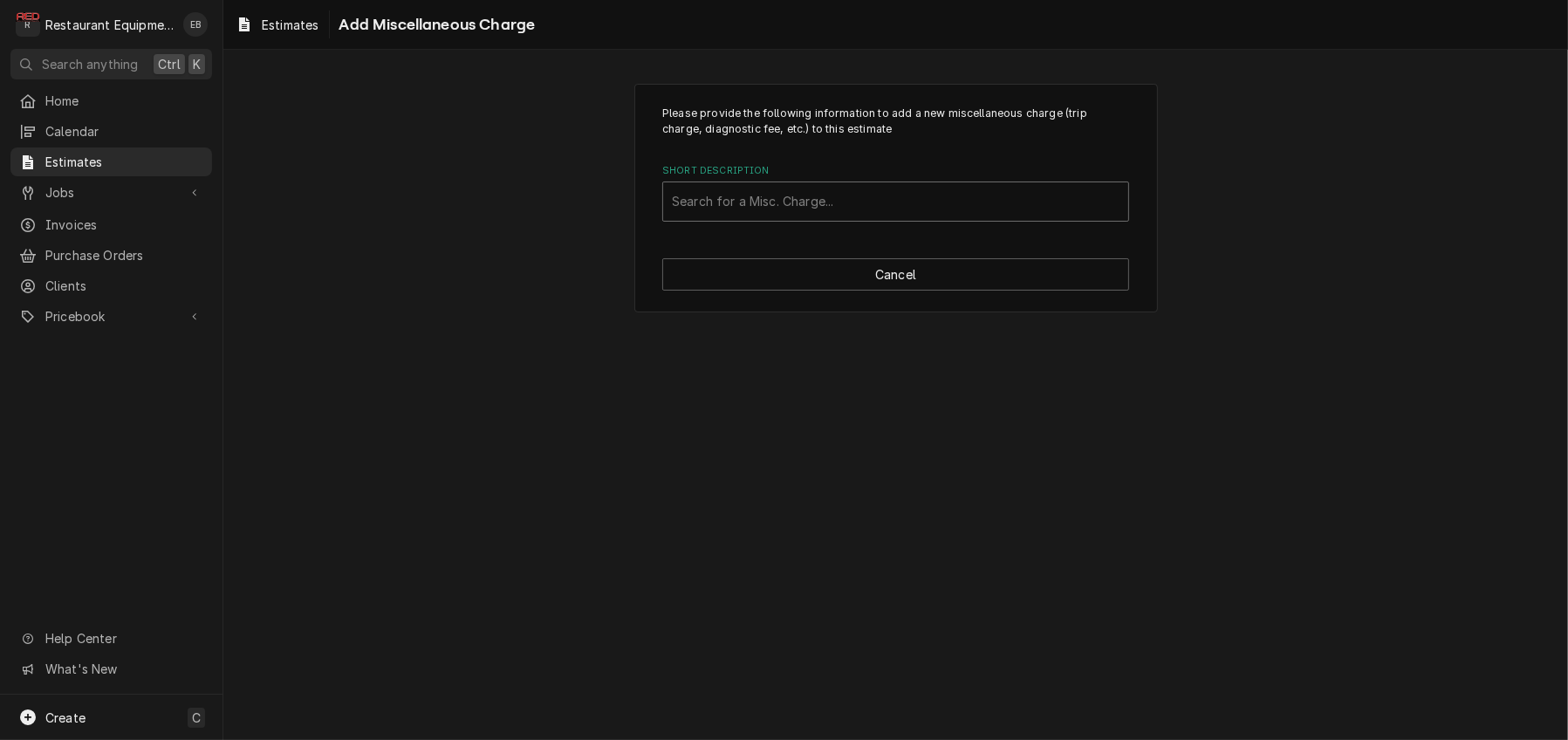
click at [768, 217] on div "Short Description" at bounding box center [895, 201] width 448 height 31
type input "Shipping"
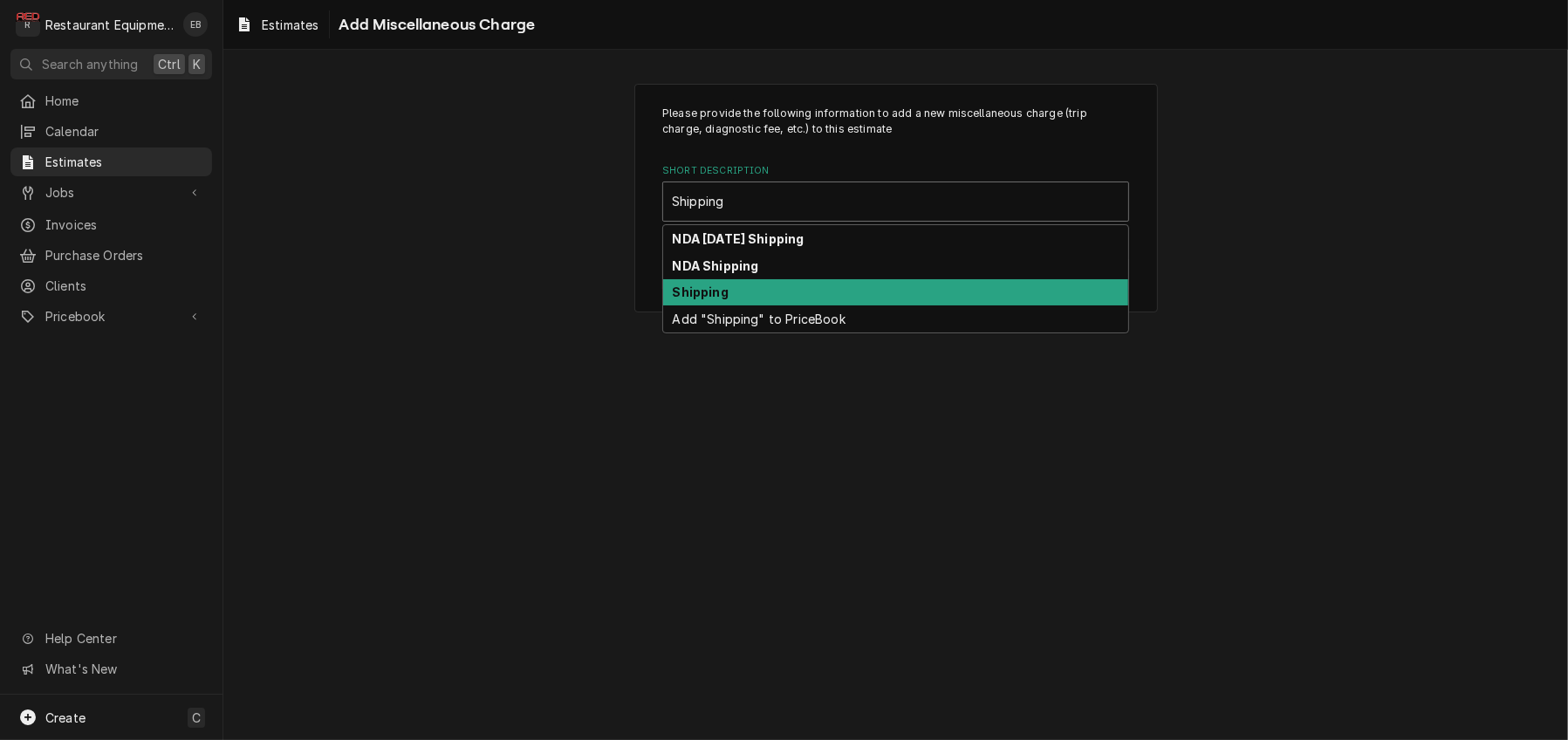
click at [756, 306] on div "Shipping" at bounding box center [895, 292] width 465 height 27
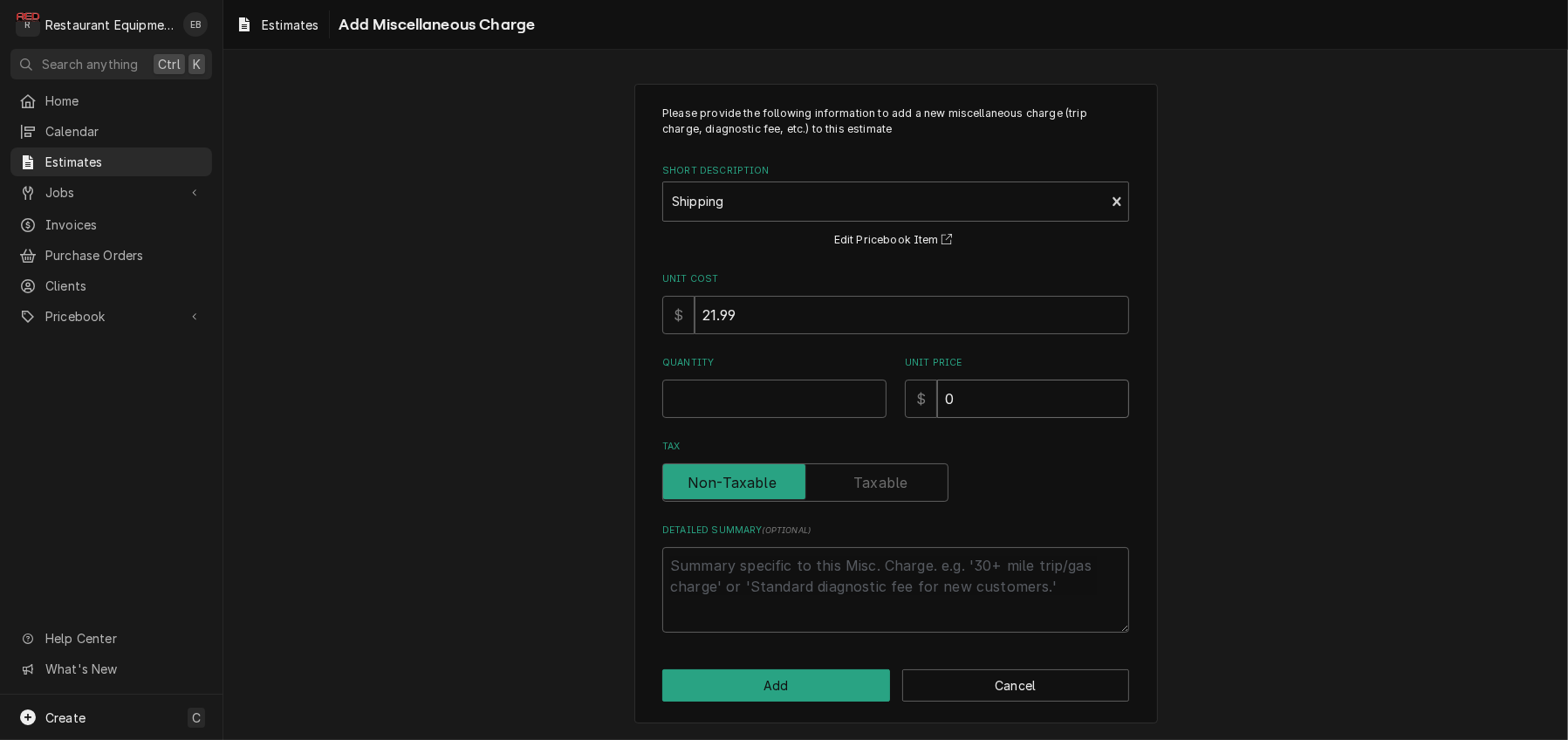
click at [998, 418] on input "0" at bounding box center [1032, 398] width 192 height 39
click at [826, 418] on input "Quantity" at bounding box center [774, 398] width 224 height 39
type textarea "x"
type input "1"
type textarea "x"
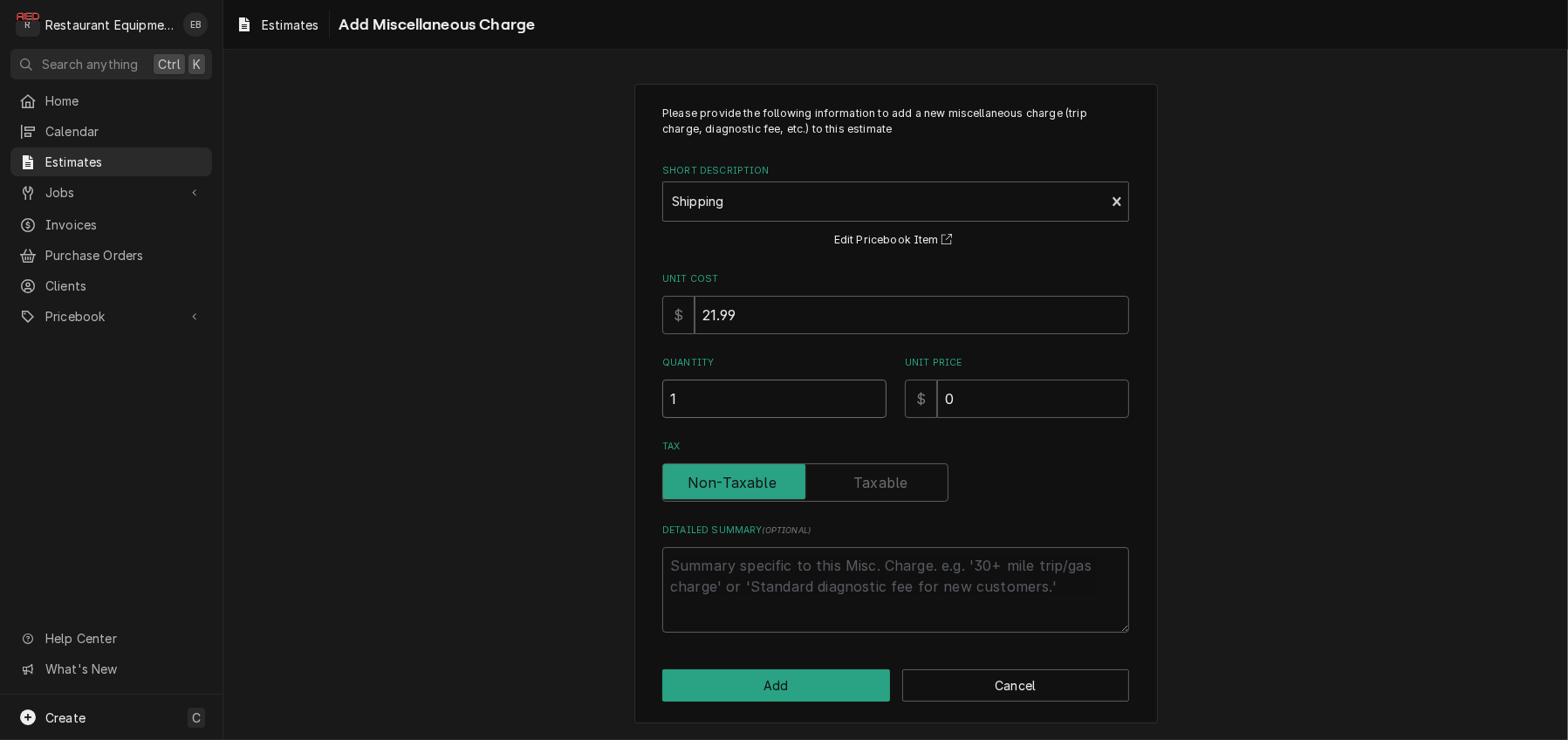
type input "1"
click at [1009, 418] on input "0" at bounding box center [1032, 398] width 192 height 39
type textarea "x"
click at [1067, 418] on input "Unit Price" at bounding box center [1032, 398] width 192 height 39
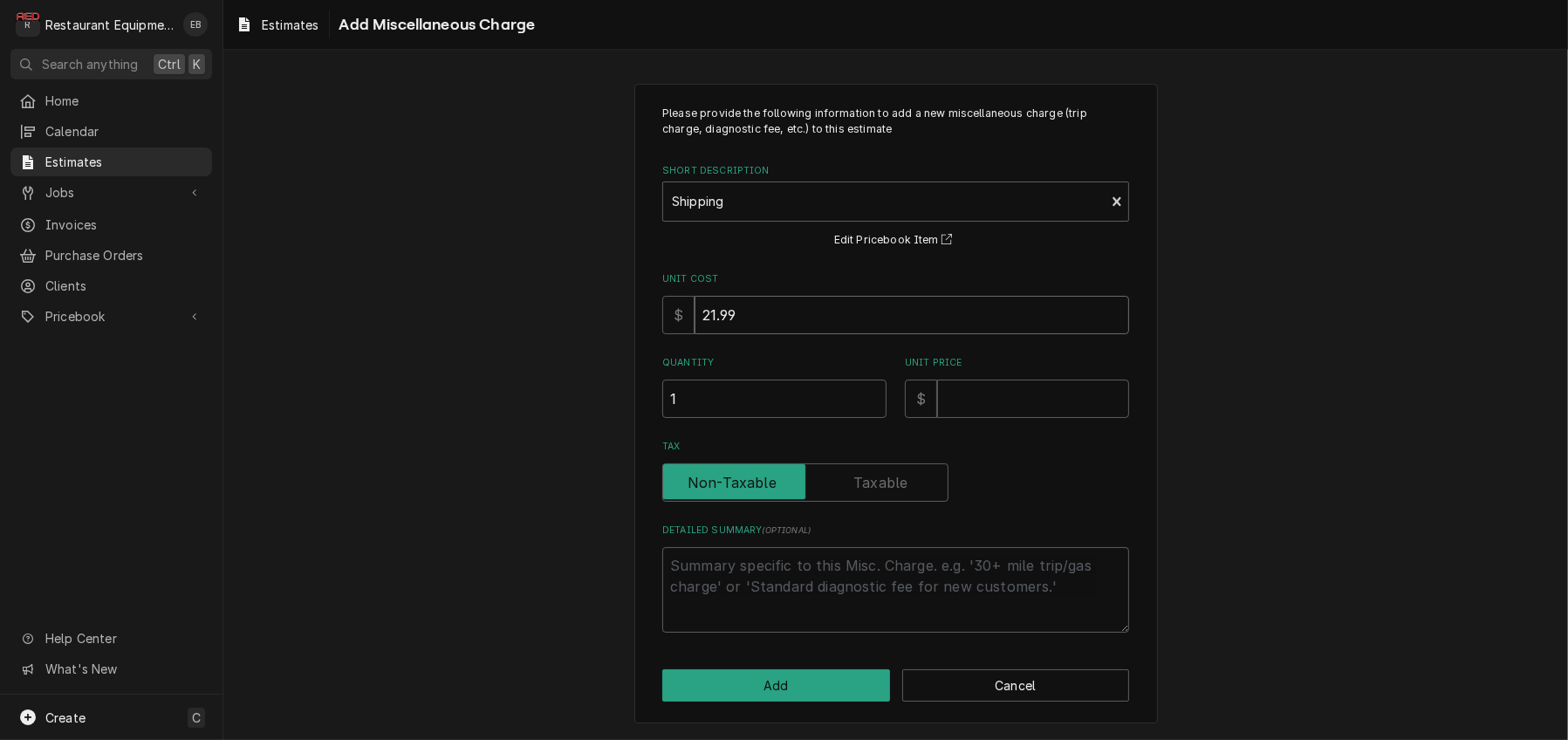
click at [808, 334] on input "21.99" at bounding box center [911, 315] width 434 height 39
type textarea "x"
type input "21.9"
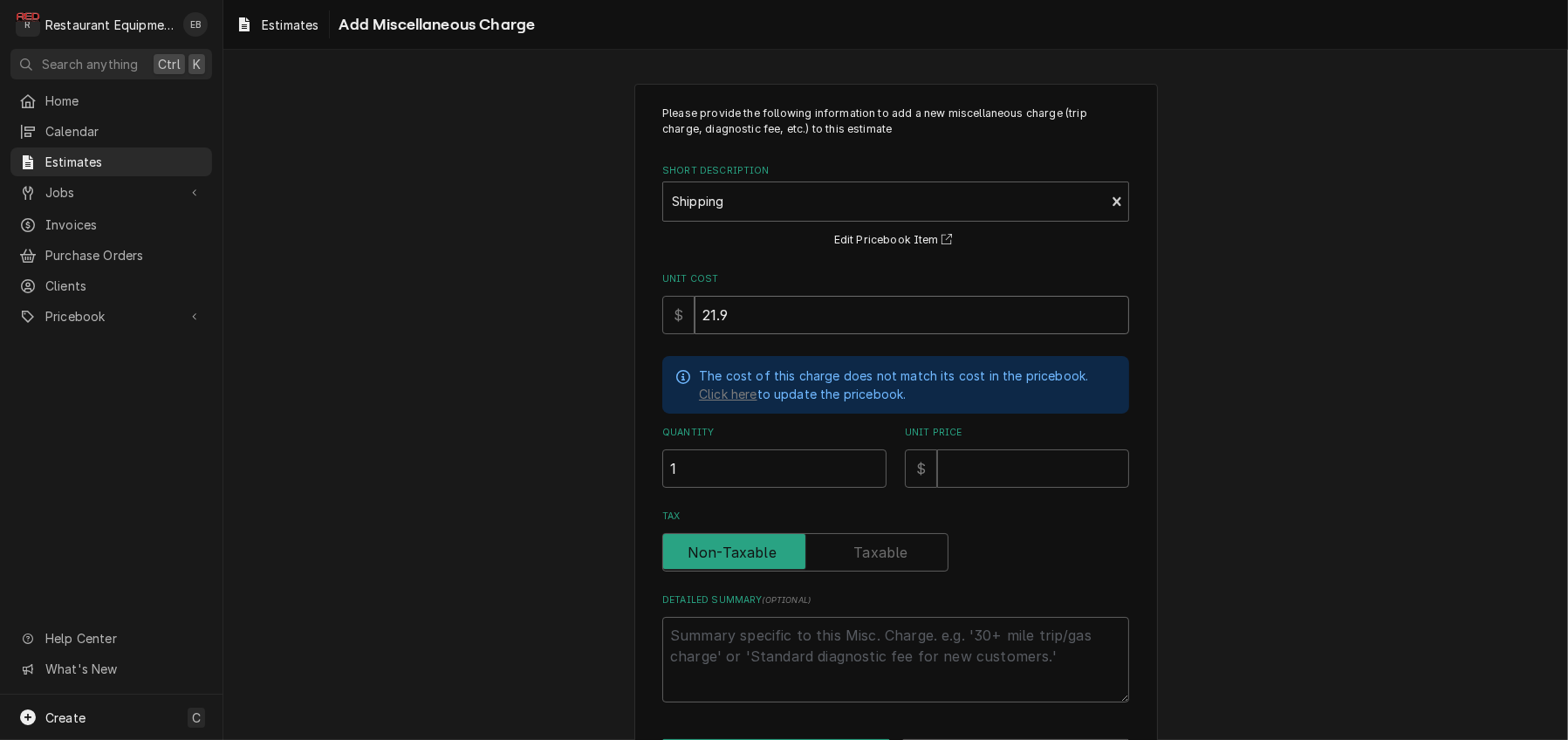
type textarea "x"
type input "21"
type textarea "x"
type input "2"
type textarea "x"
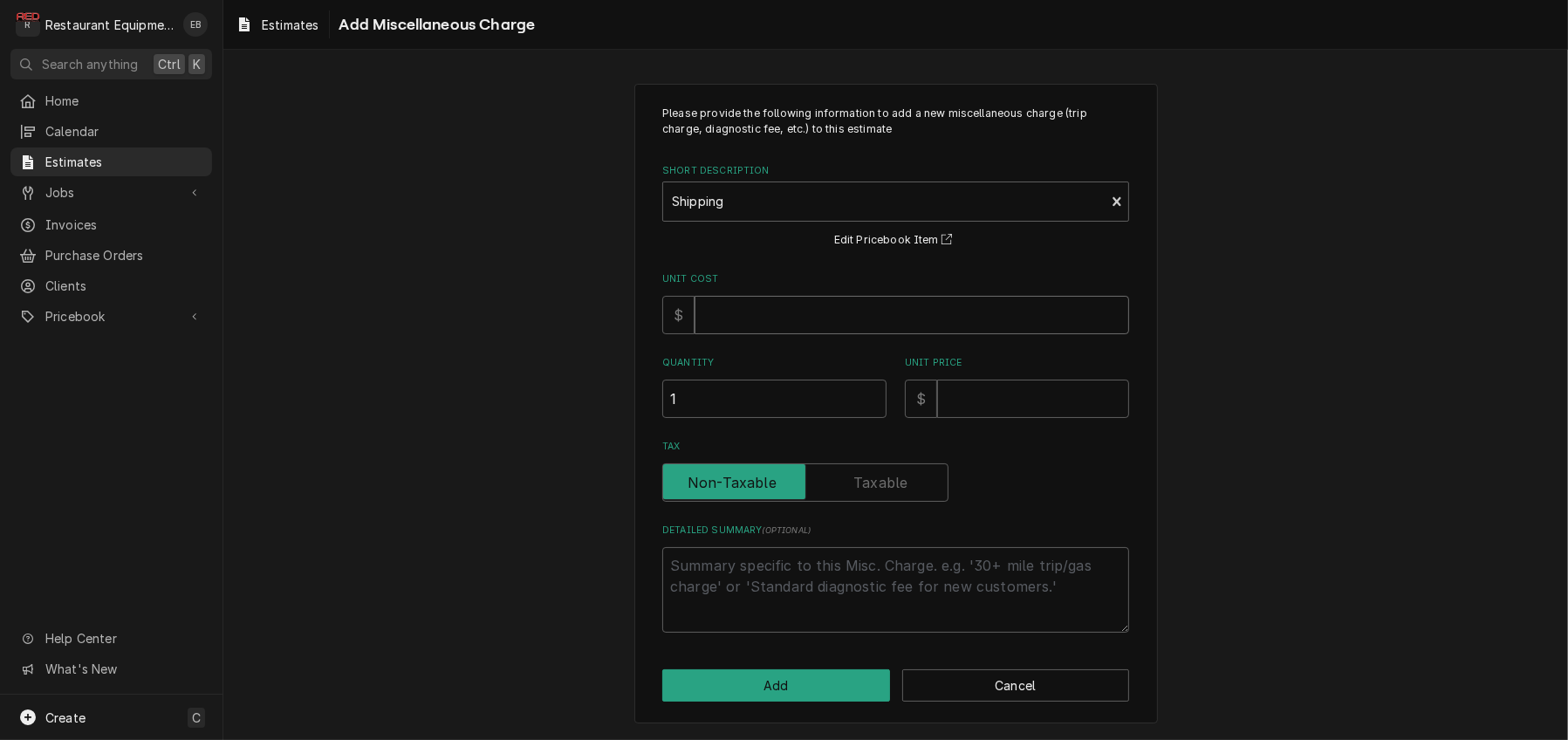
type textarea "x"
type input "1"
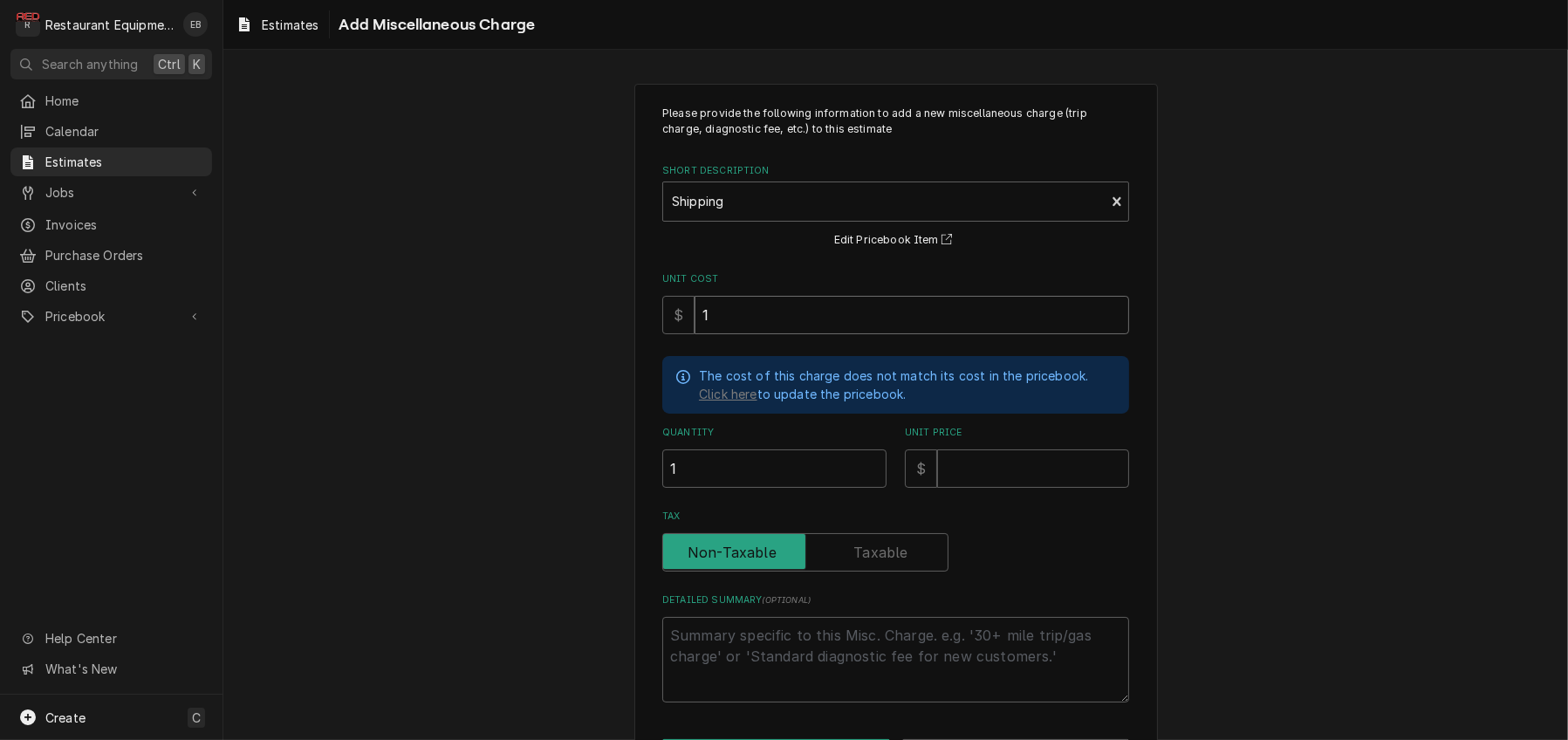
type textarea "x"
type input "19"
type textarea "x"
type input "195"
type textarea "x"
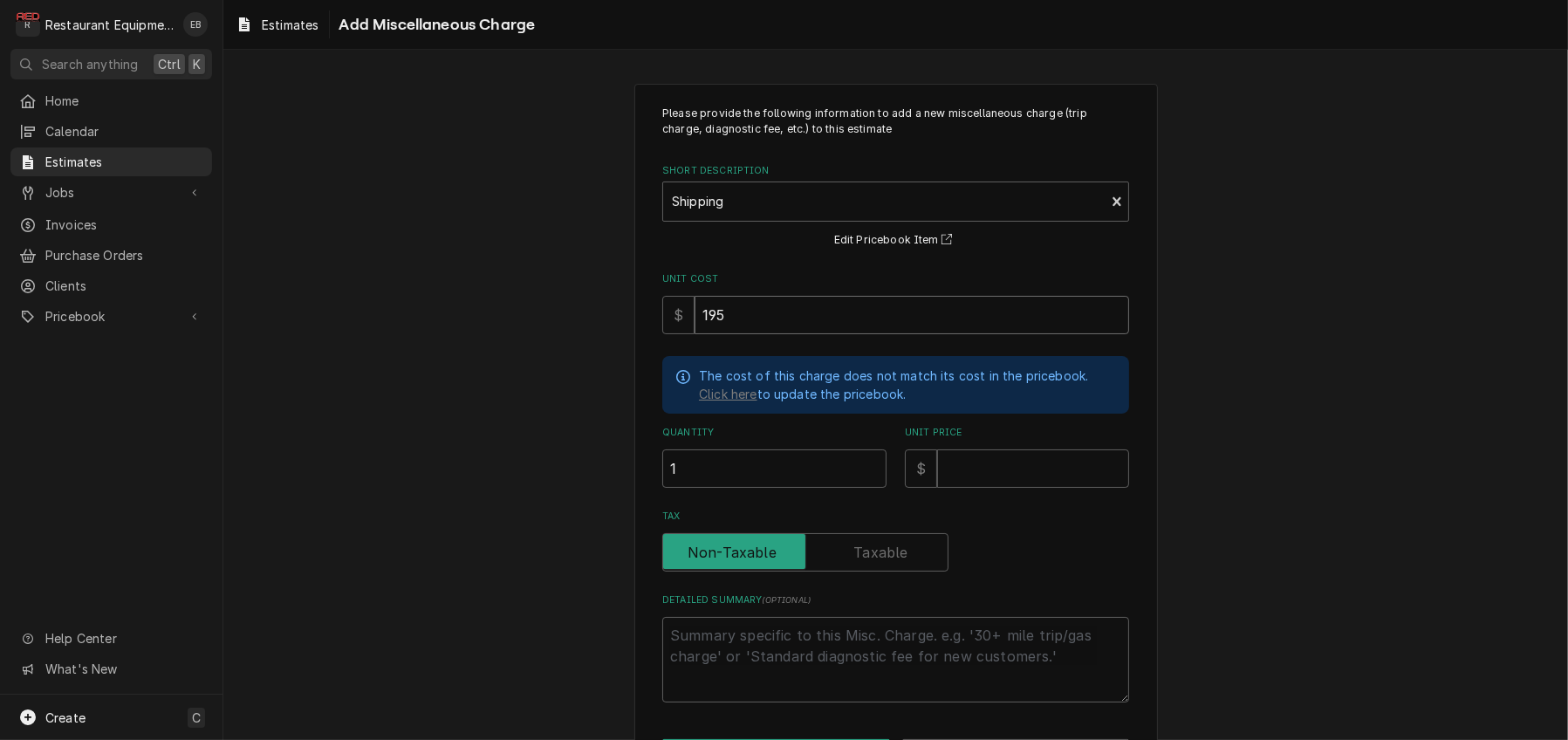
type input "195"
click at [980, 488] on input "Unit Price" at bounding box center [1032, 468] width 192 height 39
type textarea "x"
type input "2"
type textarea "x"
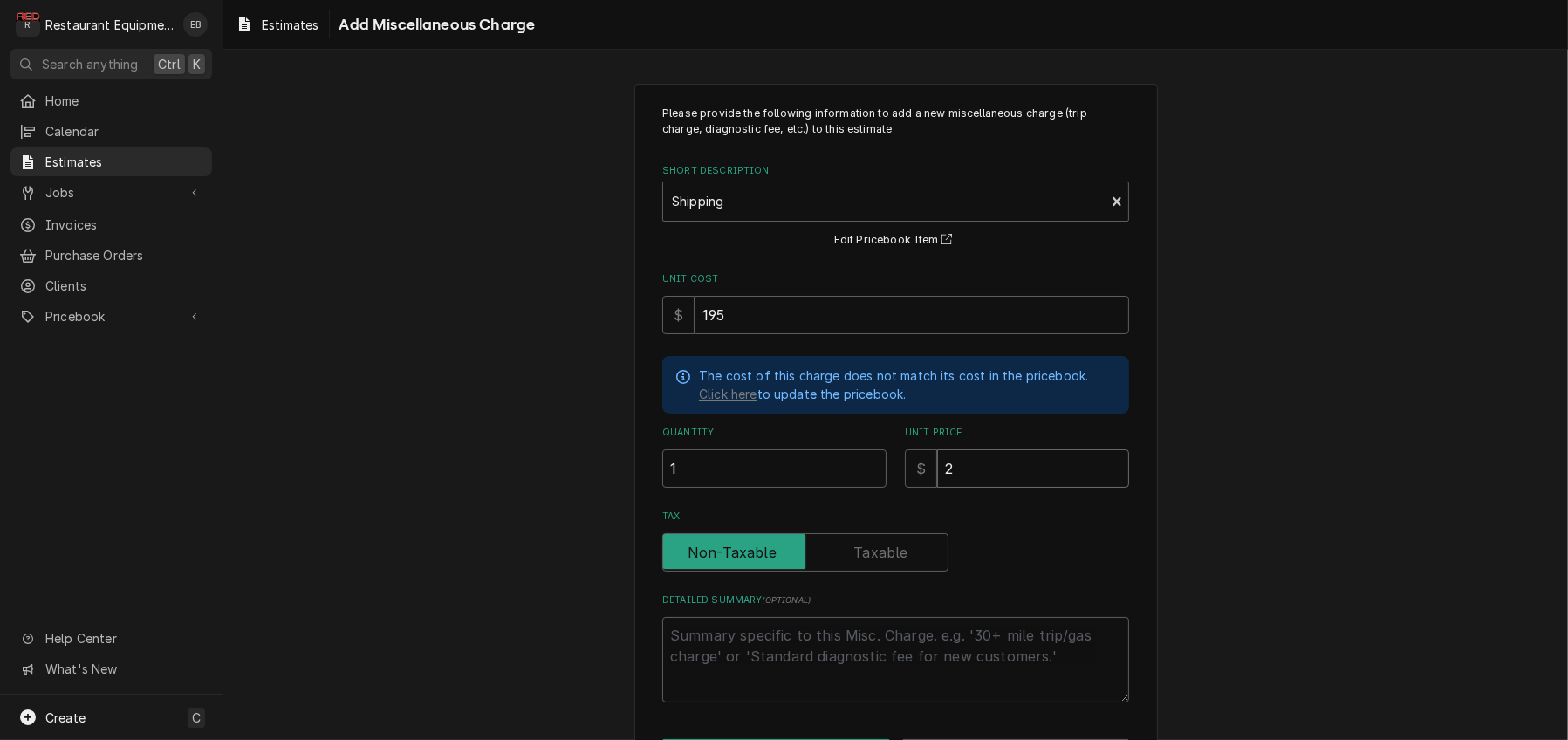
type input "29"
type textarea "x"
type input "298"
type textarea "x"
type input "298.1"
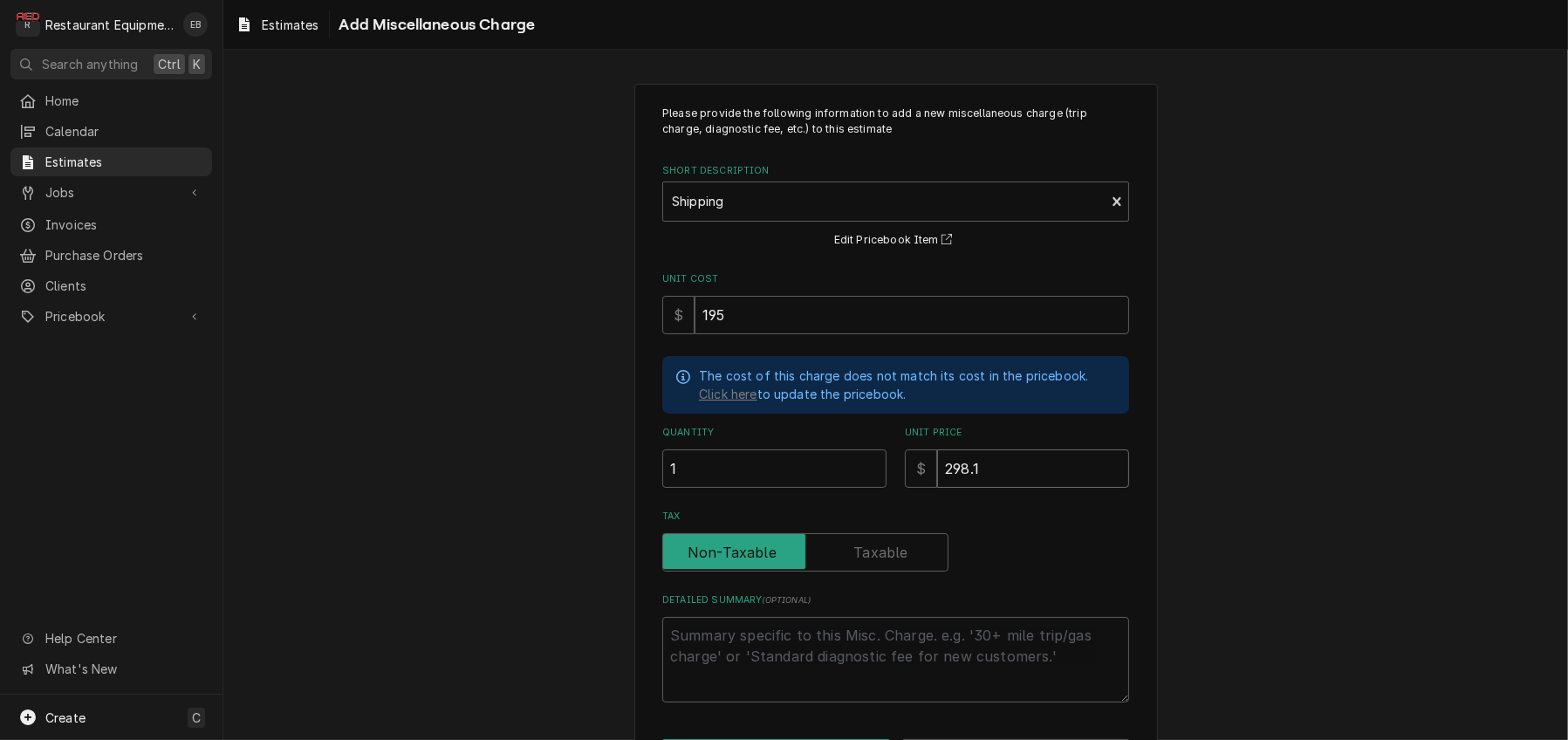
type textarea "x"
type input "298.17"
type textarea "x"
type input "298.17"
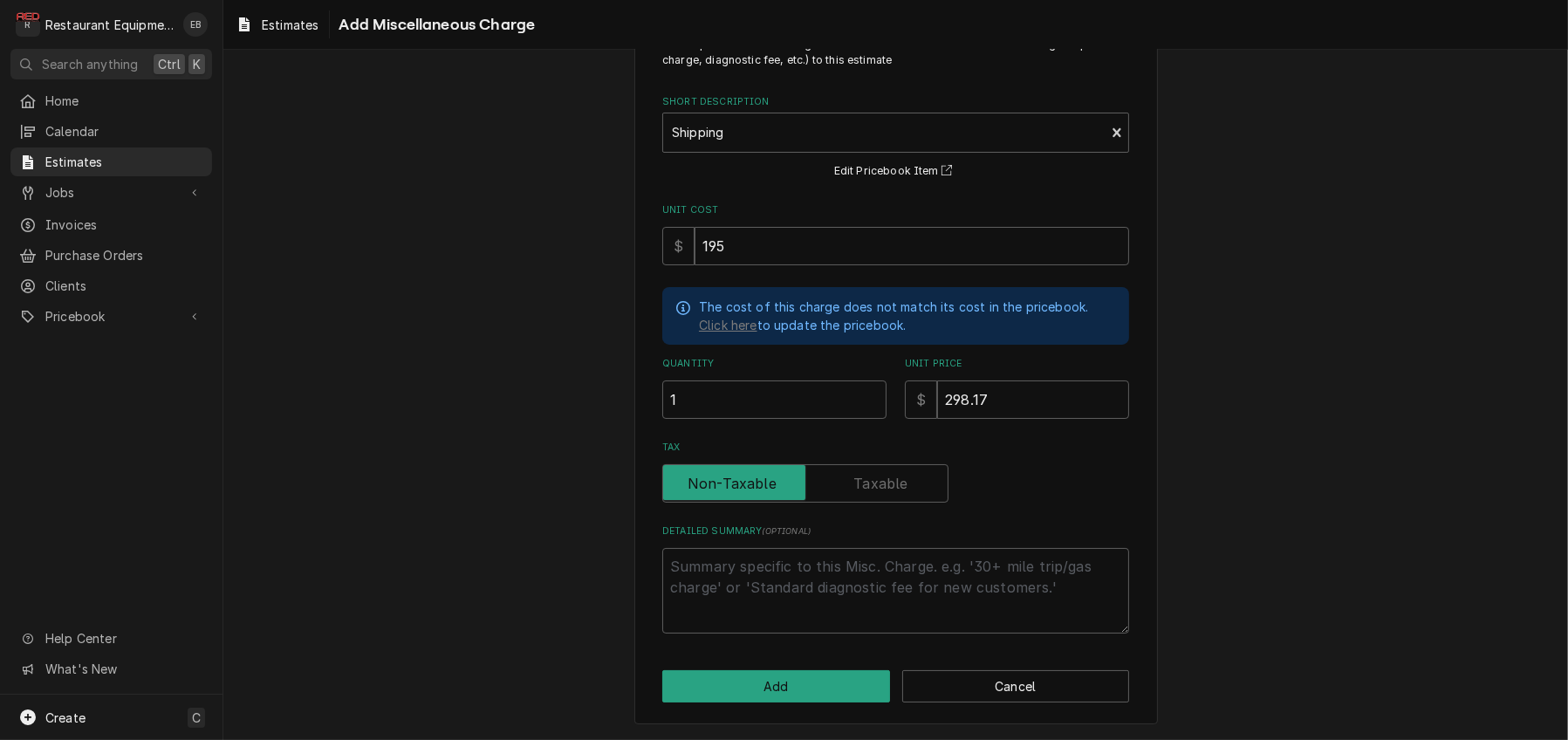
scroll to position [144, 0]
click at [770, 554] on textarea "Detailed Summary ( optional )" at bounding box center [895, 590] width 466 height 85
type textarea "x"
type textarea "F"
type textarea "x"
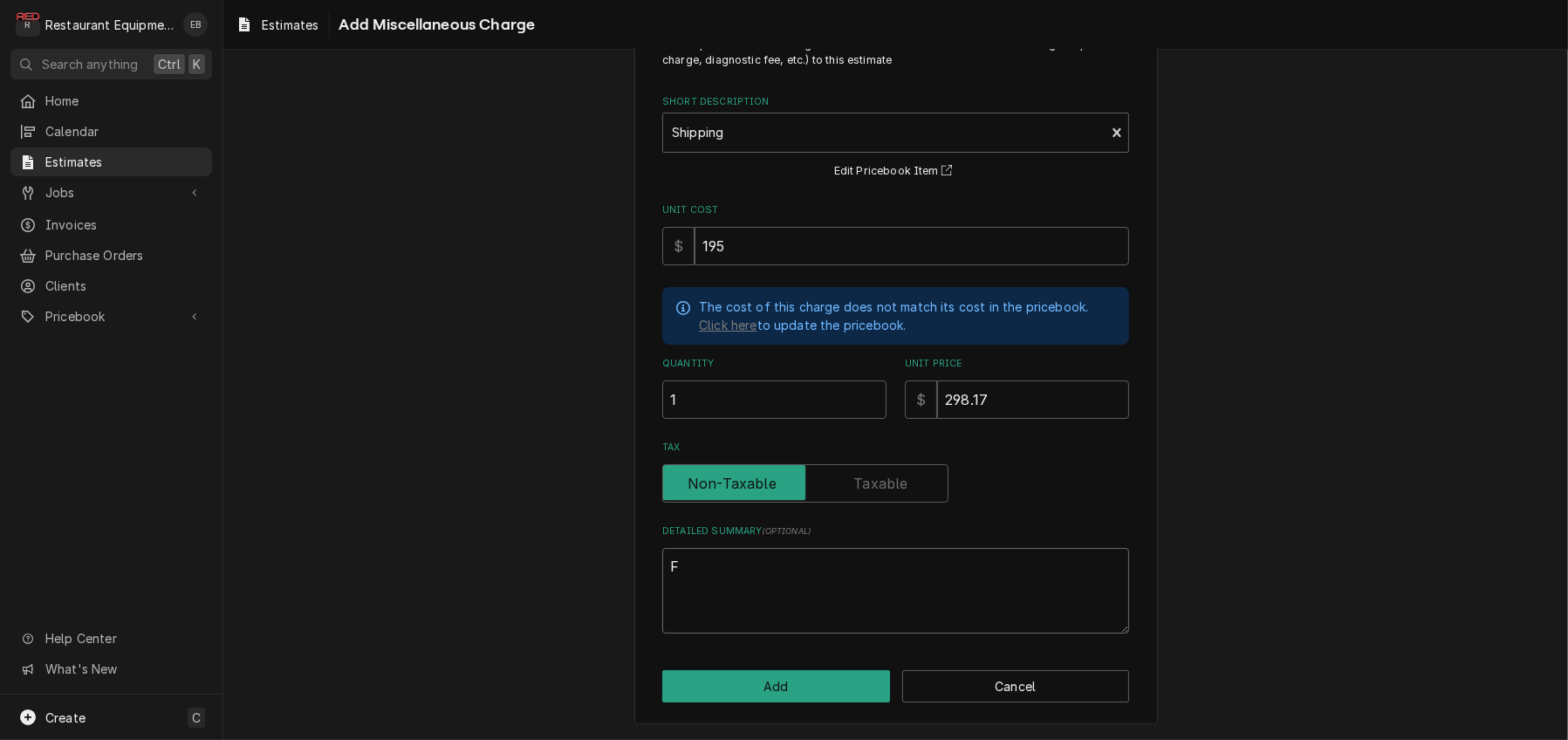
type textarea "Fr"
type textarea "x"
type textarea "Fre"
type textarea "x"
type textarea "Frei"
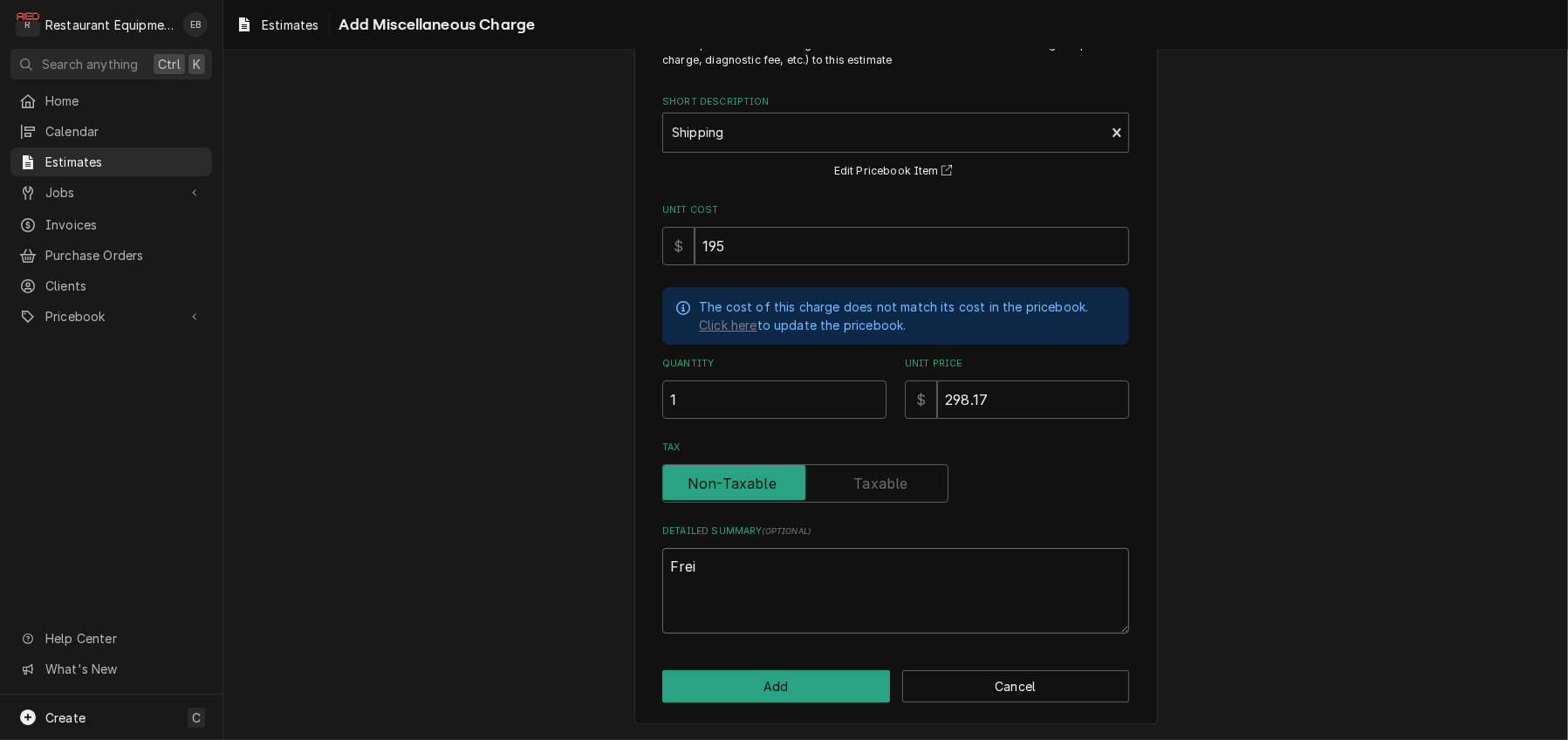
type textarea "x"
type textarea "Freig"
type textarea "x"
type textarea "Freigh"
type textarea "x"
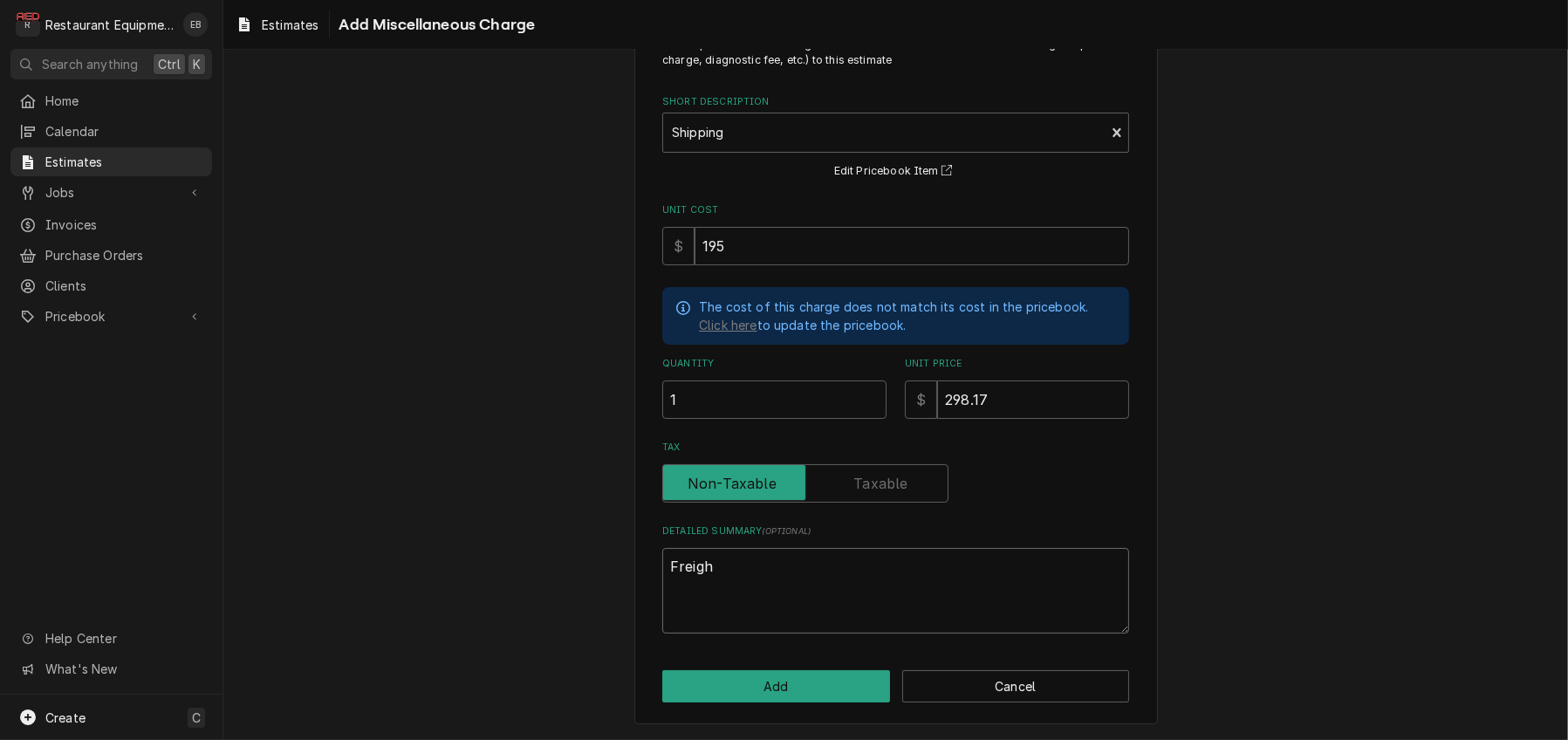
type textarea "Freight"
click at [837, 691] on button "Add" at bounding box center [776, 686] width 228 height 32
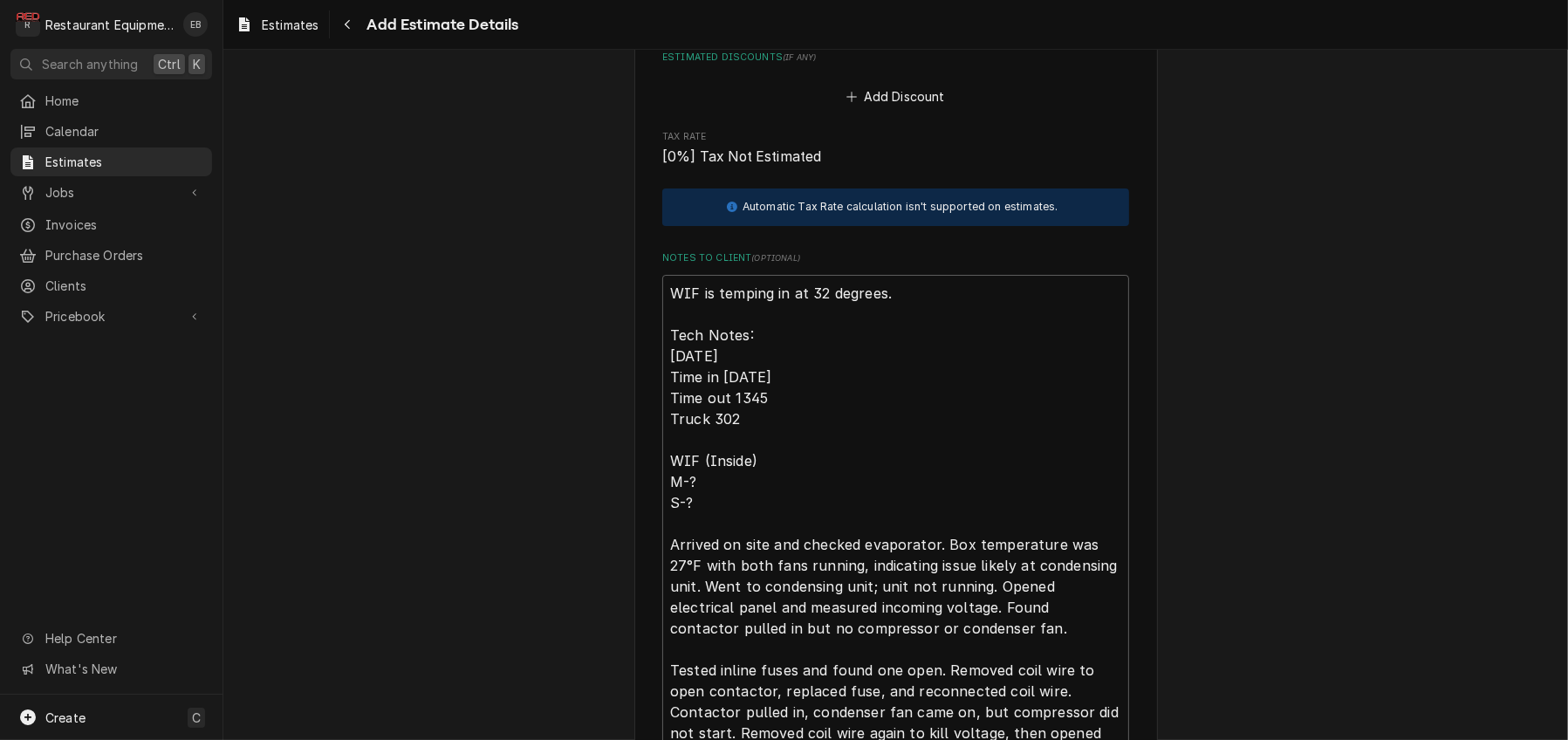
scroll to position [4557, 0]
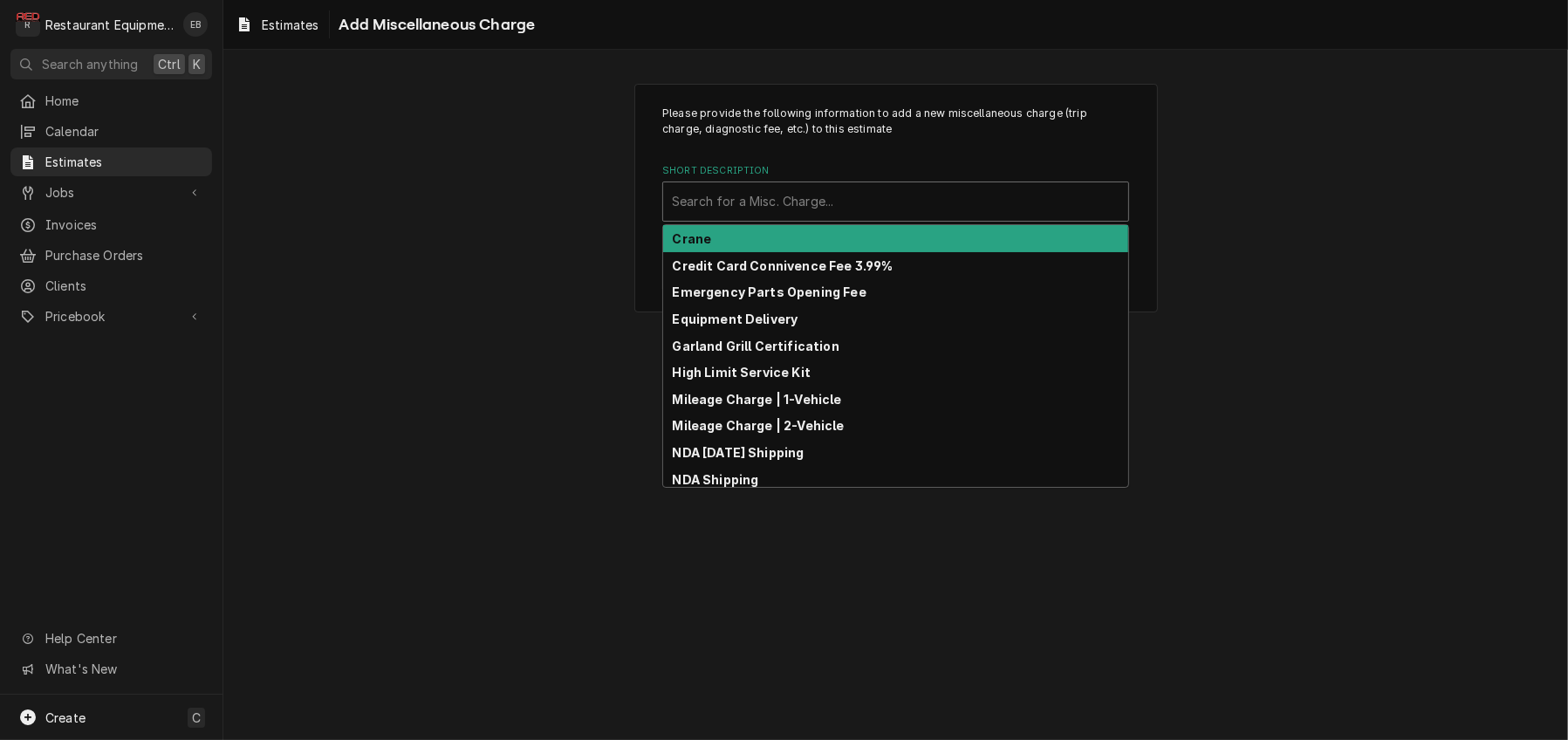
click at [813, 214] on div "Short Description" at bounding box center [895, 201] width 448 height 31
click at [775, 252] on div "Crane" at bounding box center [895, 239] width 465 height 27
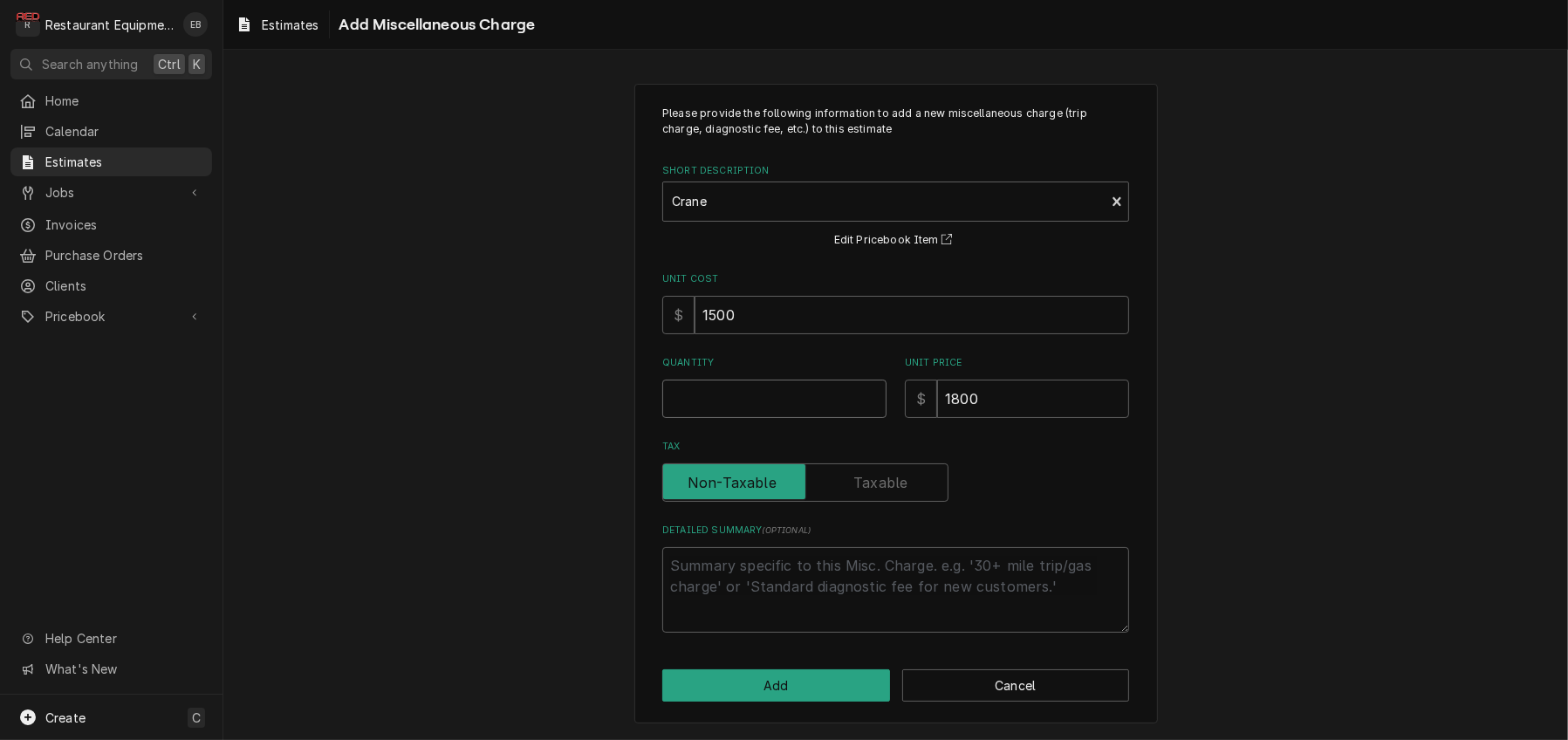
click at [777, 418] on input "Quantity" at bounding box center [774, 398] width 224 height 39
click at [840, 675] on button "Add" at bounding box center [776, 685] width 228 height 32
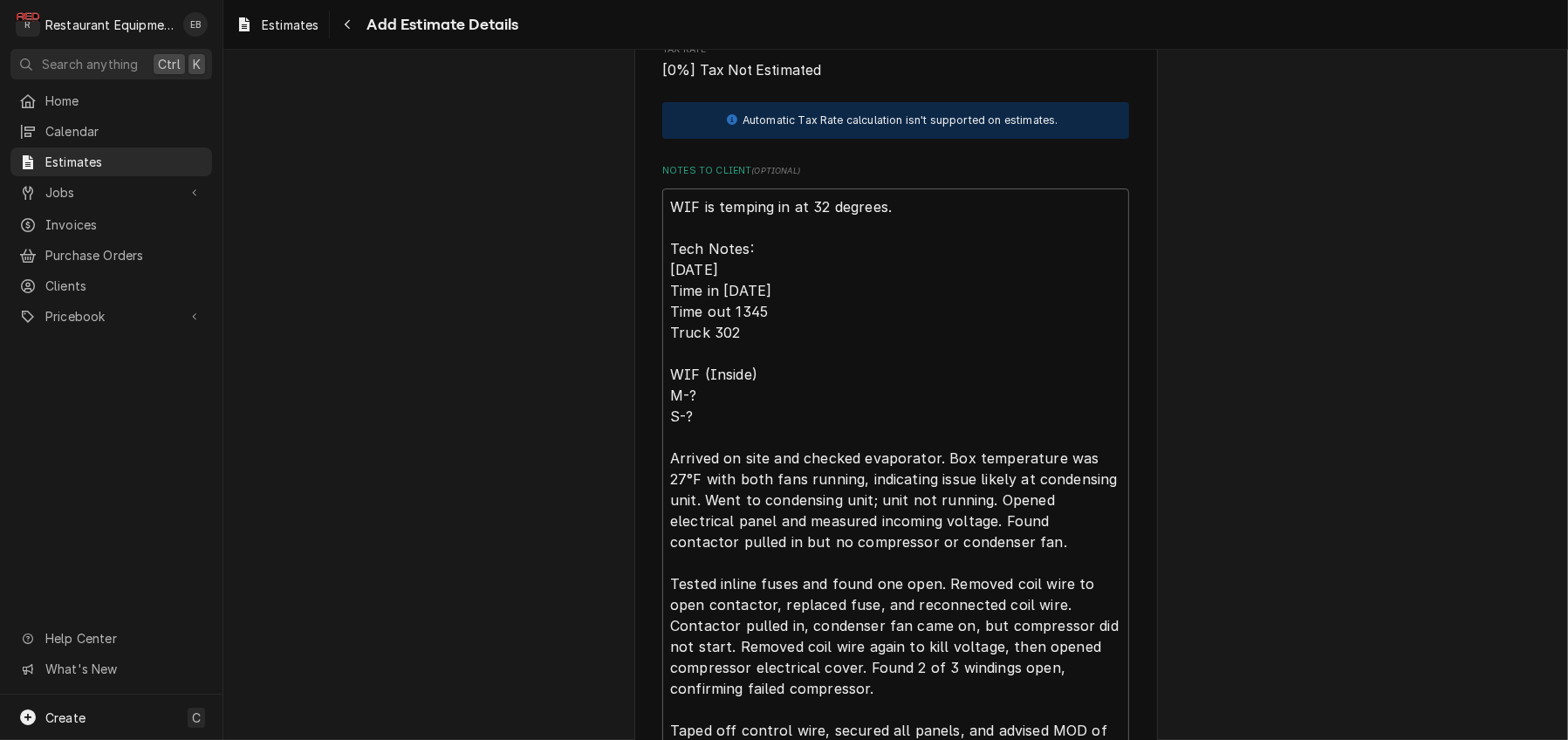
scroll to position [4810, 0]
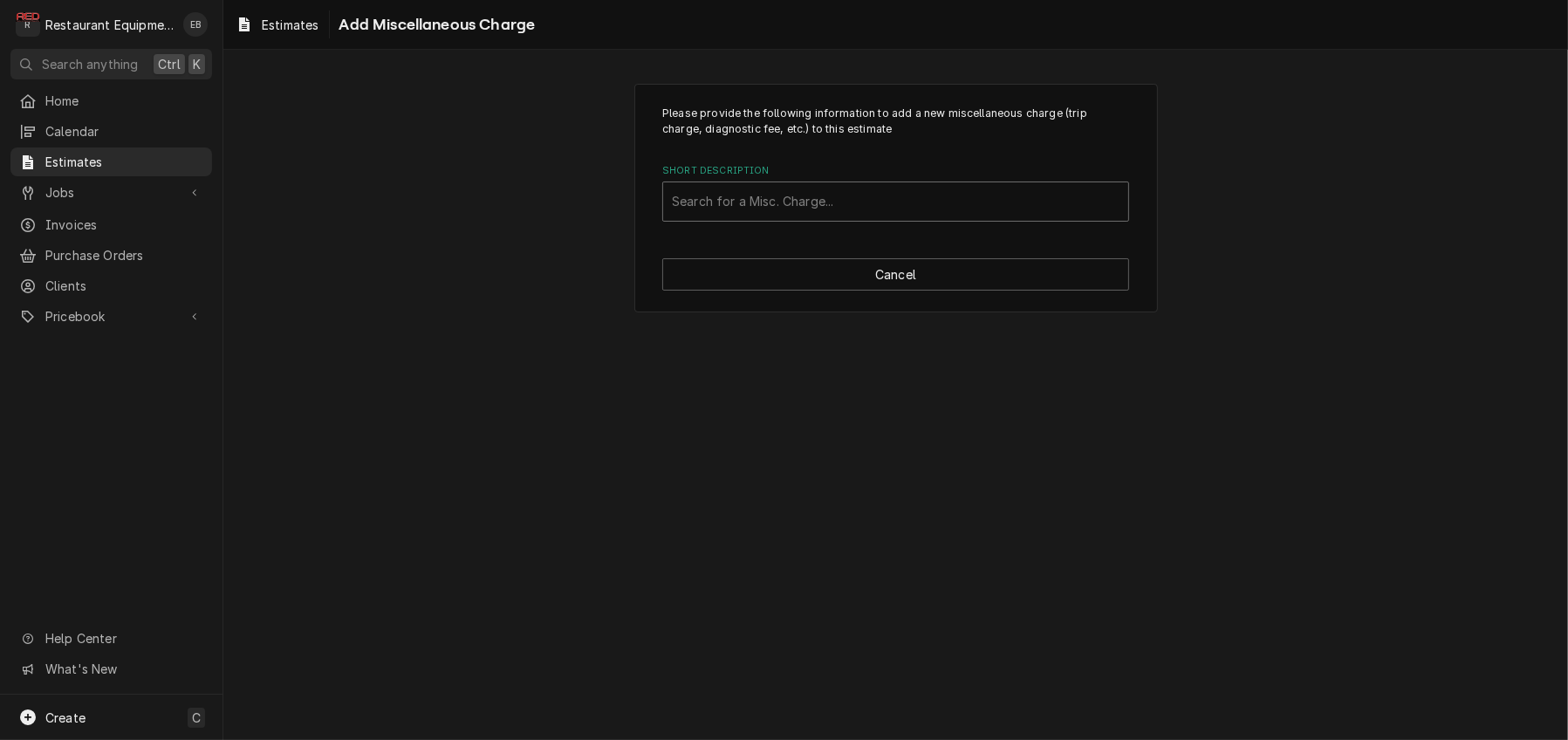
click at [878, 217] on div "Short Description" at bounding box center [895, 201] width 448 height 31
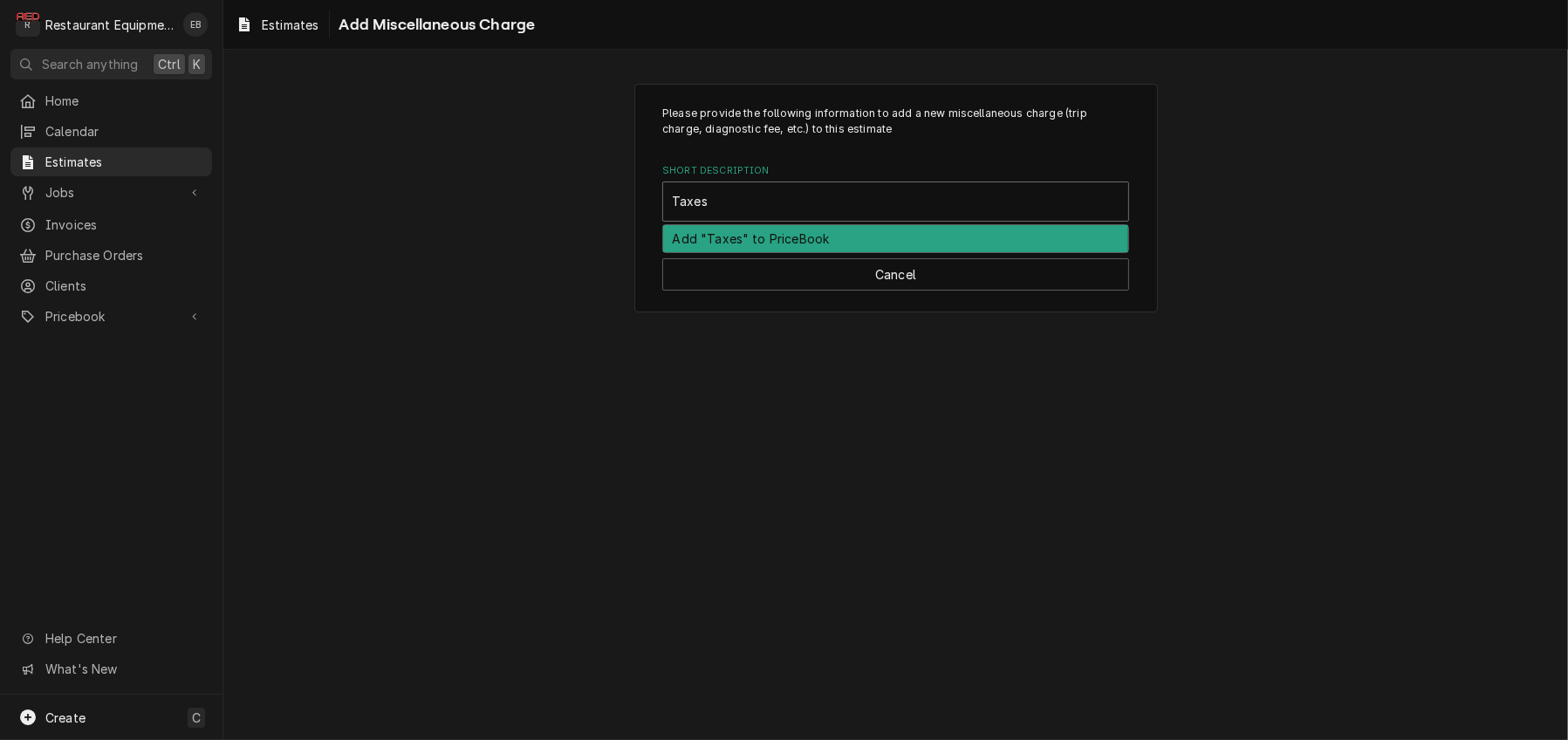
click at [888, 252] on div "Add "Taxes" to PriceBook" at bounding box center [895, 239] width 465 height 27
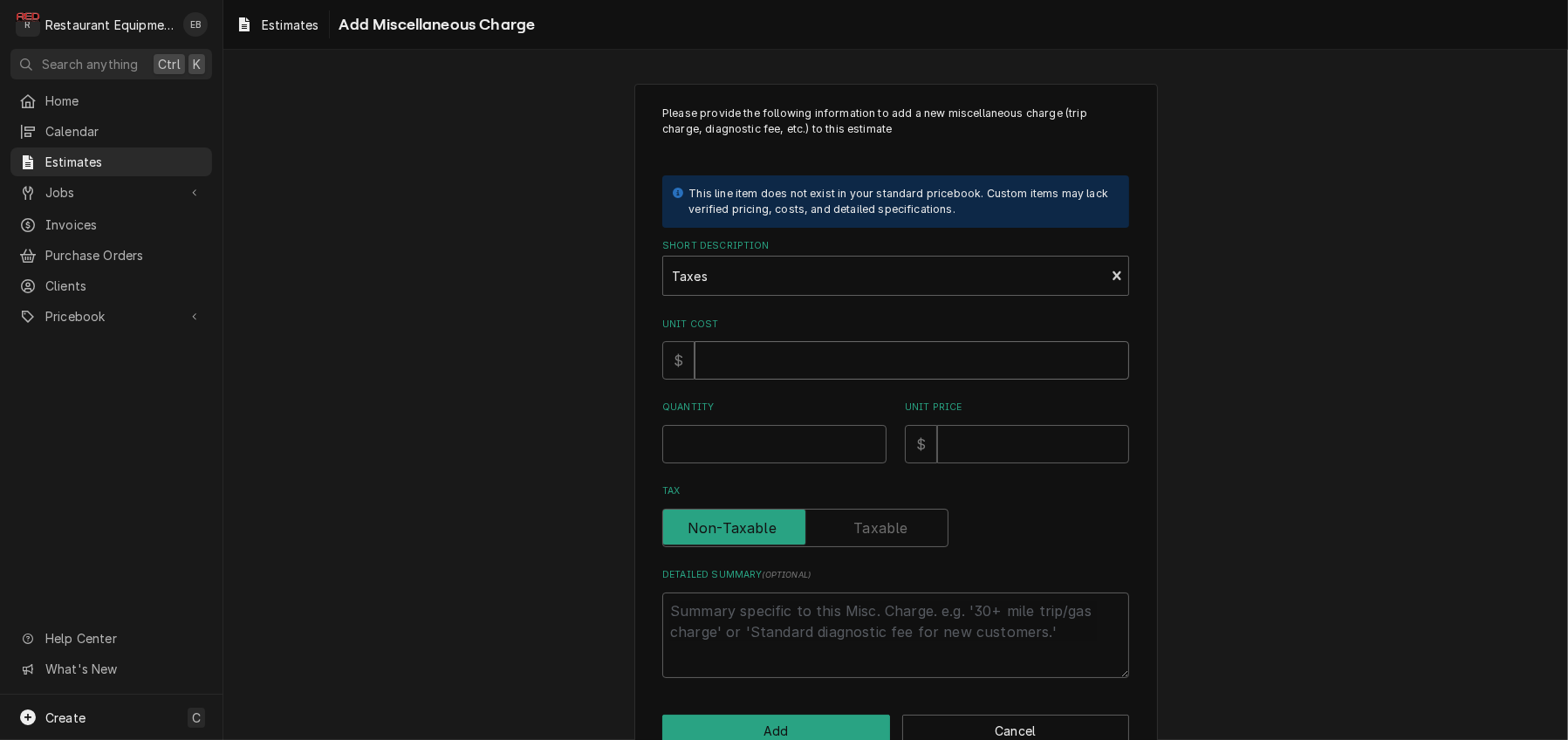
click at [786, 379] on input "Unit Cost" at bounding box center [911, 360] width 434 height 39
click at [803, 463] on input "Quantity" at bounding box center [774, 444] width 224 height 39
click at [978, 463] on input "Unit Price" at bounding box center [1032, 444] width 192 height 39
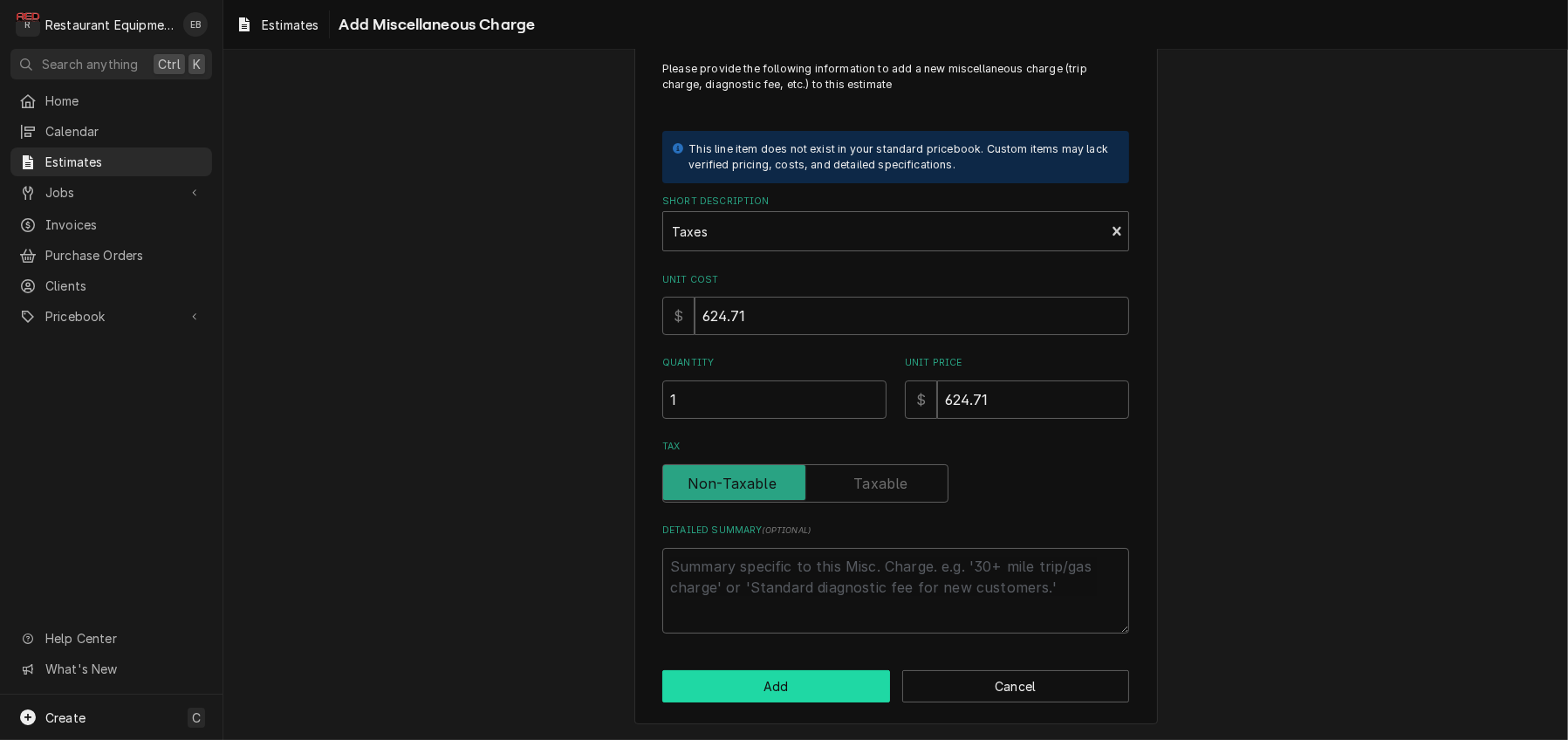
click at [773, 675] on button "Add" at bounding box center [776, 686] width 228 height 32
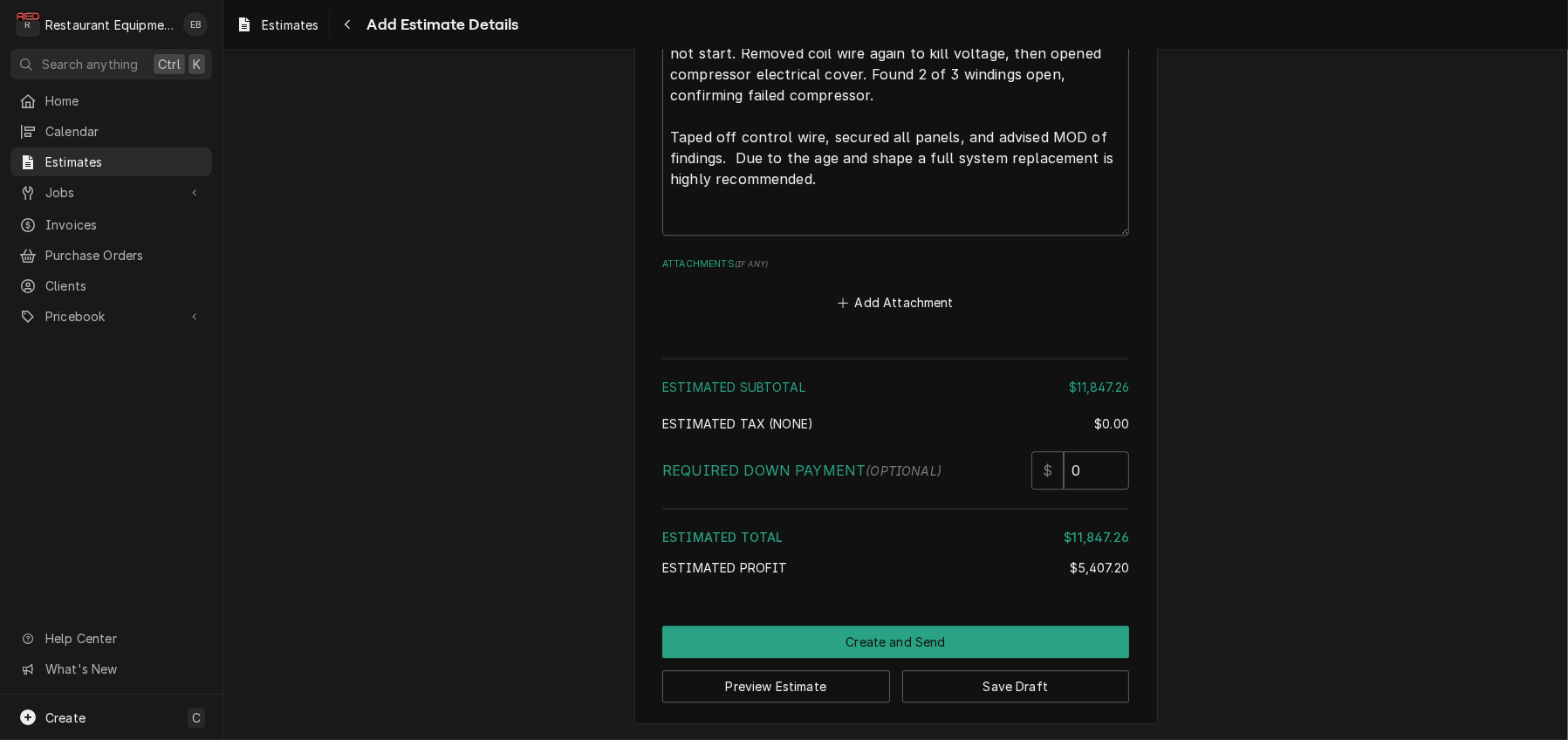
scroll to position [6358, 0]
click at [1119, 681] on button "Save Draft" at bounding box center [1016, 686] width 228 height 32
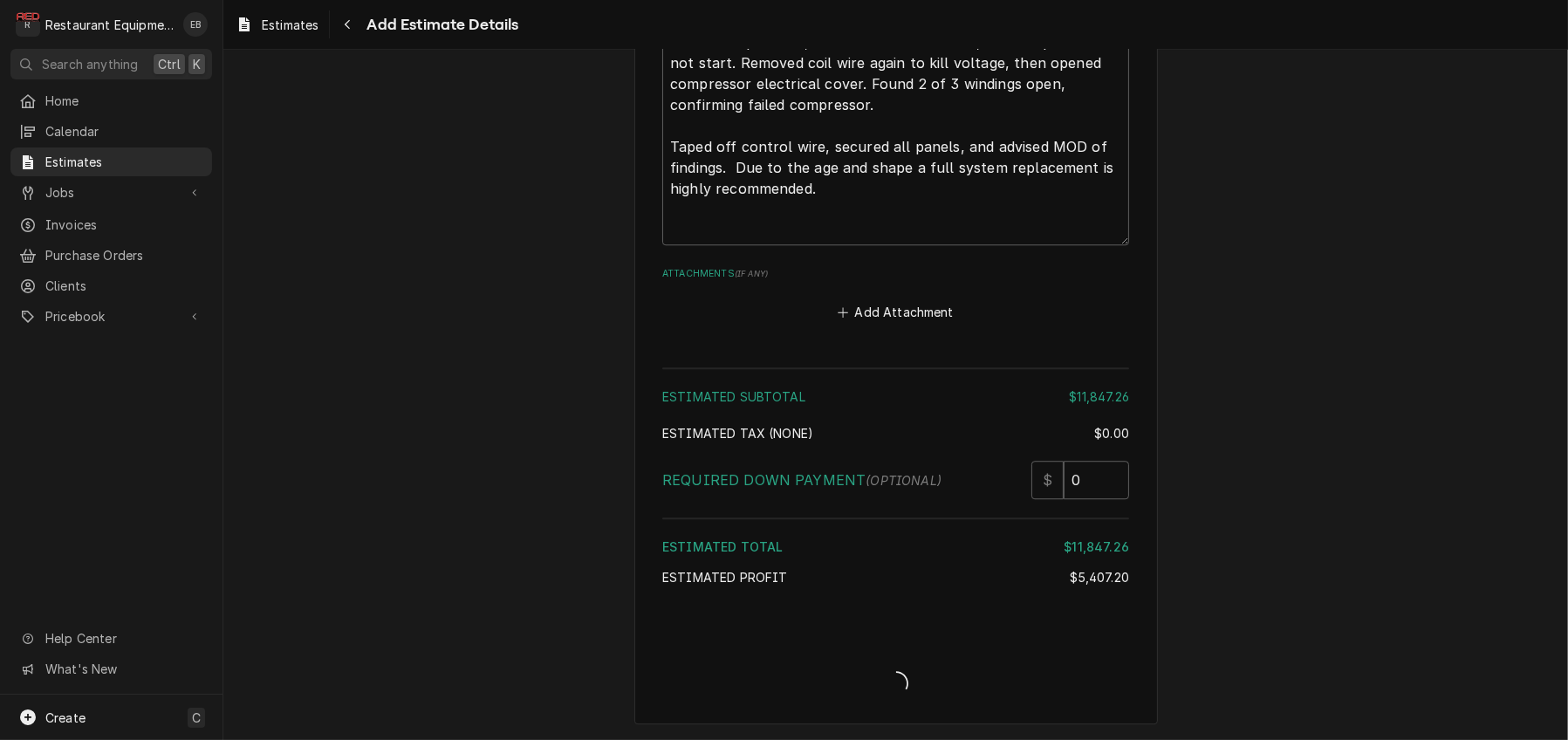
scroll to position [6346, 0]
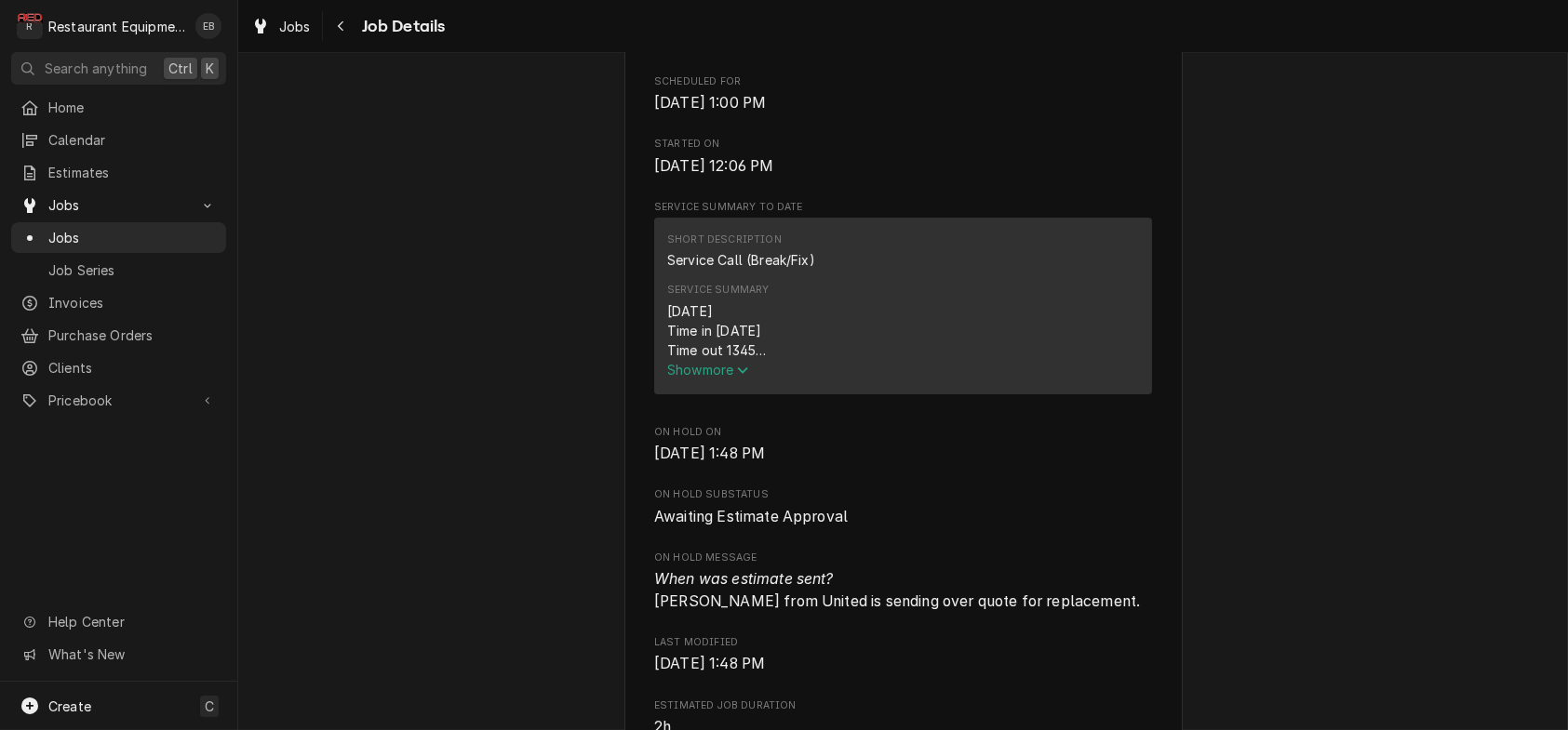
scroll to position [744, 0]
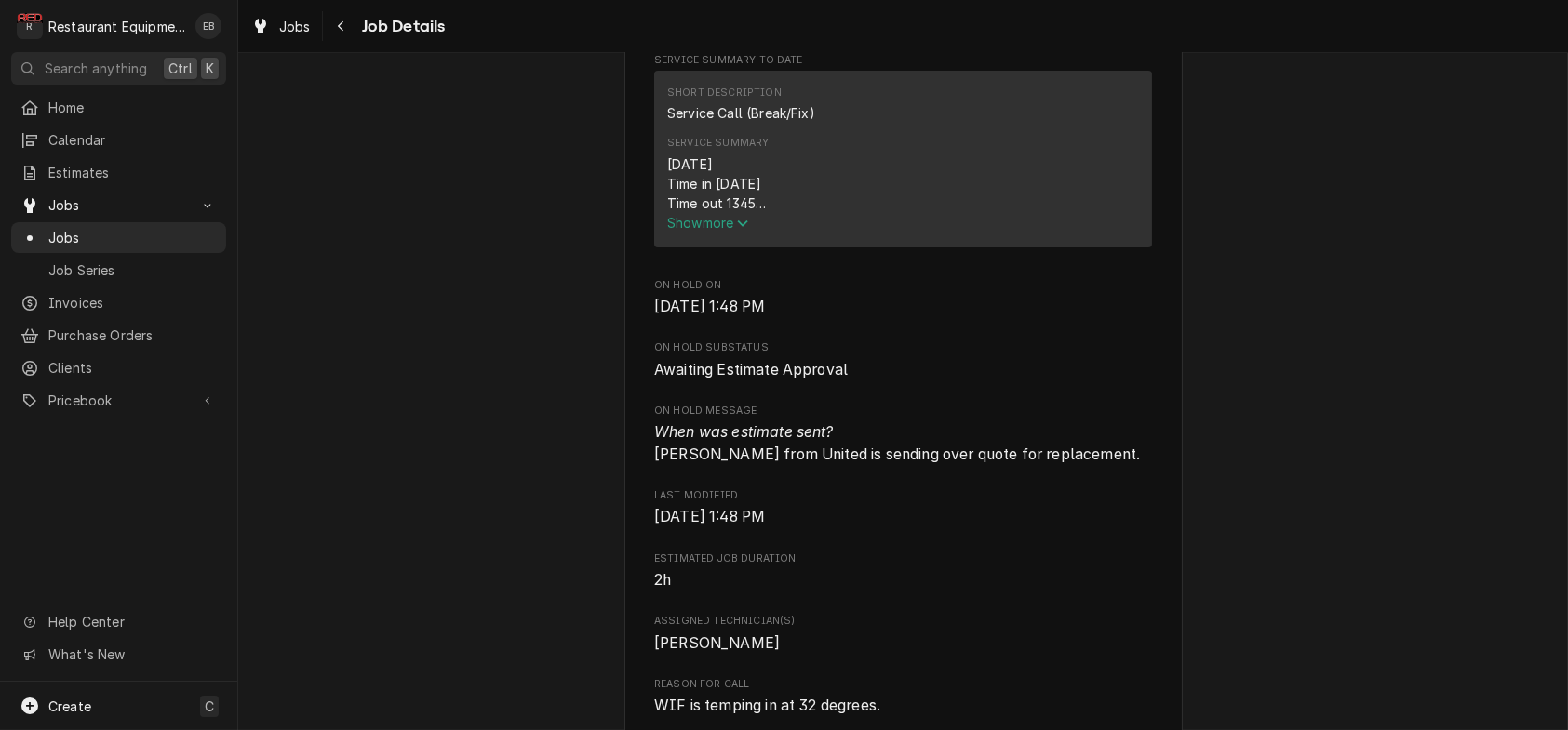
click at [710, 231] on span "Show more" at bounding box center [708, 223] width 82 height 16
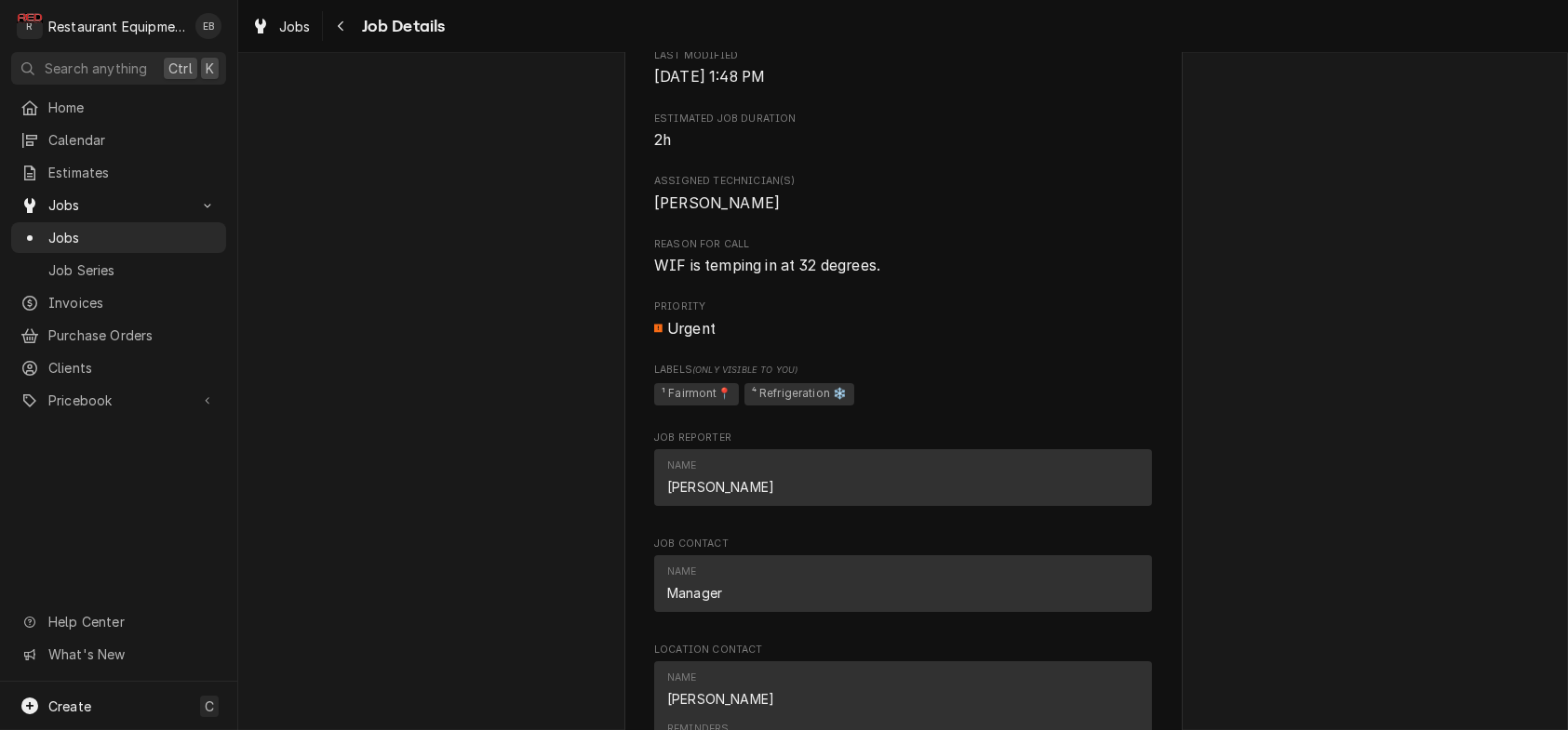
scroll to position [1674, 0]
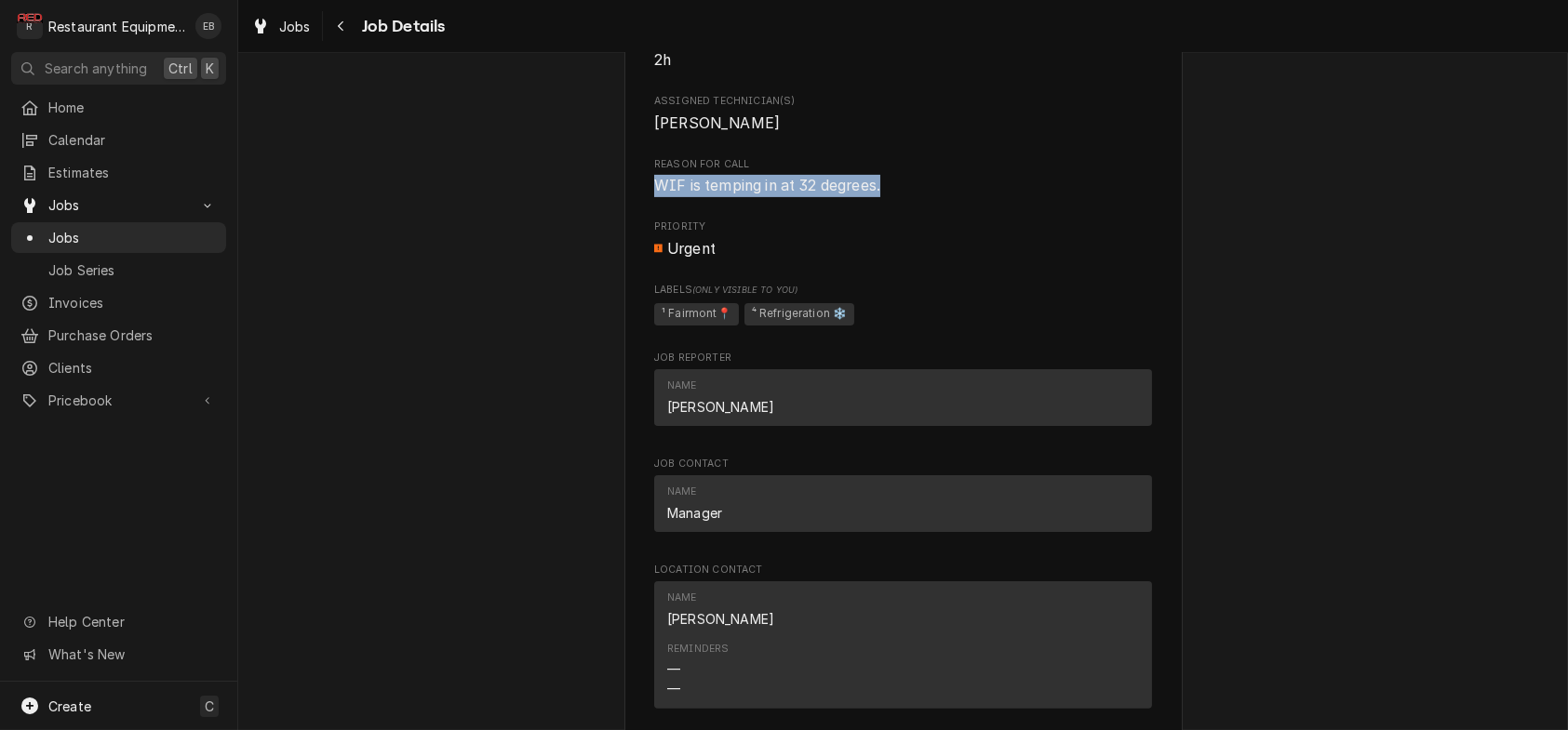
drag, startPoint x: 644, startPoint y: 453, endPoint x: 883, endPoint y: 461, distance: 239.1
click at [880, 194] on span "WIF is temping in at 32 degrees." at bounding box center [767, 186] width 226 height 17
copy span "WIF is temping in at 32 degrees."
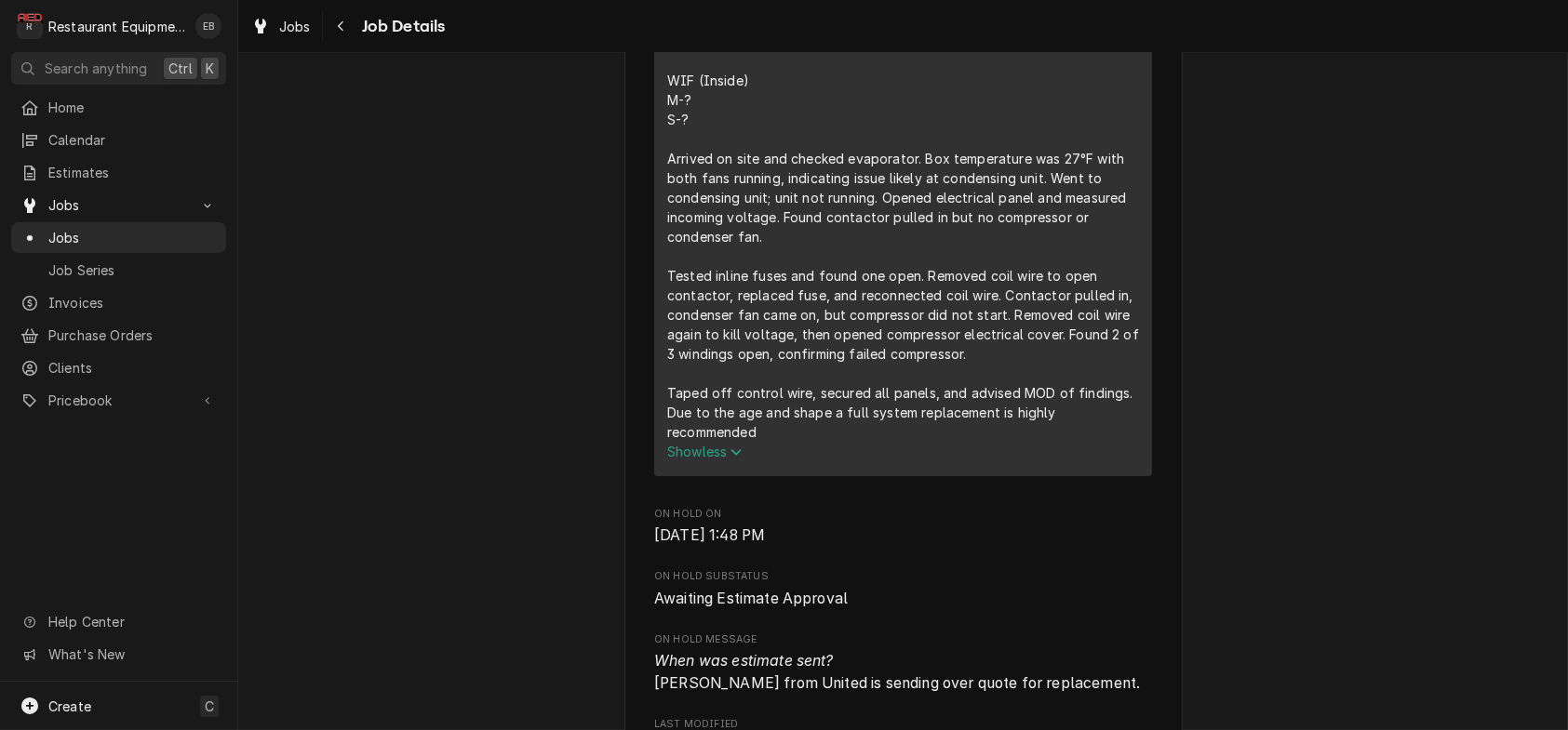
scroll to position [868, 0]
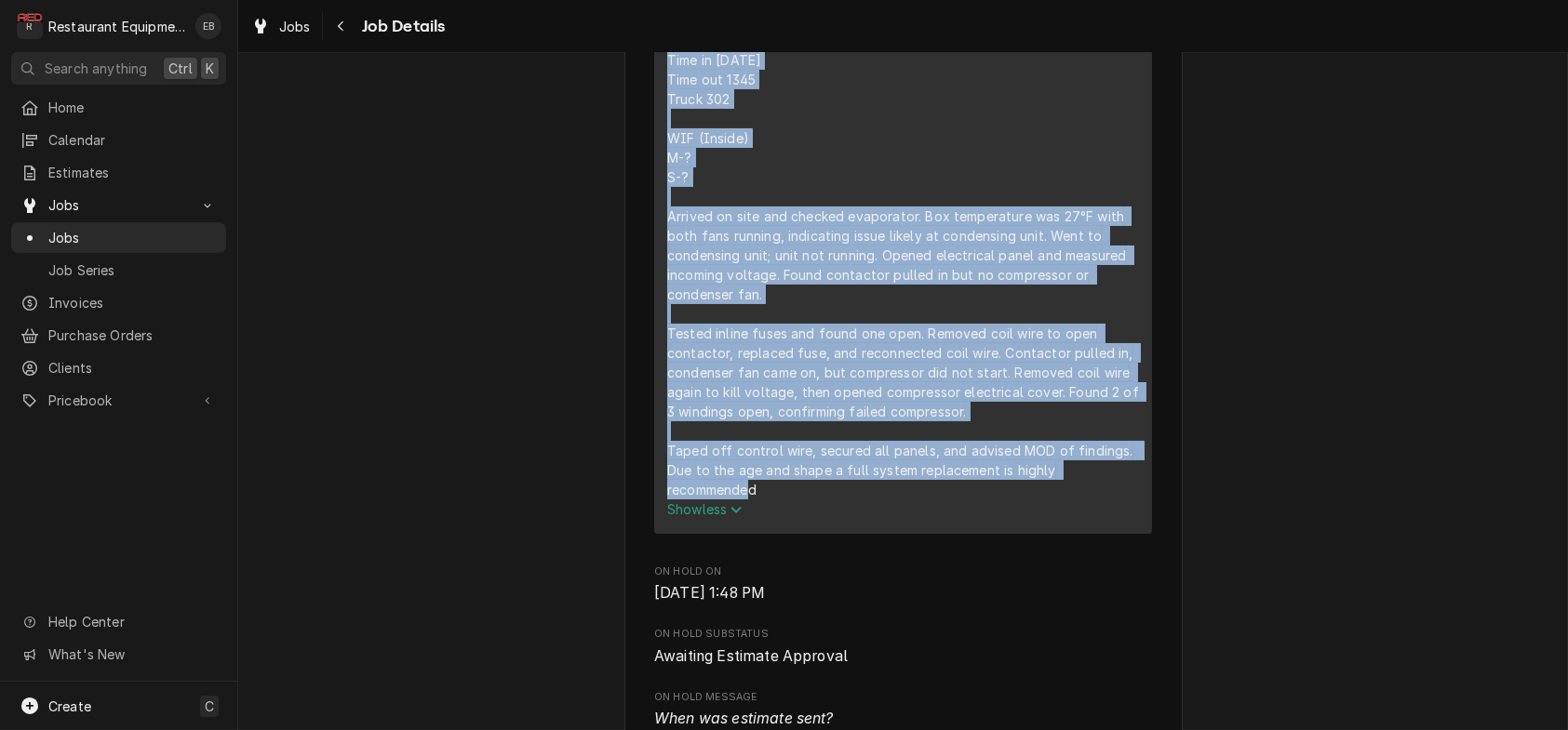
drag, startPoint x: 653, startPoint y: 207, endPoint x: 746, endPoint y: 691, distance: 492.9
click at [746, 499] on div "10/1/25 Time in 1200 Time out 1345 Truck 302 WIF (Inside) M-? S-? Arrived on si…" at bounding box center [902, 265] width 472 height 469
copy div "10/1/25 Time in 1200 Time out 1345 Truck 302 WIF (Inside) M-? S-? Arrived on si…"
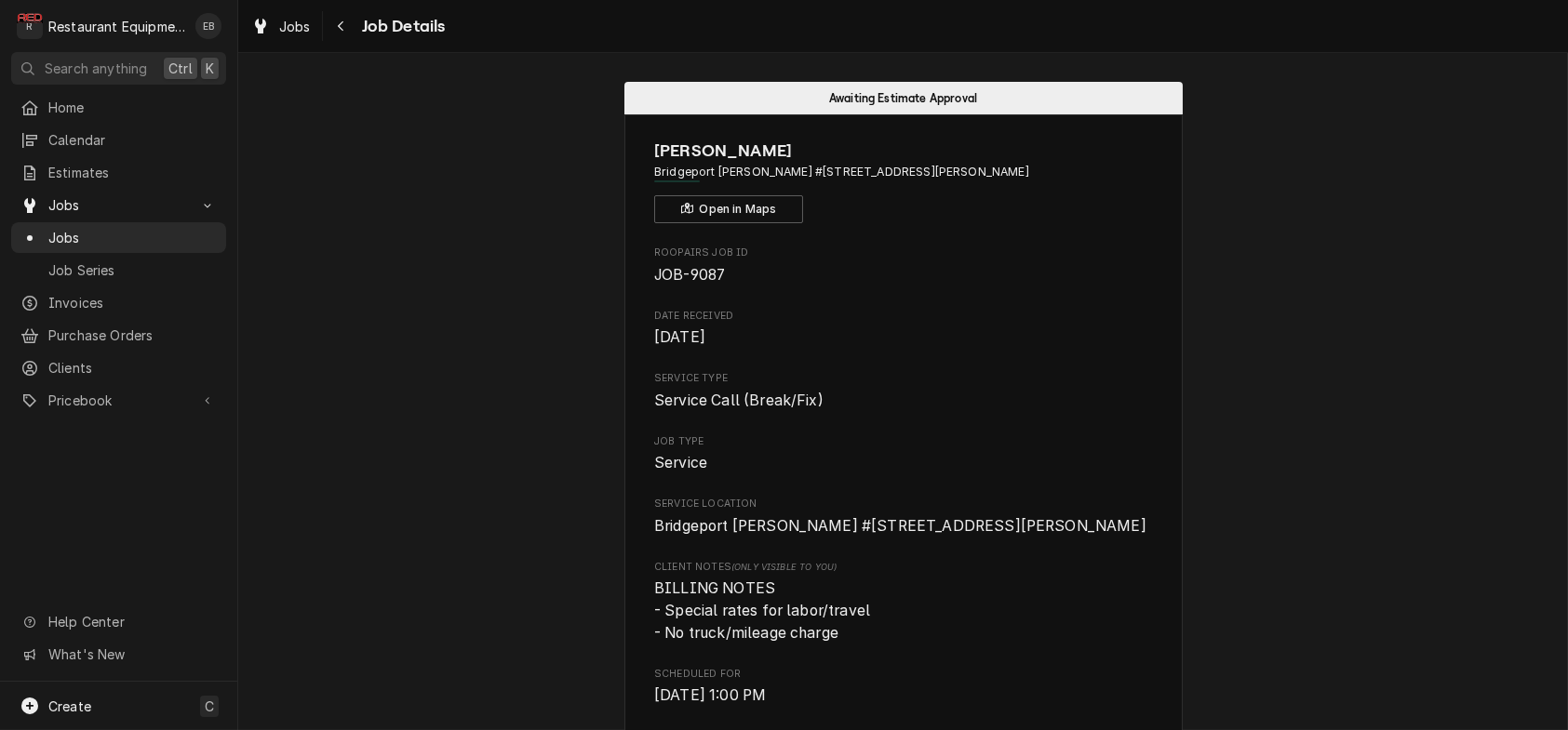
scroll to position [0, 0]
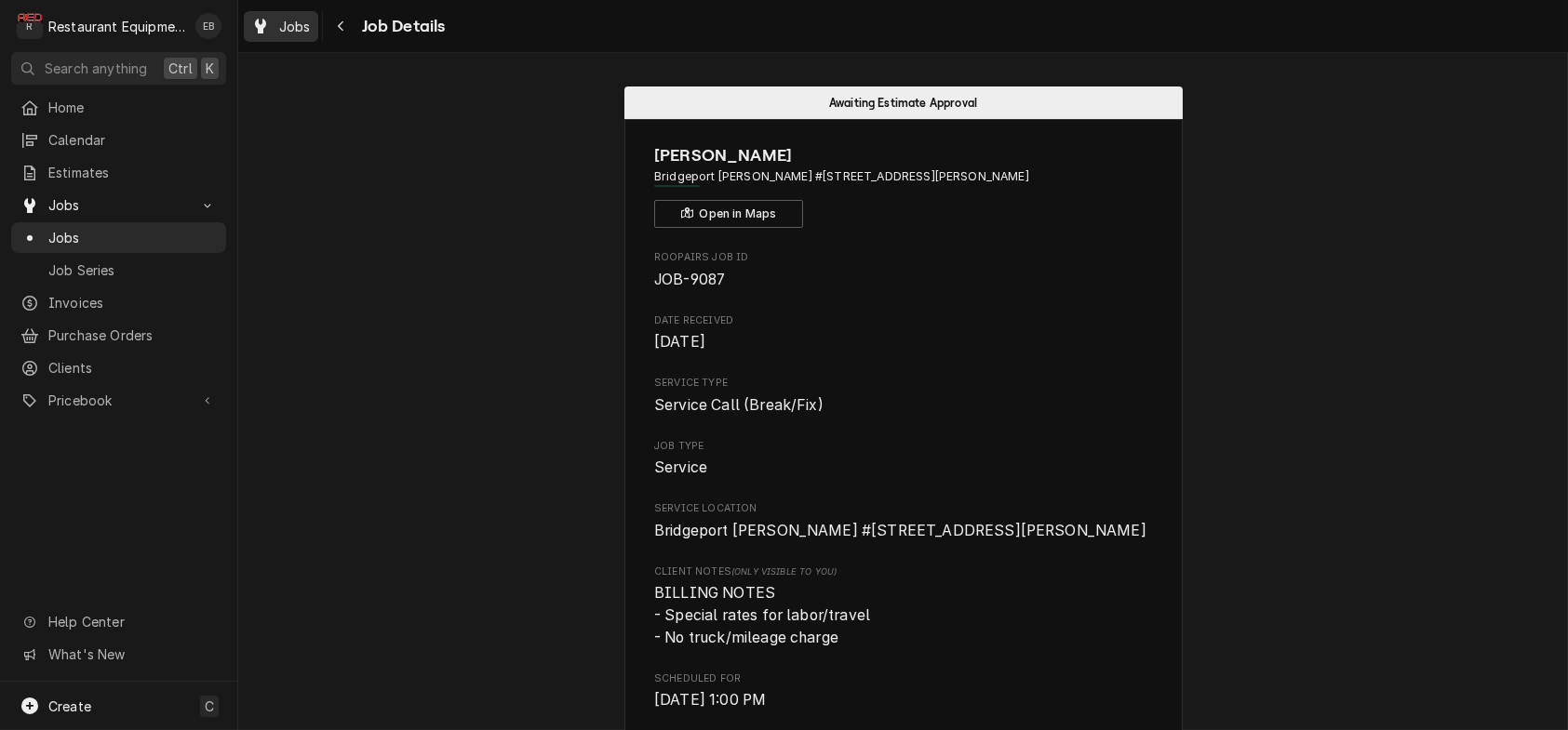
click at [297, 36] on span "Jobs" at bounding box center [295, 27] width 32 height 19
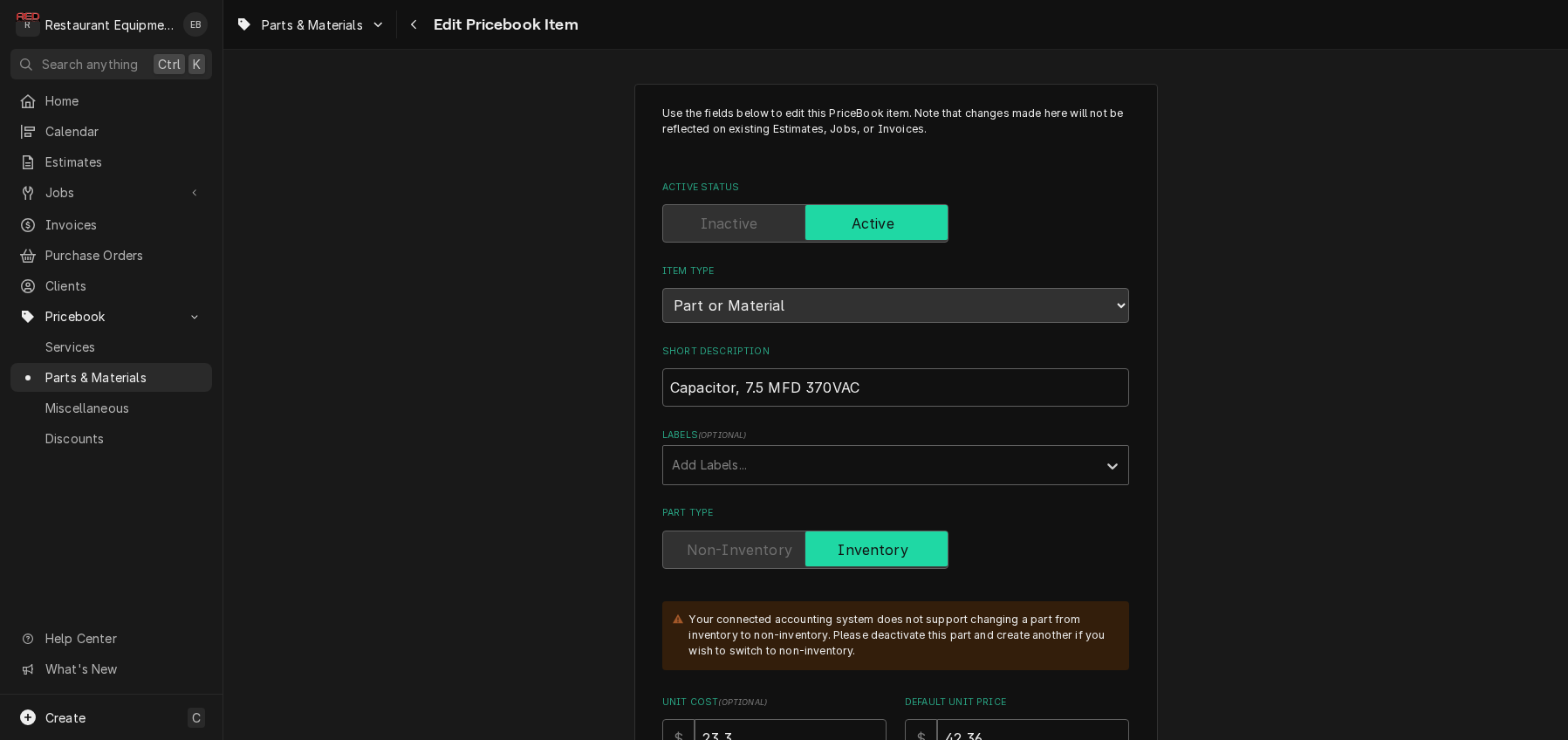
type textarea "x"
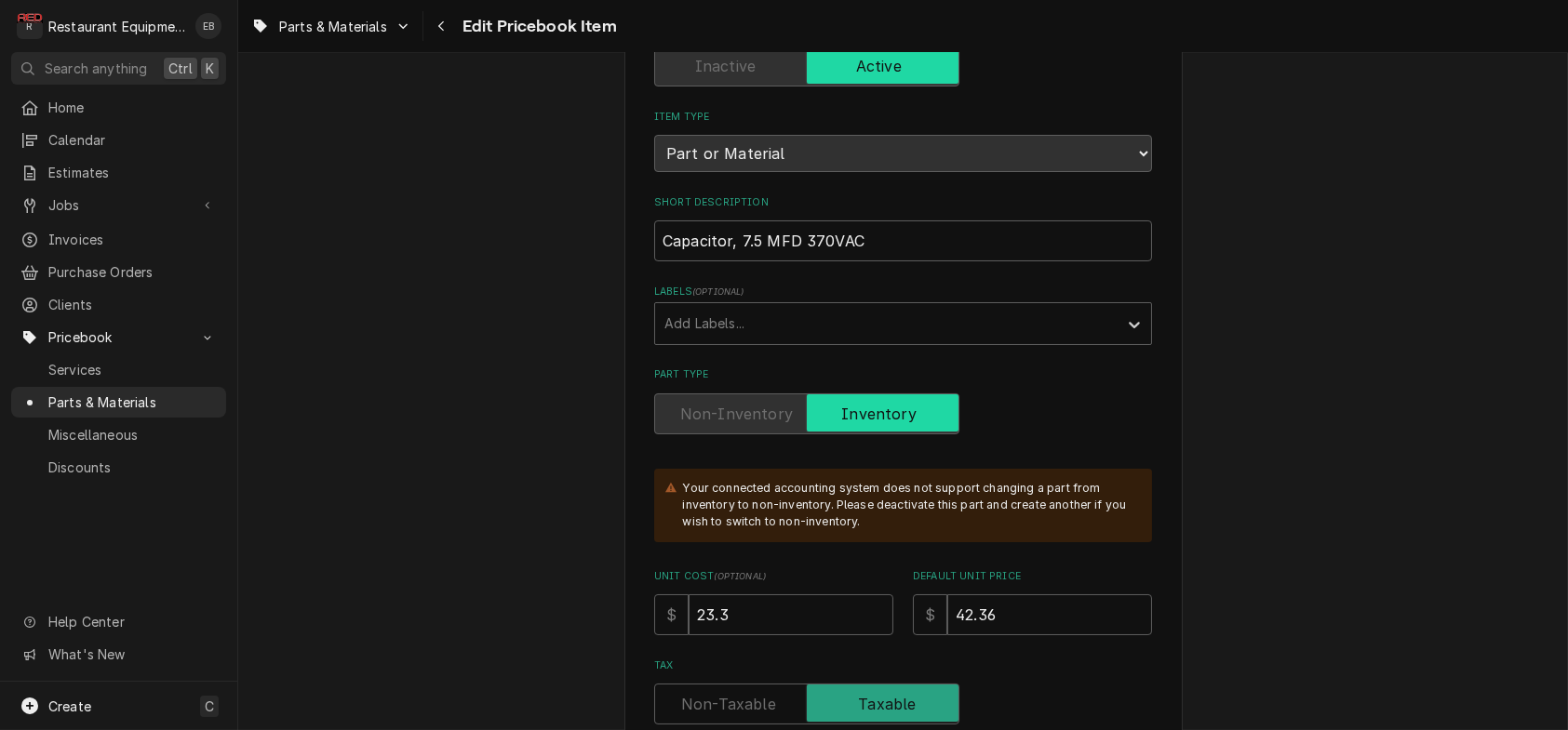
scroll to position [186, 0]
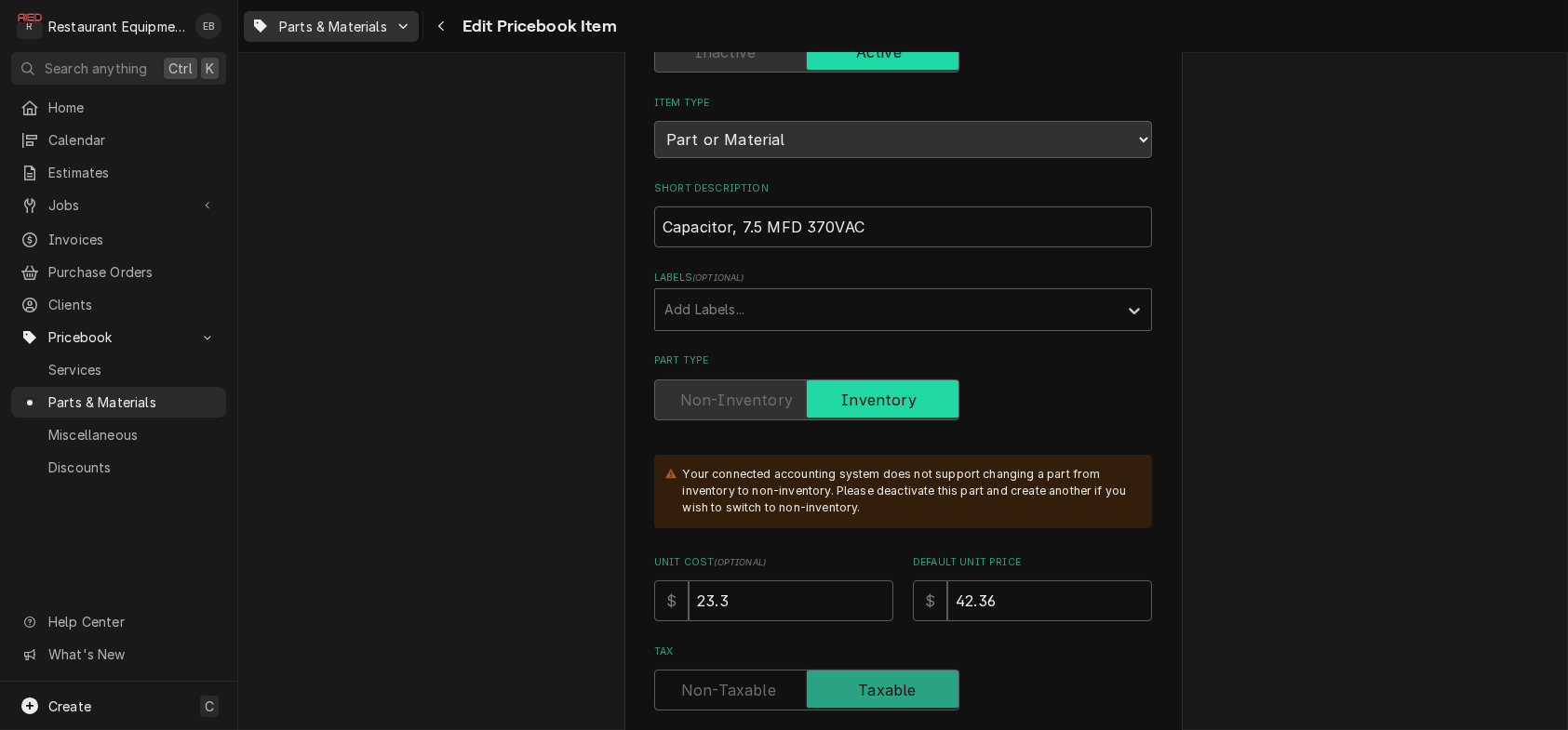
click at [355, 24] on span "Parts & Materials" at bounding box center [333, 27] width 108 height 19
click at [362, 88] on div "Parts & Materials" at bounding box center [347, 100] width 166 height 31
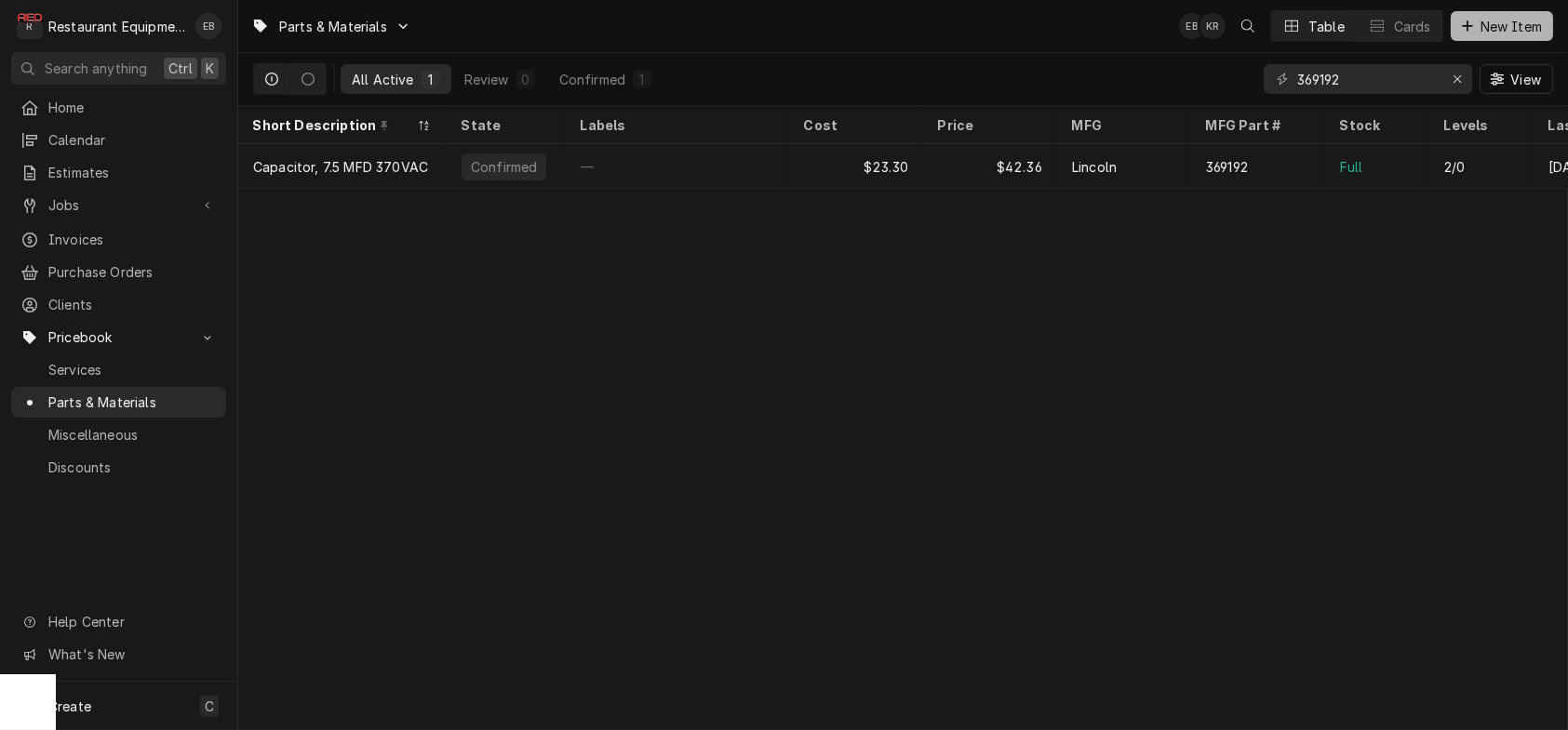
click at [1476, 27] on span "New Item" at bounding box center [1511, 27] width 69 height 19
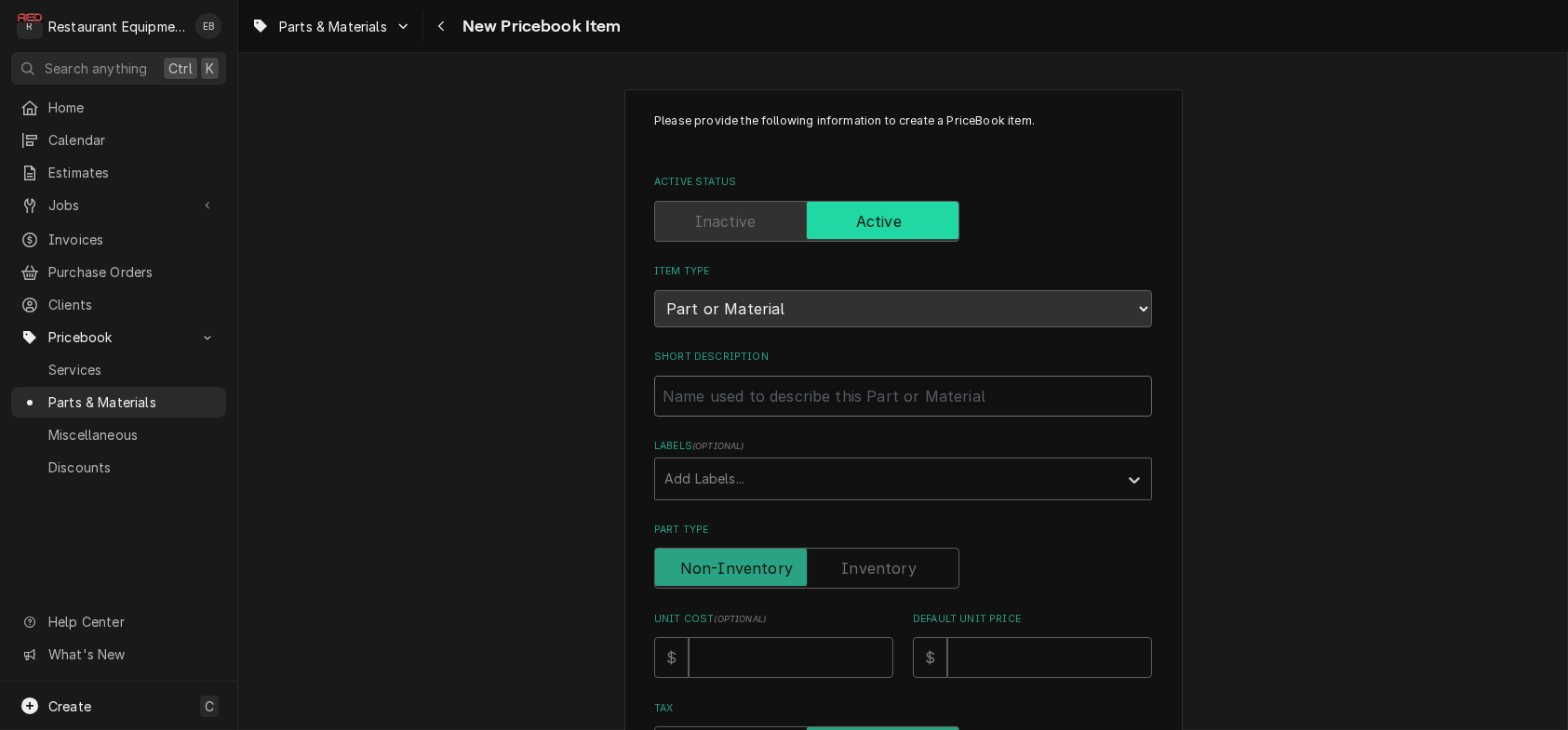
click at [753, 417] on input "Short Description" at bounding box center [903, 396] width 497 height 41
type textarea "x"
type input "C"
type textarea "x"
type input "Co"
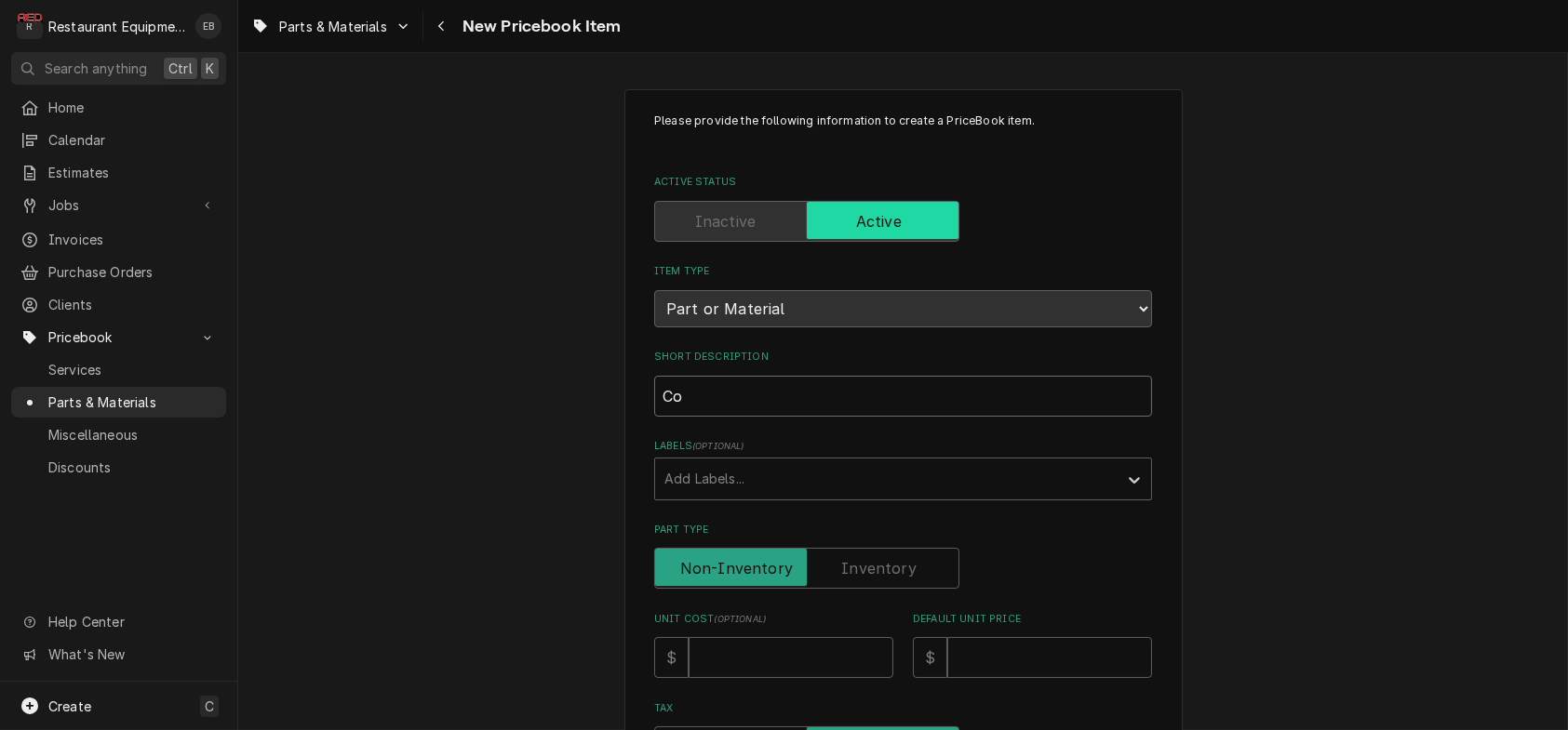
type textarea "x"
type input "Cop"
type textarea "x"
type input "Cope"
type textarea "x"
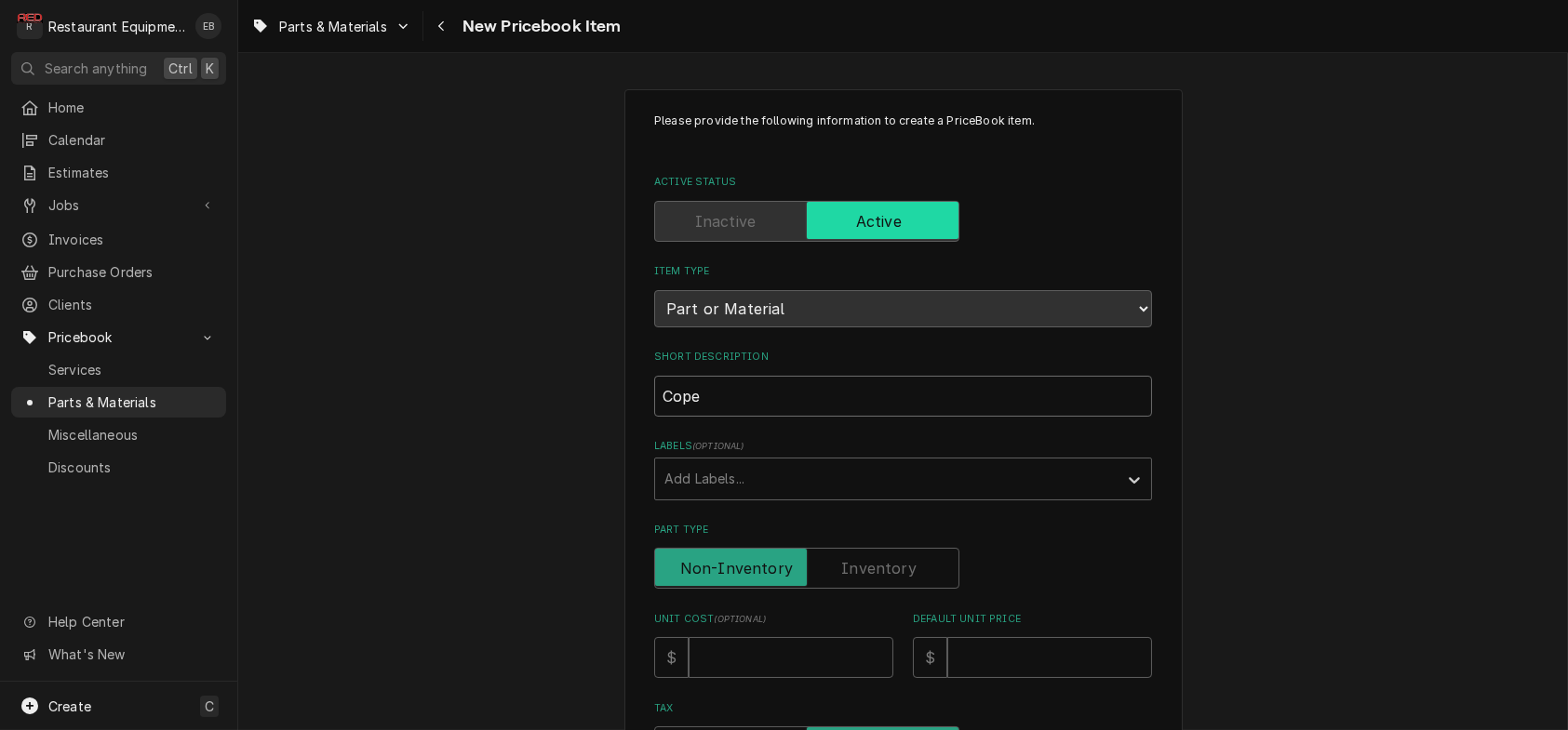
type input "Copel"
type textarea "x"
type input "Copela"
type textarea "x"
type input "[PERSON_NAME]"
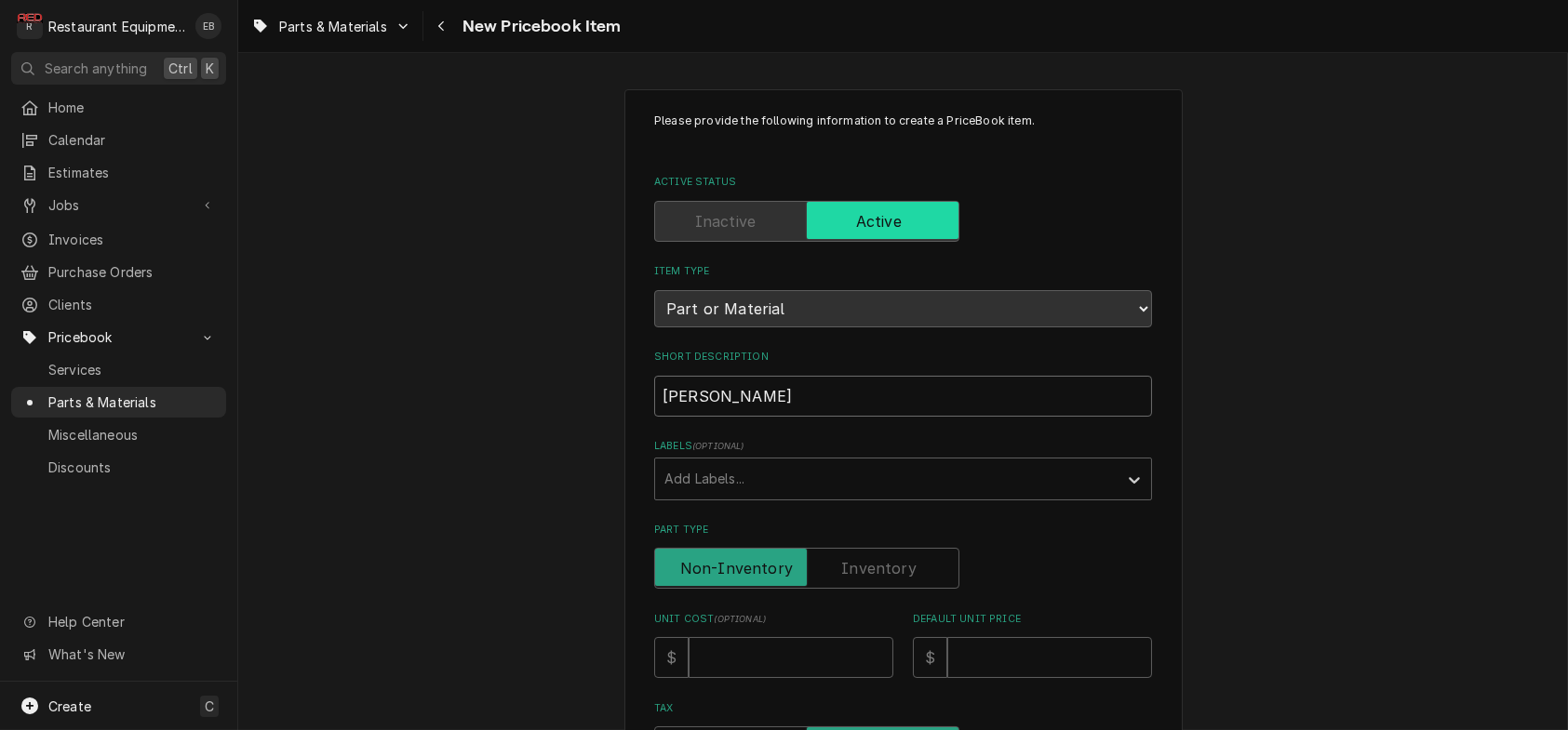
type textarea "x"
type input "[PERSON_NAME]"
type textarea "x"
type input "[PERSON_NAME]"
type textarea "x"
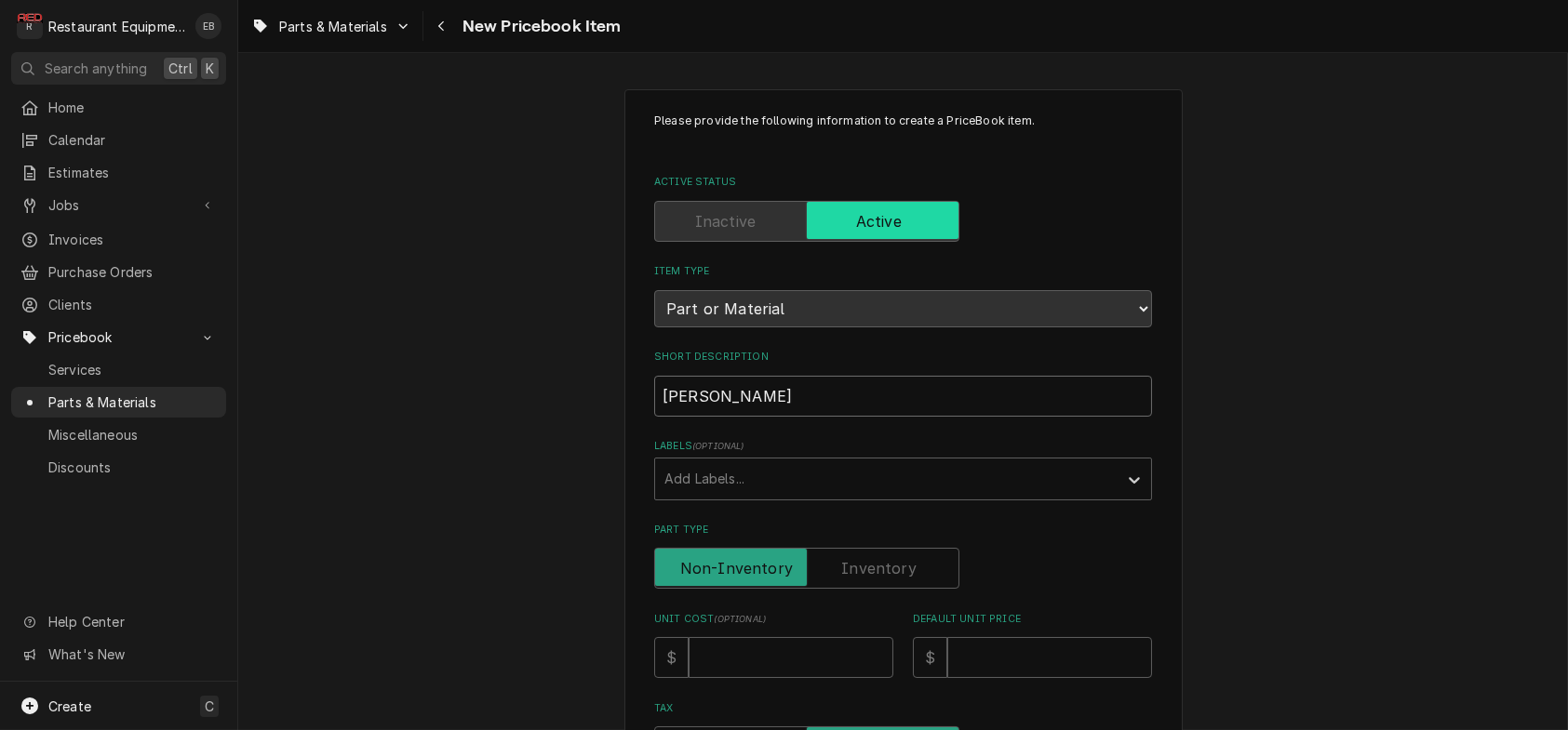
type input "[PERSON_NAME] C"
type textarea "x"
type input "[PERSON_NAME] Co"
type textarea "x"
type input "[PERSON_NAME] Com"
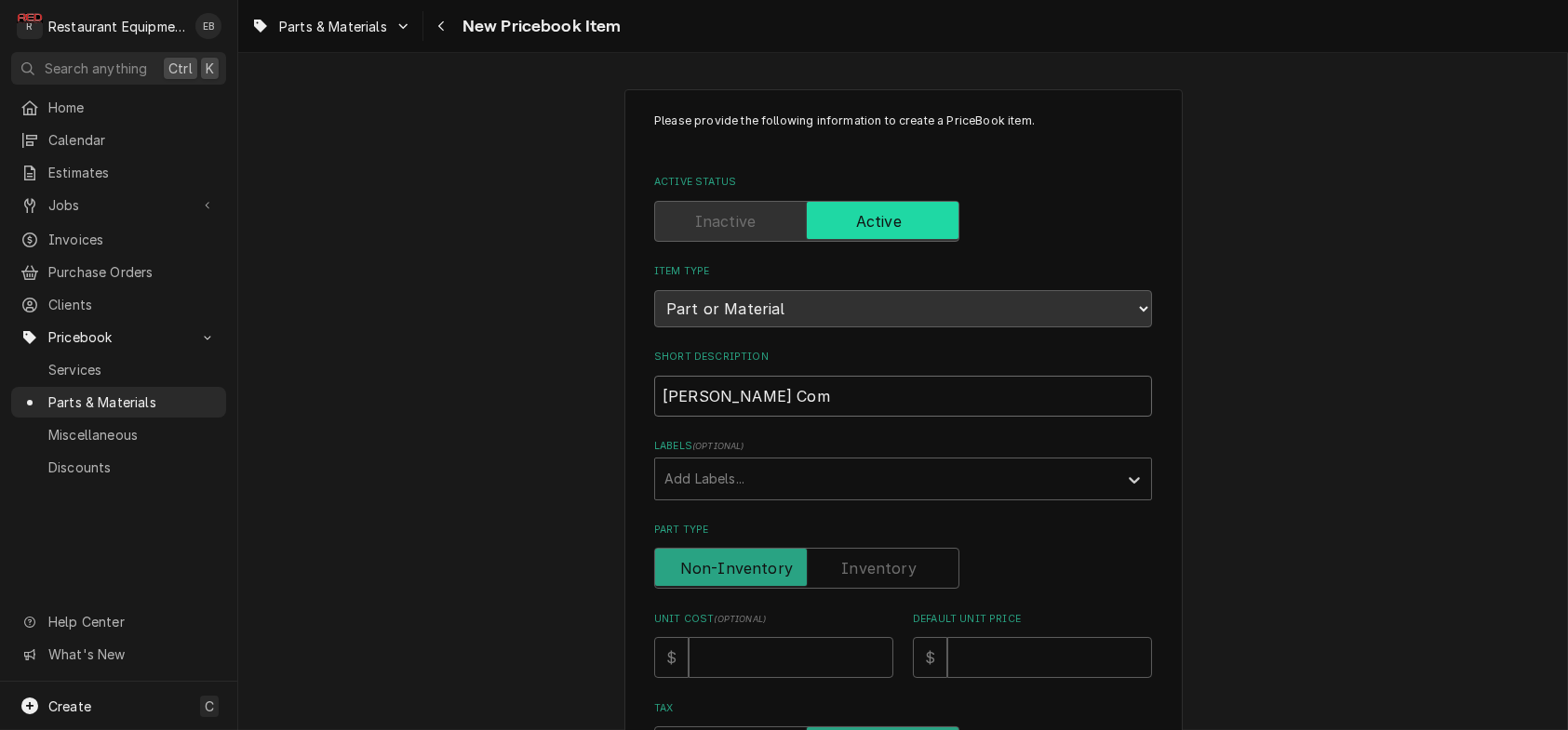
type textarea "x"
type input "[PERSON_NAME] Comp"
type textarea "x"
type input "[PERSON_NAME] Compr"
type textarea "x"
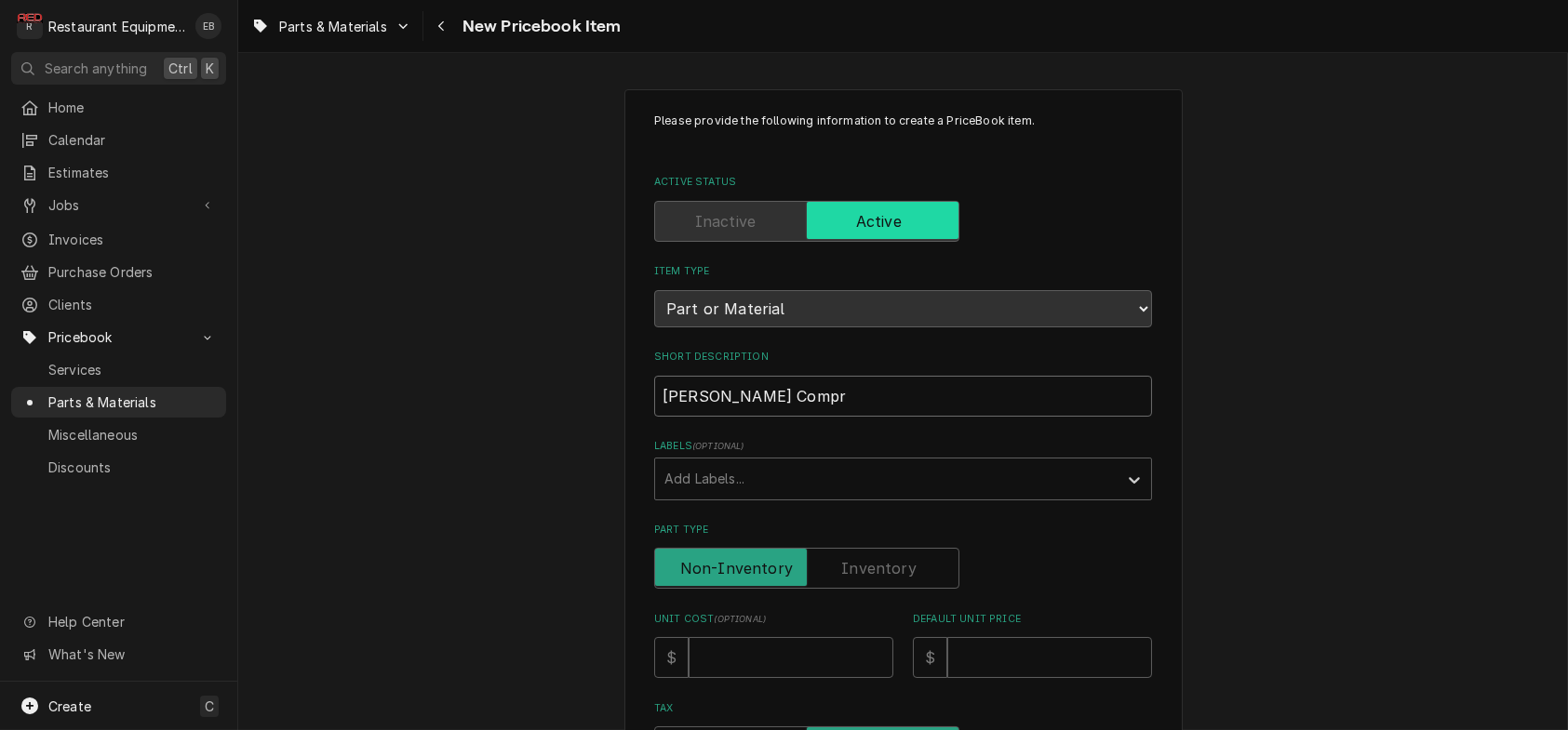
type input "[PERSON_NAME] Compre"
type textarea "x"
type input "[PERSON_NAME] [PERSON_NAME]"
type textarea "x"
type input "[PERSON_NAME] Compress"
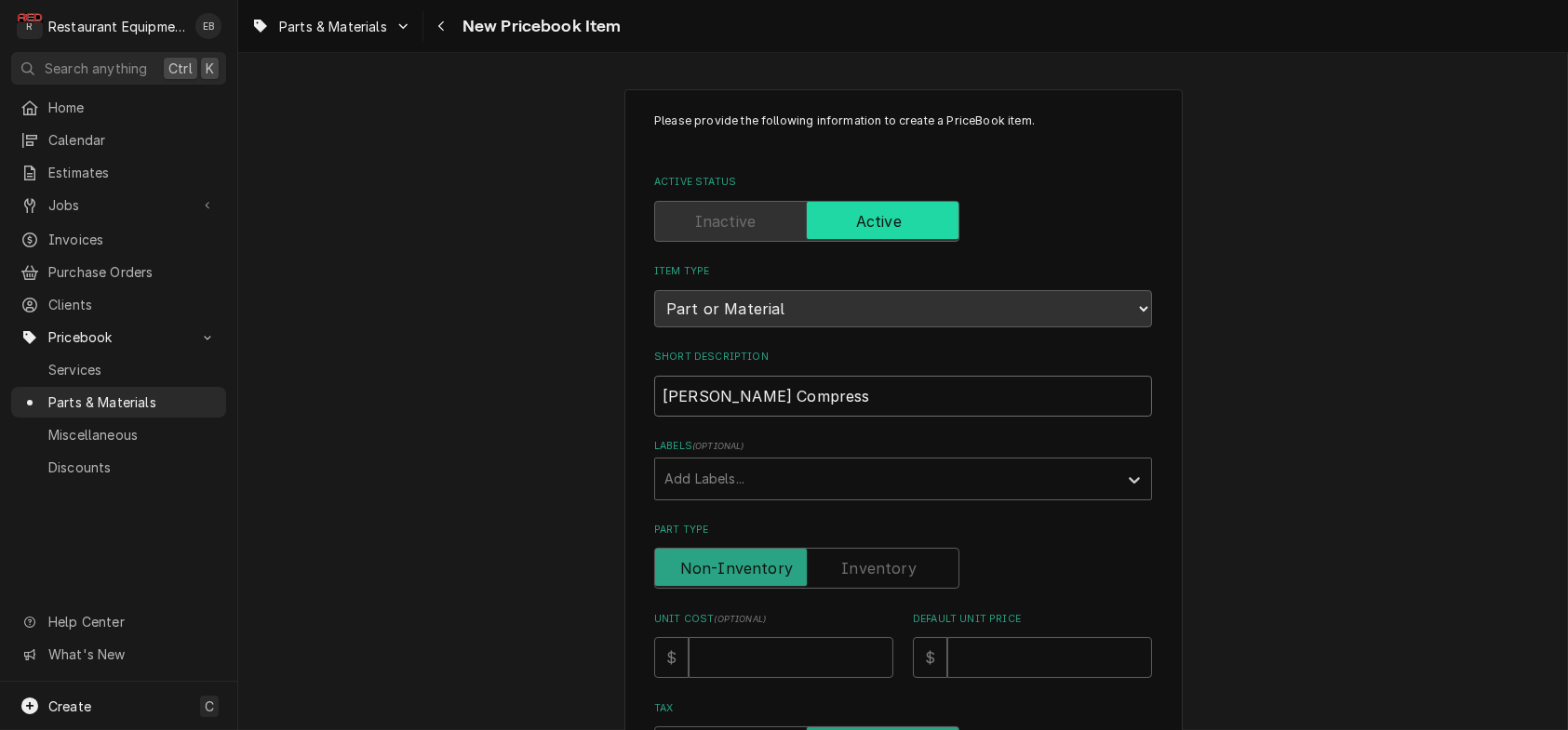
type textarea "x"
type input "[PERSON_NAME] Compresso"
type textarea "x"
type input "Copeland Compressor"
type textarea "x"
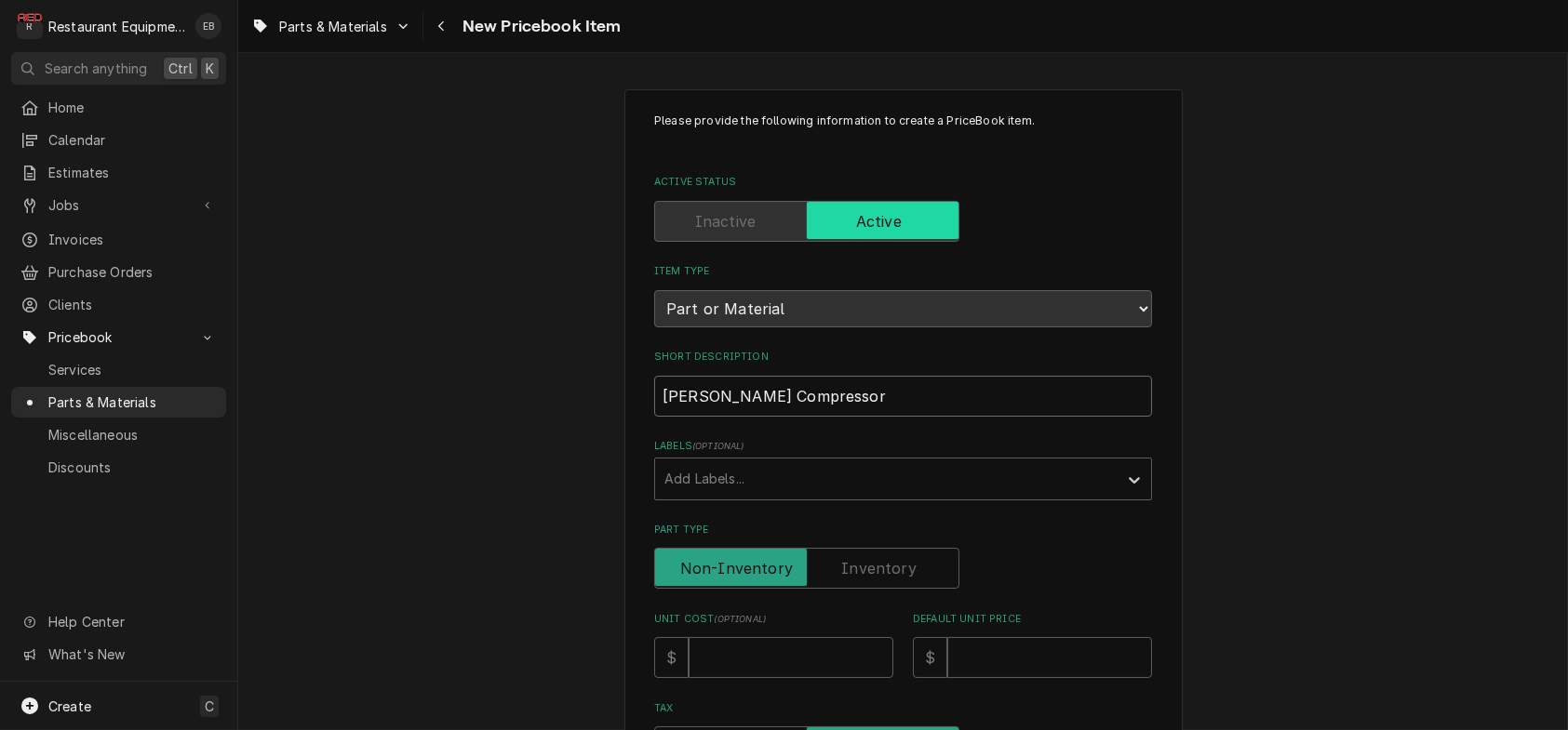
type input "Copeland Compressor"
type textarea "x"
type input "Copeland Compressor 2"
type textarea "x"
type input "Copeland Compressor 2H"
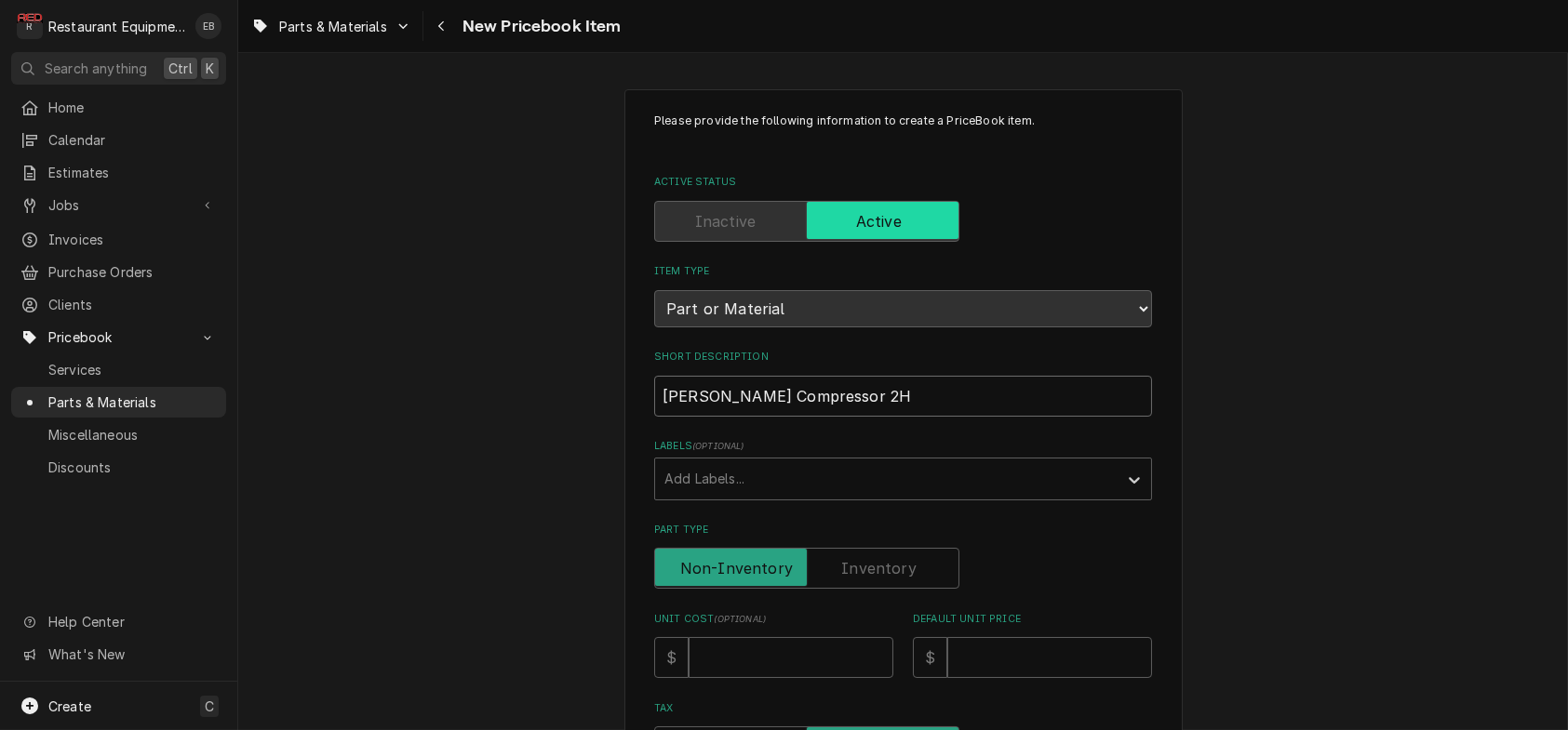
type textarea "x"
type input "Copeland Compressor 2HP"
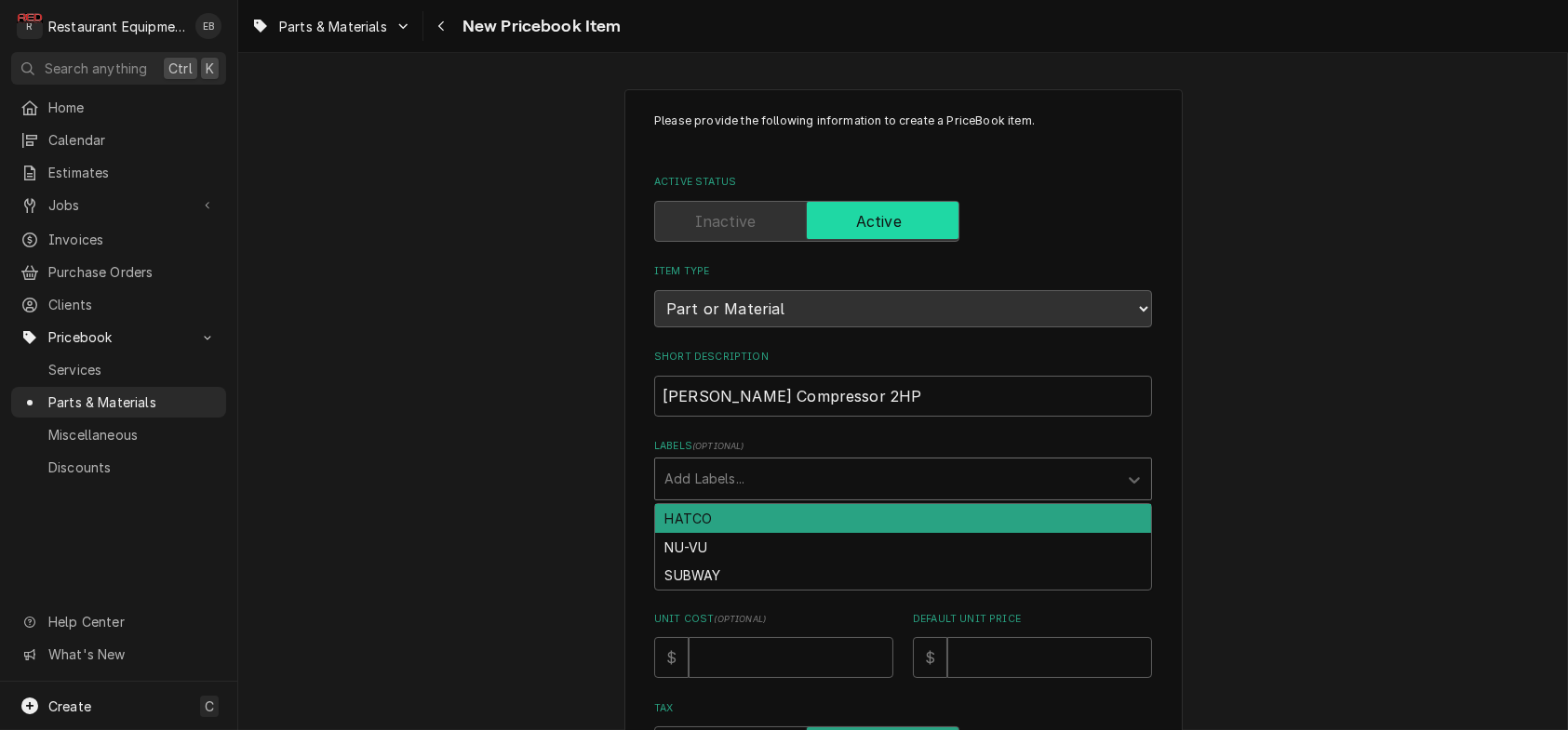
click at [761, 496] on div "Labels" at bounding box center [886, 478] width 444 height 33
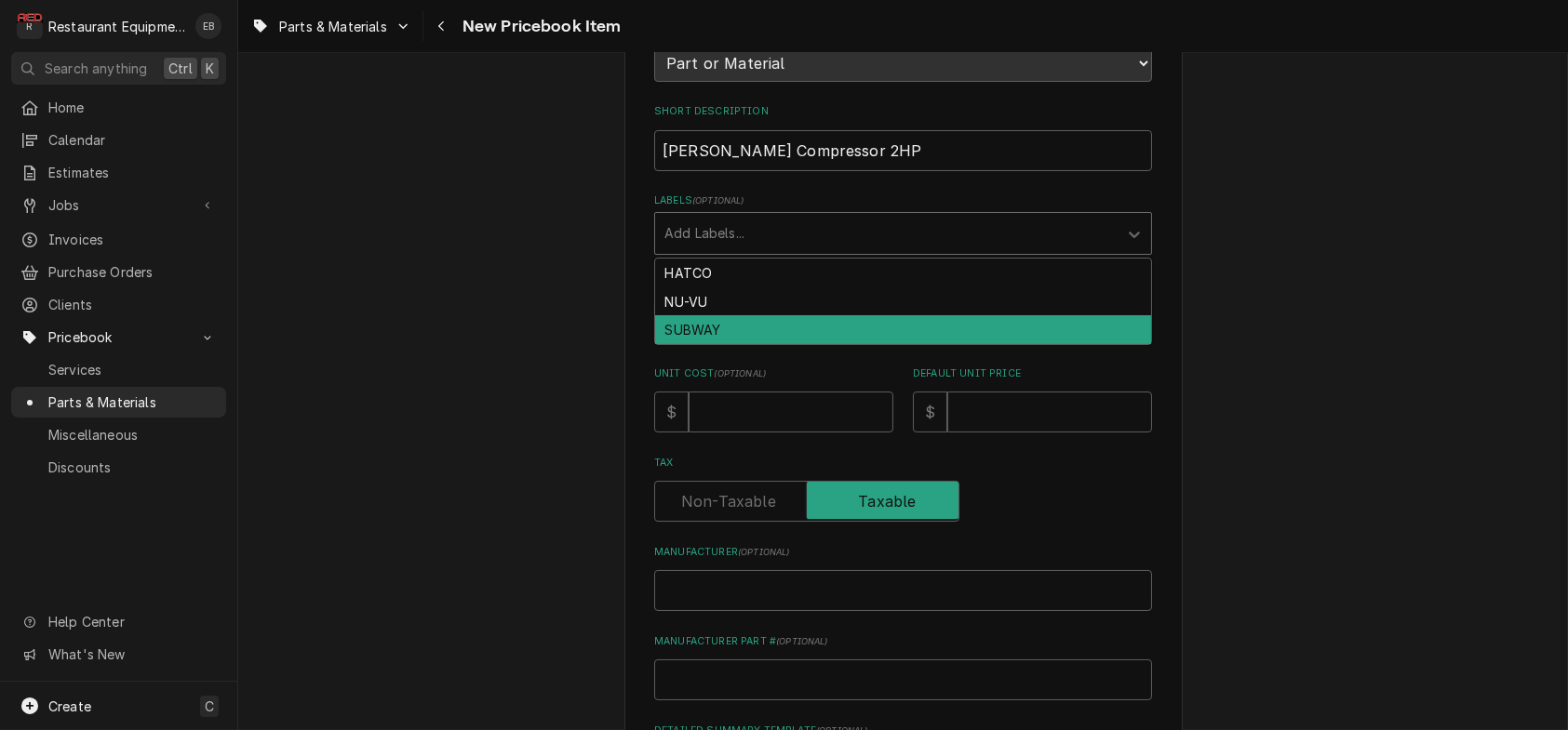
scroll to position [310, 0]
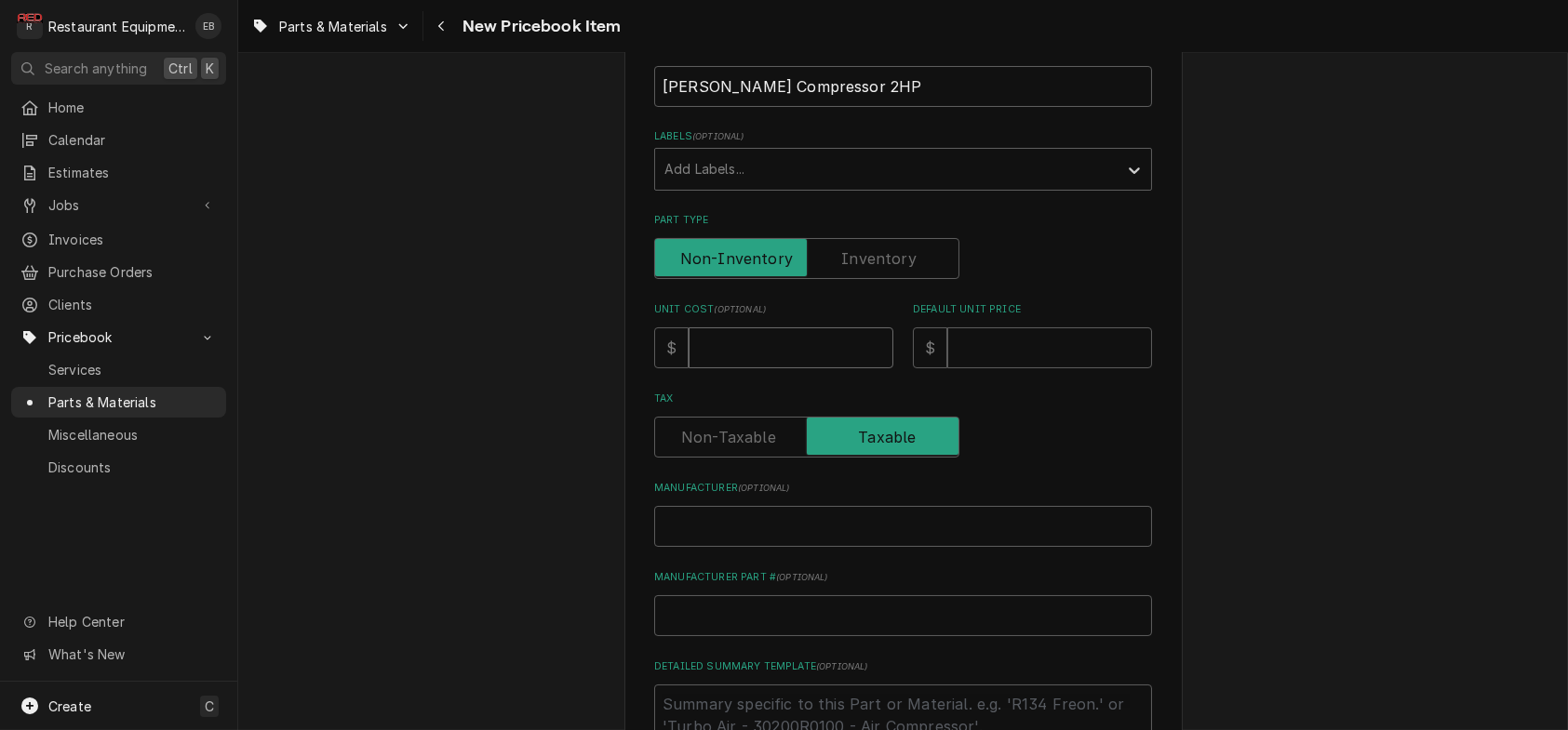
click at [765, 368] on input "Unit Cost ( optional )" at bounding box center [791, 347] width 205 height 41
type textarea "x"
type input "3"
type textarea "x"
type input "31"
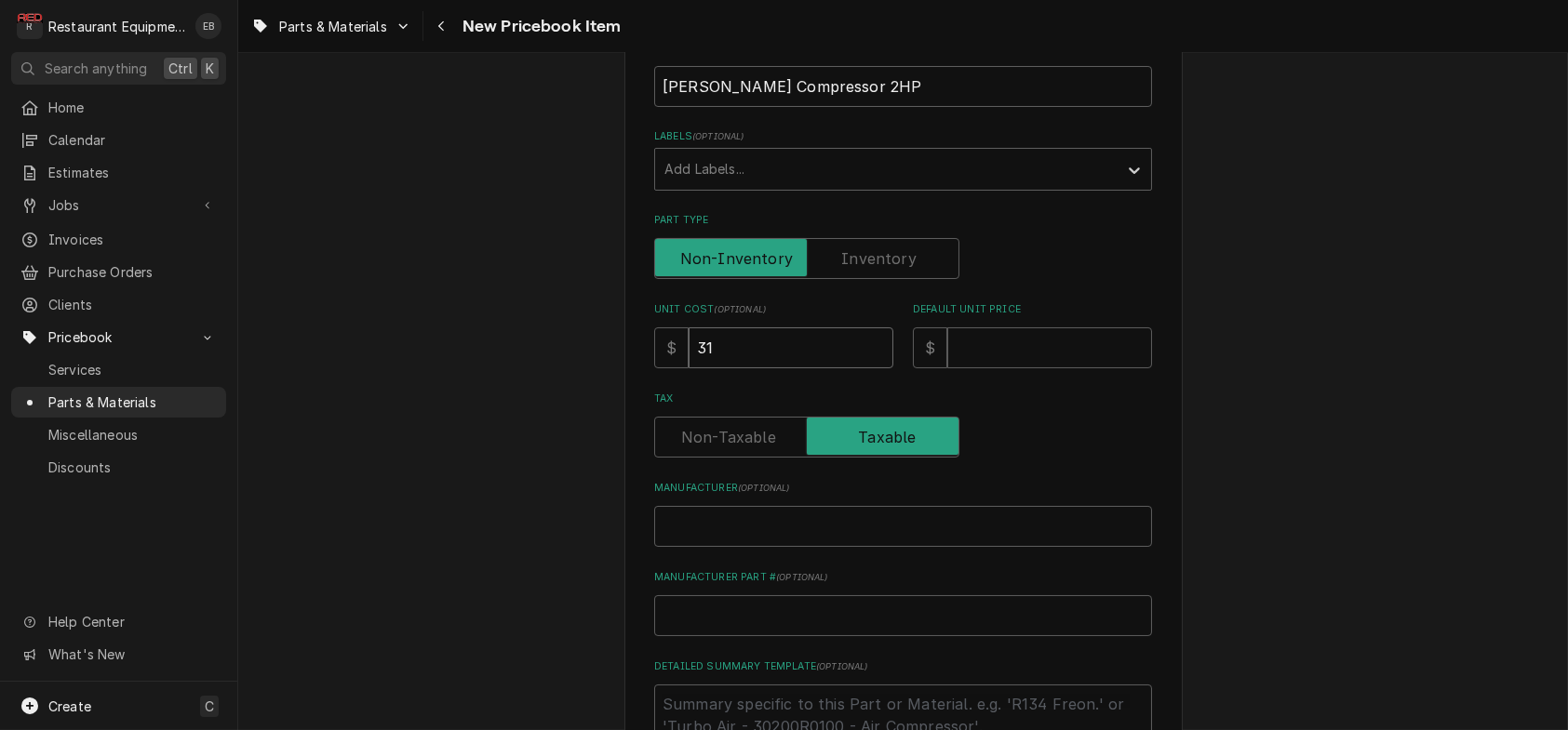
type textarea "x"
type input "314"
type textarea "x"
type input "3147"
type textarea "x"
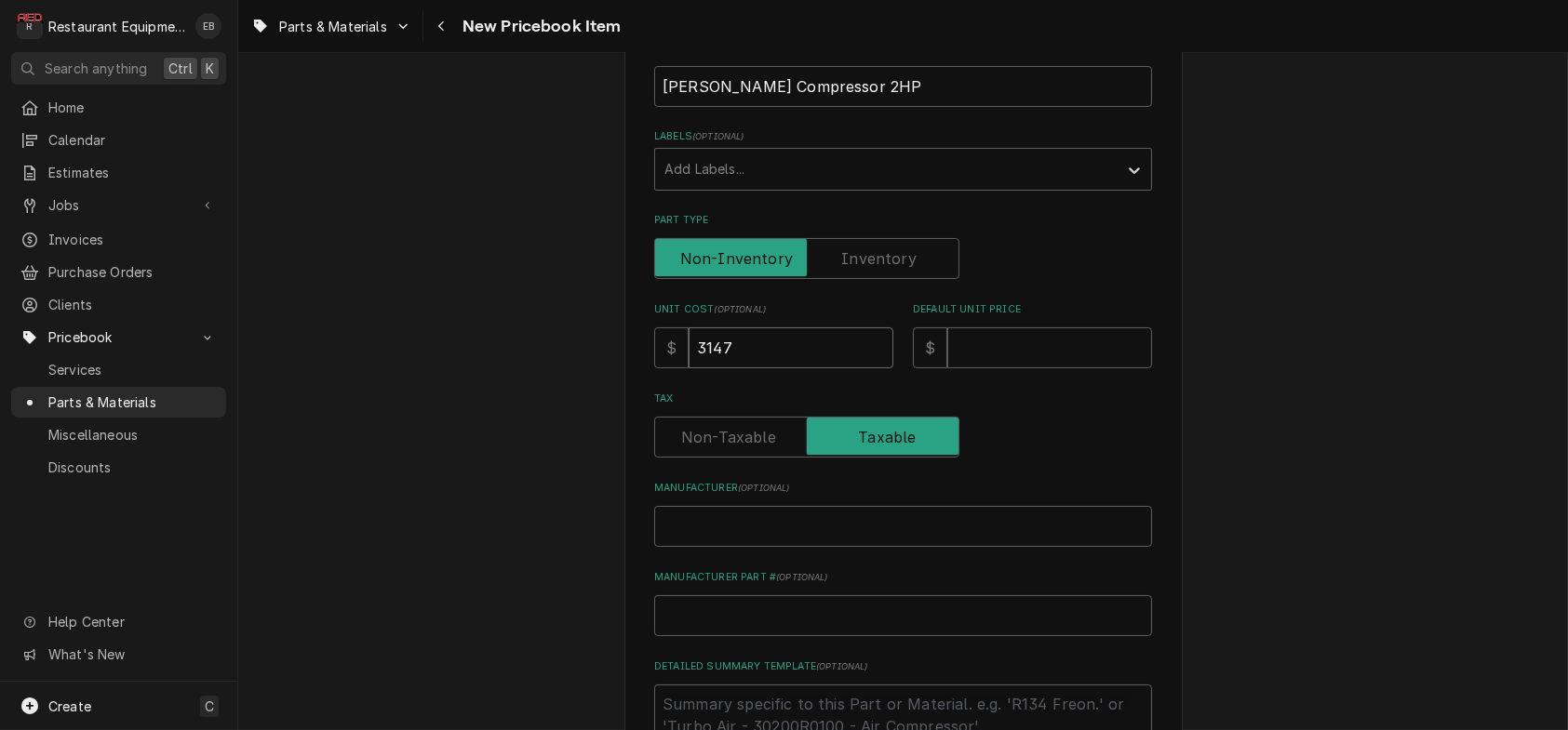
type input "3147.9"
type textarea "x"
type input "3147.99"
click at [1053, 368] on input "Default Unit Price" at bounding box center [1049, 347] width 205 height 41
type textarea "x"
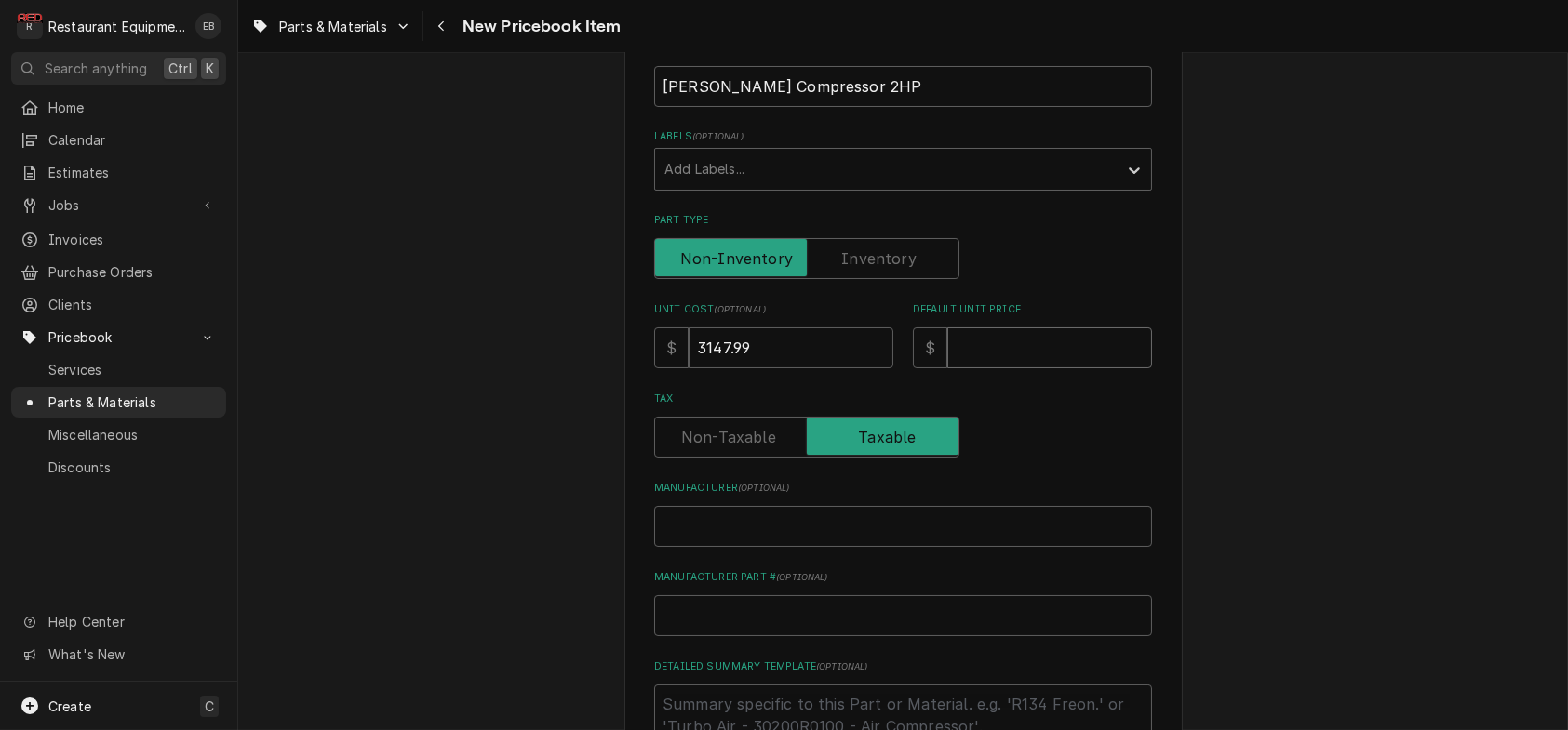
type input "6"
type textarea "x"
type input "62"
type textarea "x"
type input "629"
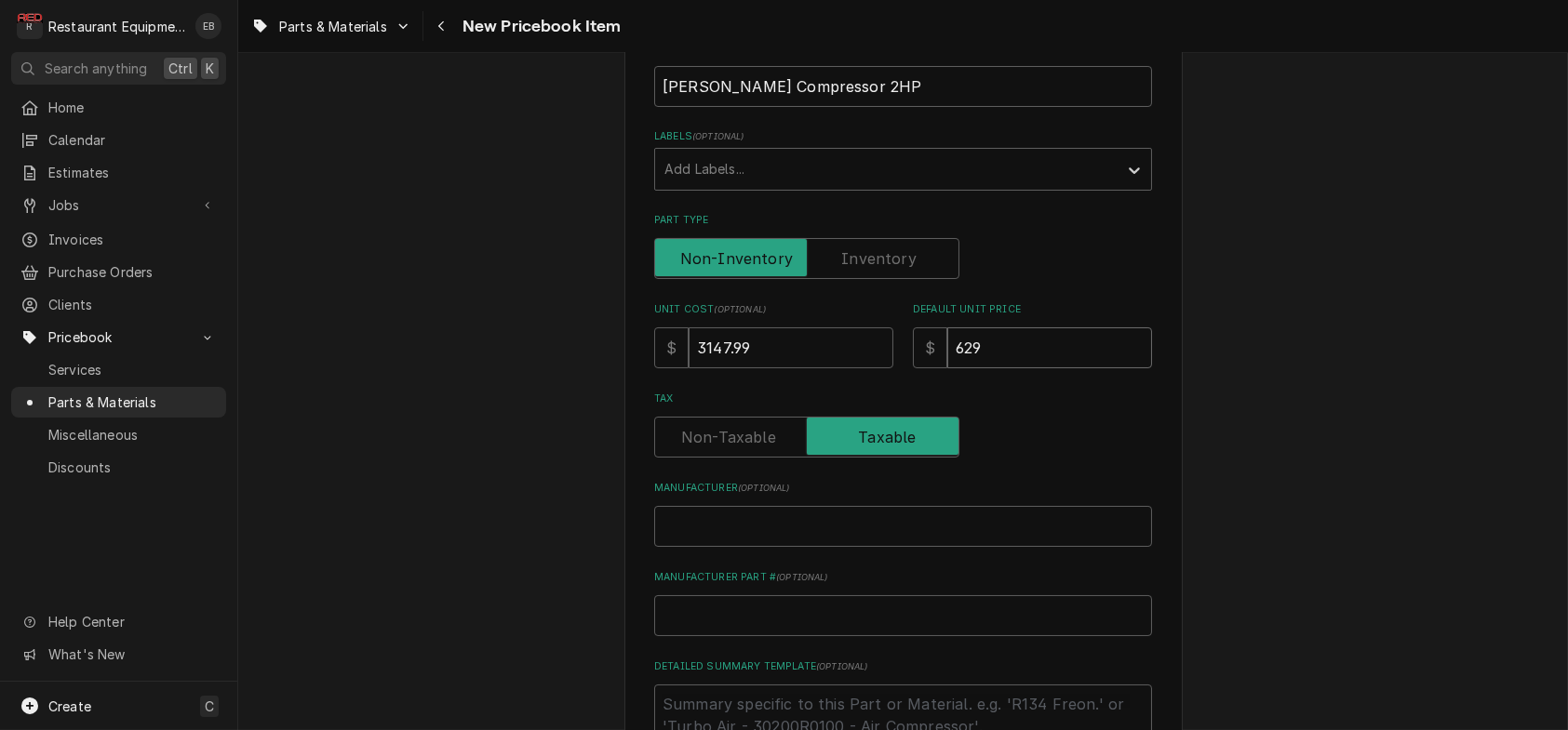
type textarea "x"
type input "6295"
type textarea "x"
type input "6295.9"
type textarea "x"
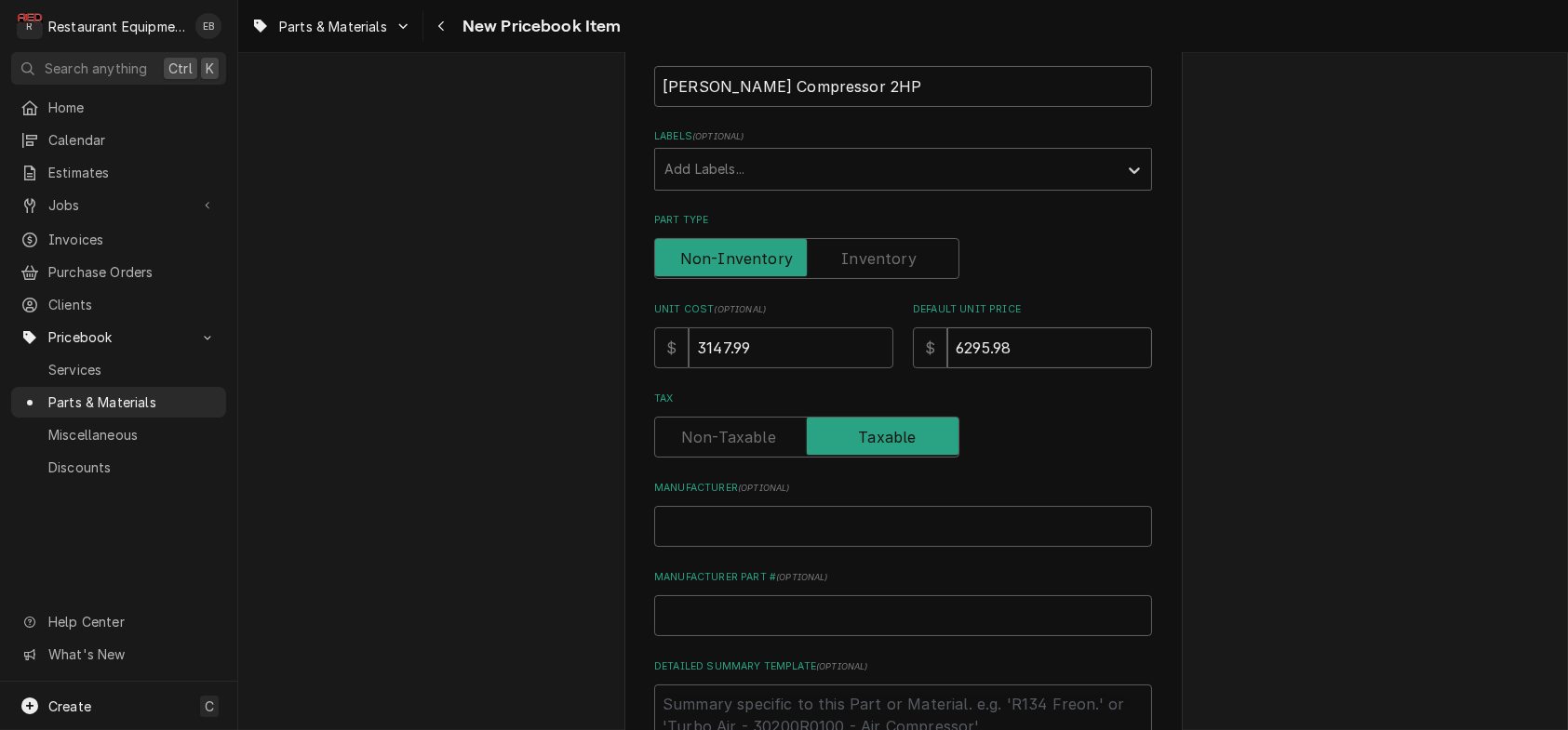
type input "6295.98"
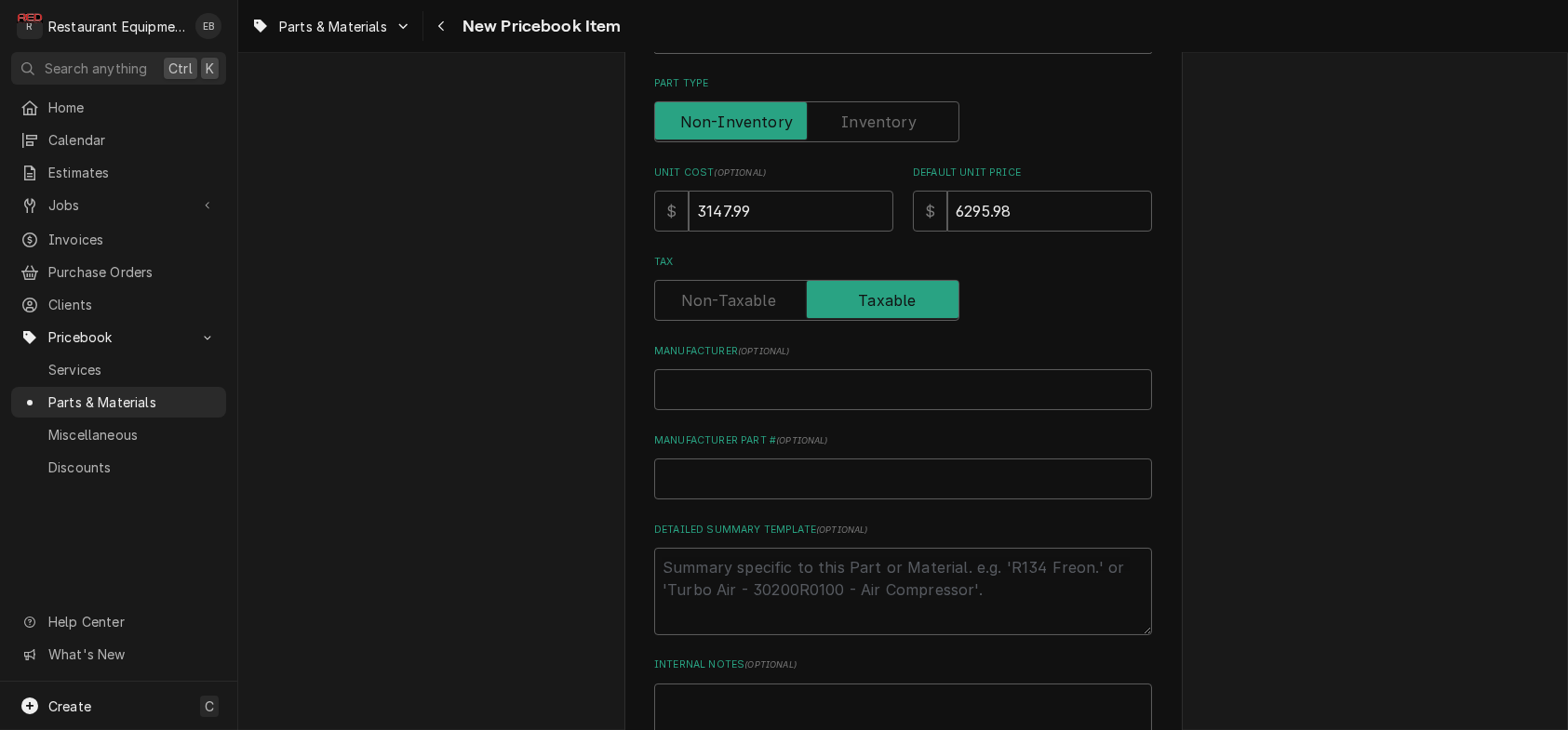
scroll to position [496, 0]
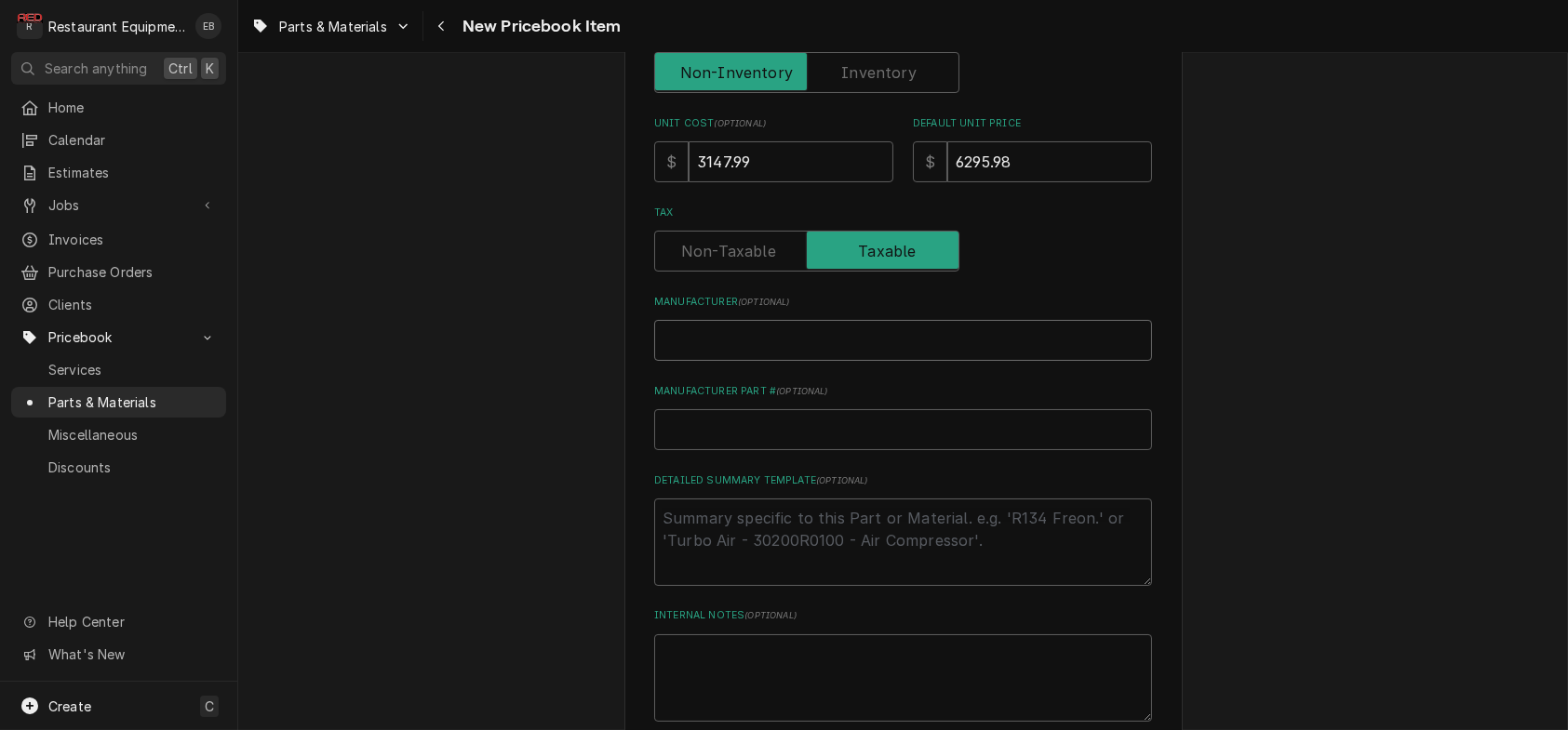
click at [730, 361] on input "Manufacturer ( optional )" at bounding box center [903, 341] width 497 height 41
type textarea "x"
type input "C"
type textarea "x"
type input "Co"
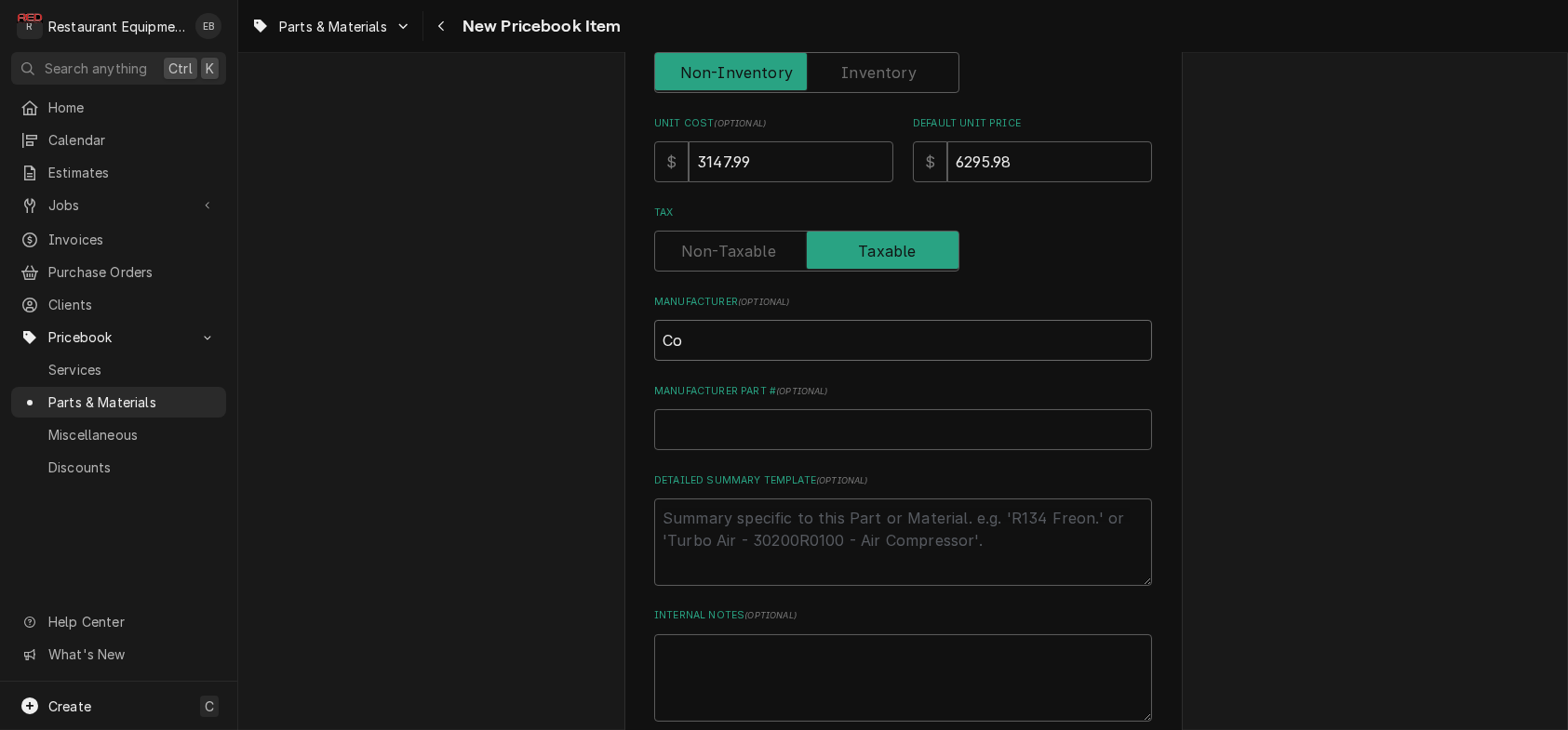
type textarea "x"
type input "Cop"
type textarea "x"
type input "Cope"
type textarea "x"
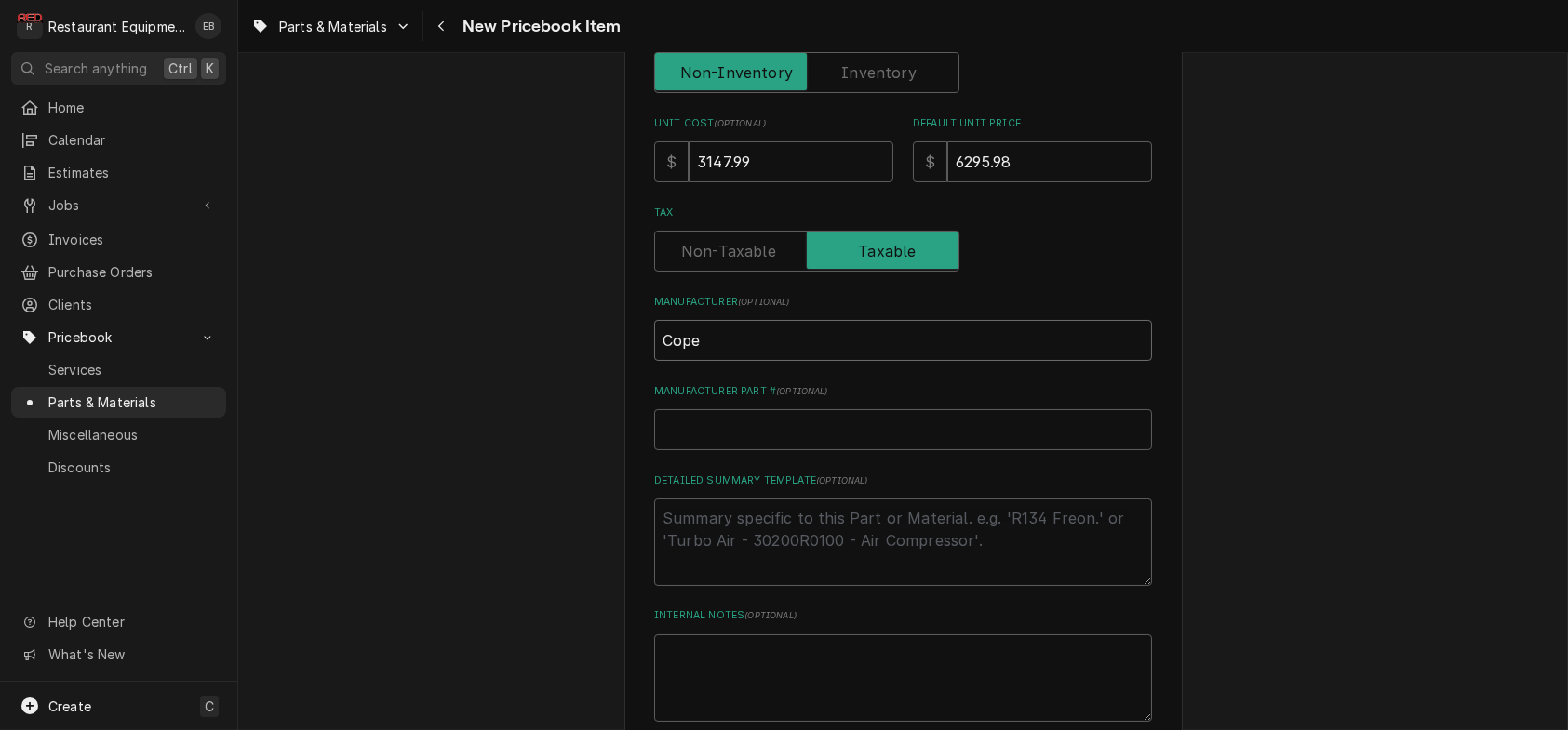
type input "Copel"
type textarea "x"
type input "Copela"
type textarea "x"
type input "Copelan"
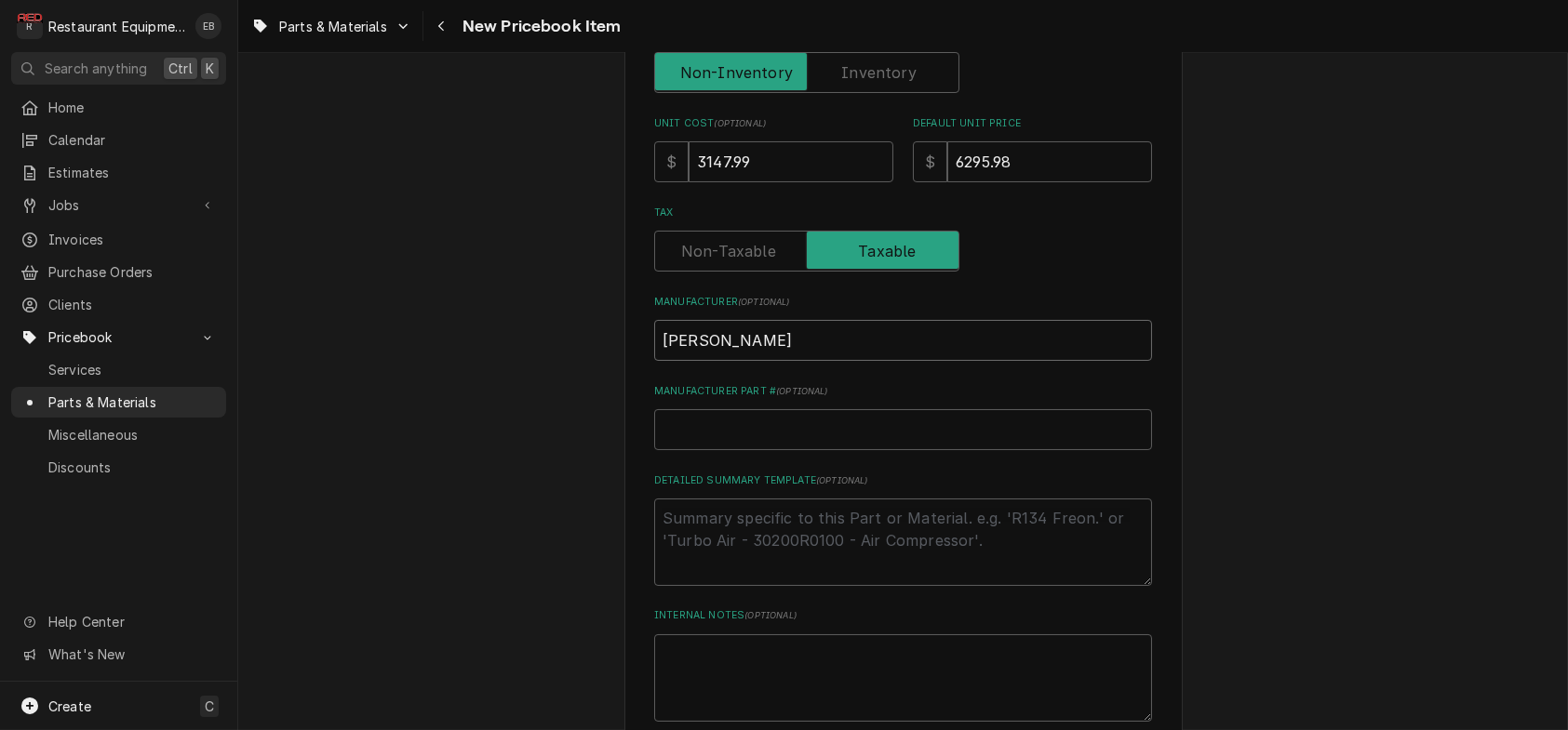
type textarea "x"
type input "Copeland"
click at [691, 451] on input "Manufacturer Part # ( optional )" at bounding box center [903, 430] width 497 height 41
type textarea "x"
type input "E"
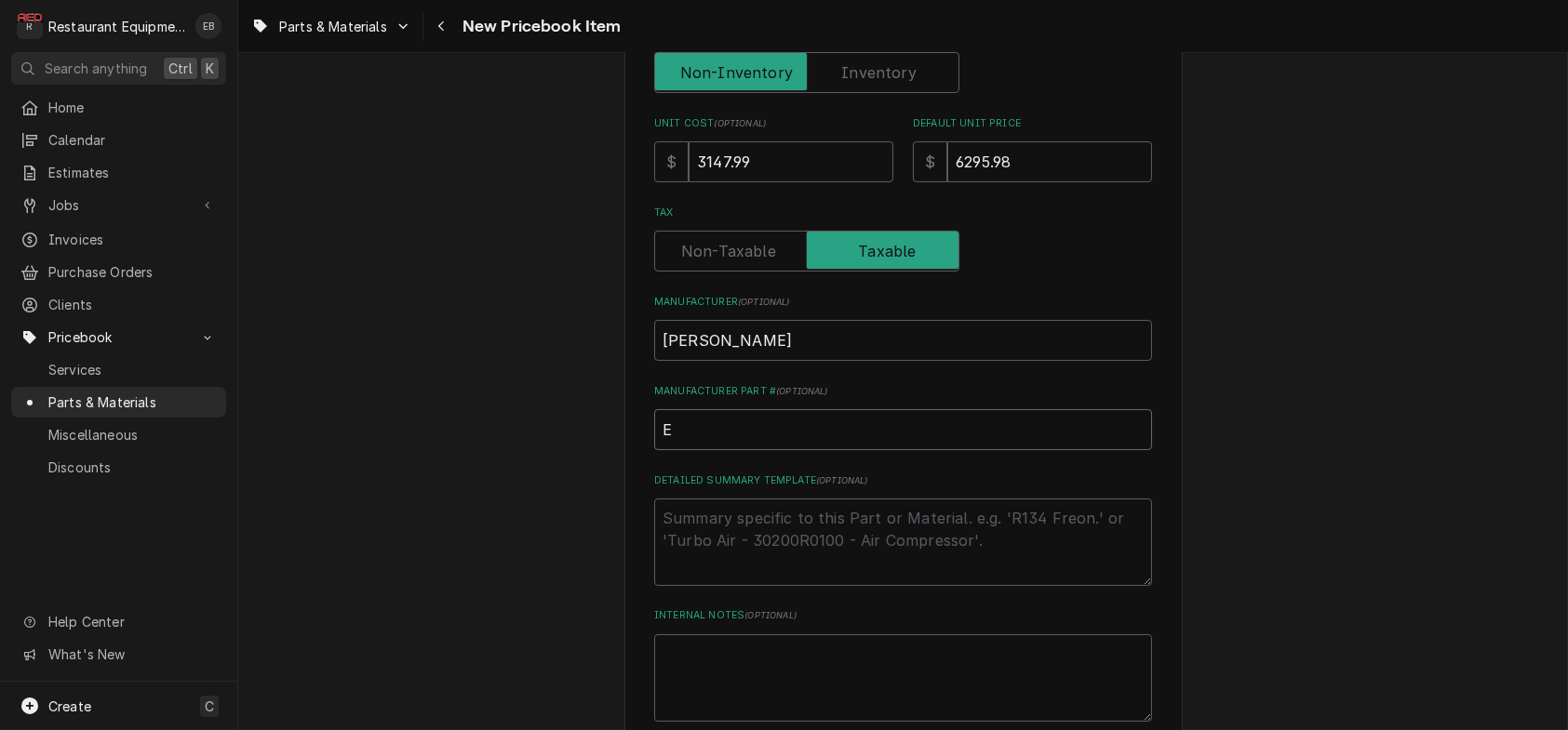
type textarea "x"
type input "EV"
type textarea "x"
type input "E"
type textarea "x"
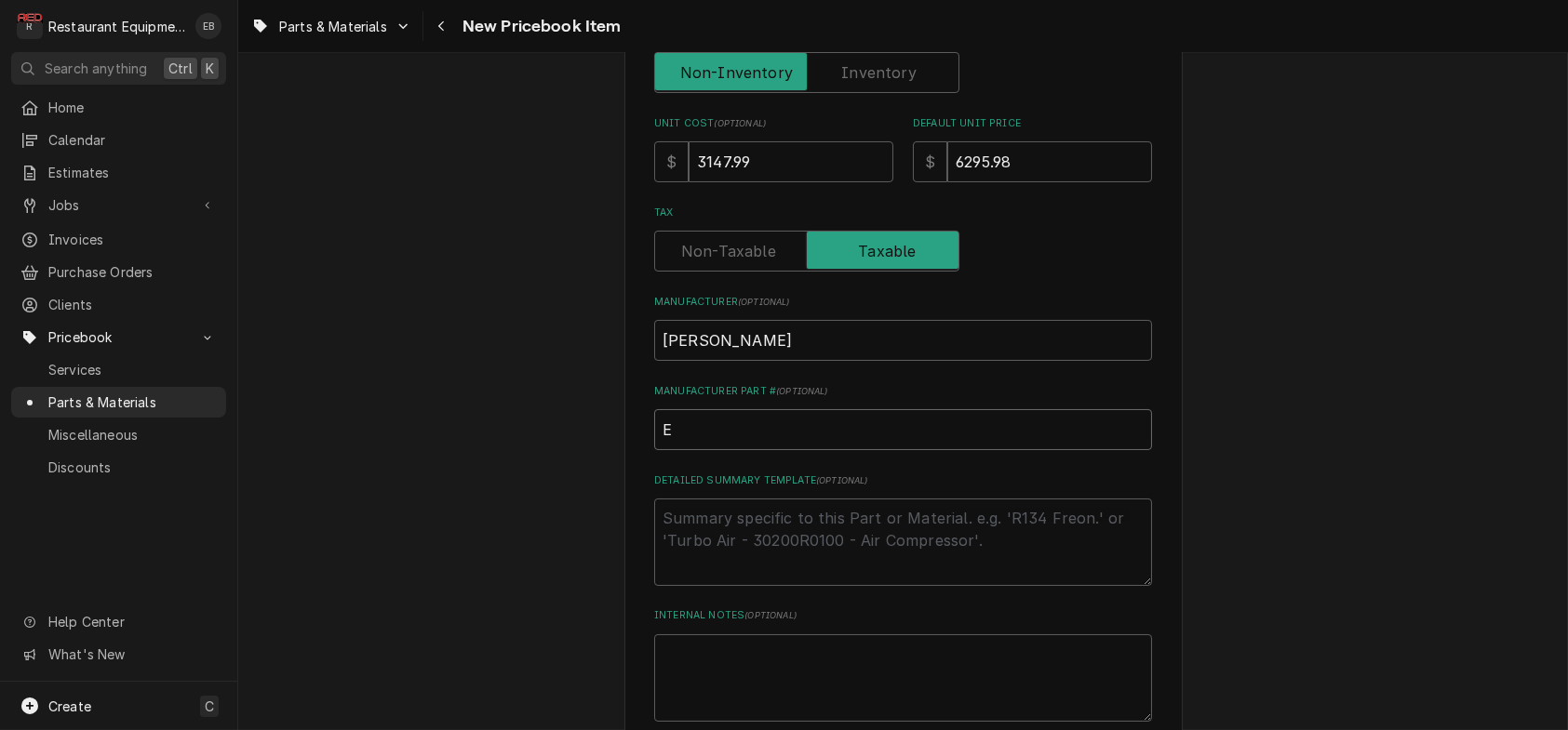
type input "EA"
type textarea "x"
type input "EAV"
type textarea "x"
type input "EAVA"
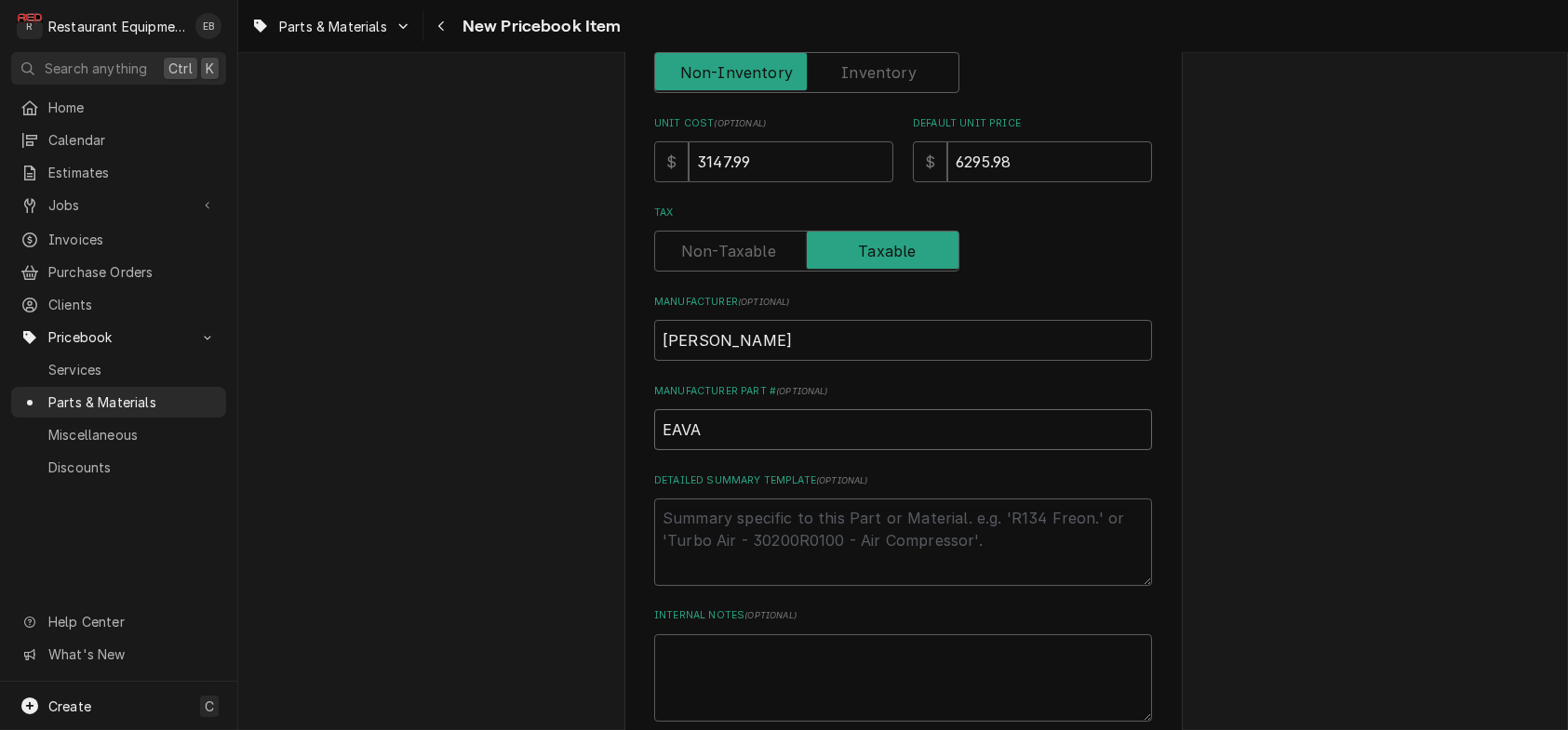
type textarea "x"
type input "EAVA0"
type textarea "x"
type input "EAVA02"
type textarea "x"
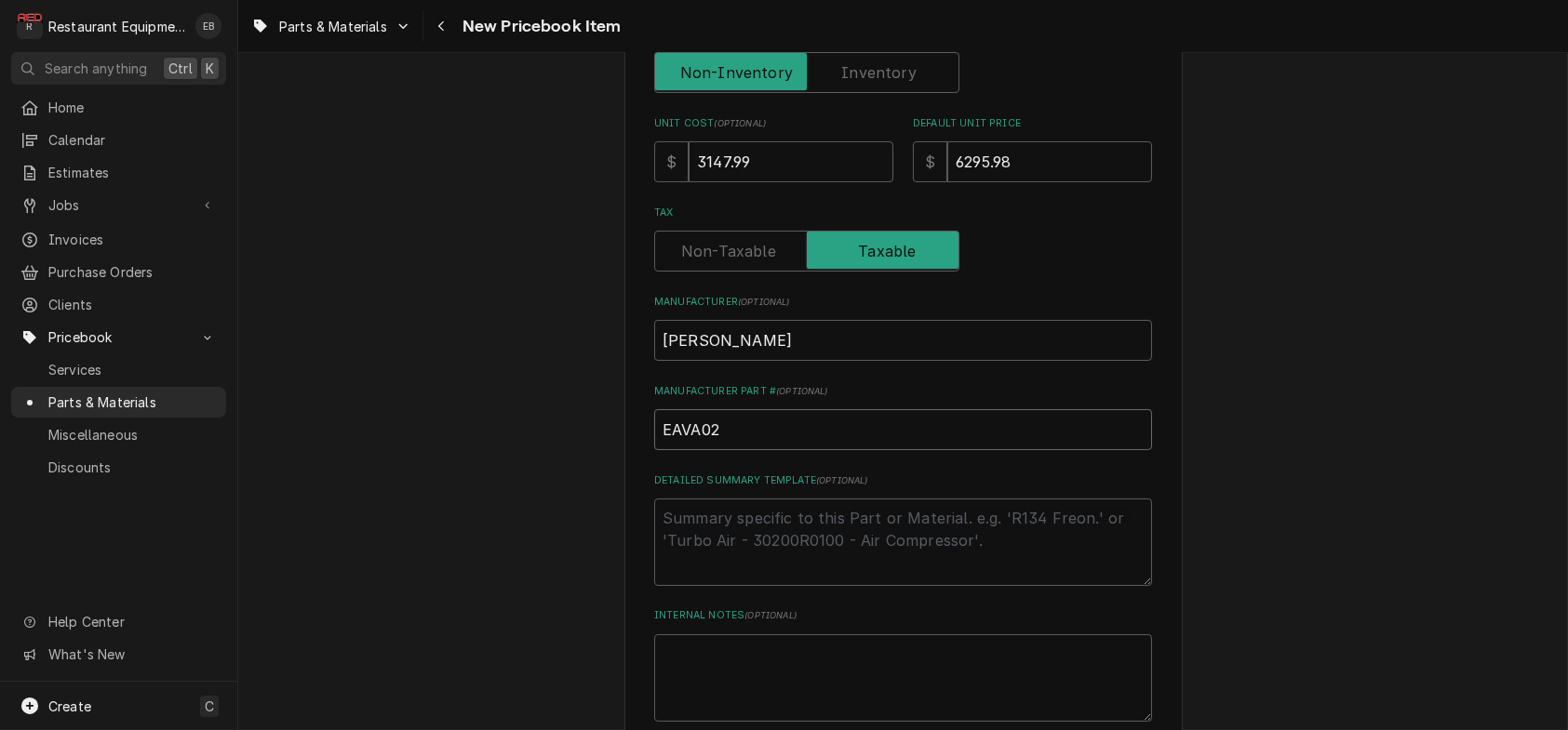
type input "EAVA021"
type textarea "x"
type input "EAVA021E"
type textarea "x"
type input "EAVA021ET"
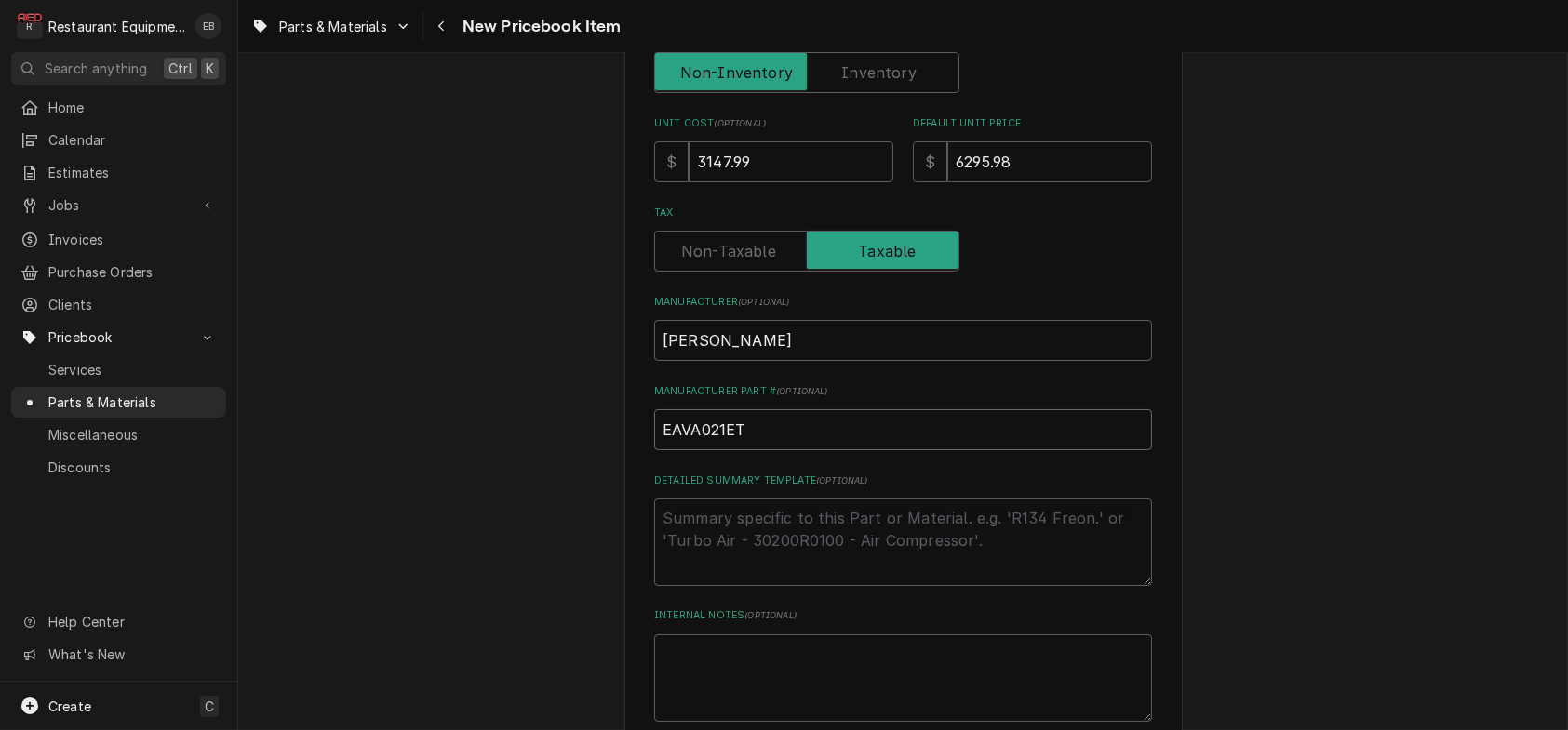
type textarea "x"
type input "EAVA021ETA"
type textarea "x"
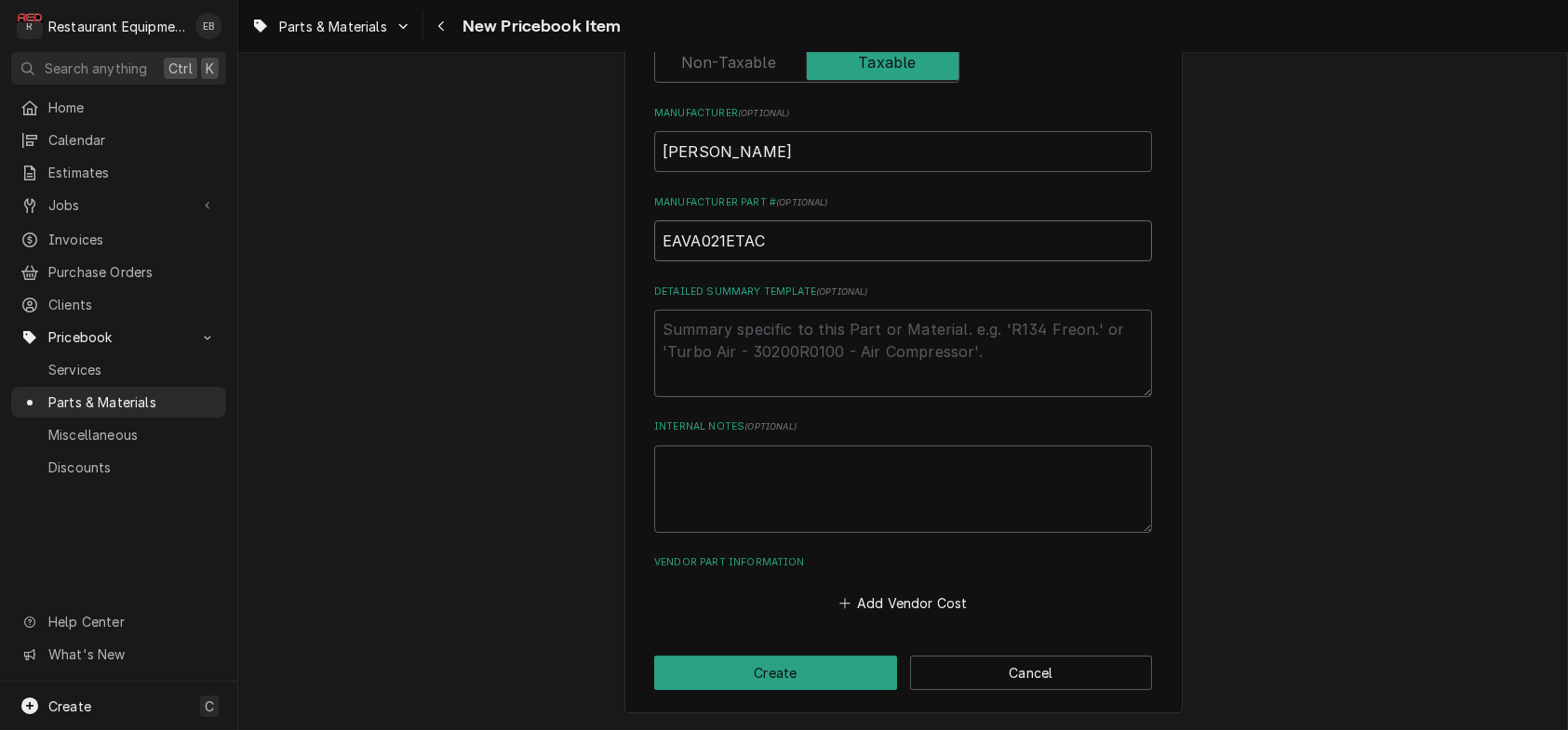
scroll to position [829, 0]
type input "EAVA021ETAC"
click at [884, 598] on button "Add Vendor Cost" at bounding box center [902, 604] width 135 height 26
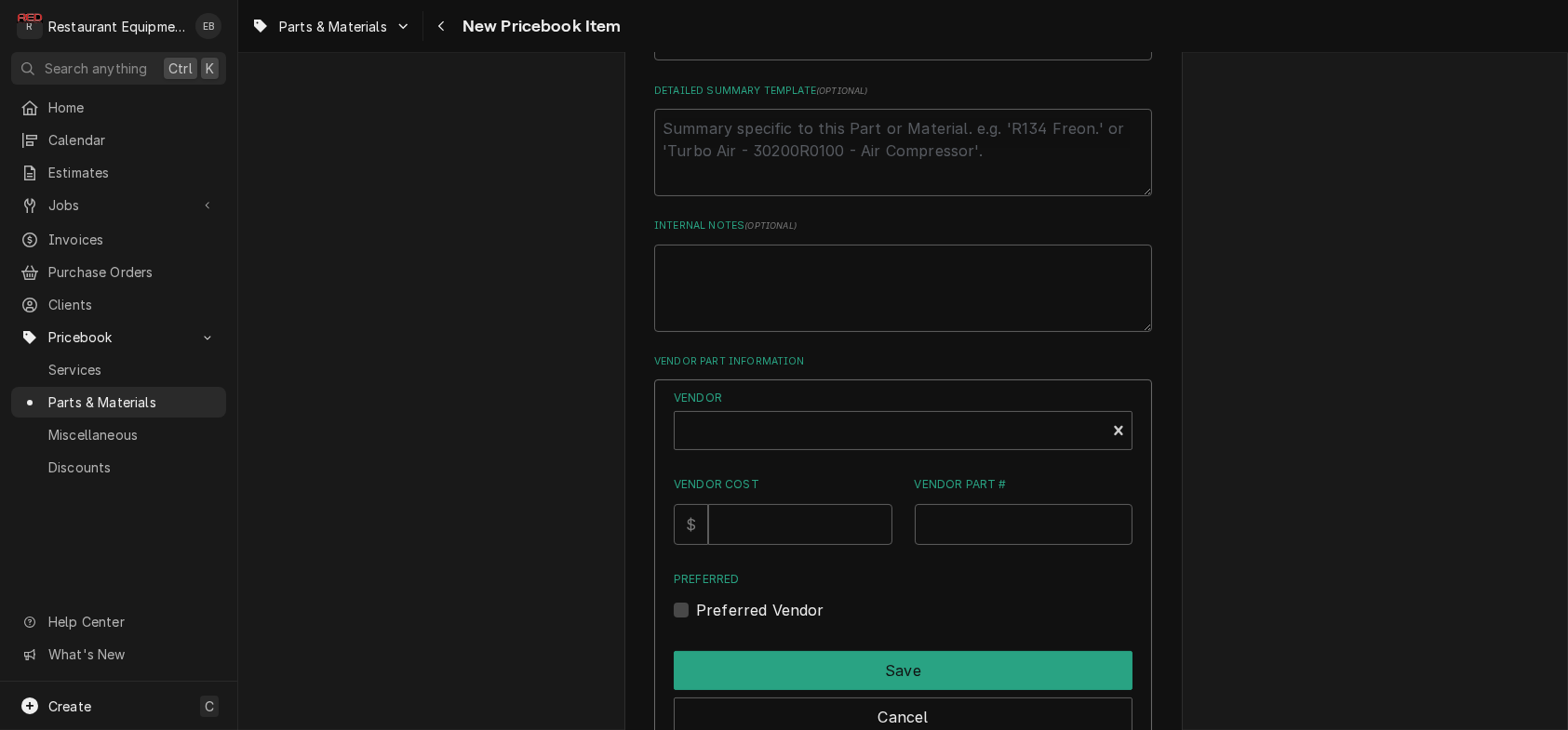
scroll to position [891, 0]
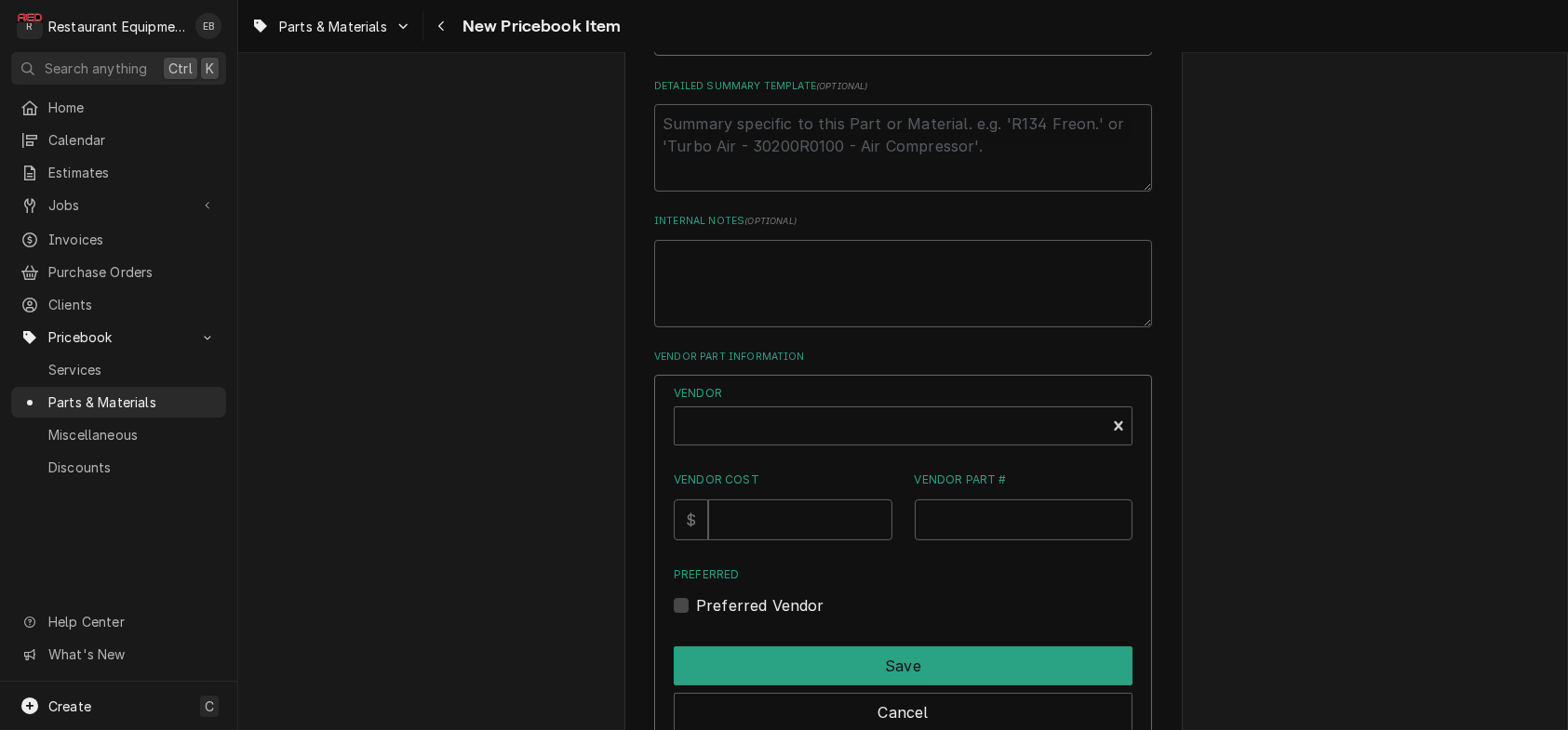
drag, startPoint x: 763, startPoint y: 136, endPoint x: 641, endPoint y: 152, distance: 123.0
click at [654, 55] on input "EAVA021ETAC" at bounding box center [903, 35] width 497 height 41
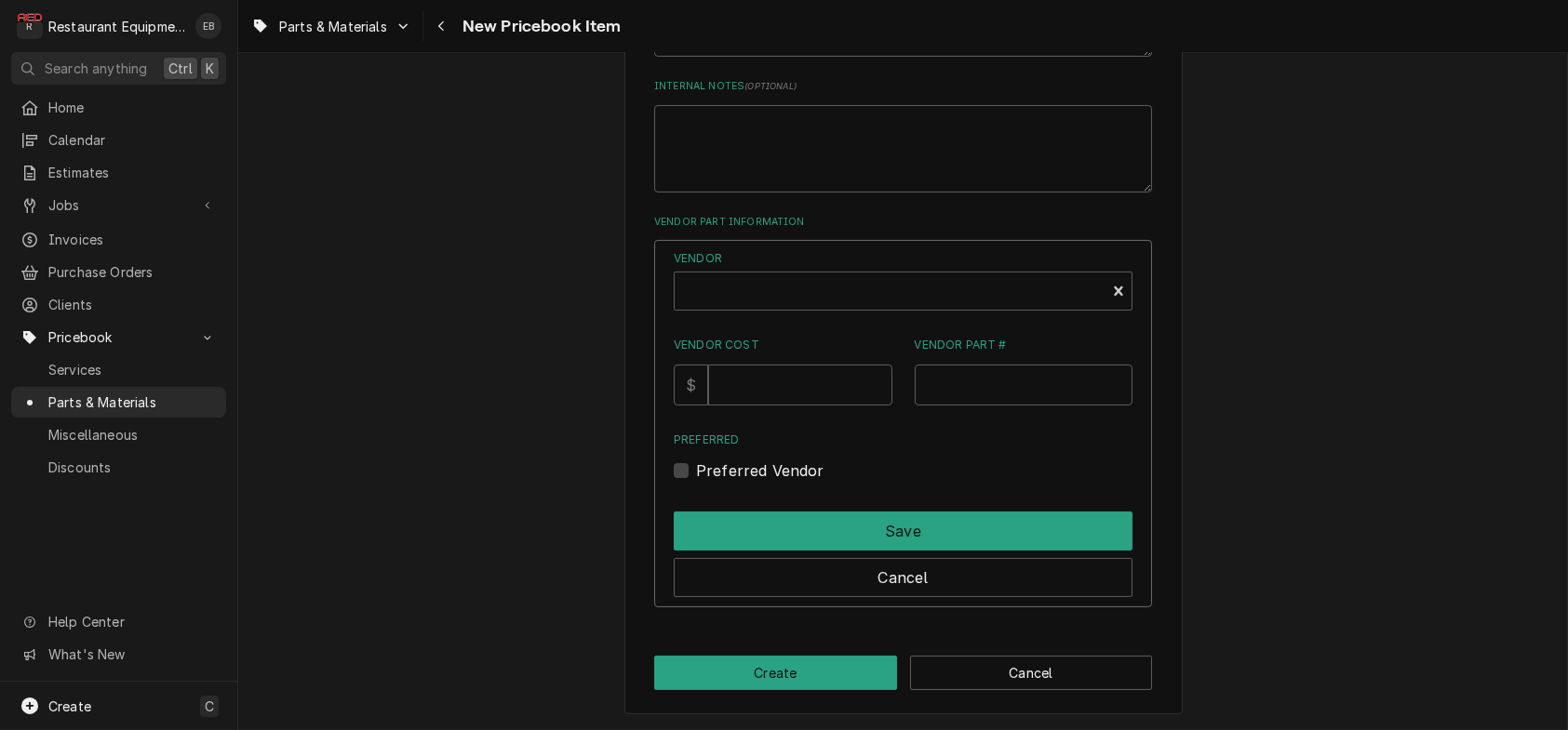
scroll to position [1199, 0]
type textarea "x"
click at [762, 271] on div "Vendor" at bounding box center [890, 293] width 412 height 45
type input "united"
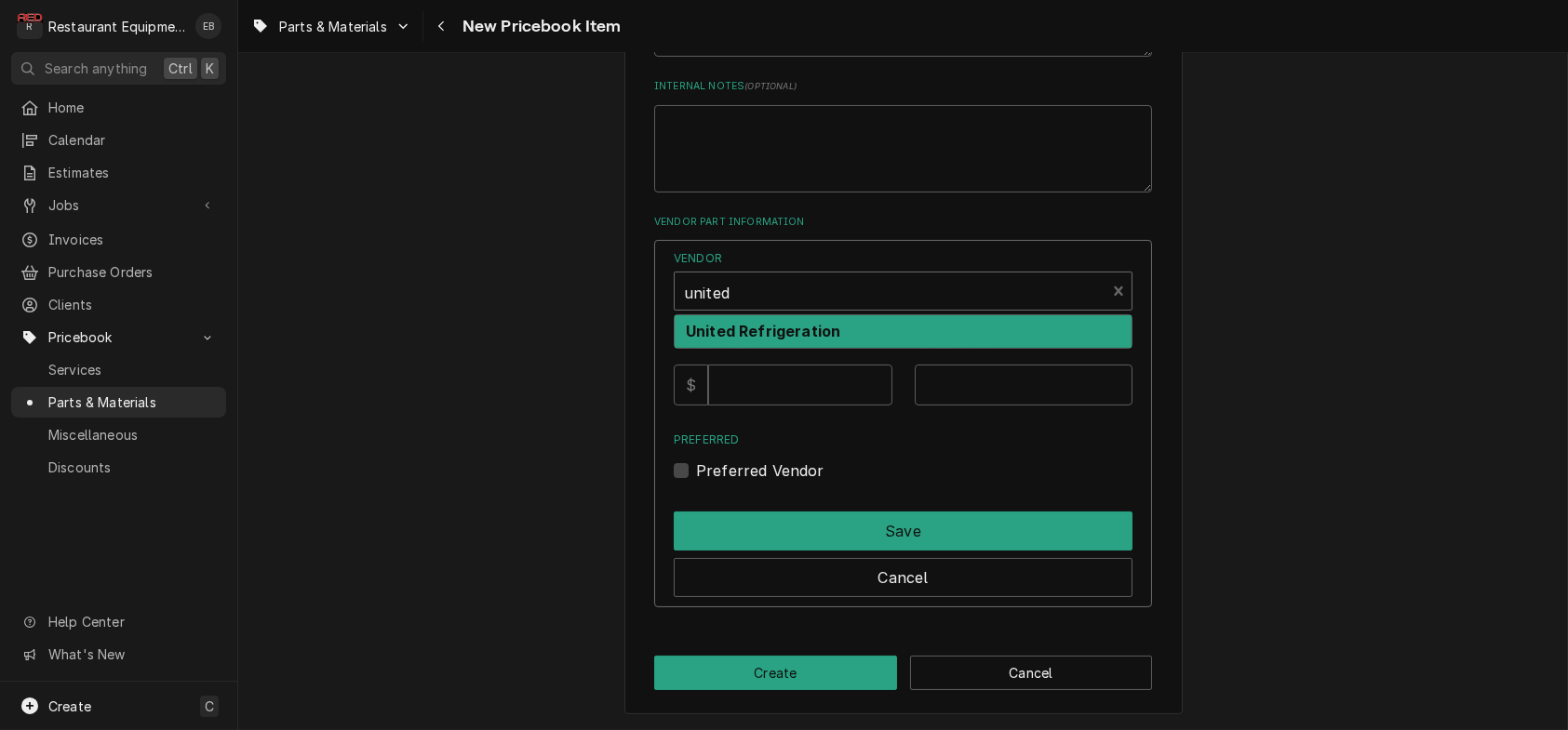
click at [761, 321] on strong "United Refrigeration" at bounding box center [762, 330] width 154 height 18
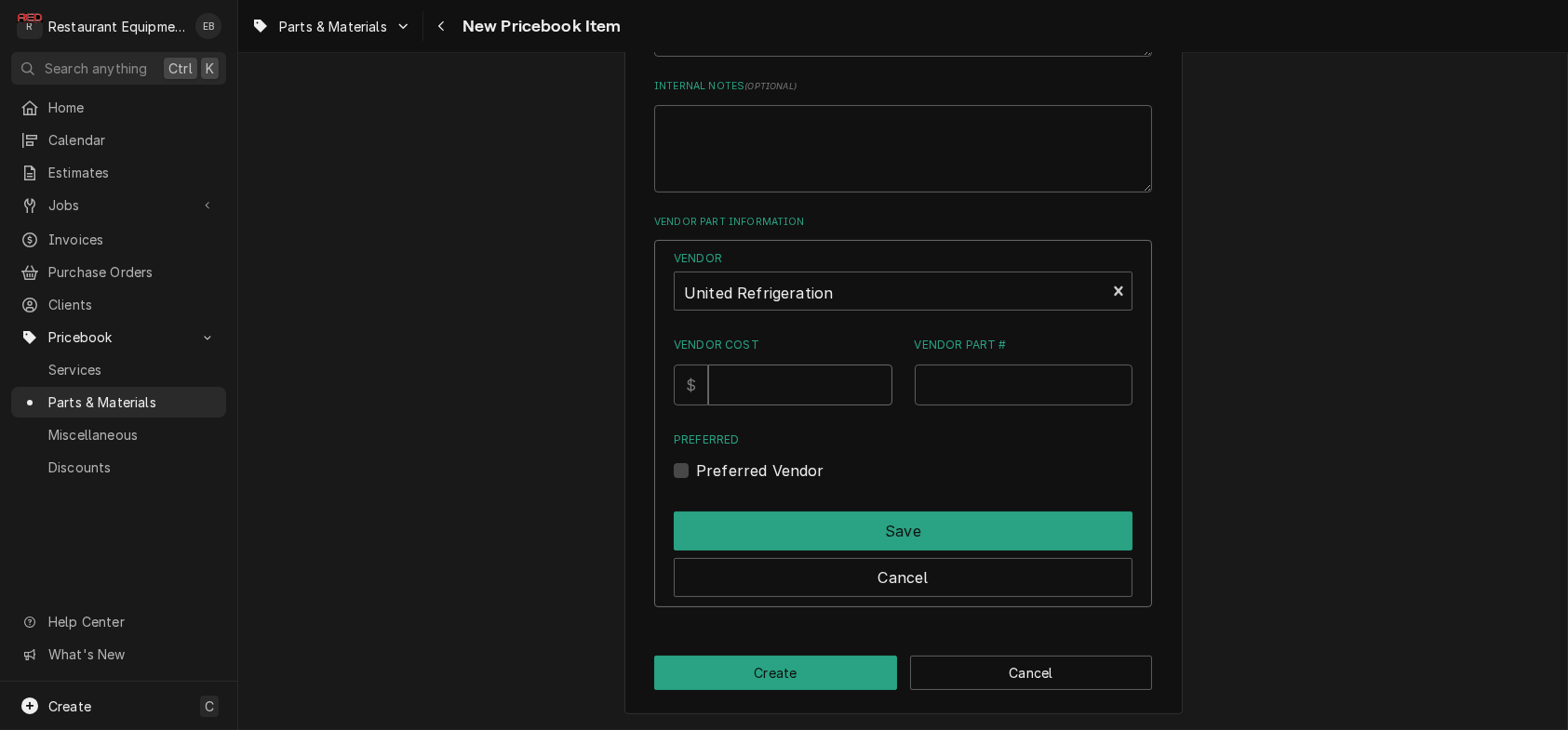
click at [765, 375] on input "Vendor Cost" at bounding box center [800, 385] width 184 height 41
type input "3147.99"
click at [976, 373] on input "Vendor Part #" at bounding box center [1024, 385] width 219 height 41
paste input "EAVA021ETAC"
type input "EAVA021ETAC"
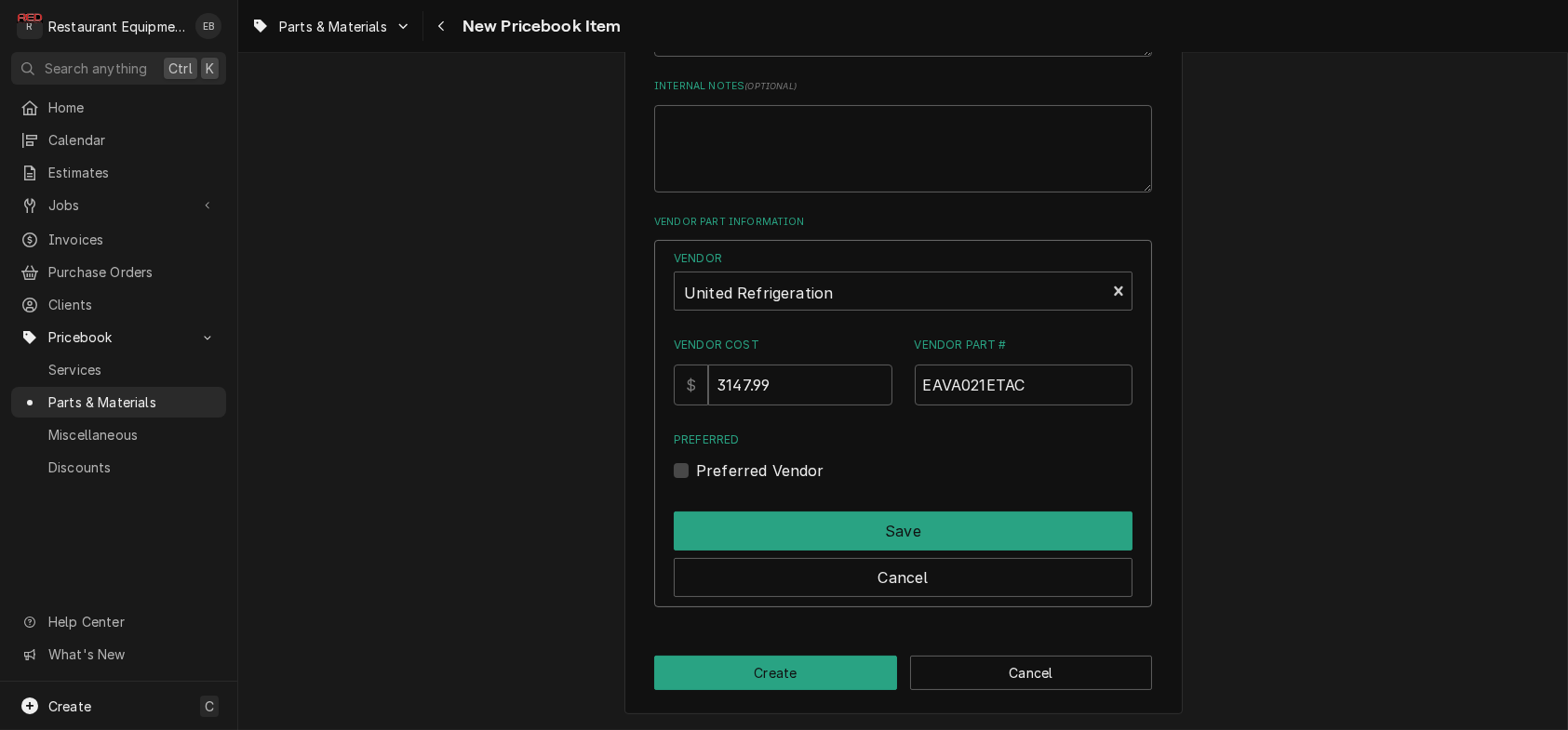
click at [893, 431] on label "Preferred" at bounding box center [902, 440] width 458 height 17
click at [893, 459] on input "Preferred" at bounding box center [924, 479] width 458 height 41
checkbox input "true"
click at [696, 478] on div "Vendor United Refrigeration Vendor Cost $ 3147.99 Vendor Part # EAVA021ETAC Pre…" at bounding box center [903, 424] width 497 height 367
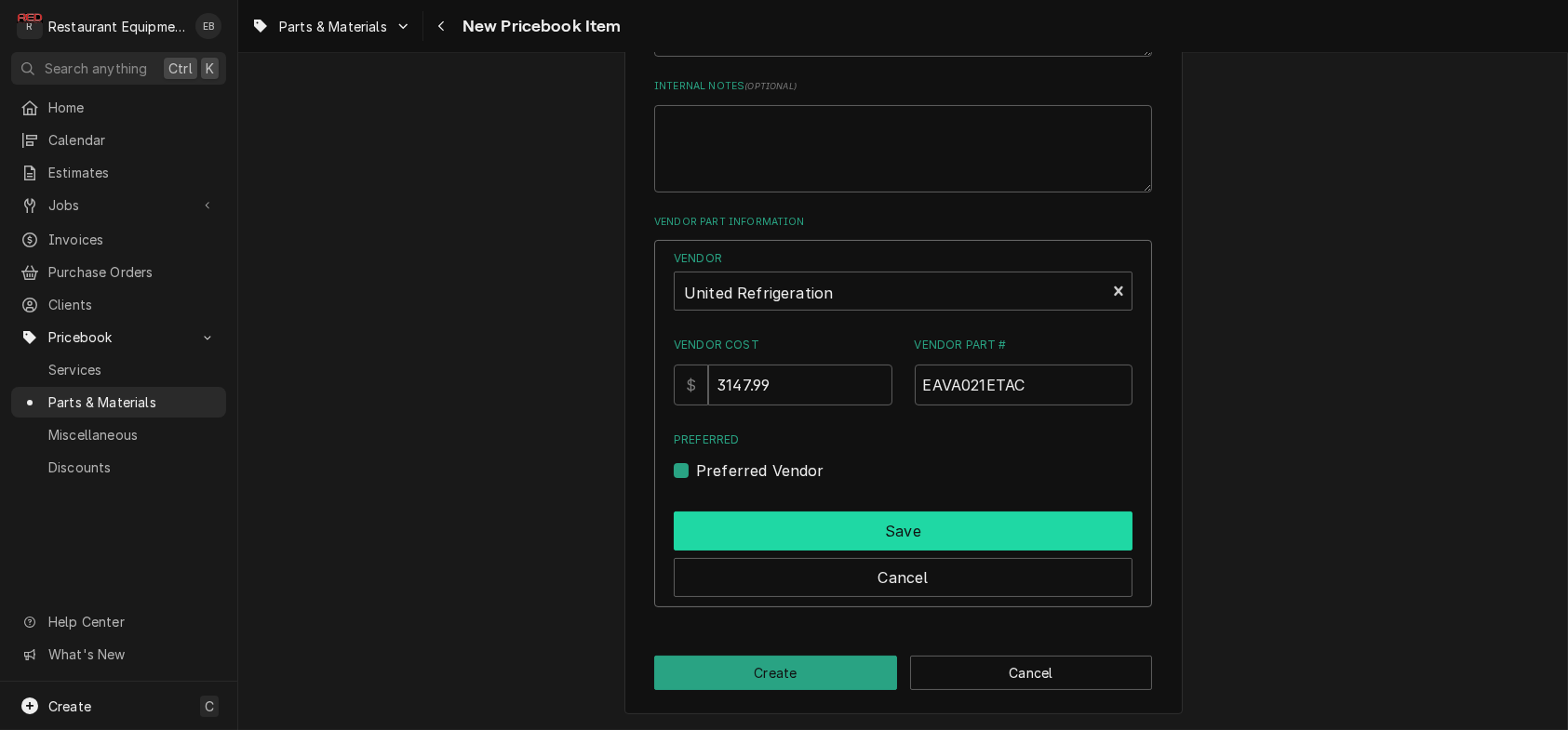
click at [751, 512] on button "Save" at bounding box center [902, 531] width 458 height 39
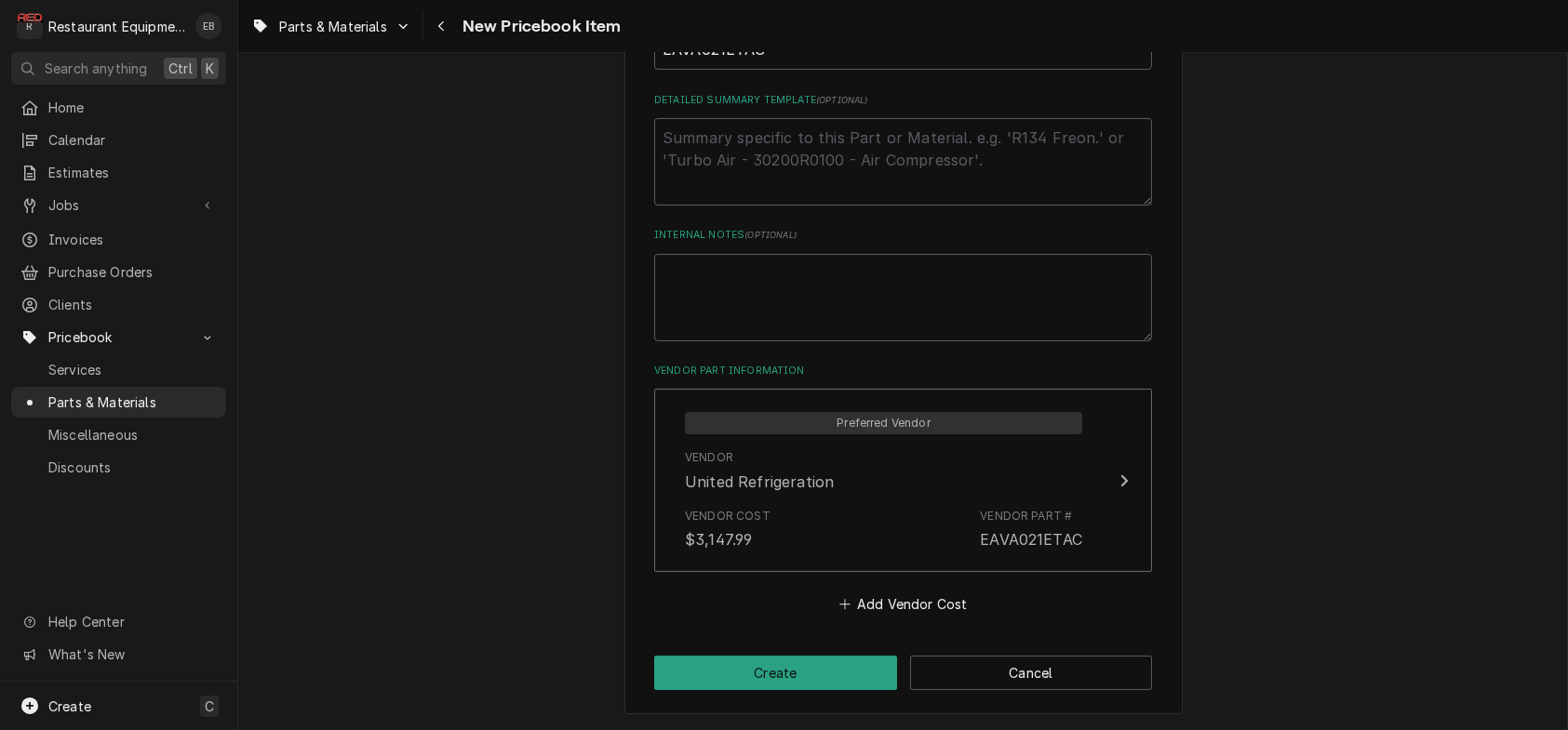
scroll to position [1040, 0]
click at [774, 656] on button "Create" at bounding box center [776, 674] width 243 height 34
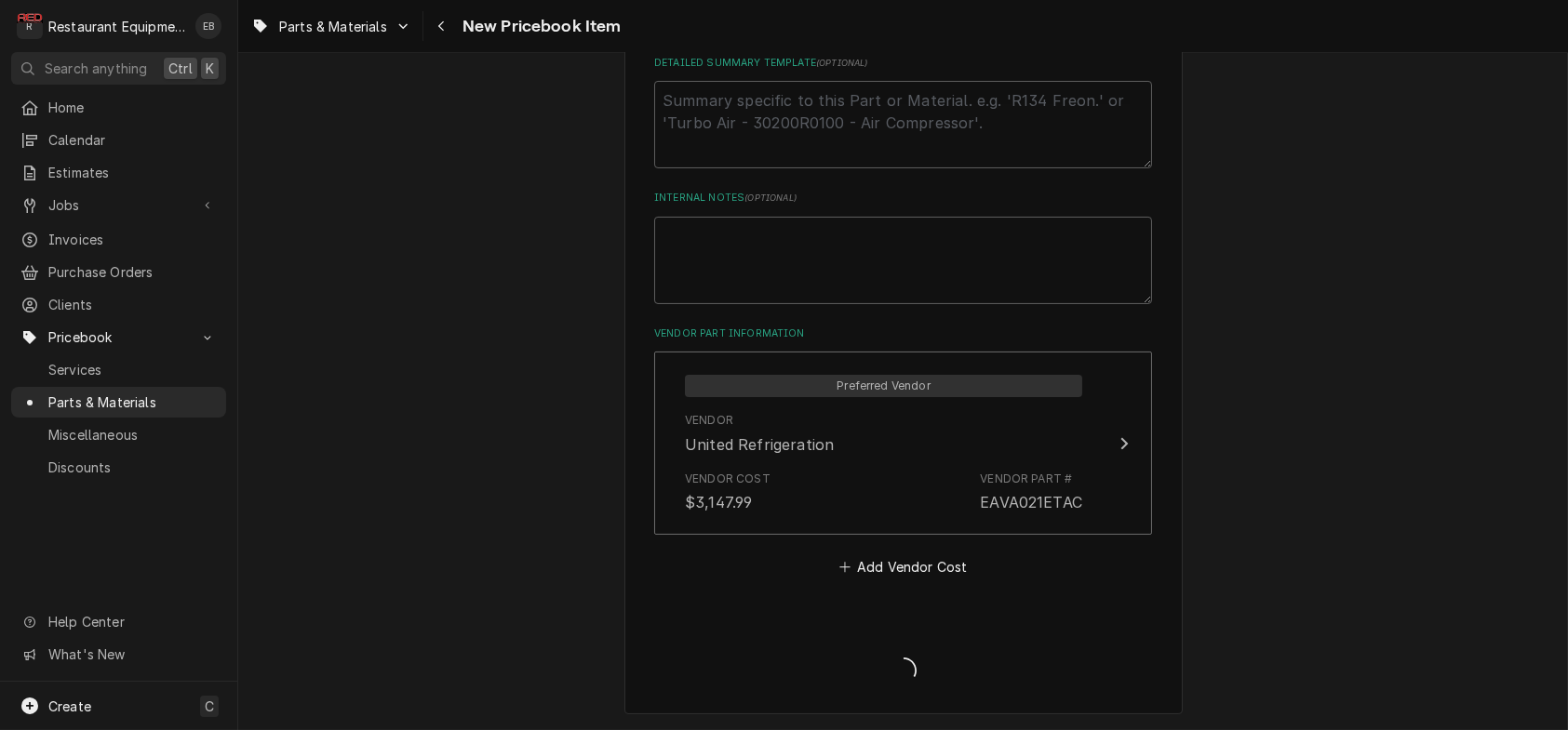
type textarea "x"
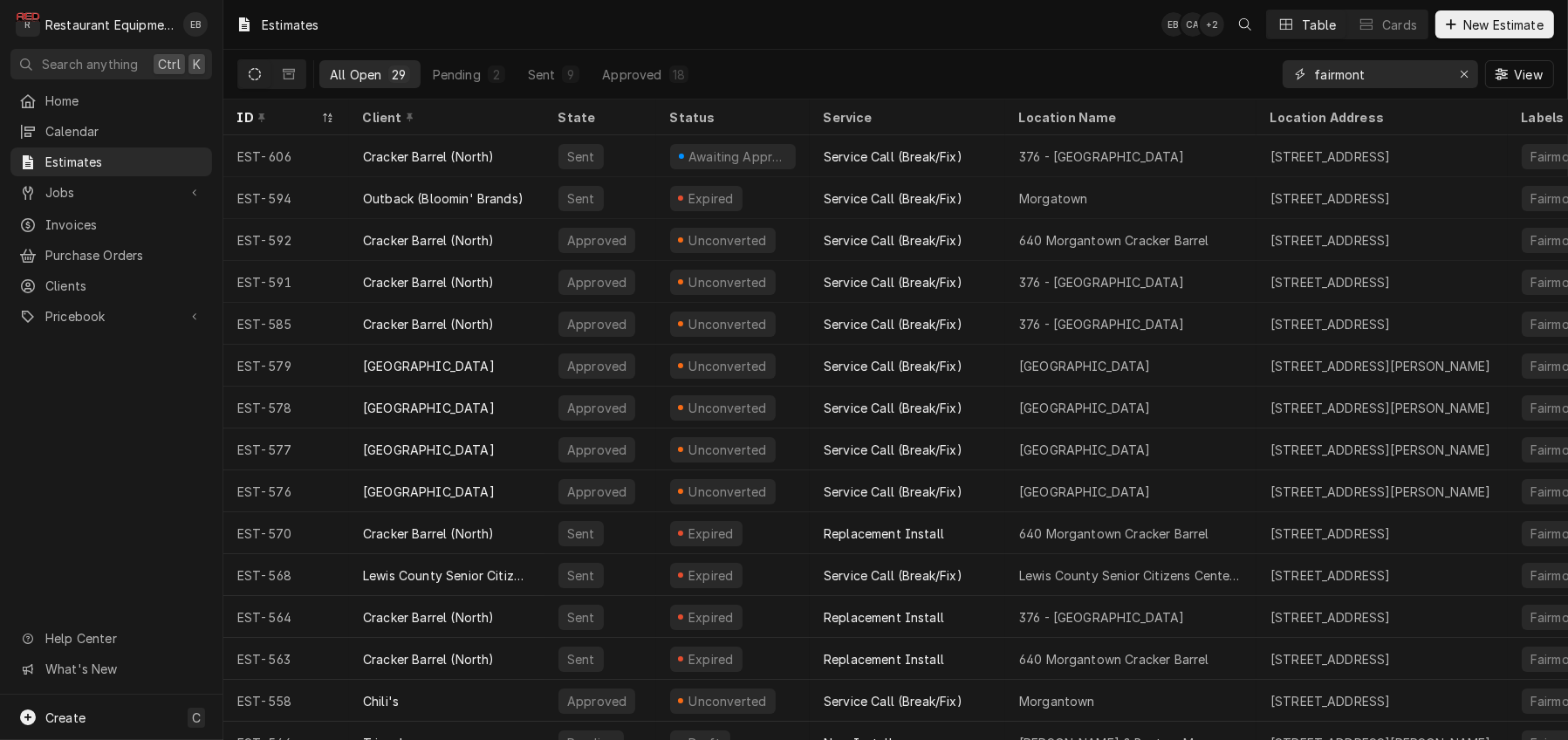
drag, startPoint x: 1446, startPoint y: 81, endPoint x: 1401, endPoint y: 76, distance: 45.3
click at [1450, 81] on button "Erase input" at bounding box center [1463, 74] width 28 height 28
click at [1350, 74] on input "Dynamic Content Wrapper" at bounding box center [1396, 74] width 164 height 28
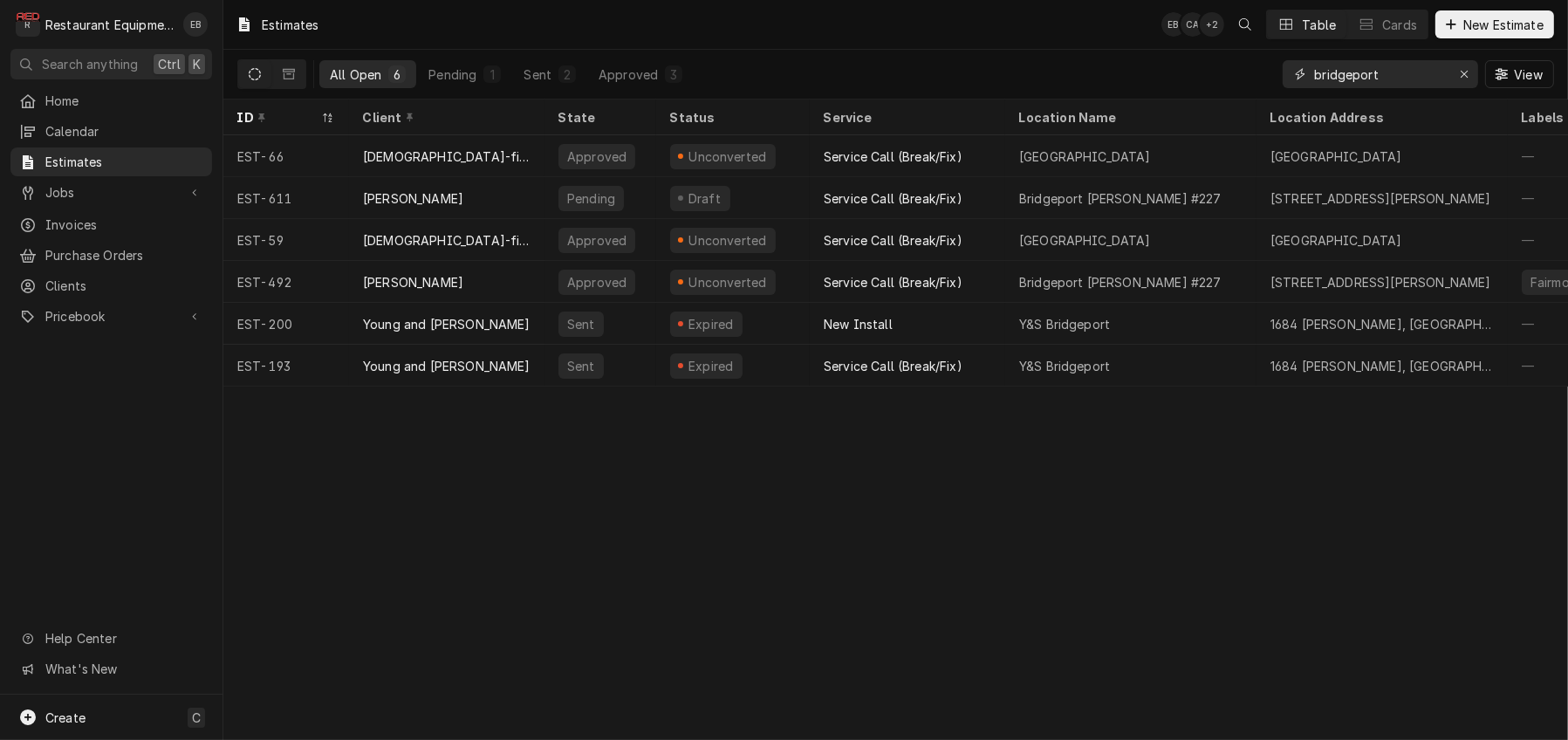
click at [1373, 76] on input "bridgeport" at bounding box center [1380, 74] width 131 height 28
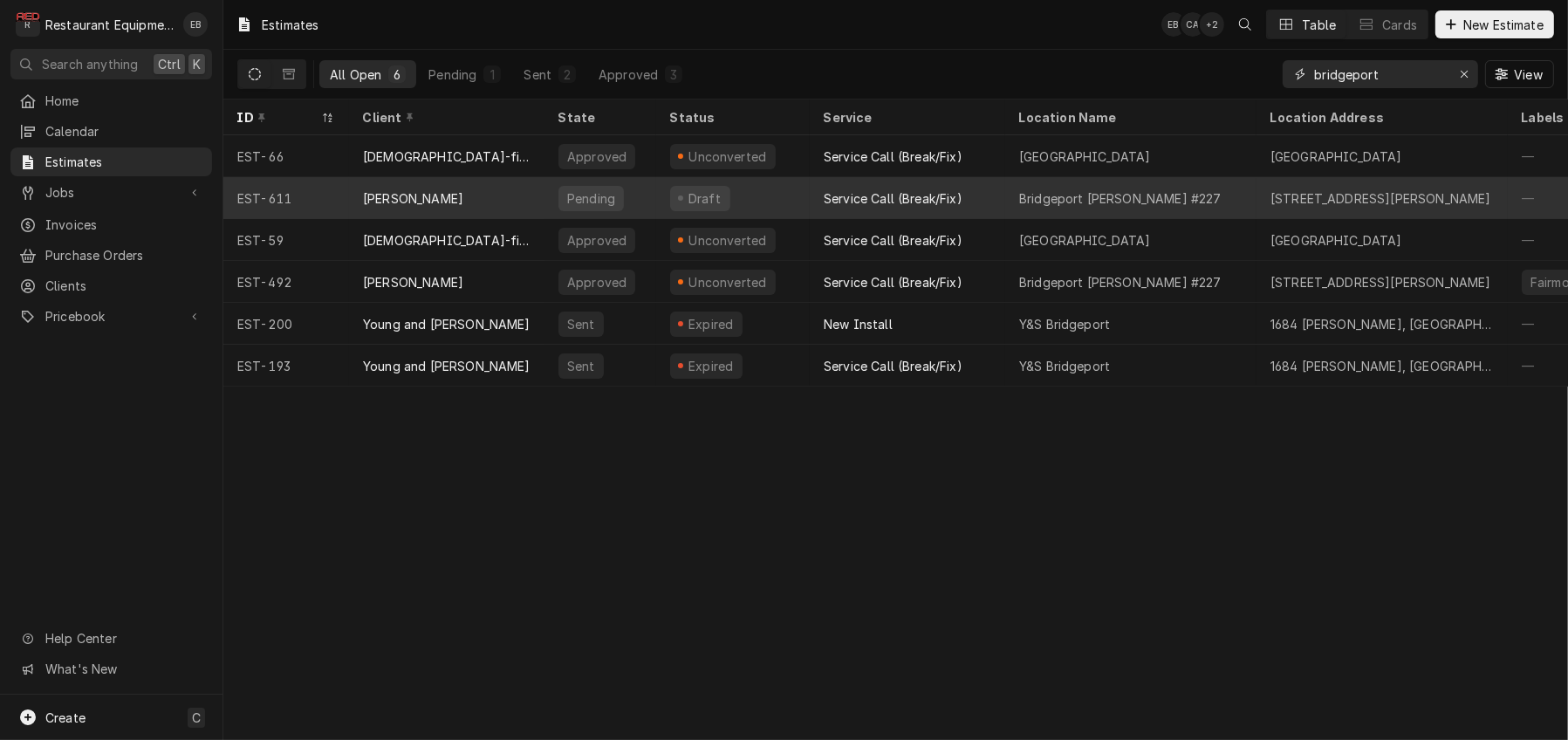
type input "bridgeport"
click at [804, 194] on div "Draft" at bounding box center [732, 197] width 153 height 42
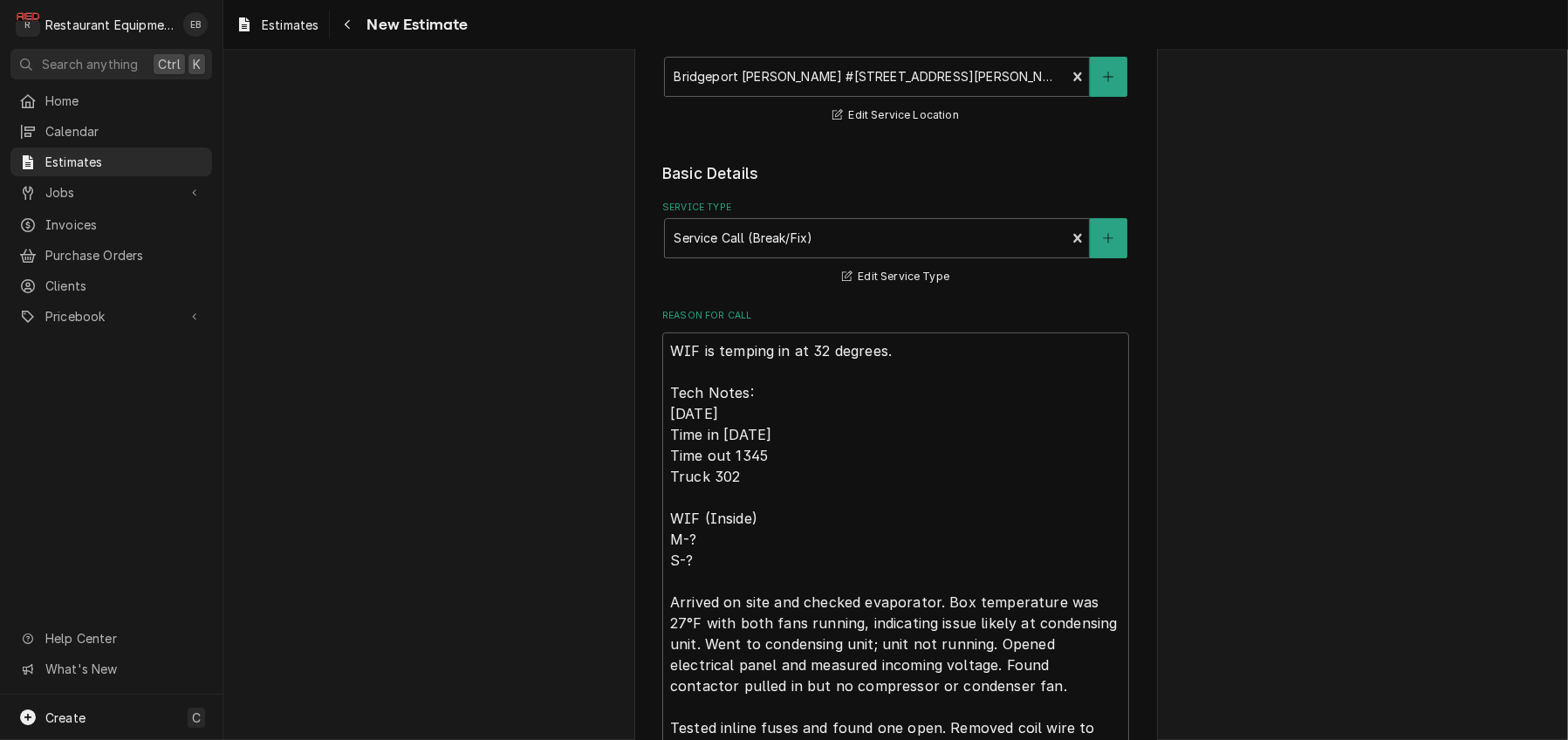
scroll to position [349, 0]
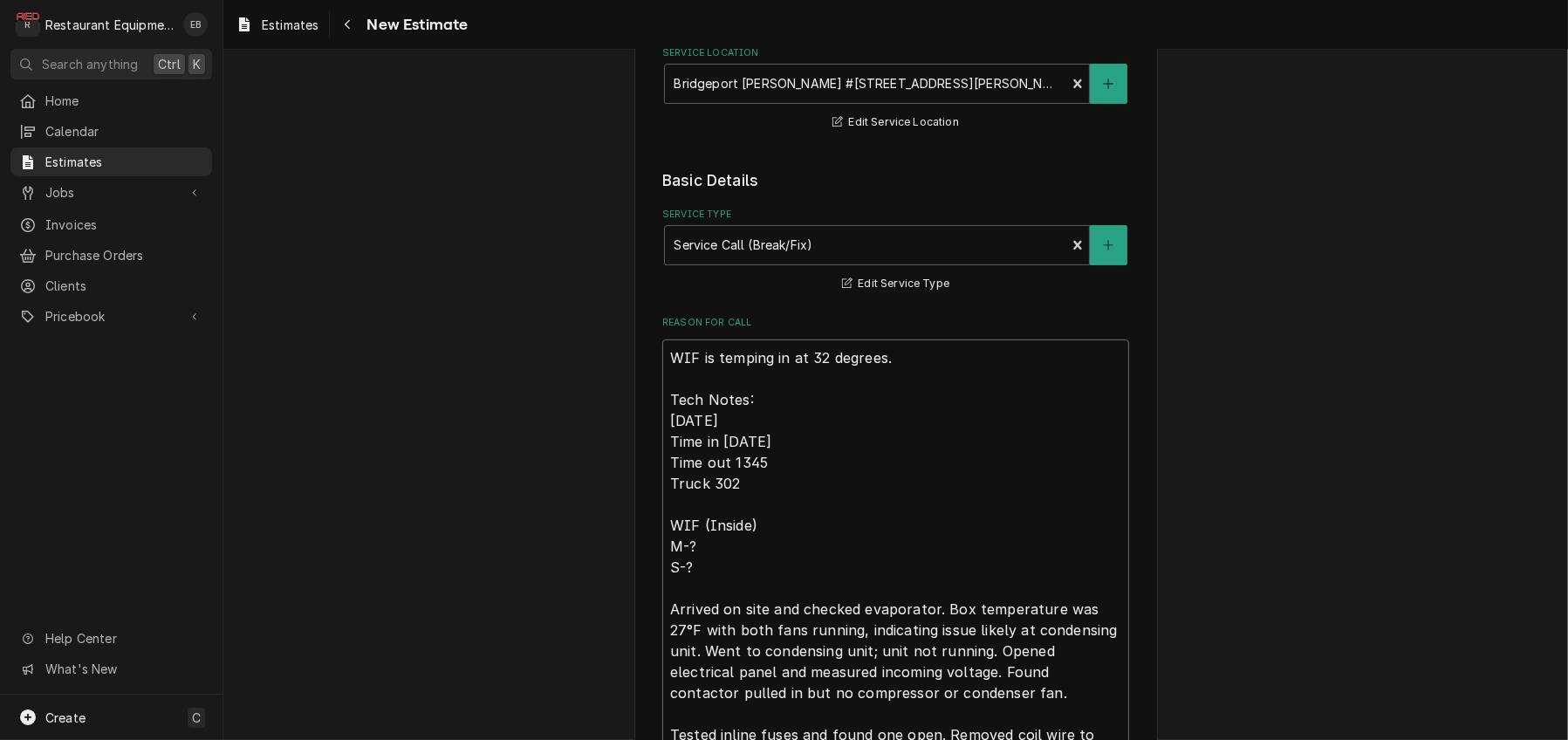
click at [662, 431] on textarea "WIF is temping in at 32 degrees. Tech Notes: [DATE] Time in [DATE] Time out 134…" at bounding box center [895, 659] width 466 height 640
type textarea "x"
type textarea "WIF is temping in at 32 degrees. Tech Notes: [DATE] Time in [DATE] Time out 134…"
type textarea "x"
type textarea "r WIF is temping in at 32 degrees. Tech Notes: [DATE] Time in [DATE] Time out 1…"
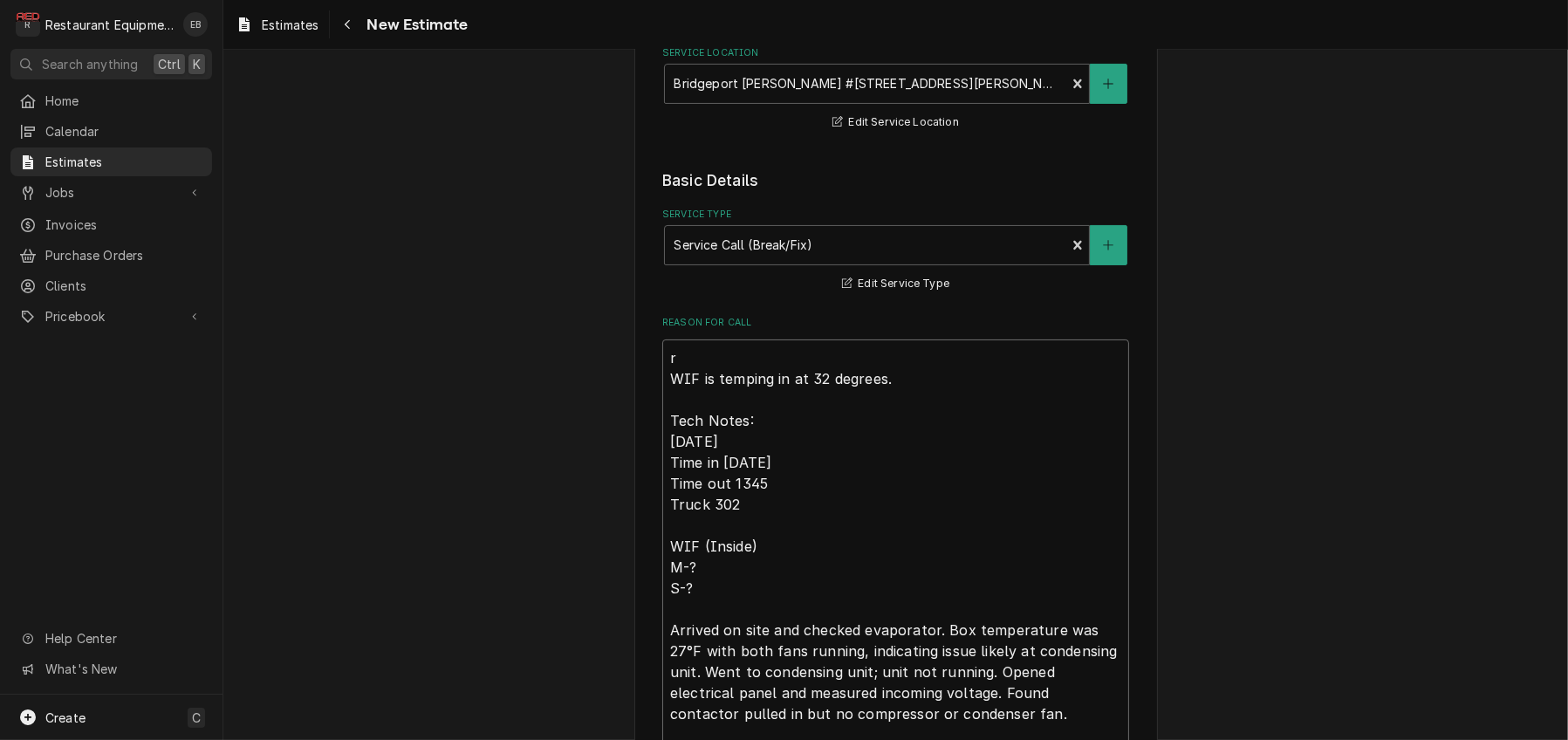
type textarea "x"
type textarea "ro WIF is temping in at 32 degrees. Tech Notes: [DATE] Time in [DATE] Time out …"
type textarea "x"
type textarea "roo WIF is temping in at 32 degrees. Tech Notes: [DATE] Time in [DATE] Time out…"
type textarea "x"
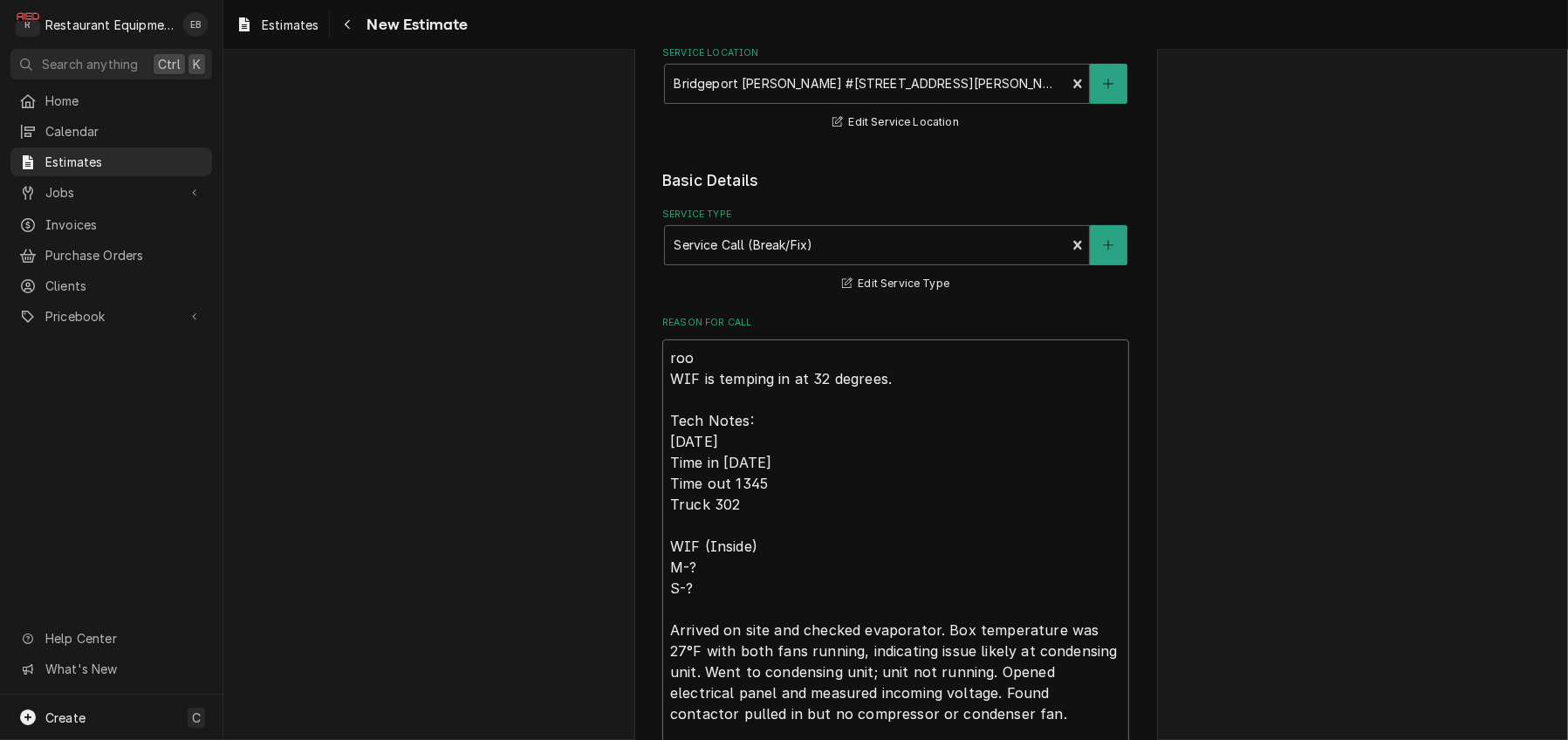
type textarea "roo- WIF is temping in at 32 degrees. Tech Notes: [DATE] Time in [DATE] Time ou…"
type textarea "x"
type textarea "roo WIF is temping in at 32 degrees. Tech Notes: [DATE] Time in [DATE] Time out…"
type textarea "x"
type textarea "ro WIF is temping in at 32 degrees. Tech Notes: [DATE] Time in [DATE] Time out …"
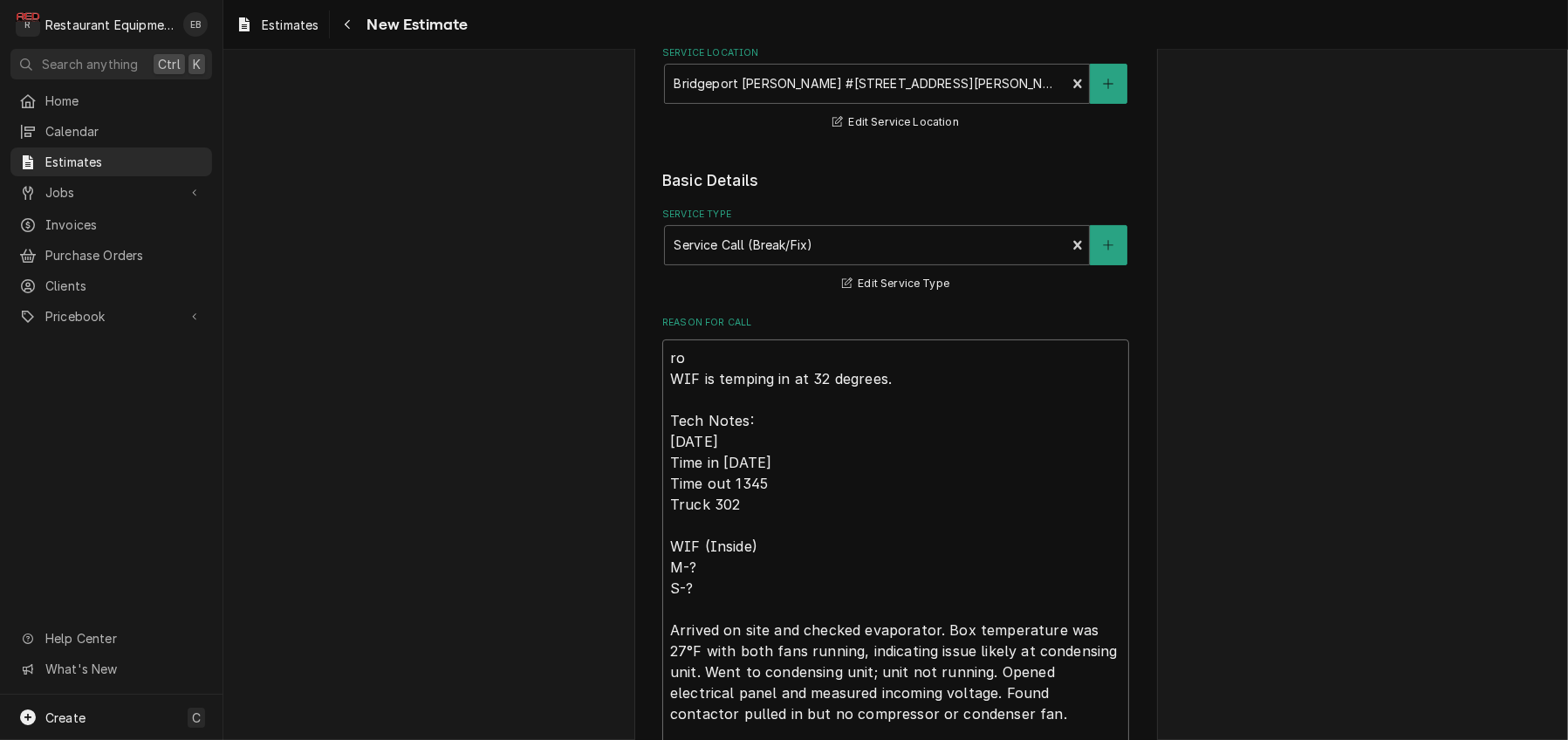
type textarea "x"
type textarea "r WIF is temping in at 32 degrees. Tech Notes: [DATE] Time in [DATE] Time out 1…"
type textarea "x"
type textarea "WIF is temping in at 32 degrees. Tech Notes: [DATE] Time in [DATE] Time out 134…"
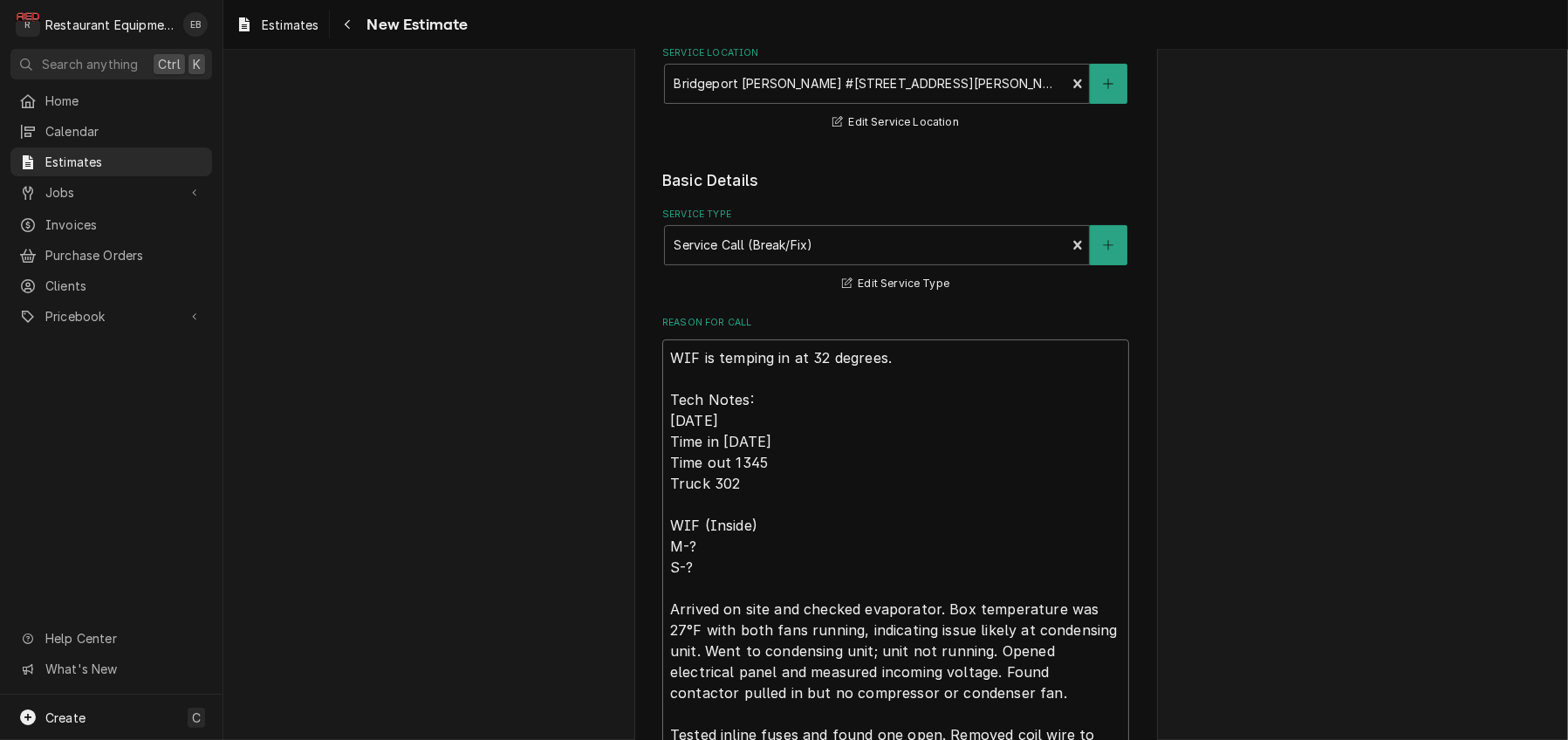
type textarea "x"
type textarea "R WIF is temping in at 32 degrees. Tech Notes: [DATE] Time in [DATE] Time out 1…"
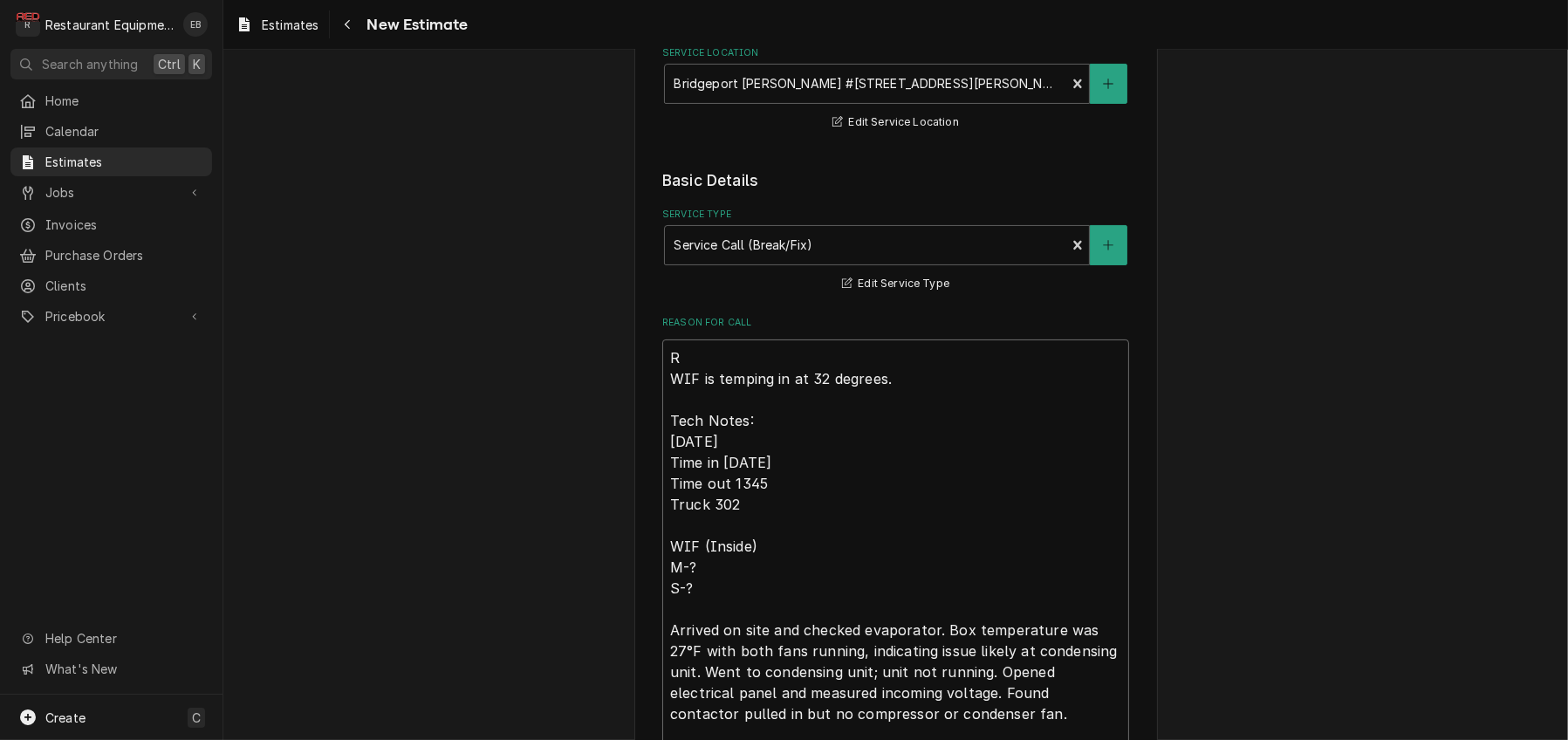
type textarea "x"
type textarea "RO WIF is temping in at 32 degrees. Tech Notes: [DATE] Time in [DATE] Time out …"
type textarea "x"
type textarea "ROO WIF is temping in at 32 degrees. Tech Notes: [DATE] Time in [DATE] Time out…"
type textarea "x"
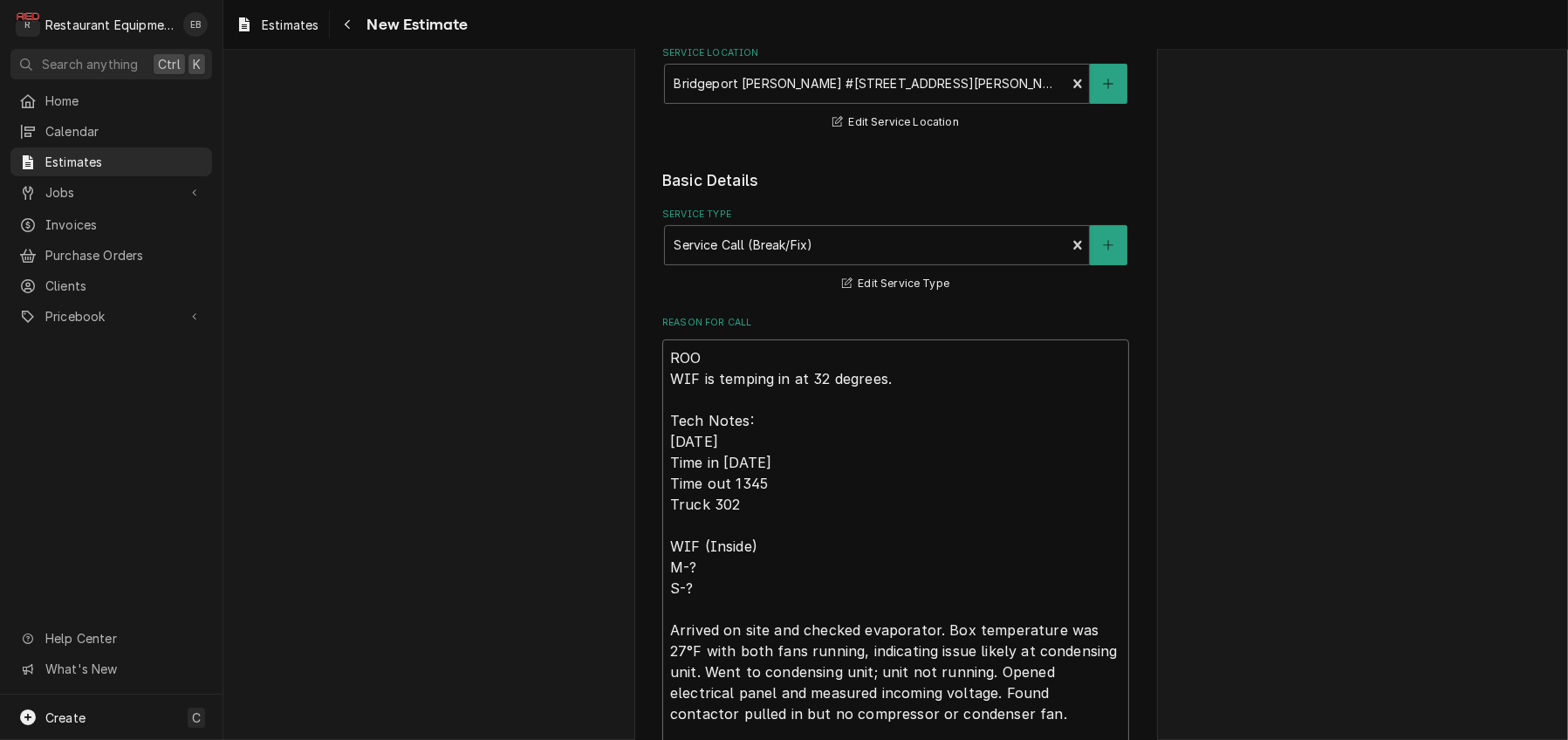
type textarea "ROO_ WIF is temping in at 32 degrees. Tech Notes: [DATE] Time in [DATE] Time ou…"
type textarea "x"
type textarea "ROO WIF is temping in at 32 degrees. Tech Notes: [DATE] Time in [DATE] Time out…"
type textarea "x"
type textarea "ROO- WIF is temping in at 32 degrees. Tech Notes: [DATE] Time in [DATE] Time ou…"
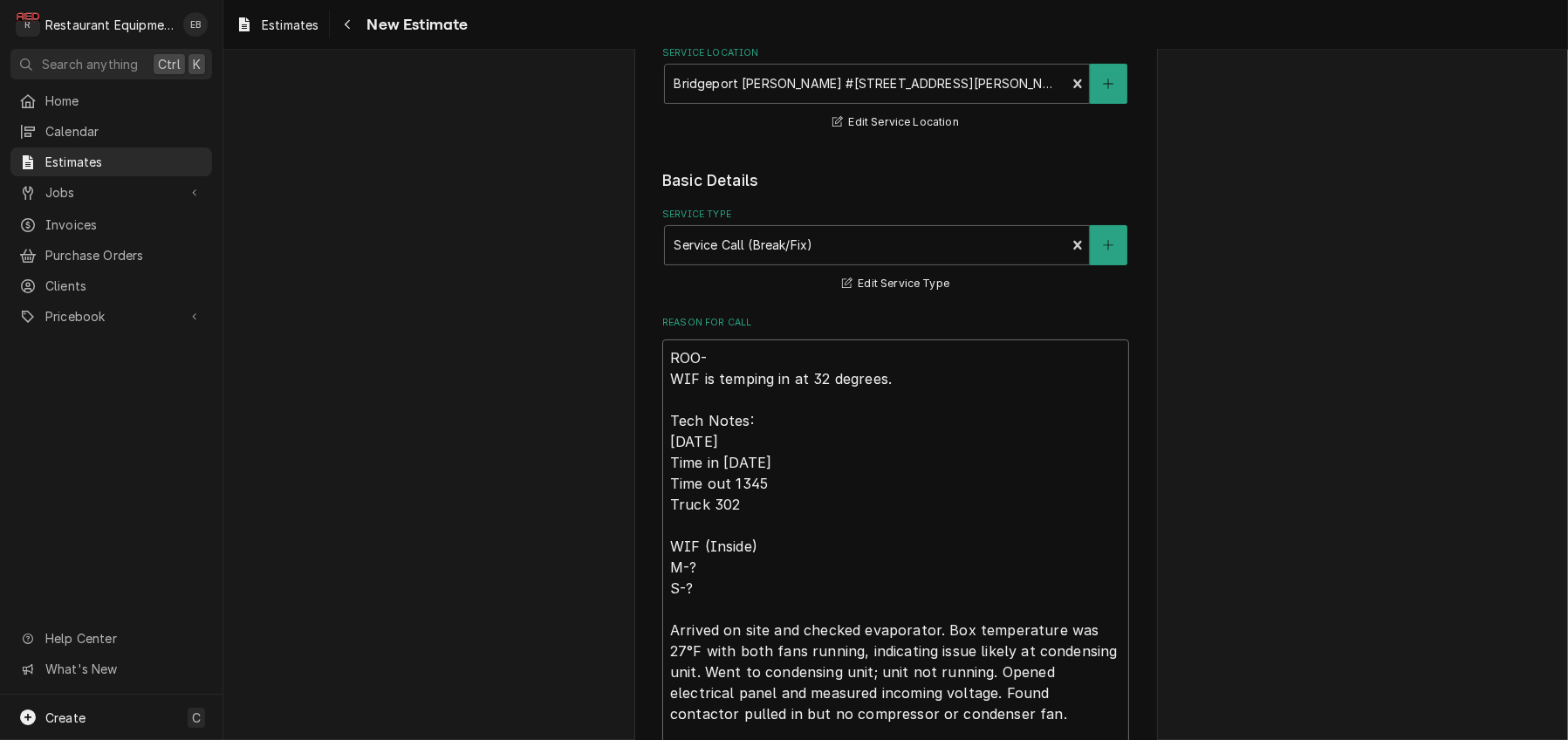
type textarea "x"
type textarea "ROO- WIF is temping in at 32 degrees. Tech Notes: [DATE] Time in [DATE] Time ou…"
click at [749, 436] on textarea "ROO- WIF is temping in at 32 degrees. Tech Notes: [DATE] Time in [DATE] Time ou…" at bounding box center [895, 670] width 466 height 663
type textarea "x"
type textarea "ROO-9 WIF is temping in at 32 degrees. Tech Notes: [DATE] Time in [DATE] Time o…"
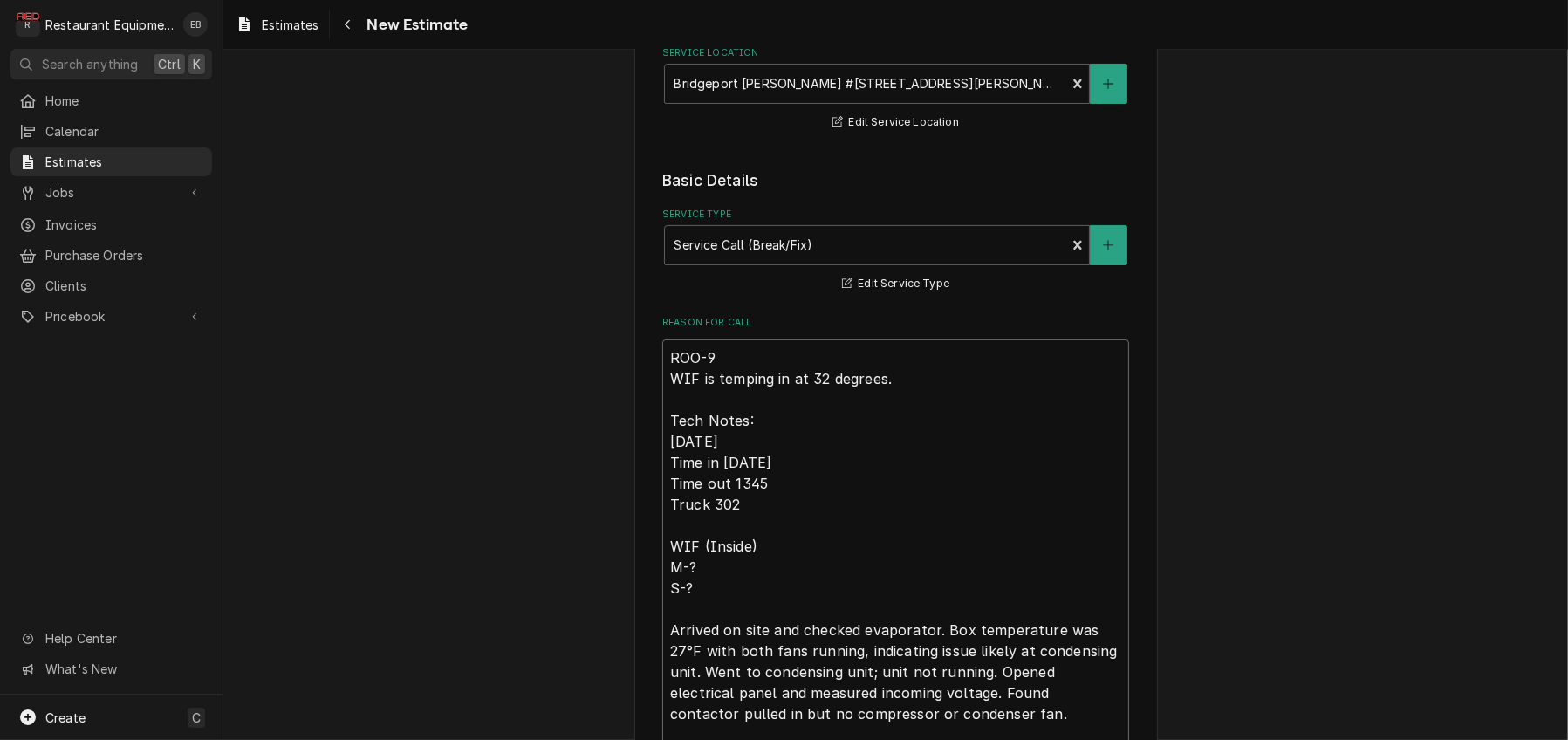
type textarea "x"
type textarea "ROO-90 WIF is temping in at 32 degrees. Tech Notes: [DATE] Time in [DATE] Time …"
type textarea "x"
type textarea "ROO-908 WIF is temping in at 32 degrees. Tech Notes: [DATE] Time in [DATE] Time…"
type textarea "x"
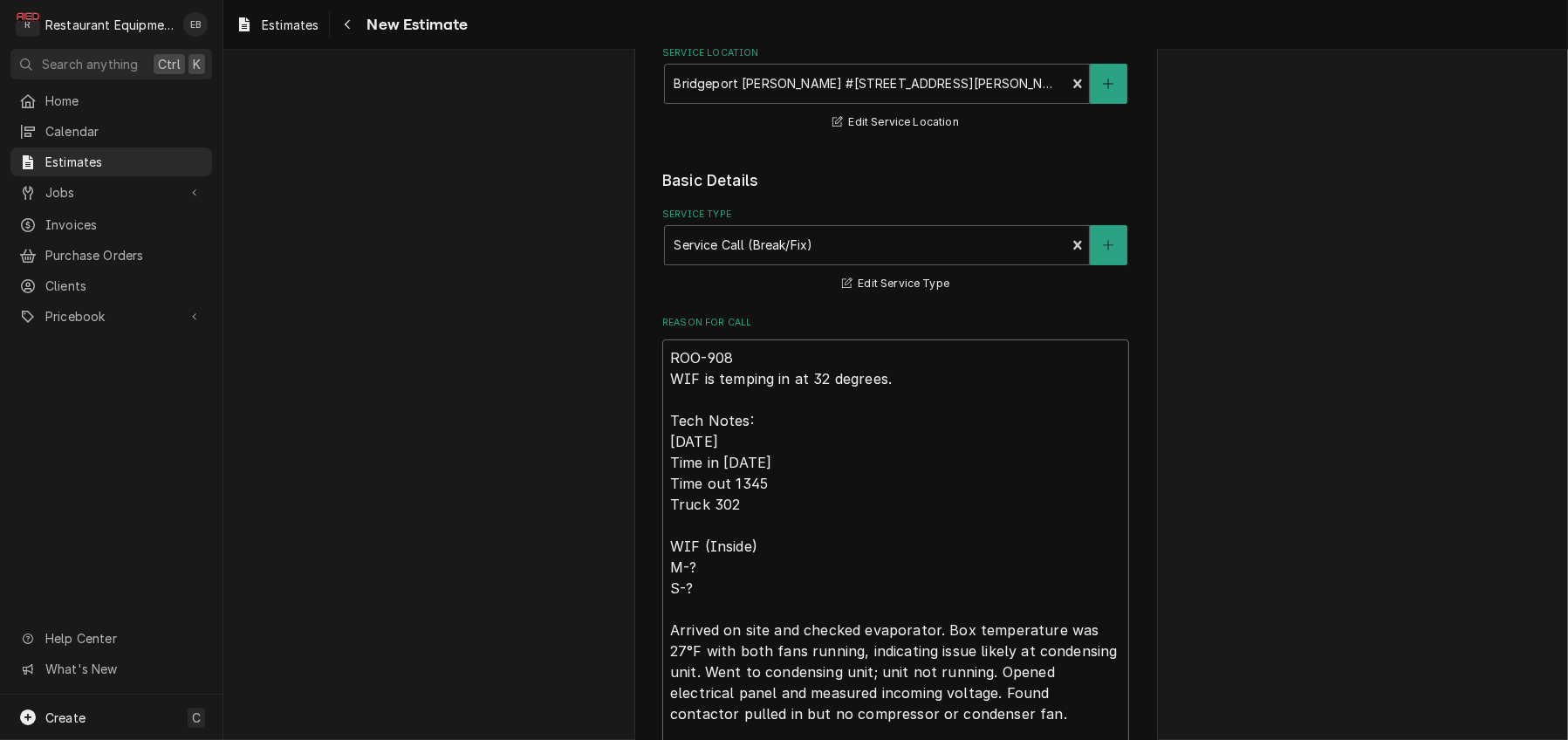
type textarea "ROO-9087 WIF is temping in at 32 degrees. Tech Notes: [DATE] Time in [DATE] Tim…"
type textarea "x"
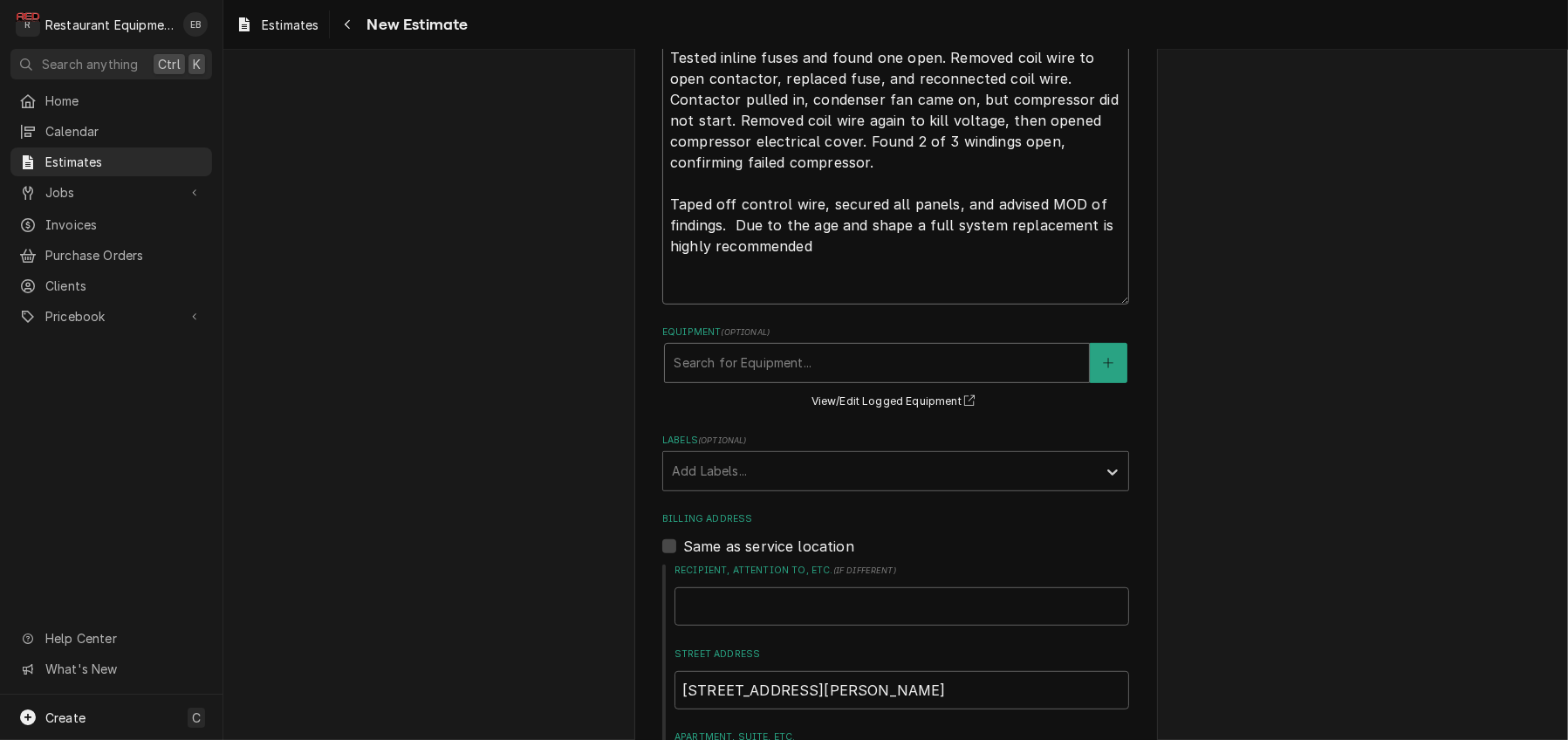
scroll to position [1047, 0]
type textarea "ROO-9087 WIF is temping in at 32 degrees. Tech Notes: [DATE] Time in [DATE] Tim…"
click at [757, 487] on div "Labels" at bounding box center [880, 471] width 416 height 31
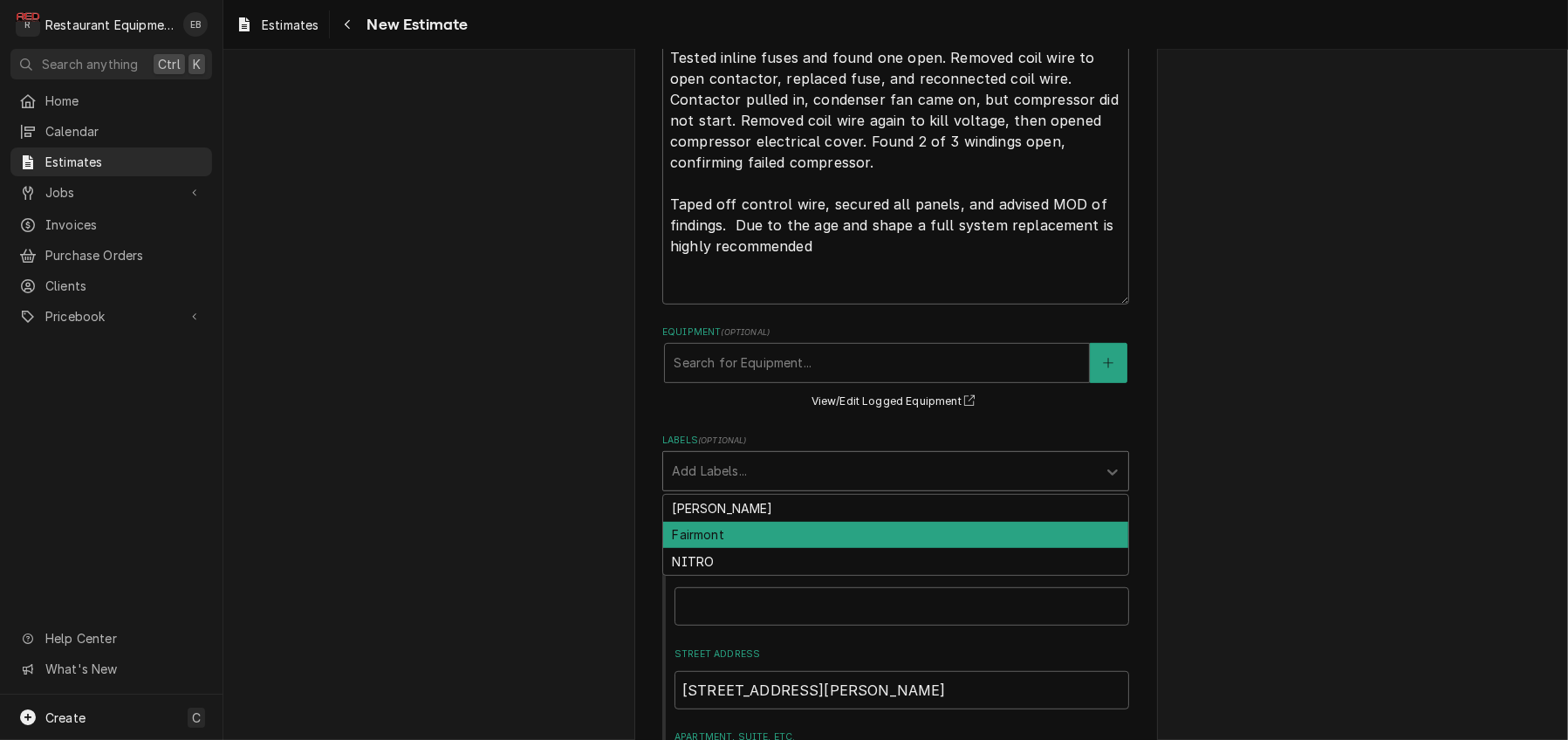
drag, startPoint x: 724, startPoint y: 640, endPoint x: 764, endPoint y: 640, distance: 40.0
click at [724, 549] on div "Fairmont" at bounding box center [895, 535] width 465 height 27
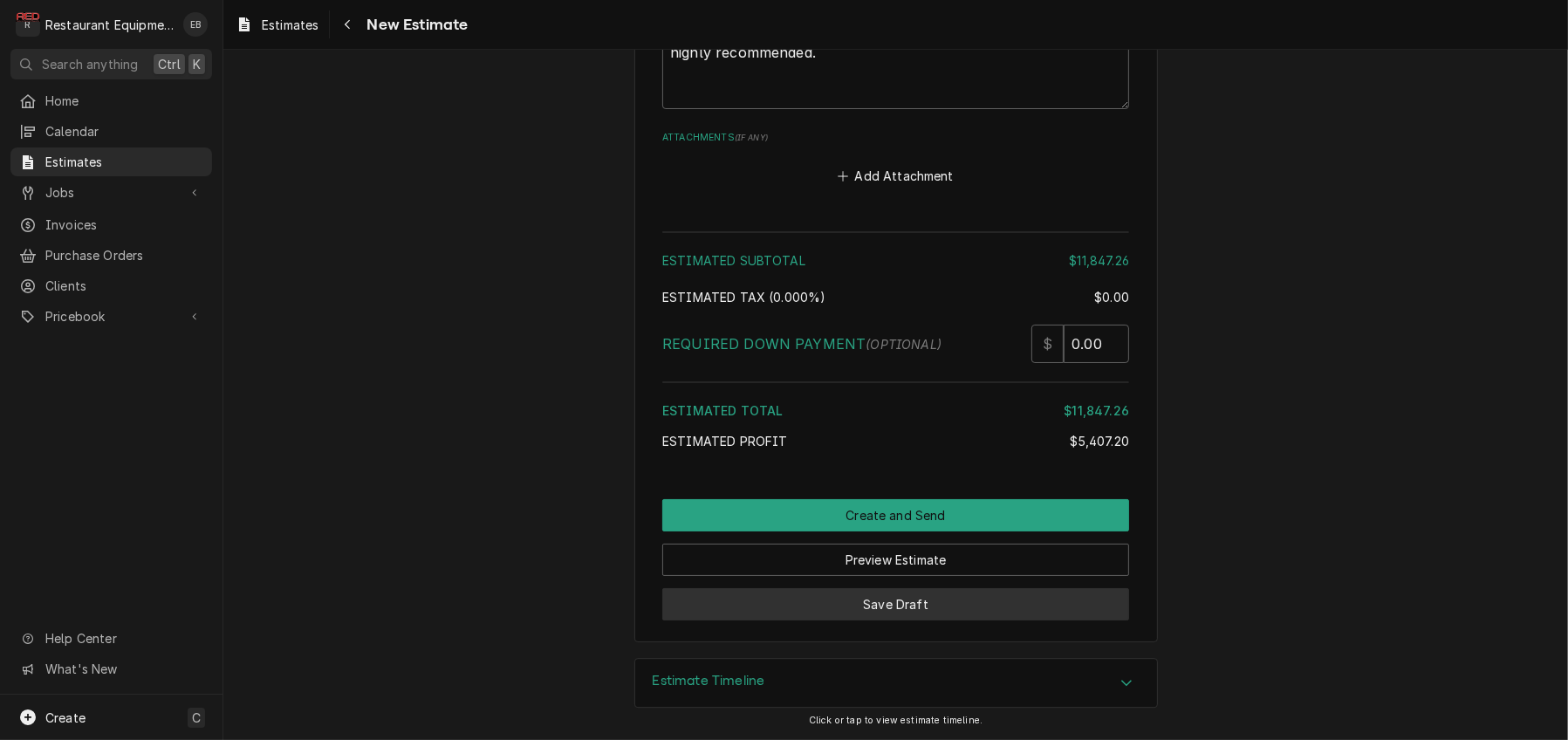
click at [944, 594] on button "Save Draft" at bounding box center [895, 604] width 466 height 32
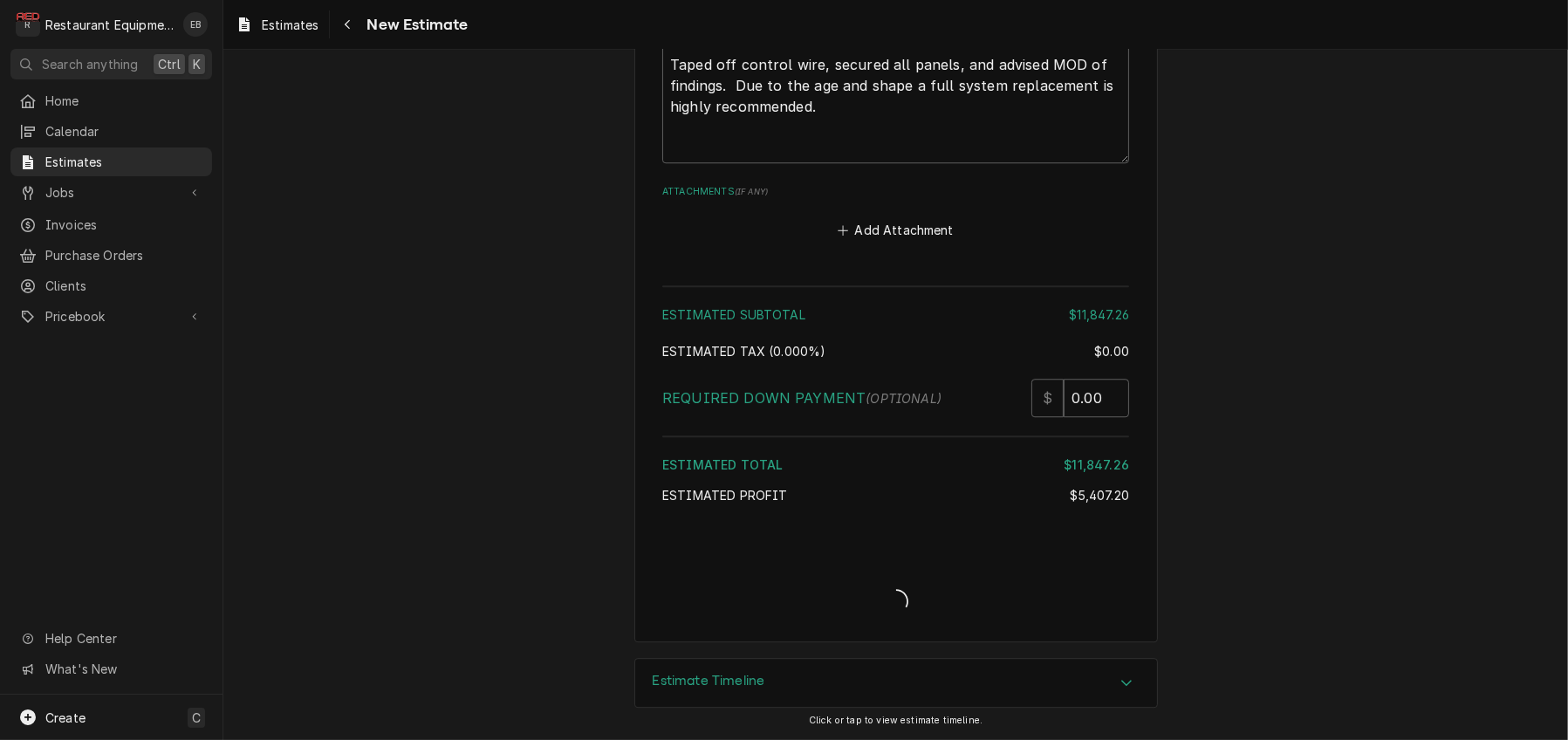
scroll to position [6461, 0]
type textarea "x"
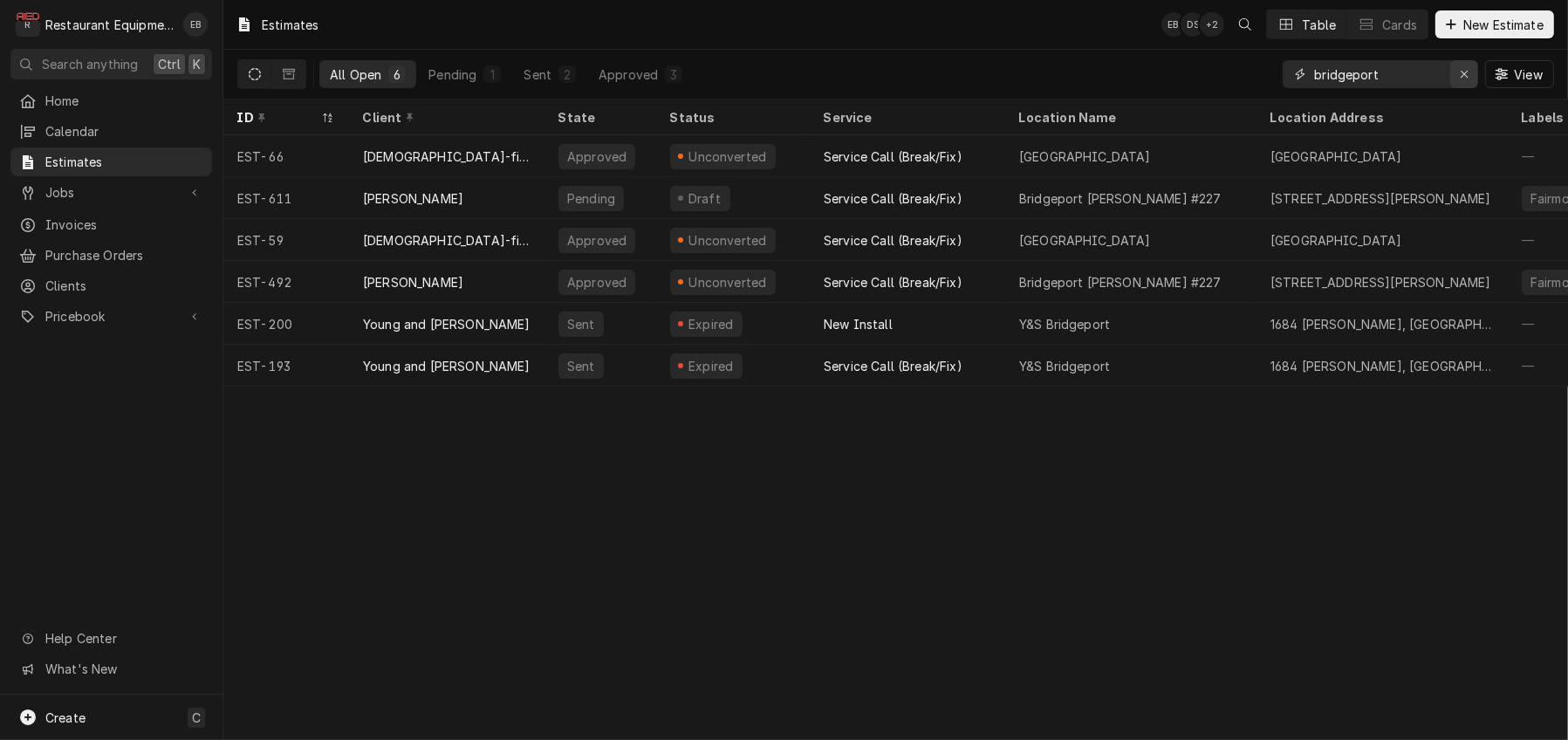
click at [1459, 79] on icon "Erase input" at bounding box center [1464, 74] width 10 height 13
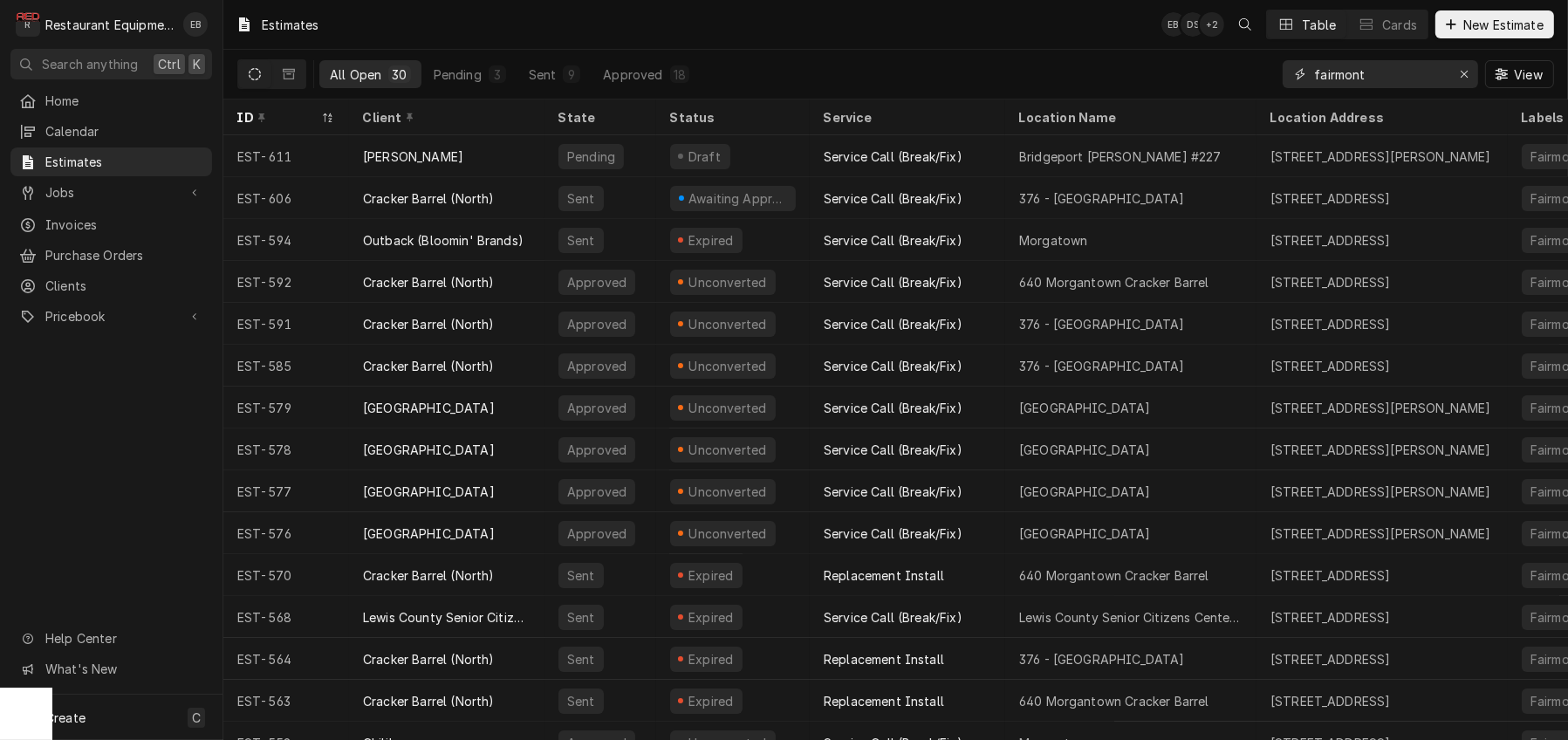
type input "fairmont"
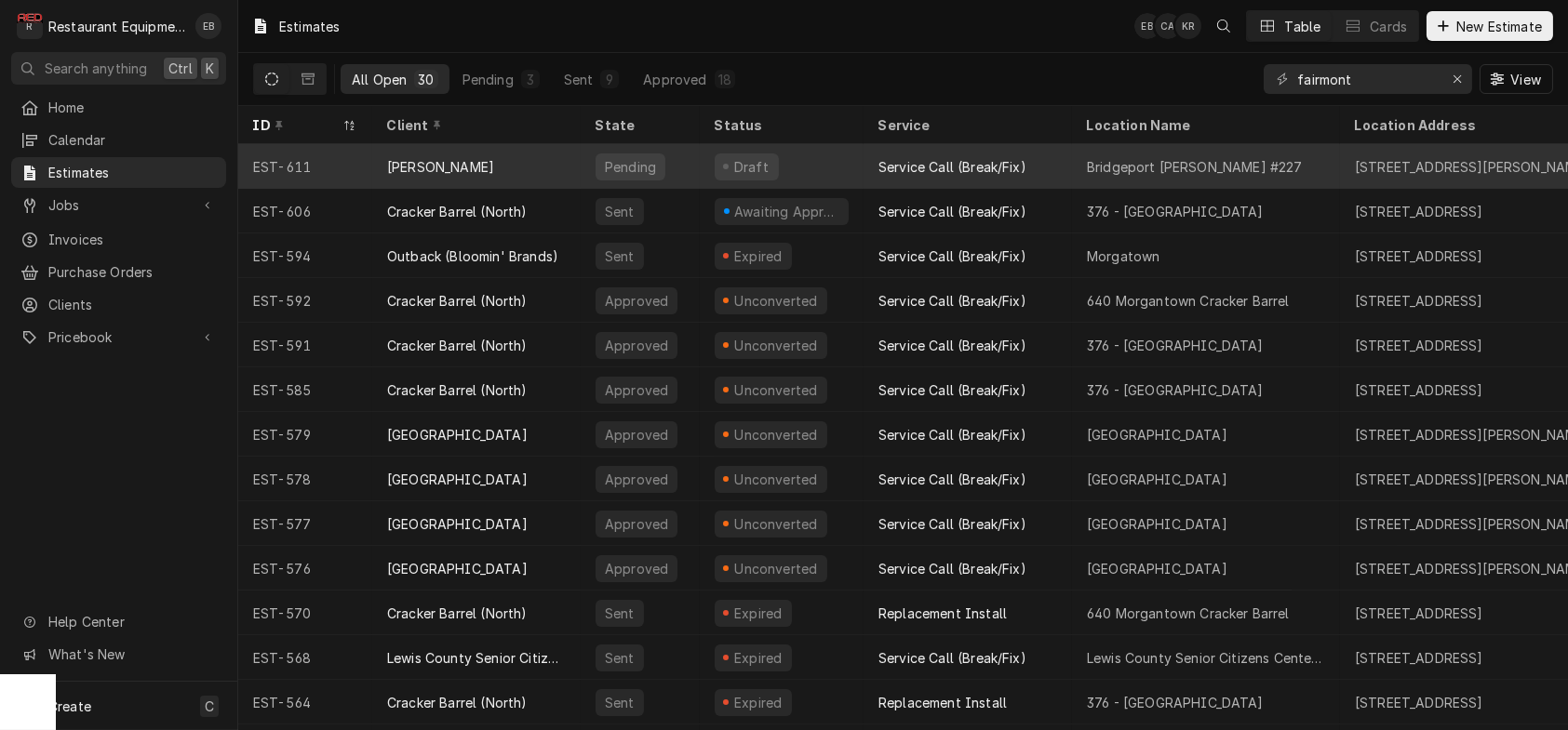
click at [699, 180] on div "Pending" at bounding box center [640, 166] width 119 height 45
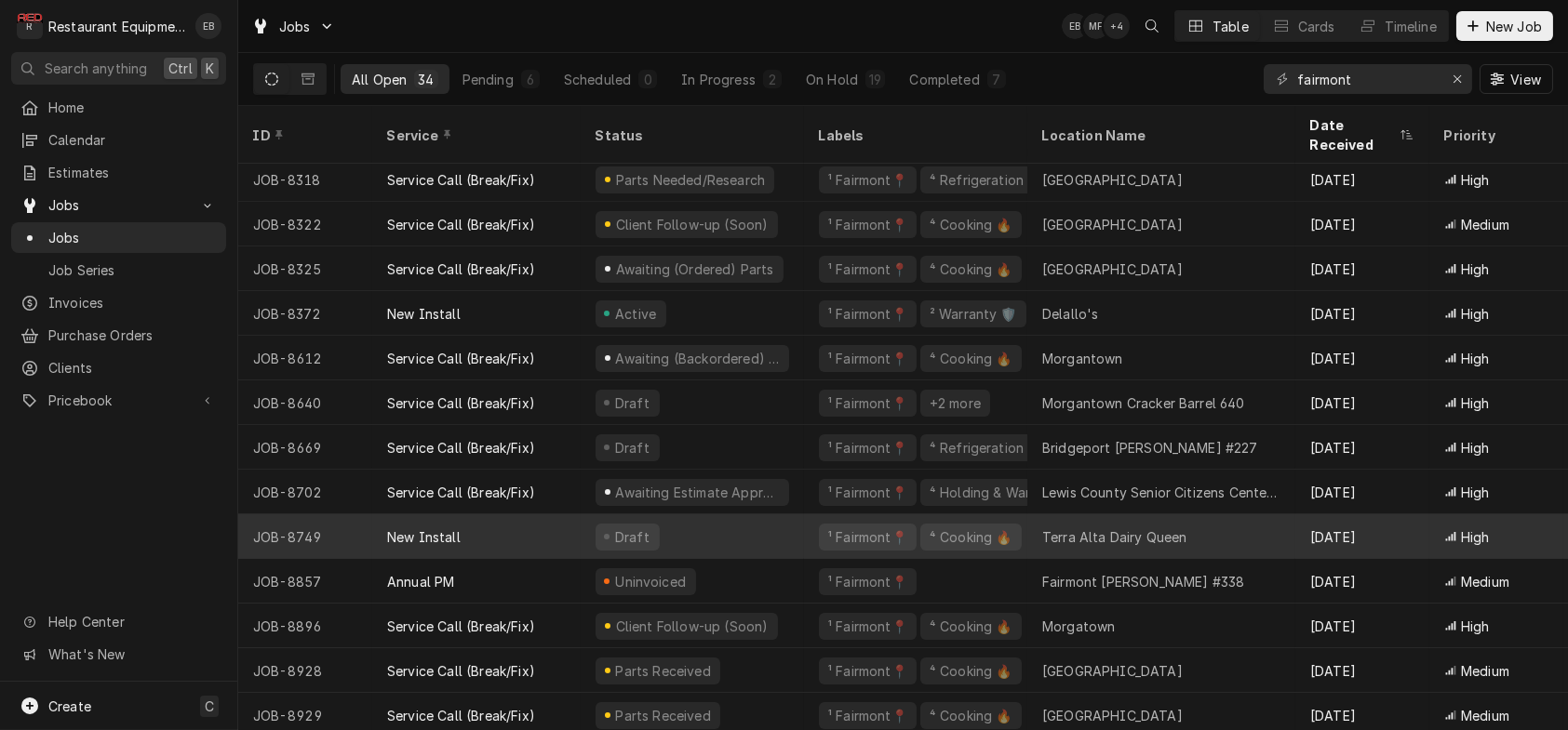
scroll to position [295, 0]
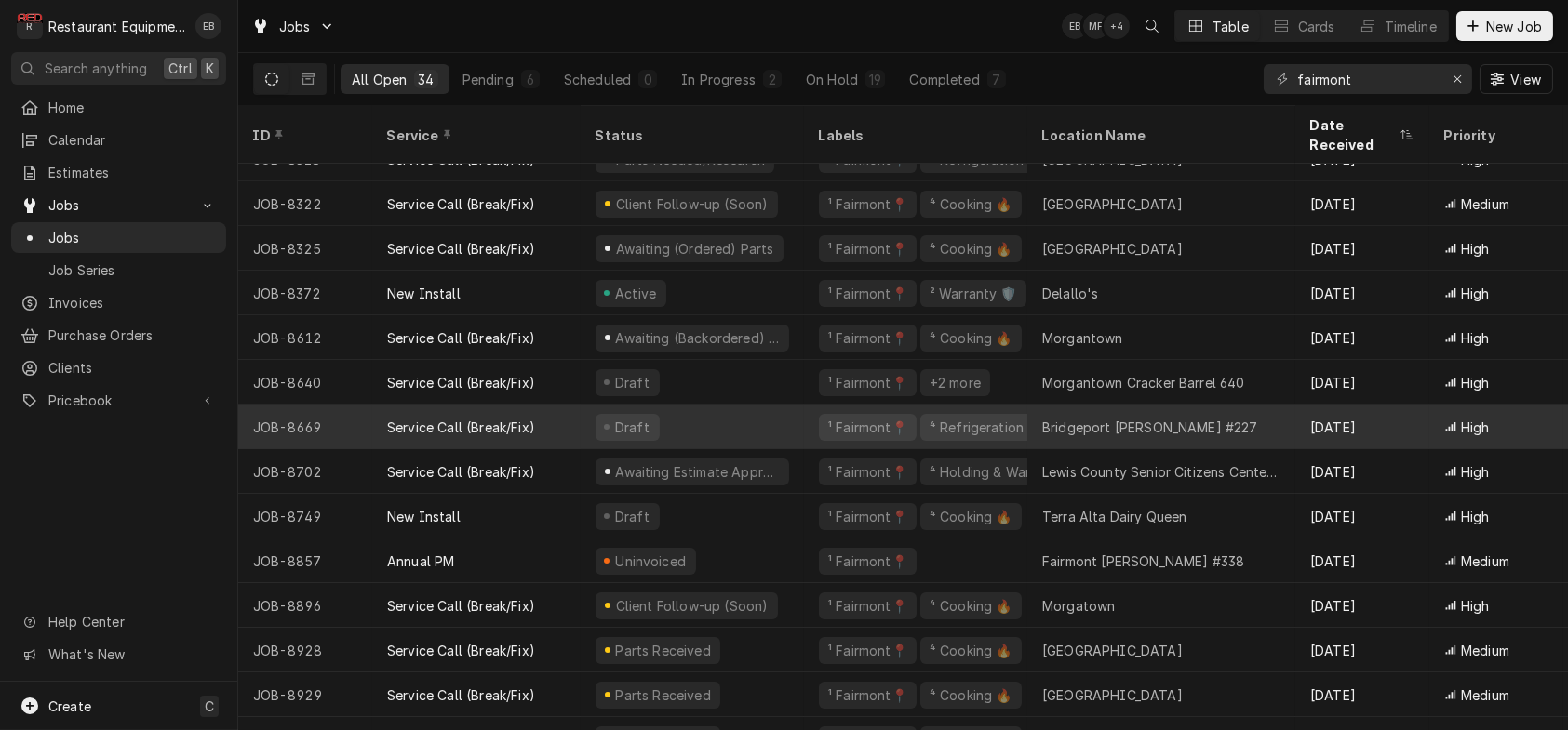
click at [792, 424] on div "Draft" at bounding box center [692, 427] width 223 height 45
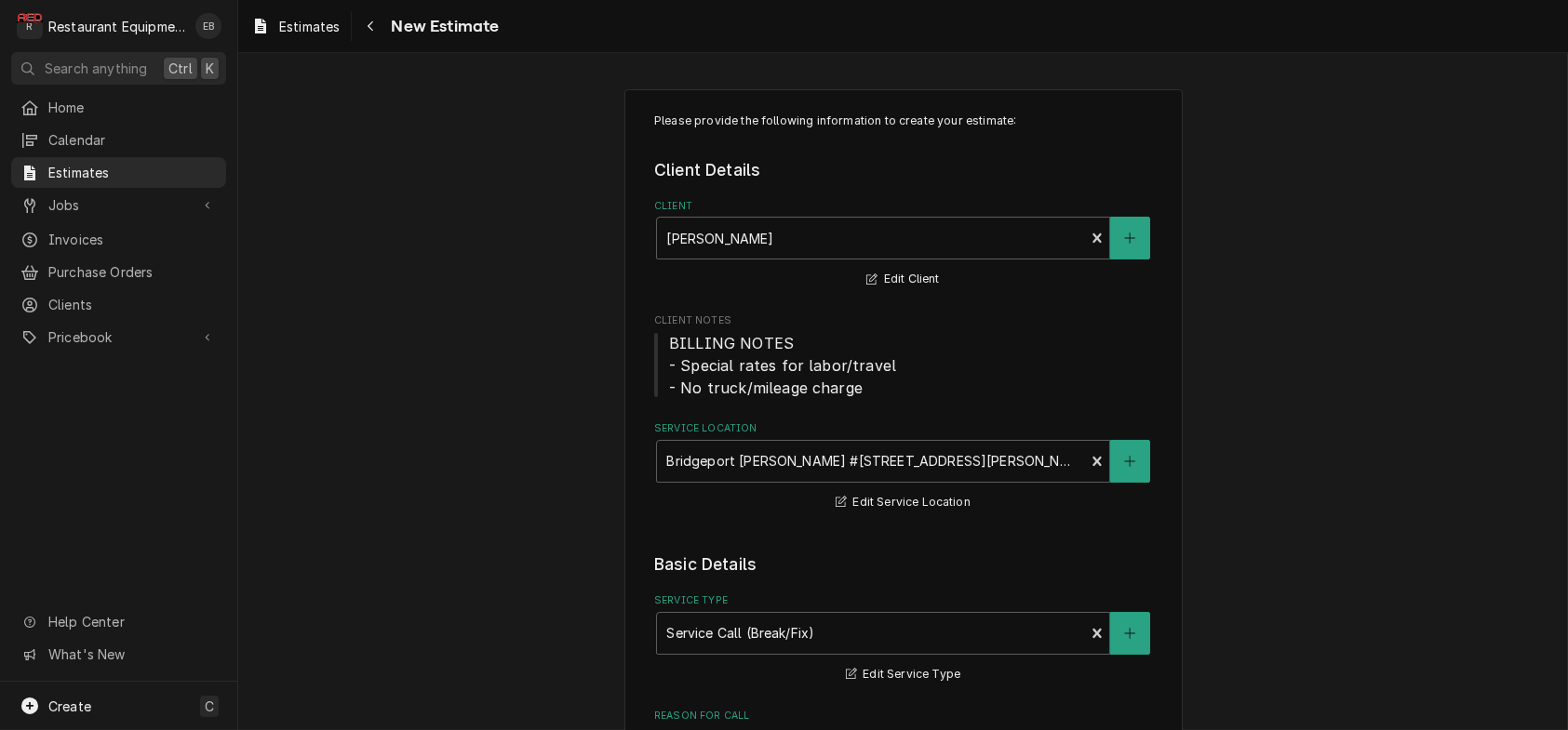
type textarea "x"
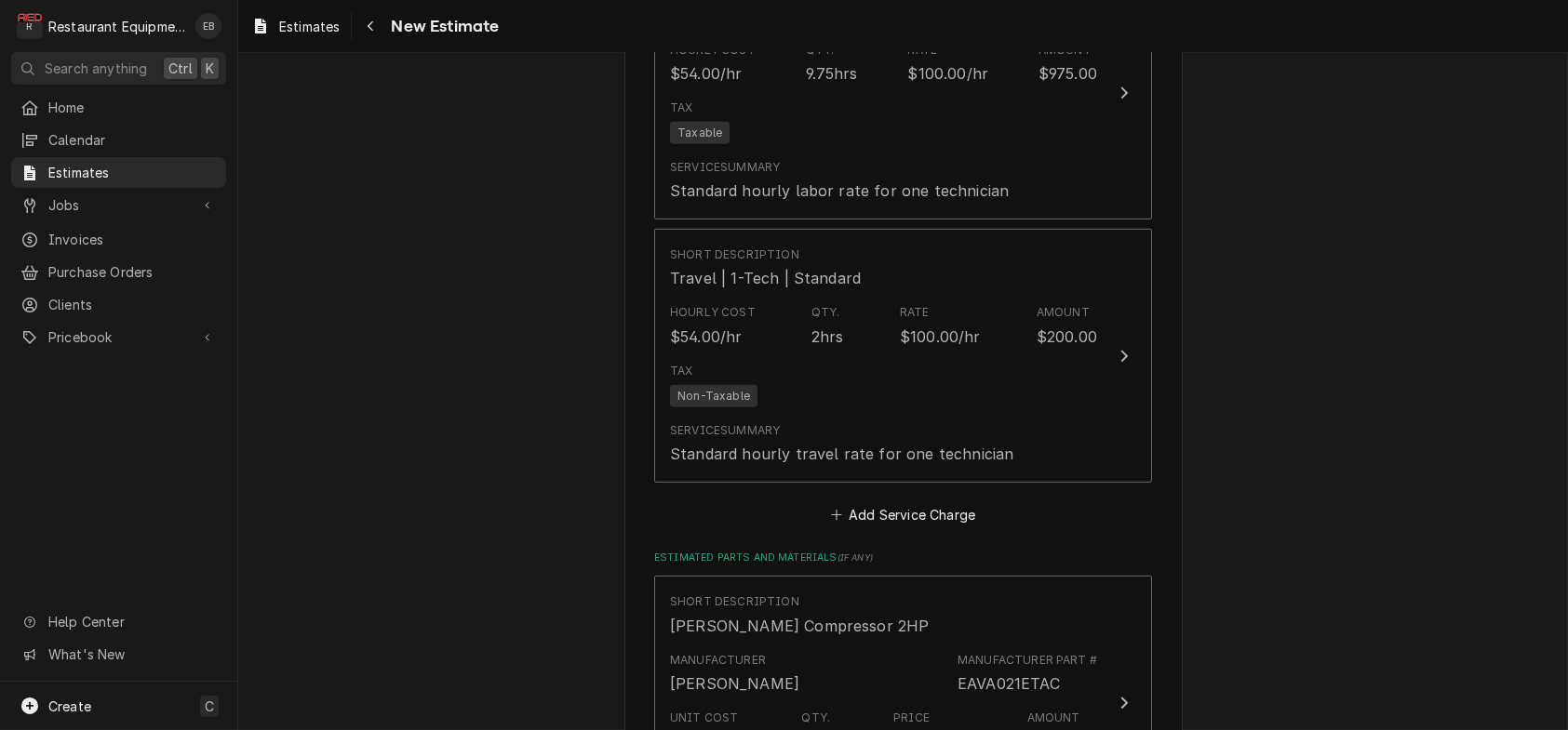
scroll to position [2605, 0]
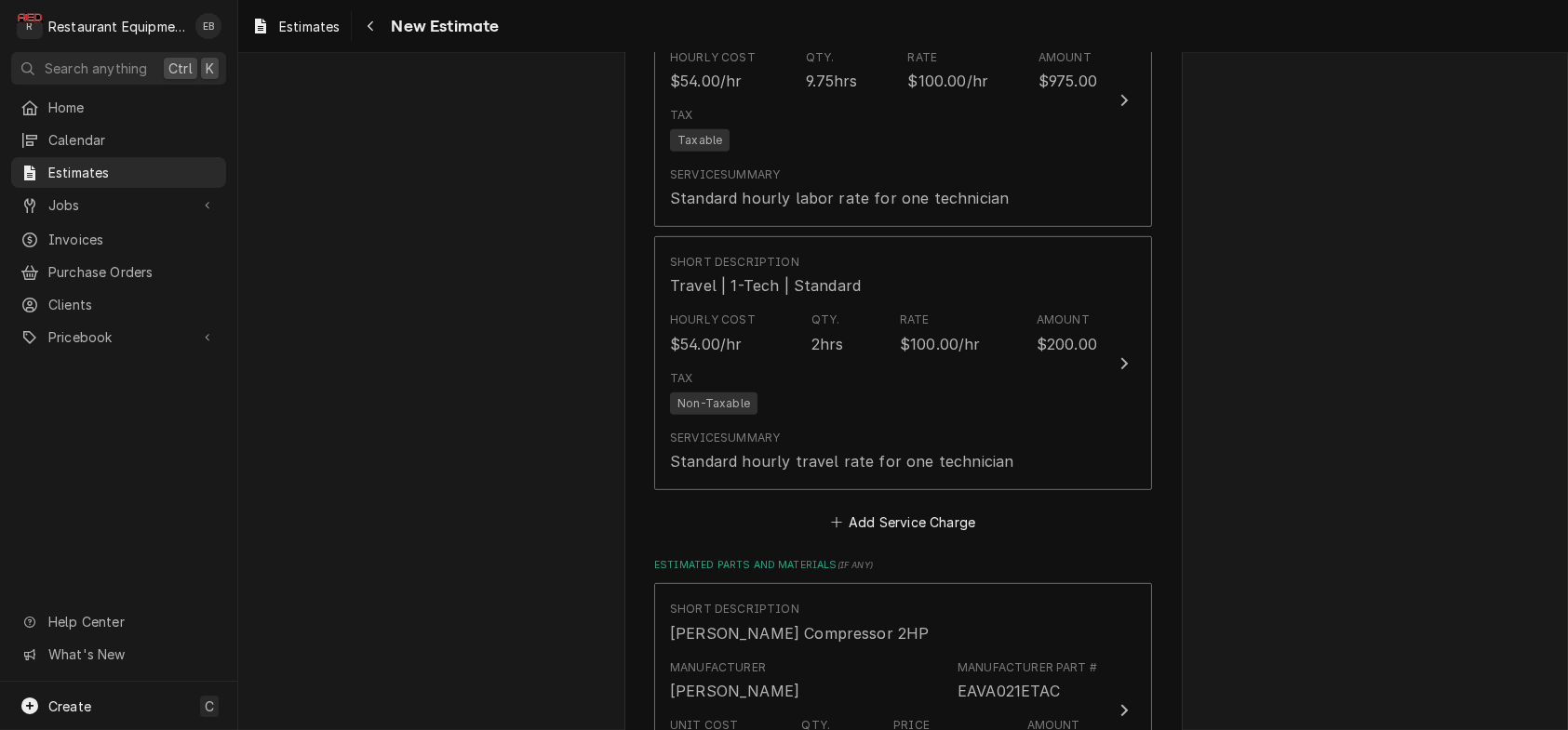
click at [320, 33] on span "Estimates" at bounding box center [309, 27] width 60 height 19
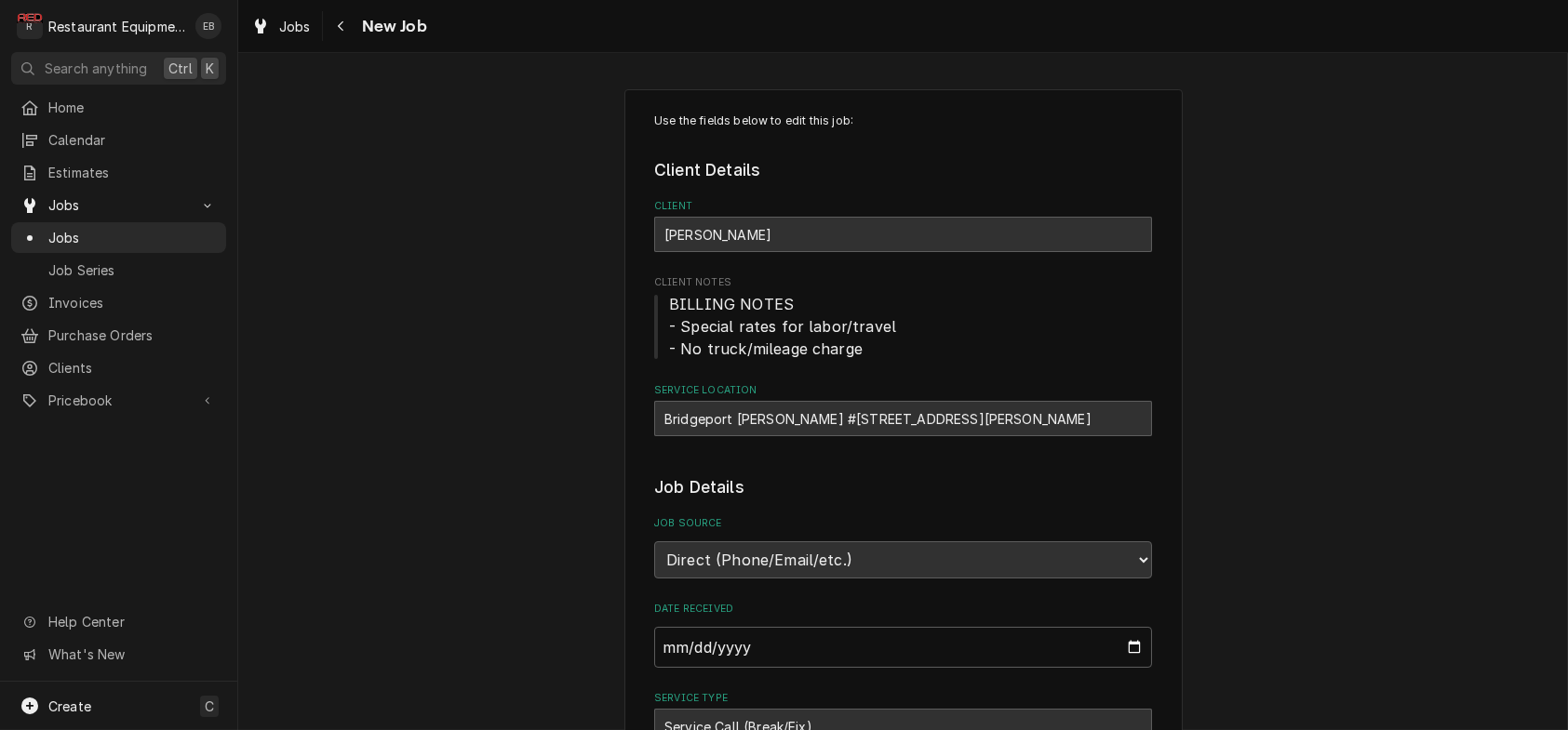
type textarea "x"
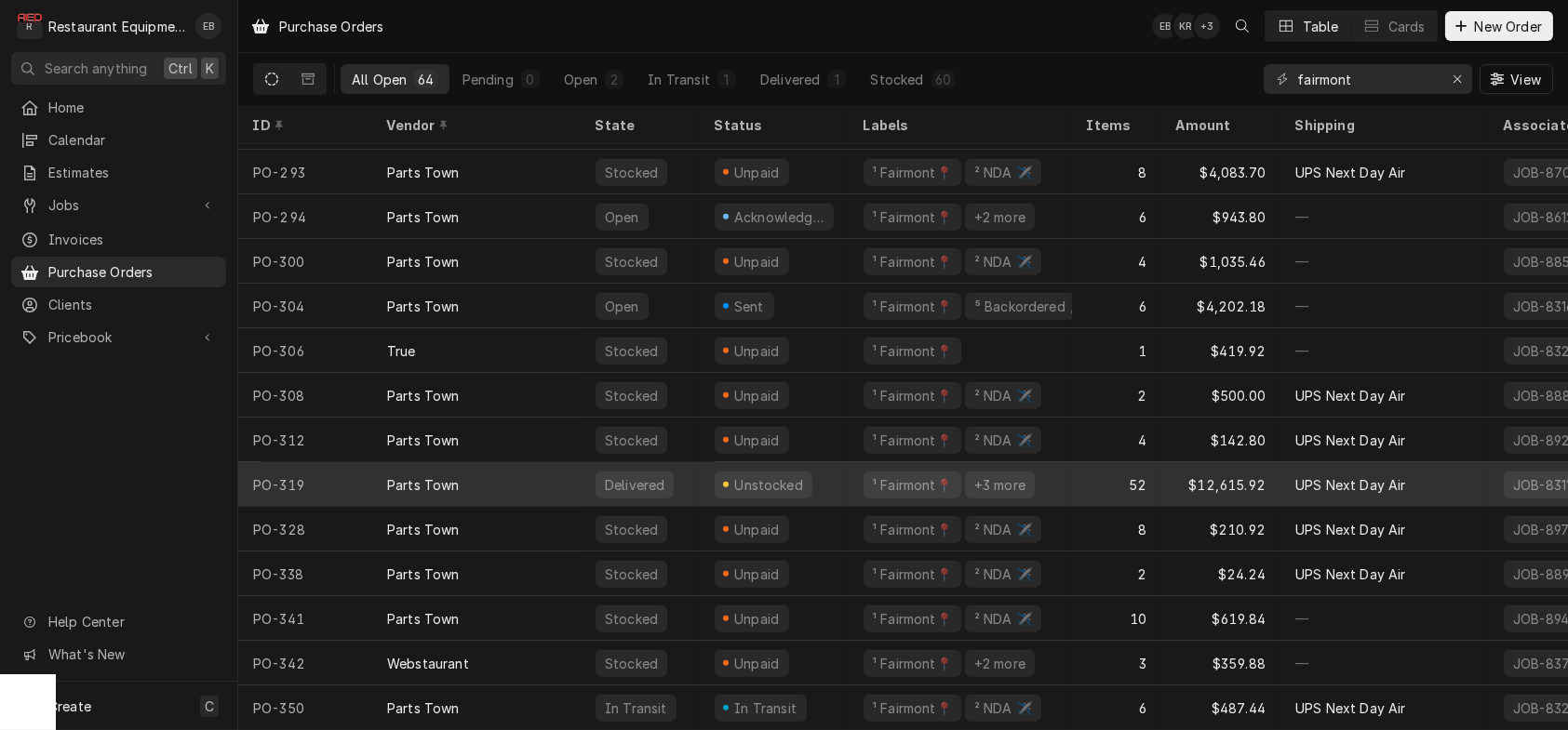
scroll to position [2289, 0]
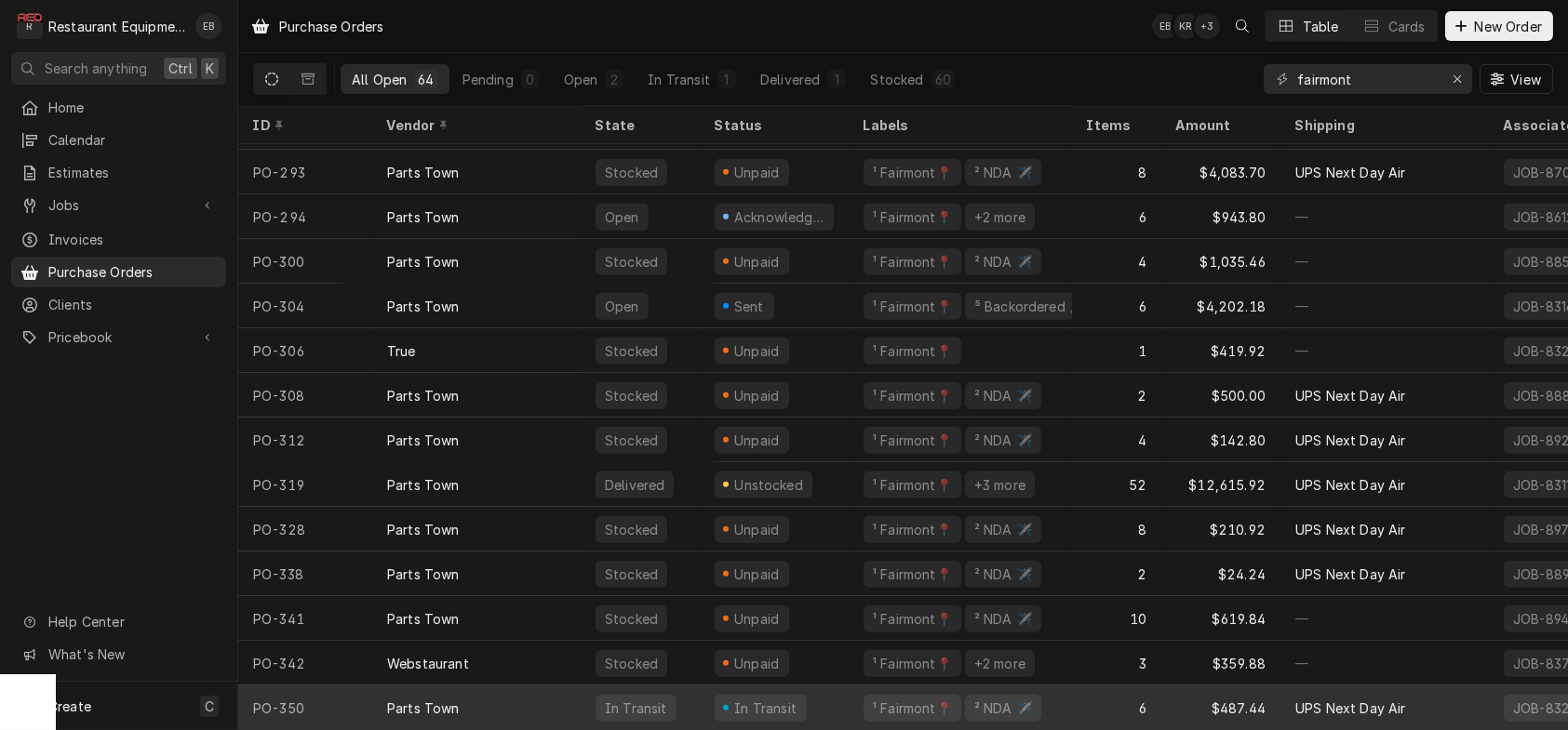
click at [699, 693] on div "In Transit" at bounding box center [640, 708] width 119 height 45
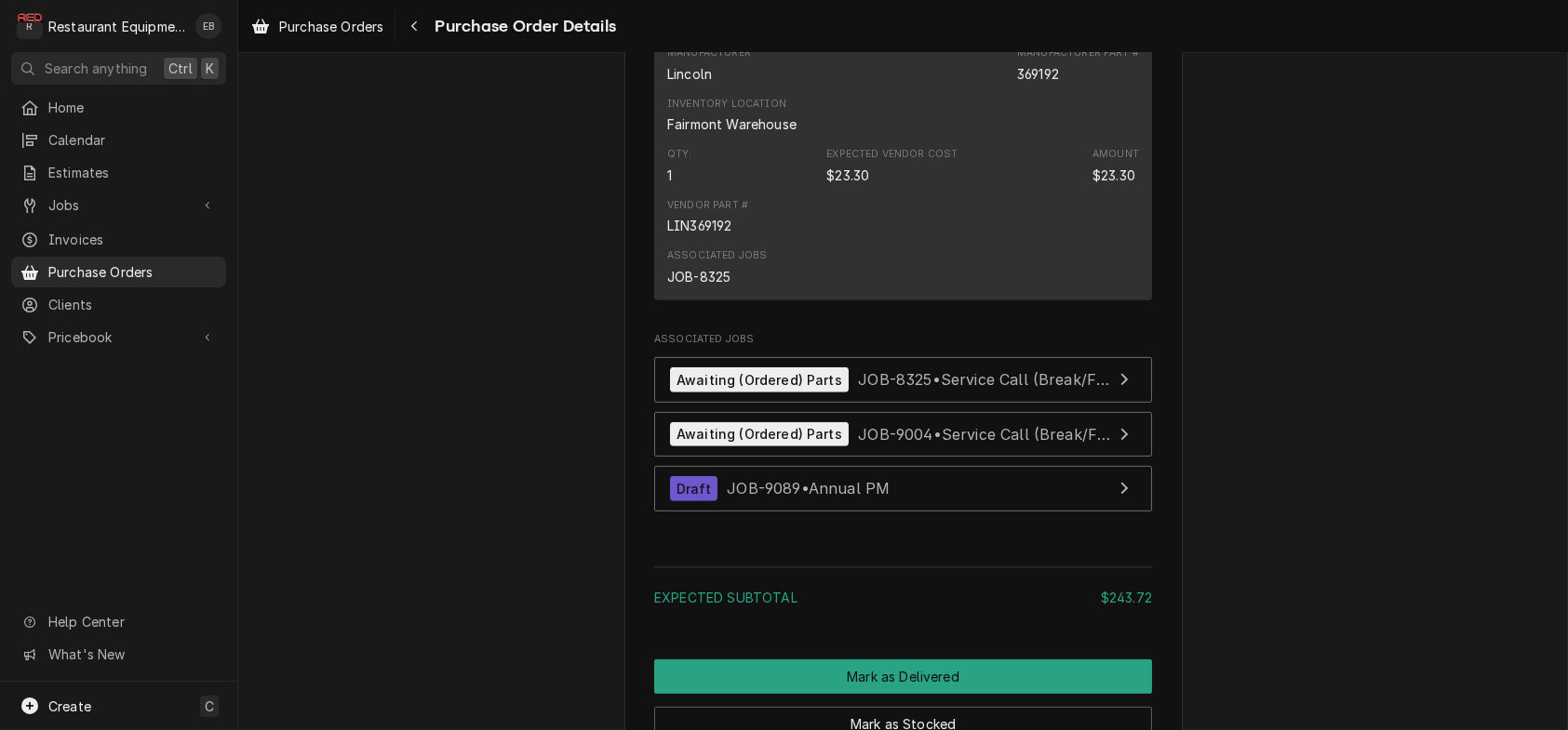
scroll to position [2046, 0]
